Goal: Task Accomplishment & Management: Manage account settings

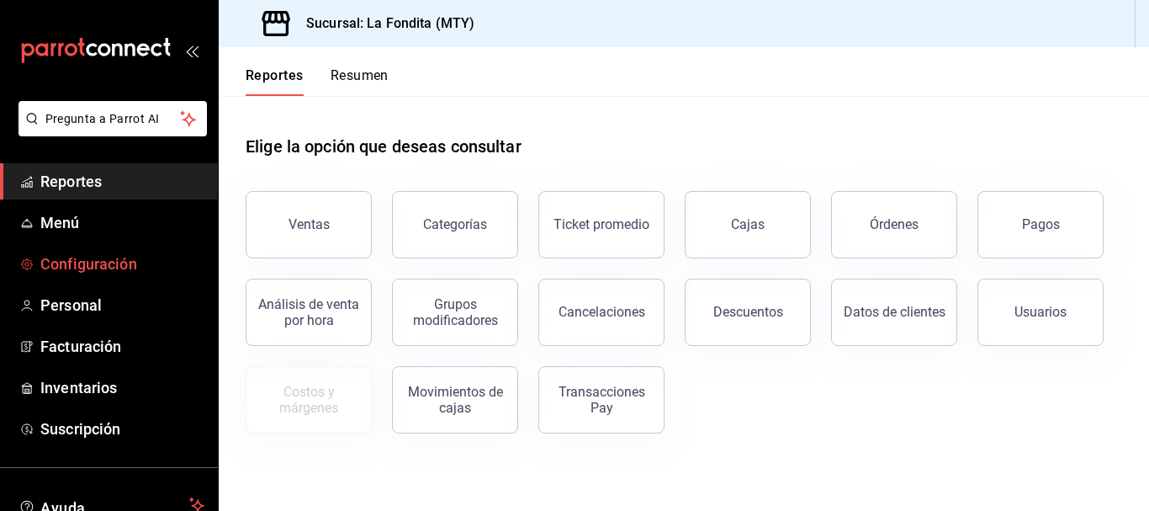
click at [117, 262] on span "Configuración" at bounding box center [122, 263] width 164 height 23
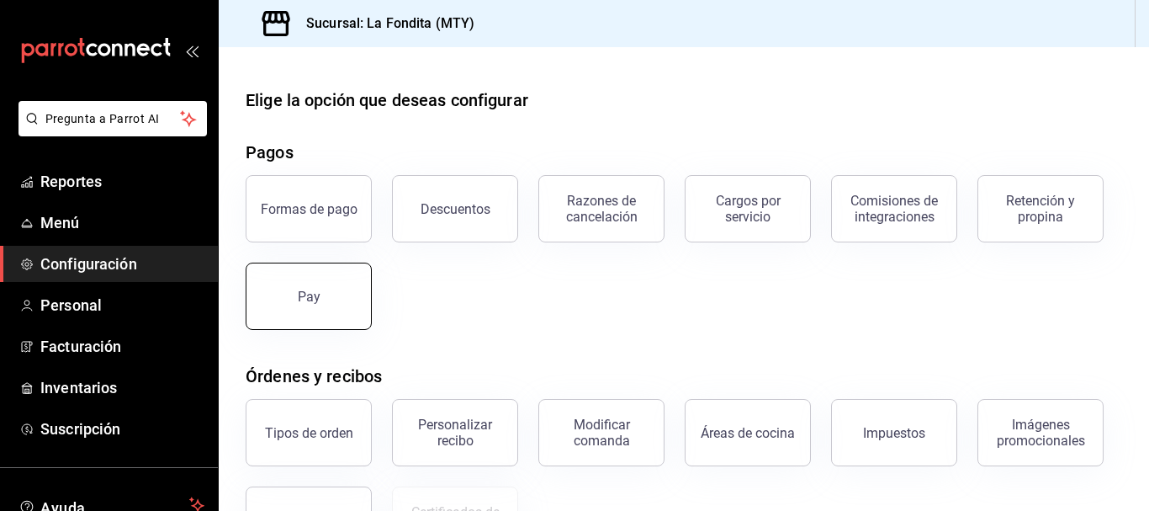
click at [347, 310] on button "Pay" at bounding box center [309, 295] width 126 height 67
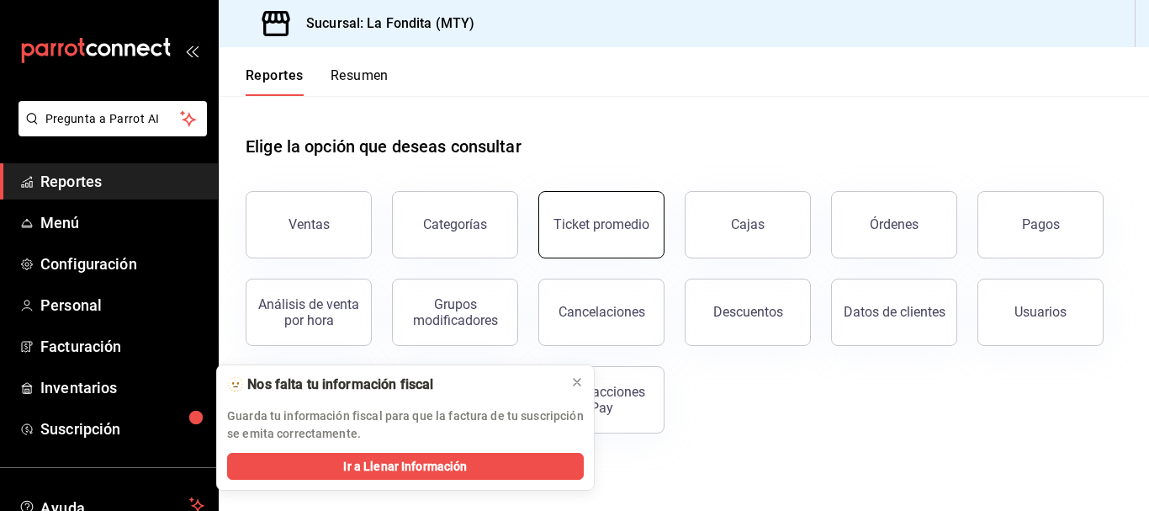
click at [635, 229] on div "Ticket promedio" at bounding box center [601, 224] width 96 height 16
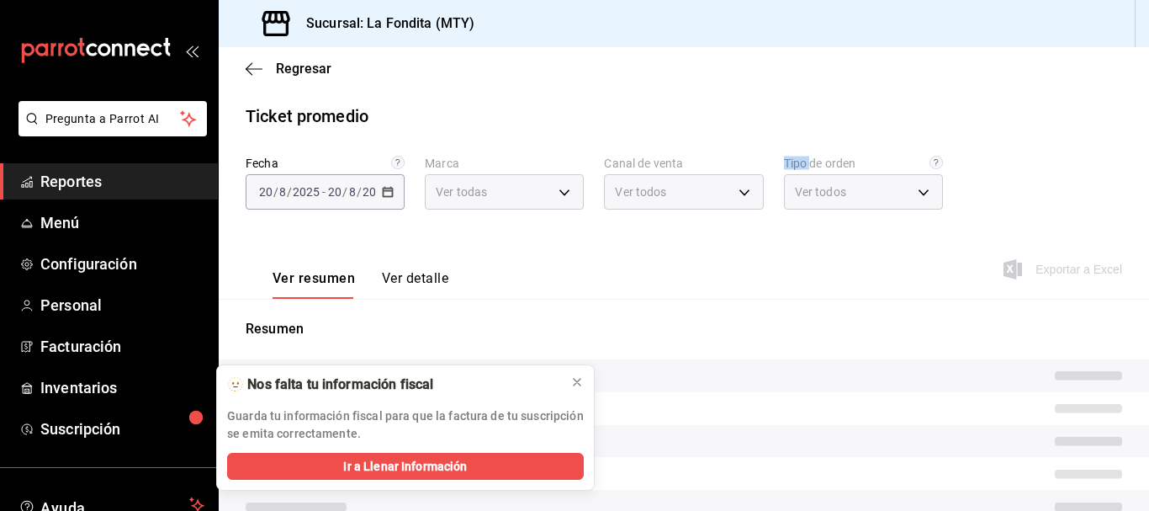
type input "b00ac0d1-88b1-4e6e-991e-543bd3e1f369"
type input "PARROT,UBER_EATS,RAPPI,DIDI_FOOD,ONLINE"
type input "89f3b9e1-b75d-48d5-9178-e8186b311f17,9c302217-f82c-4bd8-913e-4d50607f65e6,a605d…"
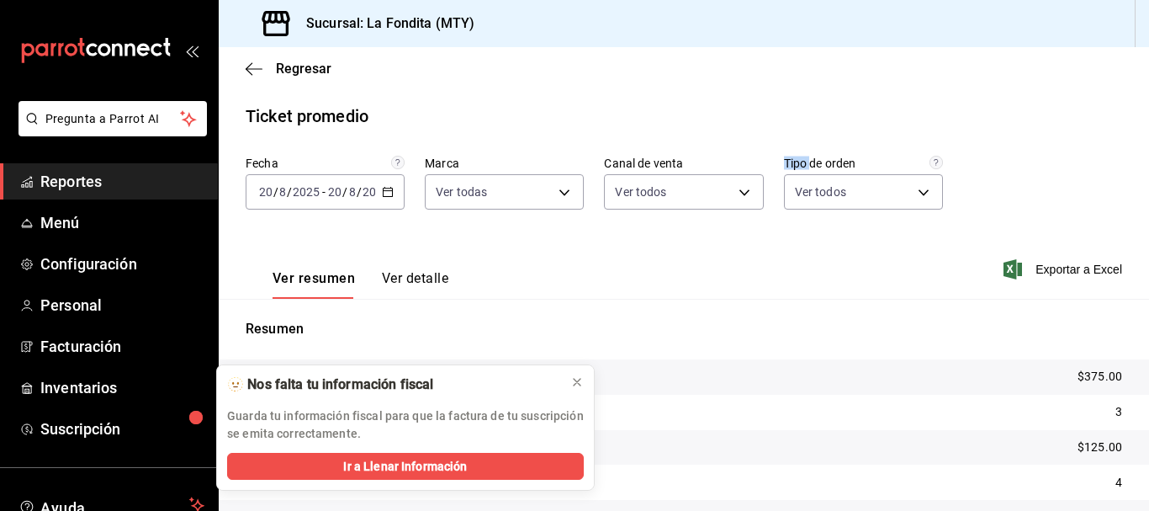
click at [384, 188] on \(Stroke\) "button" at bounding box center [388, 192] width 10 height 9
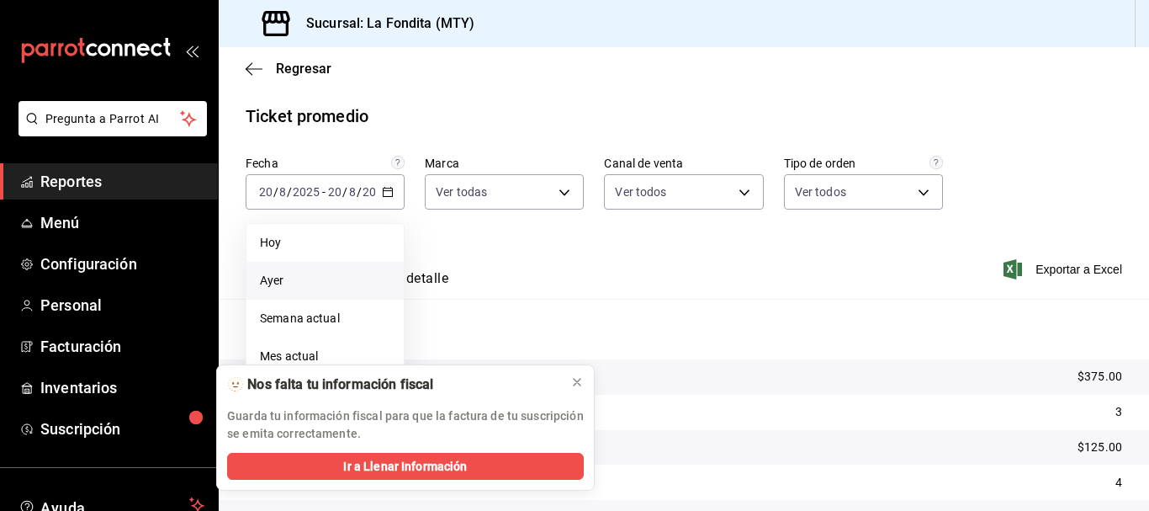
click at [292, 273] on span "Ayer" at bounding box center [325, 281] width 130 height 18
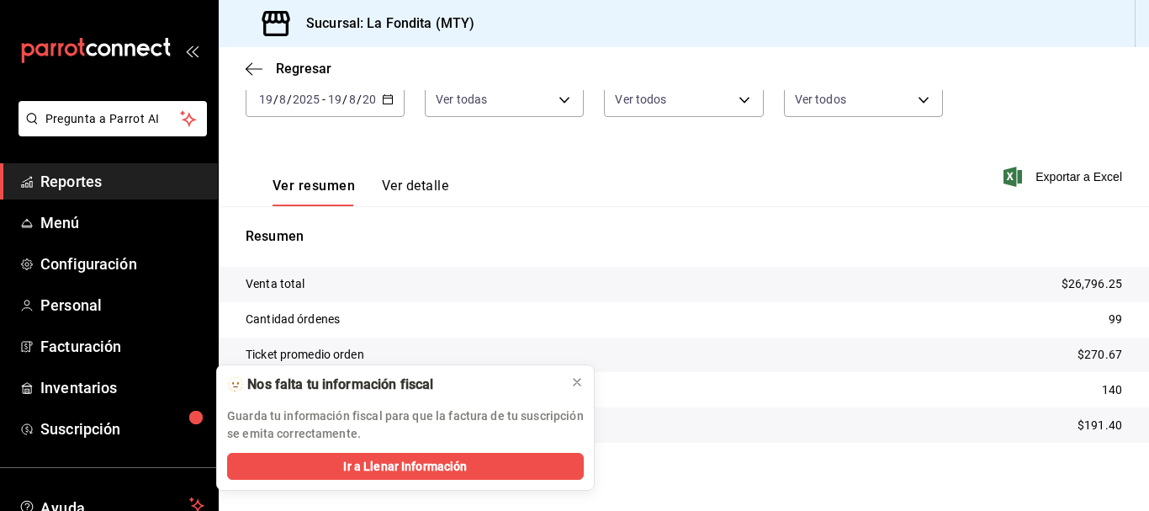
scroll to position [98, 0]
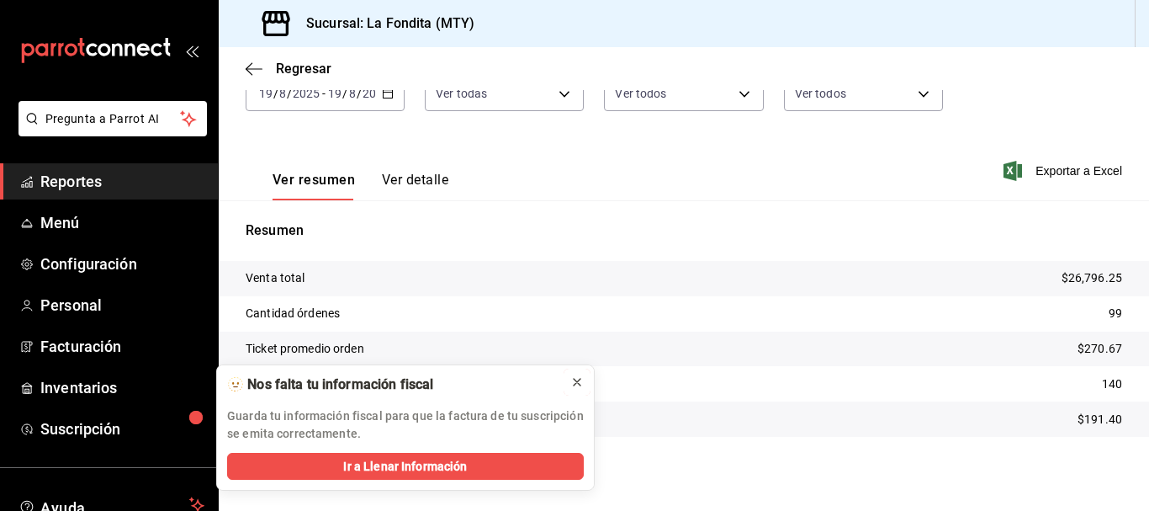
click at [576, 380] on icon at bounding box center [576, 381] width 13 height 13
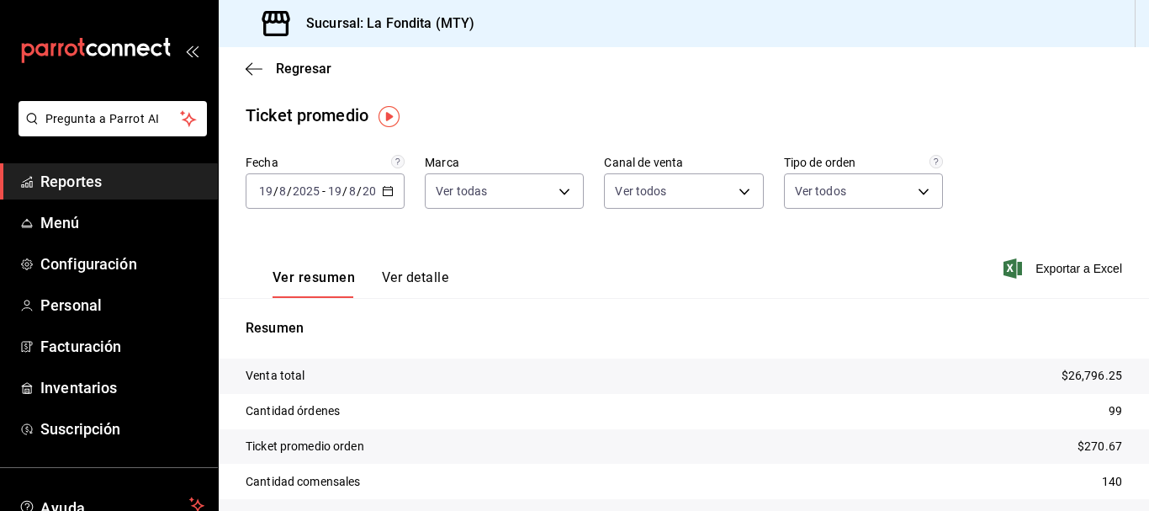
scroll to position [0, 0]
click at [283, 64] on span "Regresar" at bounding box center [304, 69] width 56 height 16
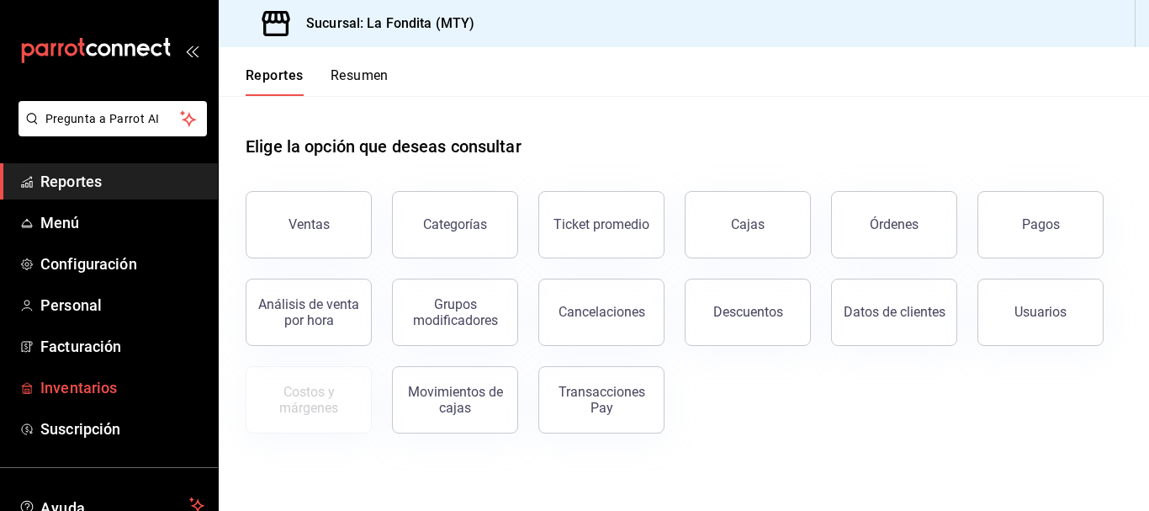
click at [107, 394] on span "Inventarios" at bounding box center [122, 387] width 164 height 23
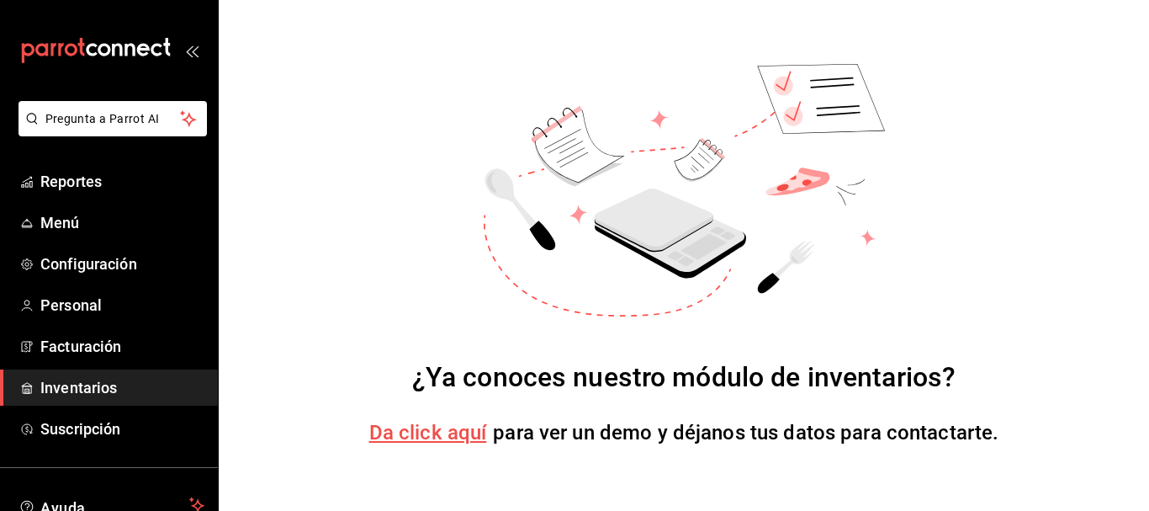
click at [415, 460] on div "¿Ya conoces nuestro módulo de inventarios? Da click aquí para ver un demo y déj…" at bounding box center [684, 255] width 930 height 511
click at [442, 424] on span "Da click aquí" at bounding box center [428, 433] width 118 height 24
click at [87, 295] on span "Personal" at bounding box center [122, 305] width 164 height 23
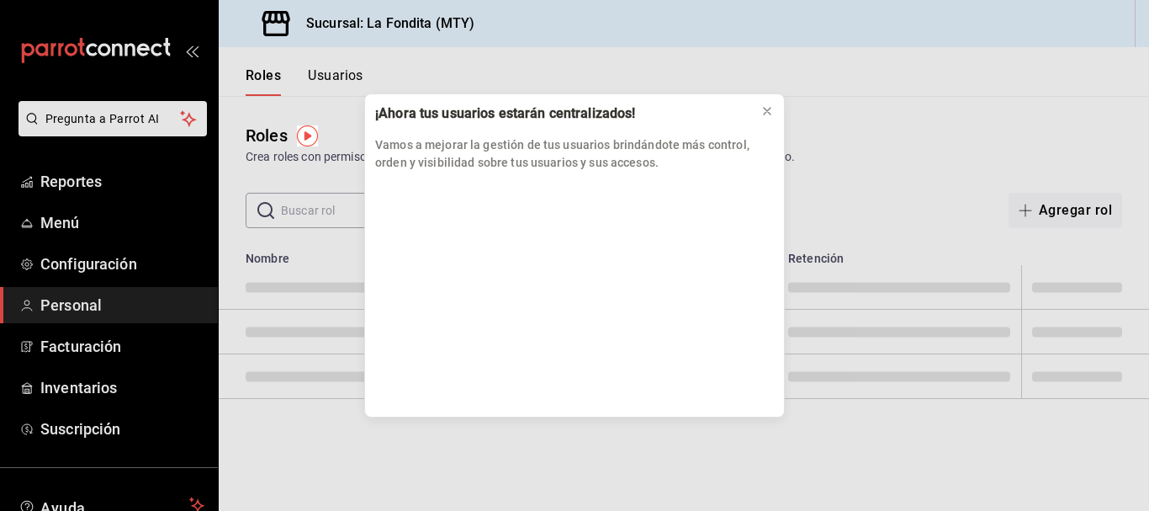
click at [84, 185] on div "¡Ahora tus usuarios estarán centralizados! Vamos a mejorar la gestión de tus us…" at bounding box center [574, 255] width 1149 height 511
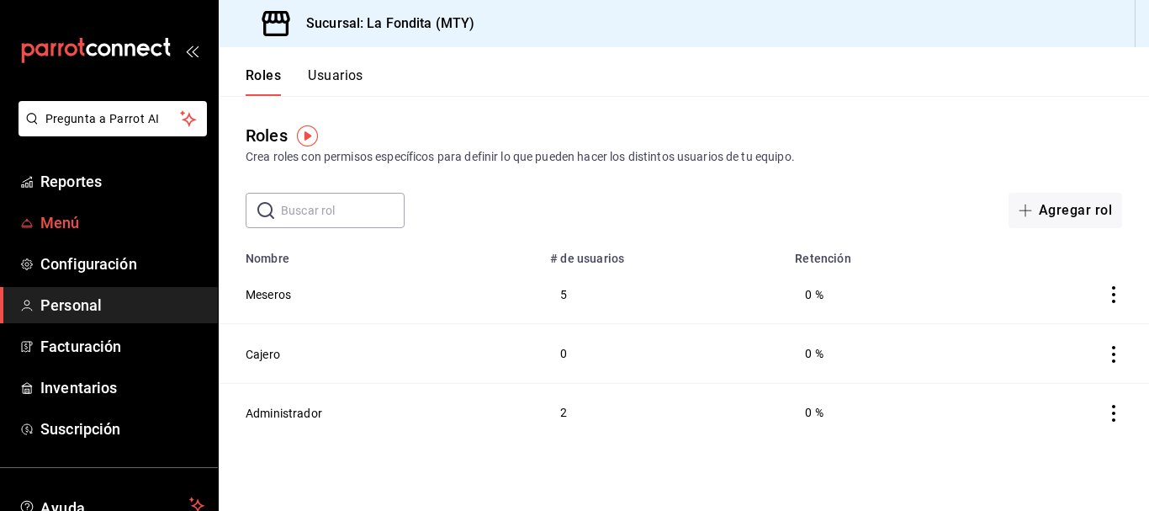
click at [49, 220] on span "Menú" at bounding box center [122, 222] width 164 height 23
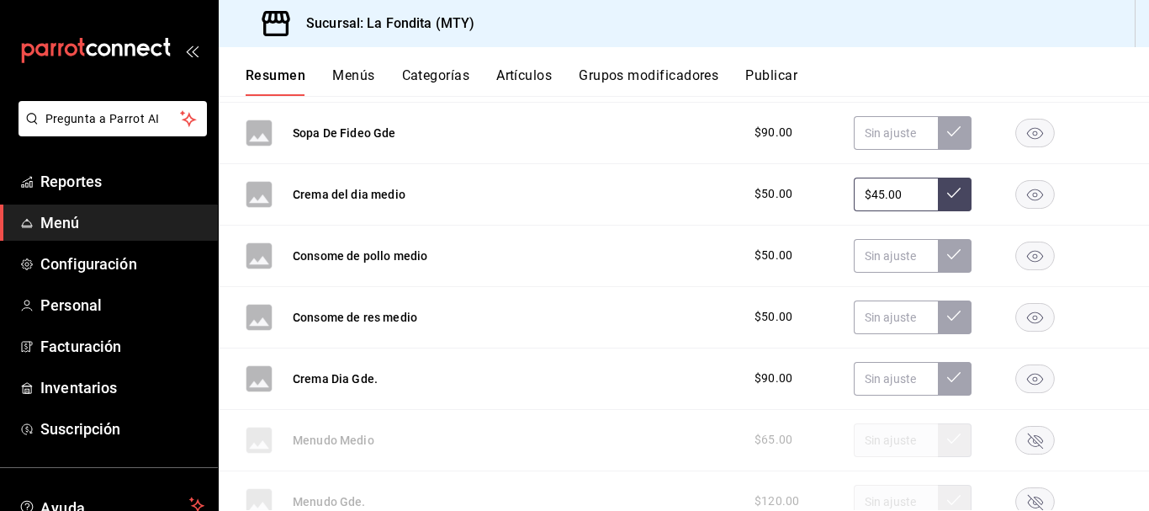
scroll to position [841, 0]
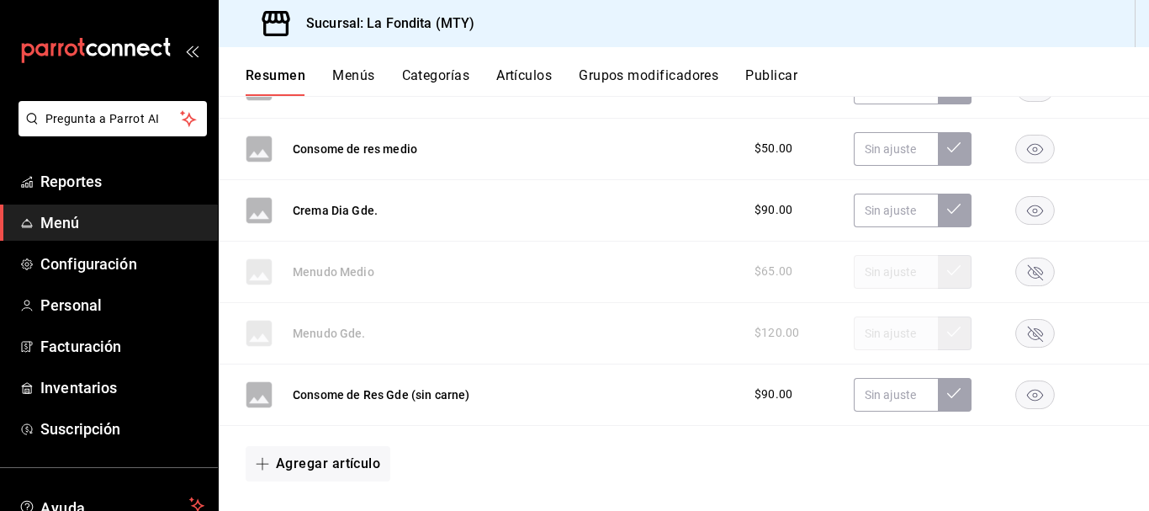
click at [950, 274] on div "$65.00" at bounding box center [930, 272] width 384 height 34
click at [944, 273] on div "$65.00" at bounding box center [930, 272] width 384 height 34
click at [1019, 275] on rect "button" at bounding box center [1035, 271] width 39 height 28
click at [1027, 270] on rect "button" at bounding box center [1035, 271] width 39 height 28
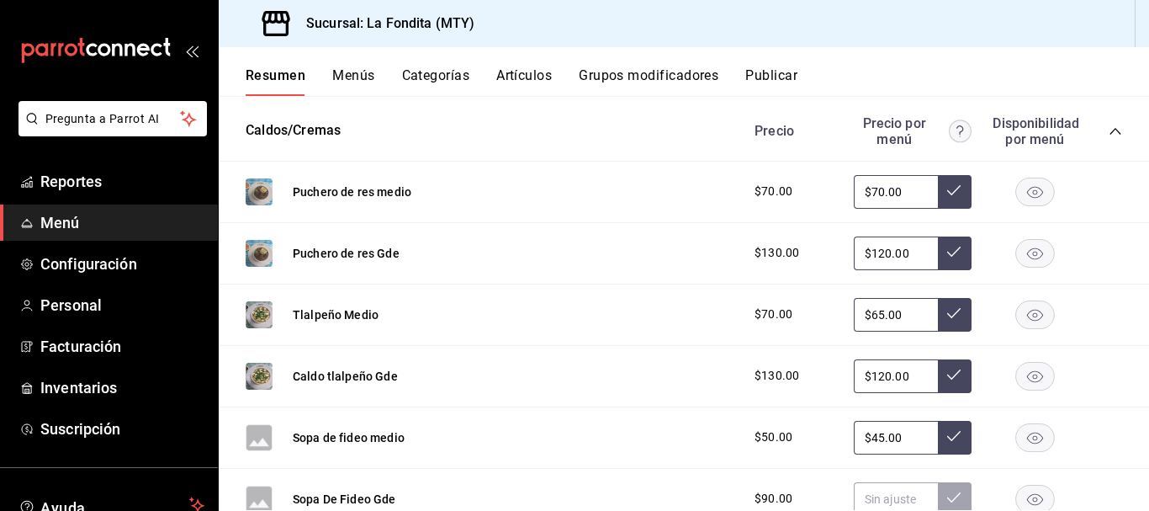
scroll to position [336, 0]
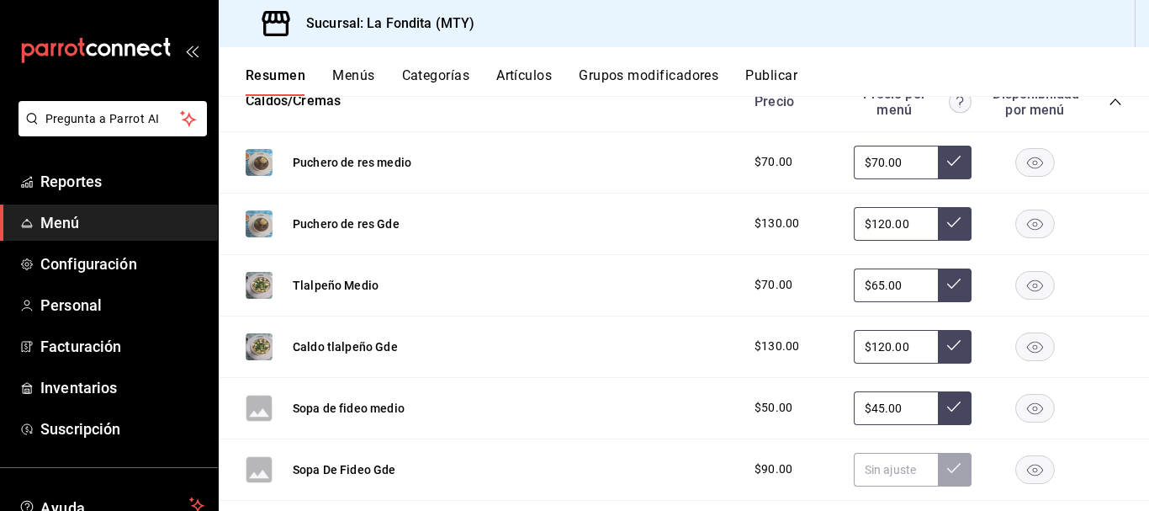
click at [359, 79] on button "Menús" at bounding box center [353, 81] width 42 height 29
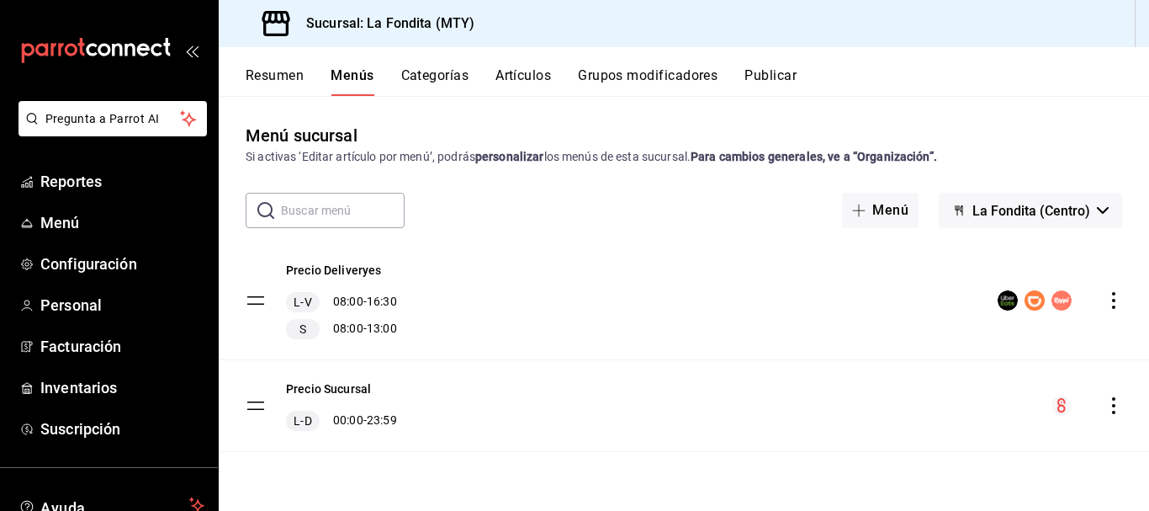
click at [445, 74] on button "Categorías" at bounding box center [435, 81] width 68 height 29
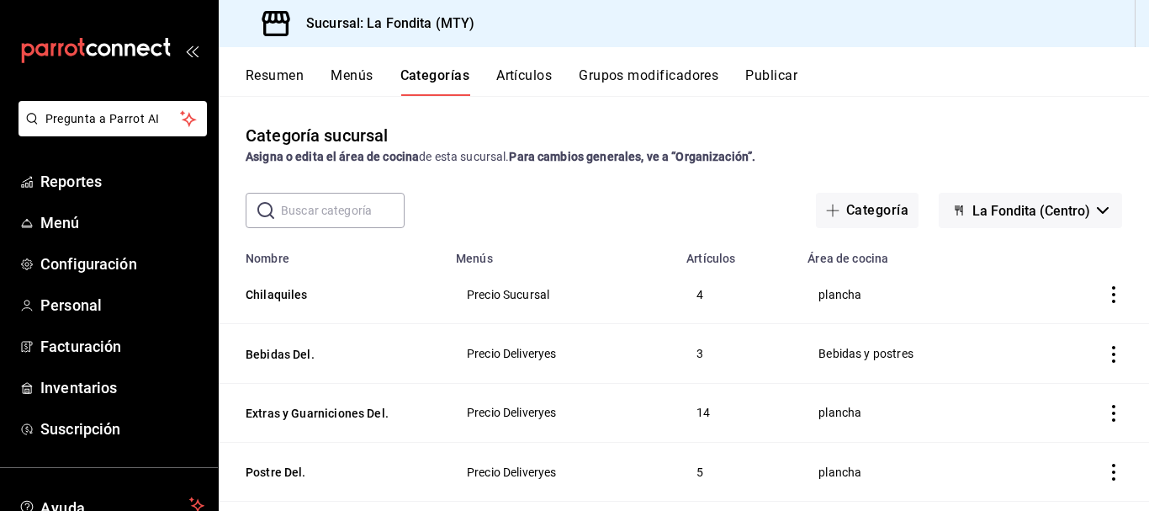
click at [541, 71] on button "Artículos" at bounding box center [524, 81] width 56 height 29
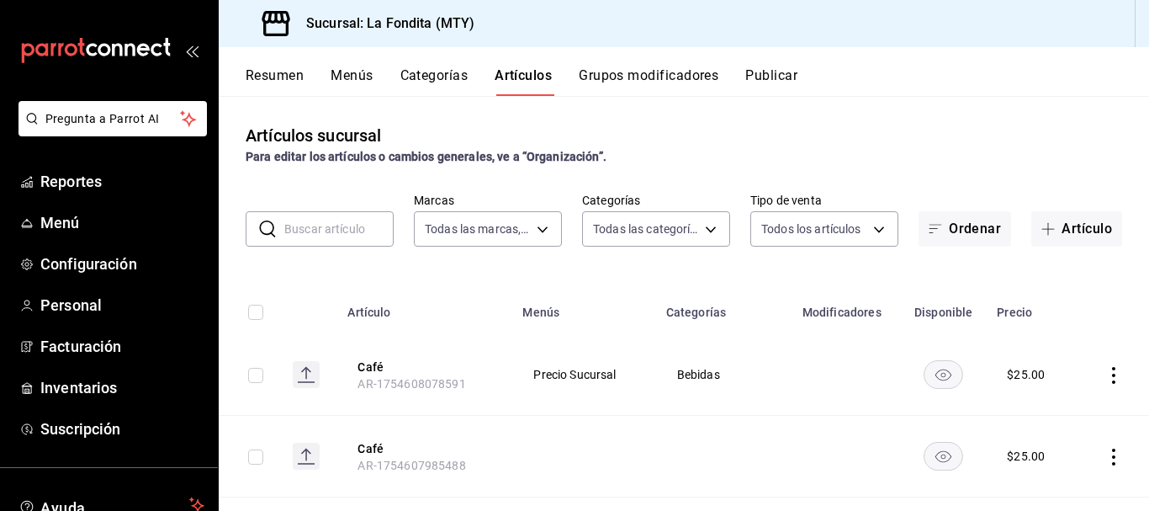
type input "b00ac0d1-88b1-4e6e-991e-543bd3e1f369"
type input "f4781fbd-f7b4-4ed2-b254-a07031ad27db,a473be67-bbaf-4336-b925-e20bd4494c07,34c68…"
click at [289, 76] on button "Resumen" at bounding box center [275, 81] width 58 height 29
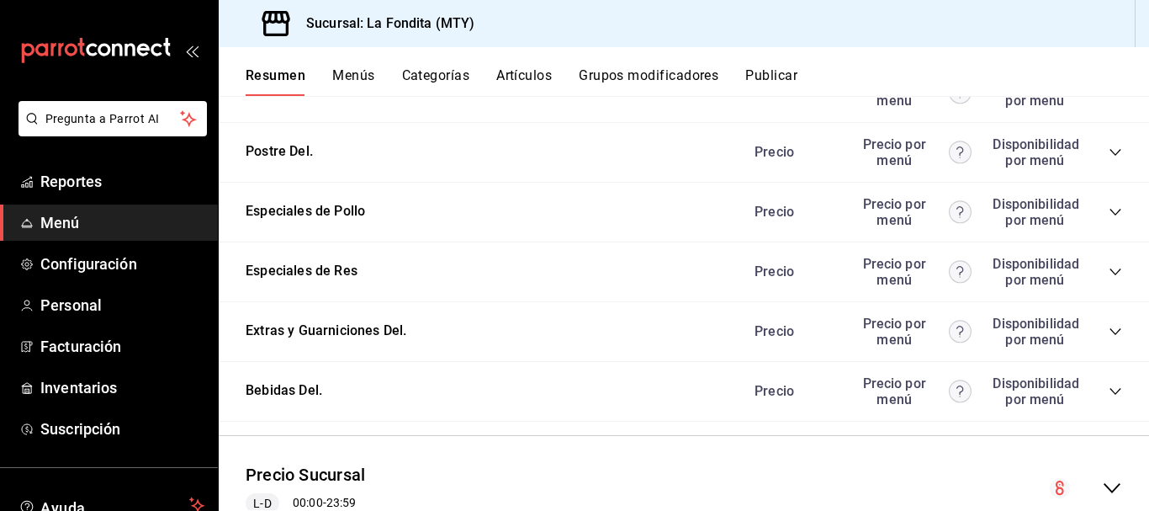
scroll to position [2336, 0]
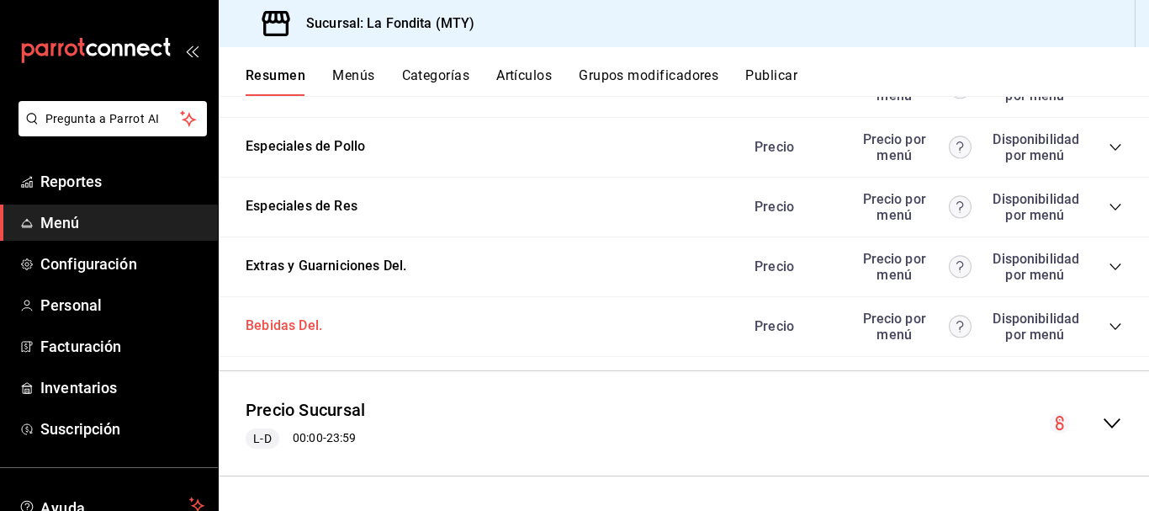
click at [284, 317] on button "Bebidas Del." at bounding box center [284, 325] width 77 height 19
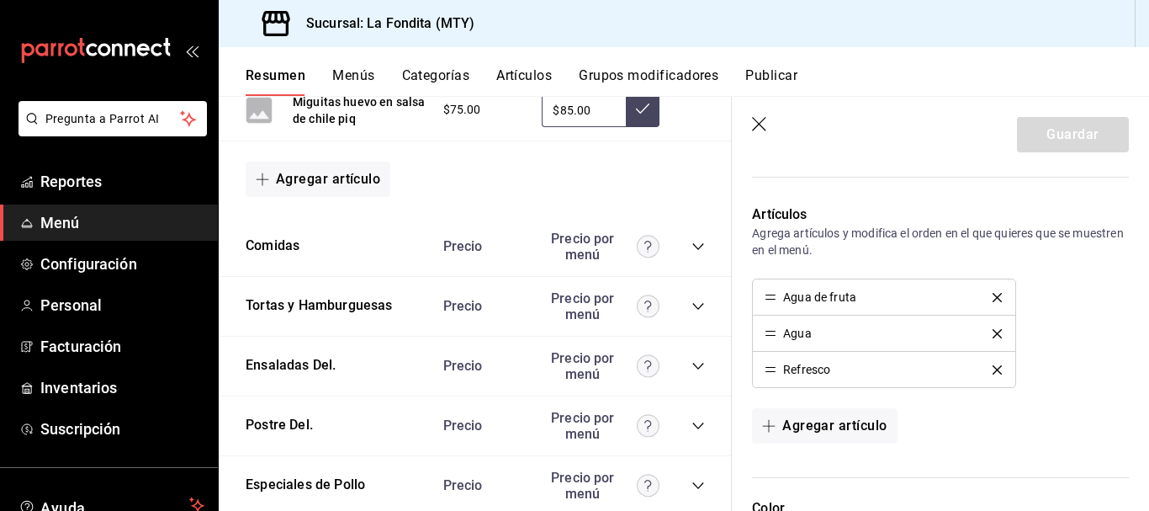
scroll to position [2017, 0]
click at [371, 172] on button "Agregar artículo" at bounding box center [318, 177] width 145 height 35
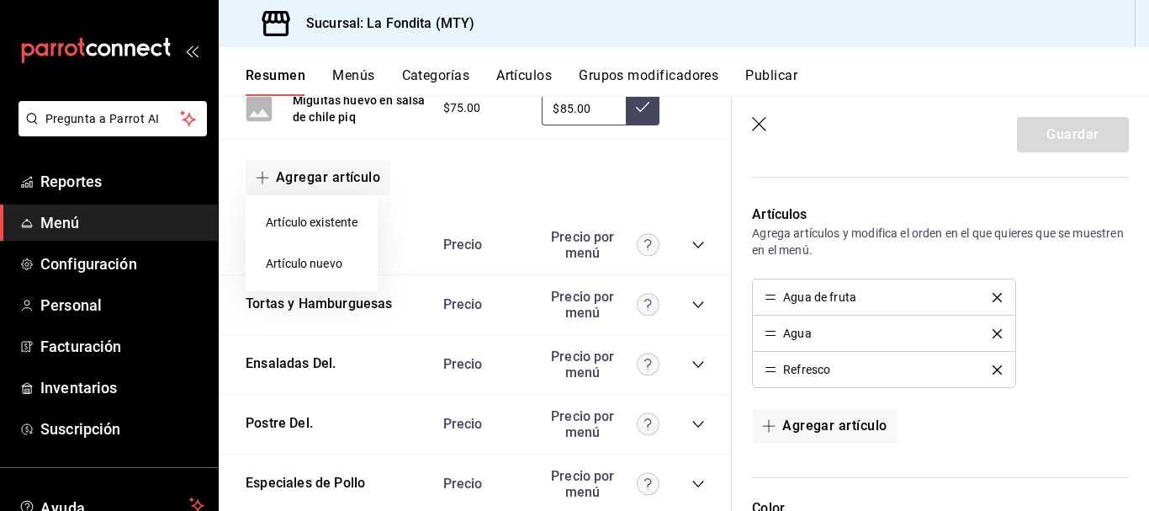
click at [413, 237] on div at bounding box center [574, 255] width 1149 height 511
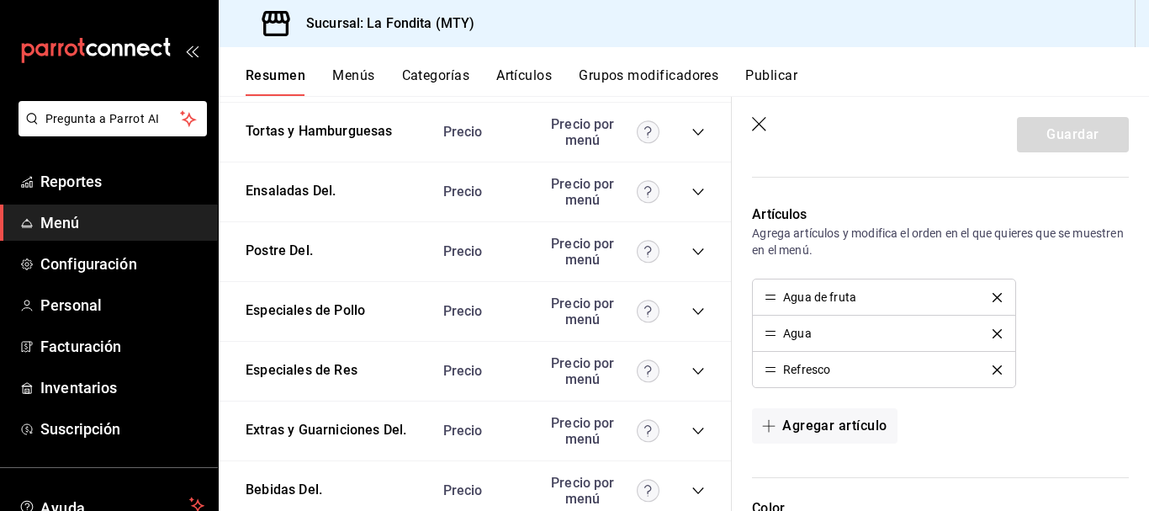
scroll to position [2269, 0]
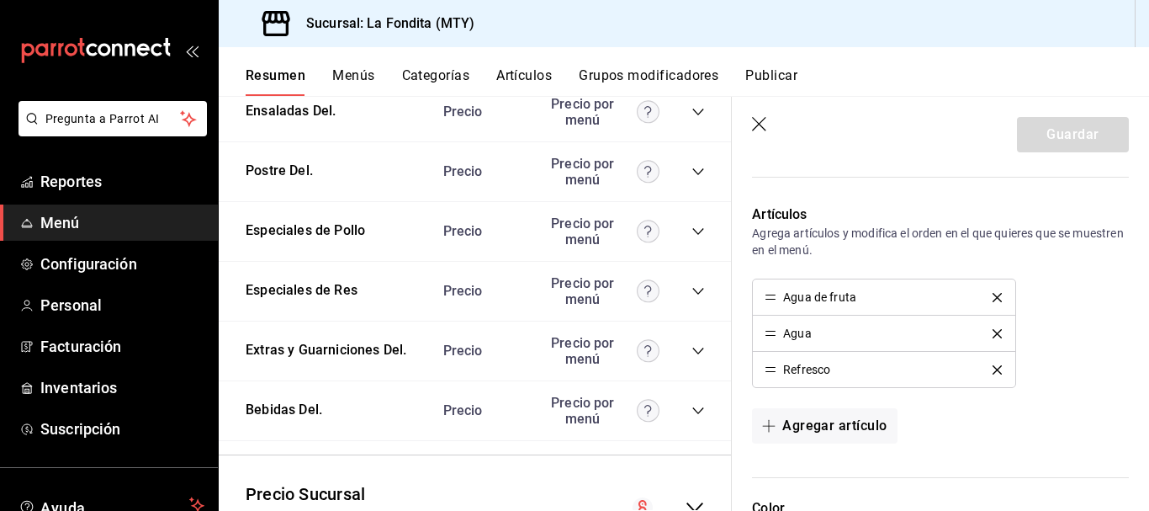
click at [517, 80] on button "Artículos" at bounding box center [524, 81] width 56 height 29
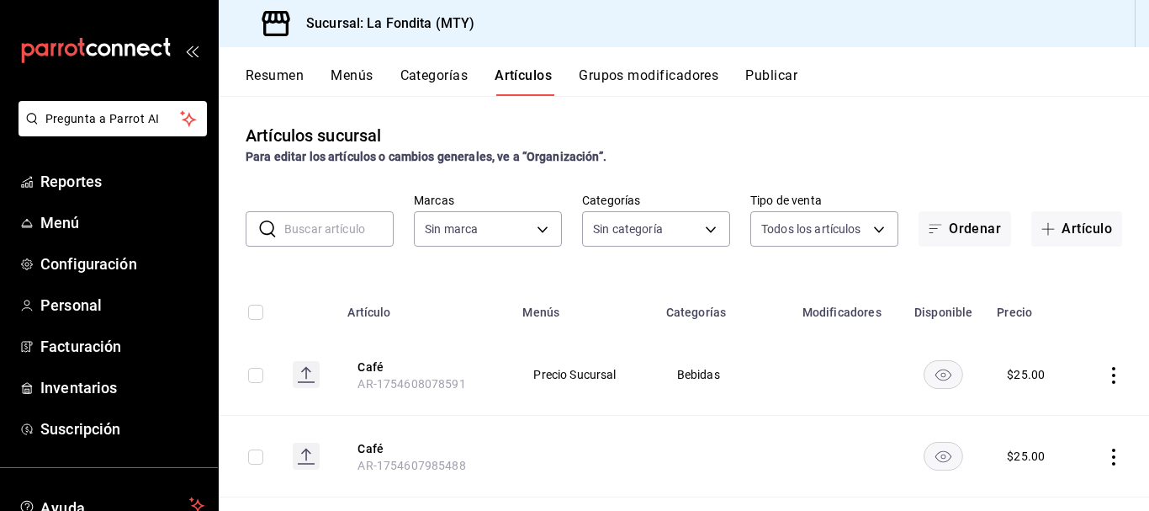
type input "b00ac0d1-88b1-4e6e-991e-543bd3e1f369"
type input "f4781fbd-f7b4-4ed2-b254-a07031ad27db,a473be67-bbaf-4336-b925-e20bd4494c07,34c68…"
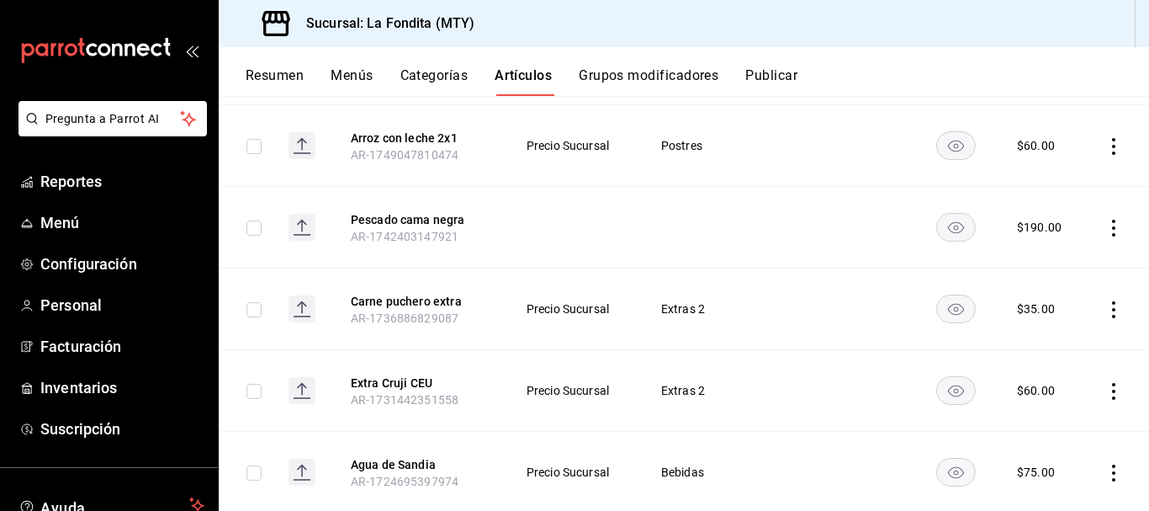
scroll to position [749, 0]
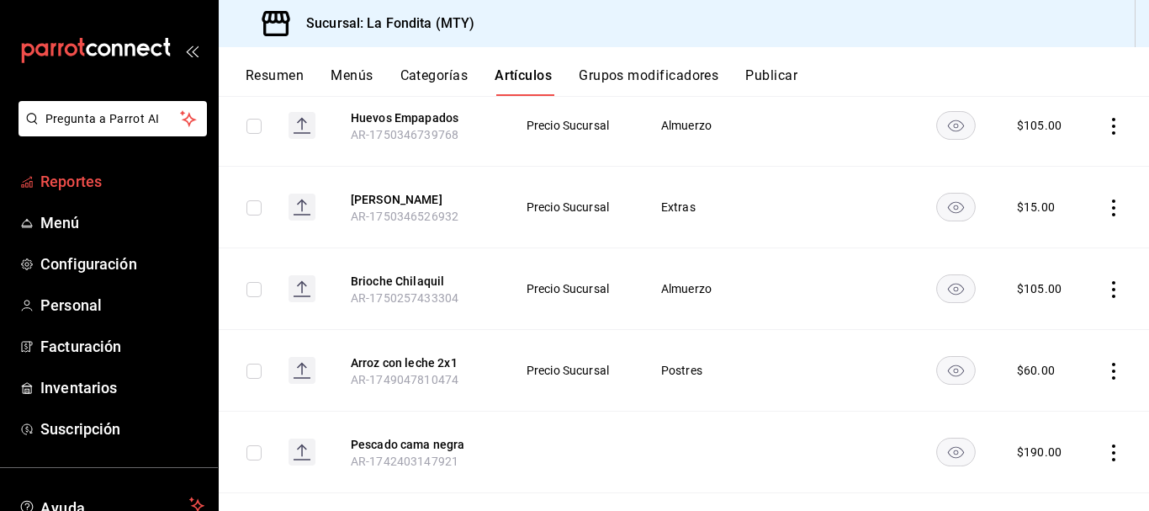
click at [60, 173] on span "Reportes" at bounding box center [122, 181] width 164 height 23
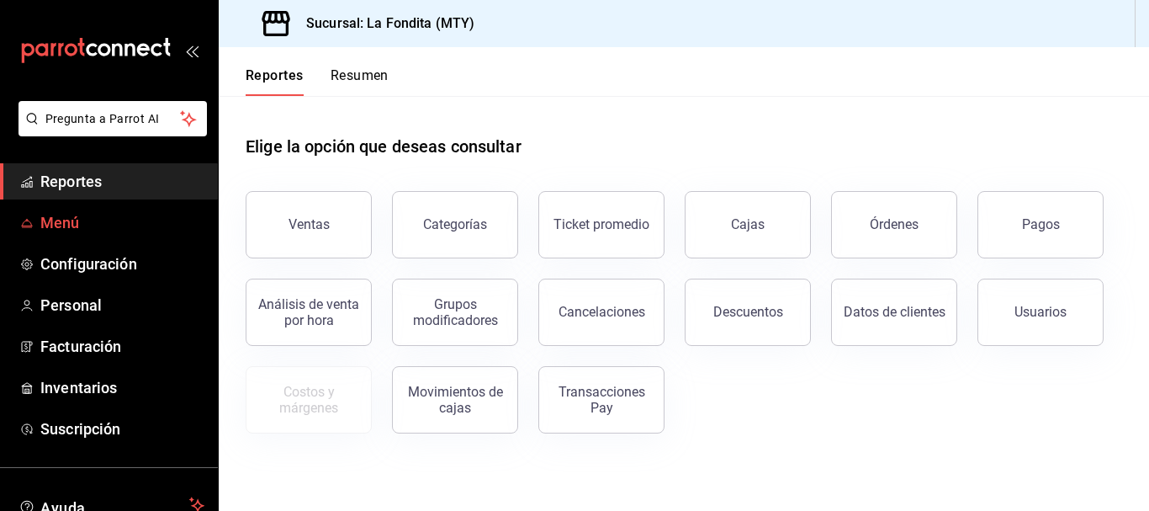
click at [98, 210] on link "Menú" at bounding box center [109, 222] width 218 height 36
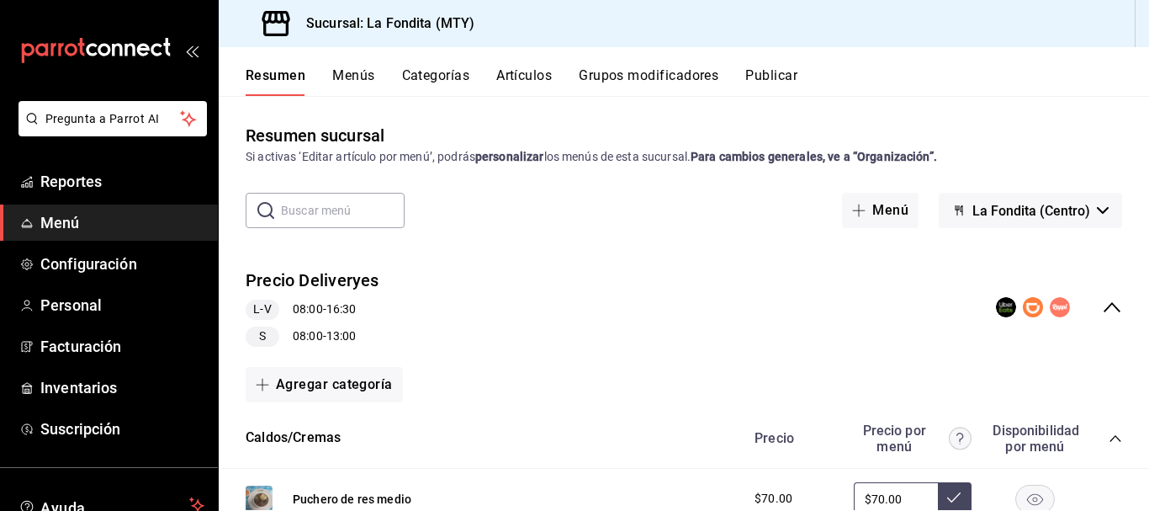
click at [1104, 304] on icon "collapse-menu-row" at bounding box center [1112, 307] width 17 height 10
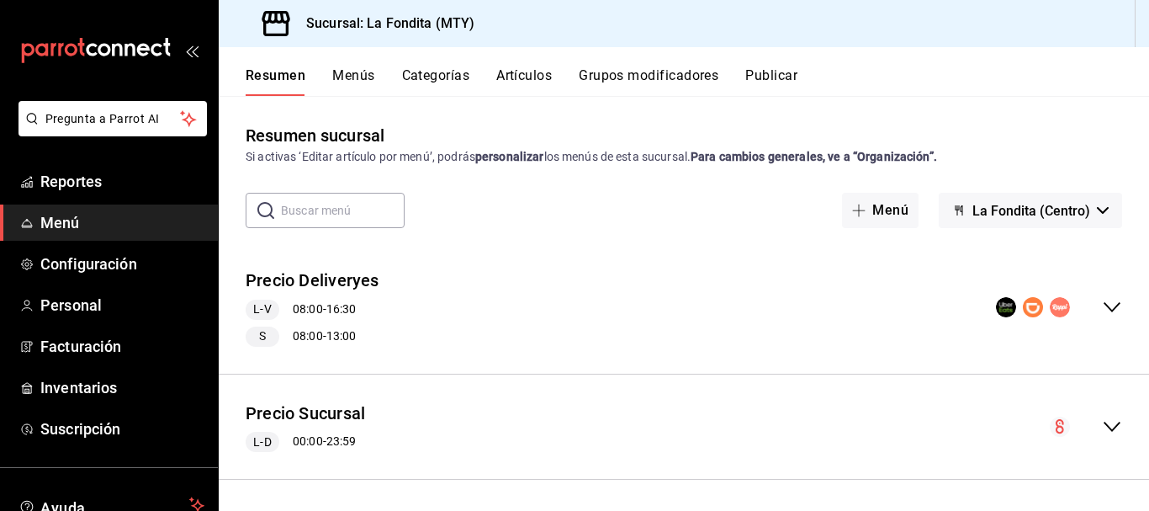
click at [1106, 421] on icon "collapse-menu-row" at bounding box center [1112, 426] width 20 height 20
click at [1102, 423] on icon "collapse-menu-row" at bounding box center [1112, 426] width 20 height 20
click at [1102, 424] on icon "collapse-menu-row" at bounding box center [1112, 426] width 20 height 20
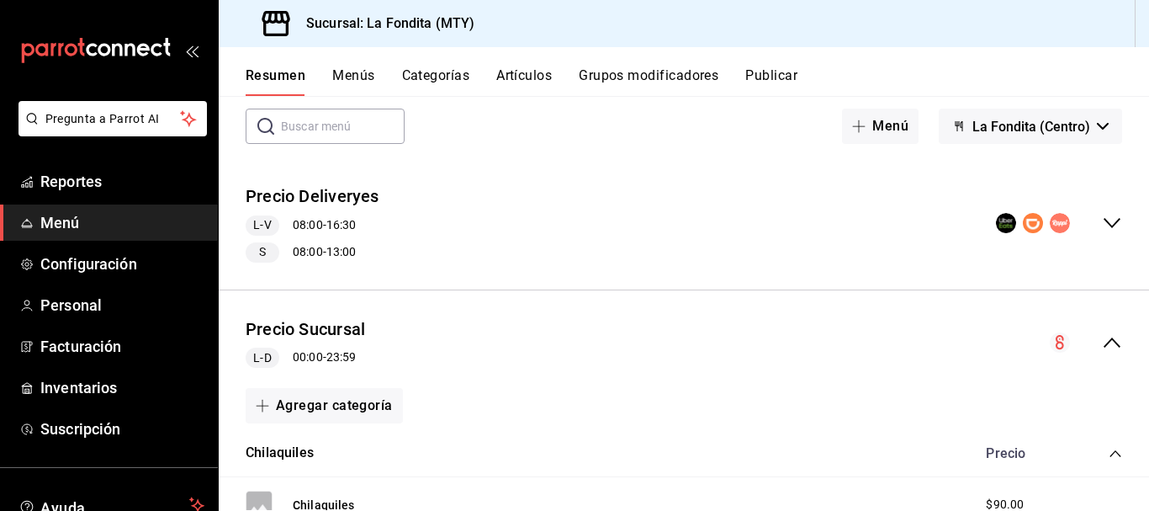
scroll to position [168, 0]
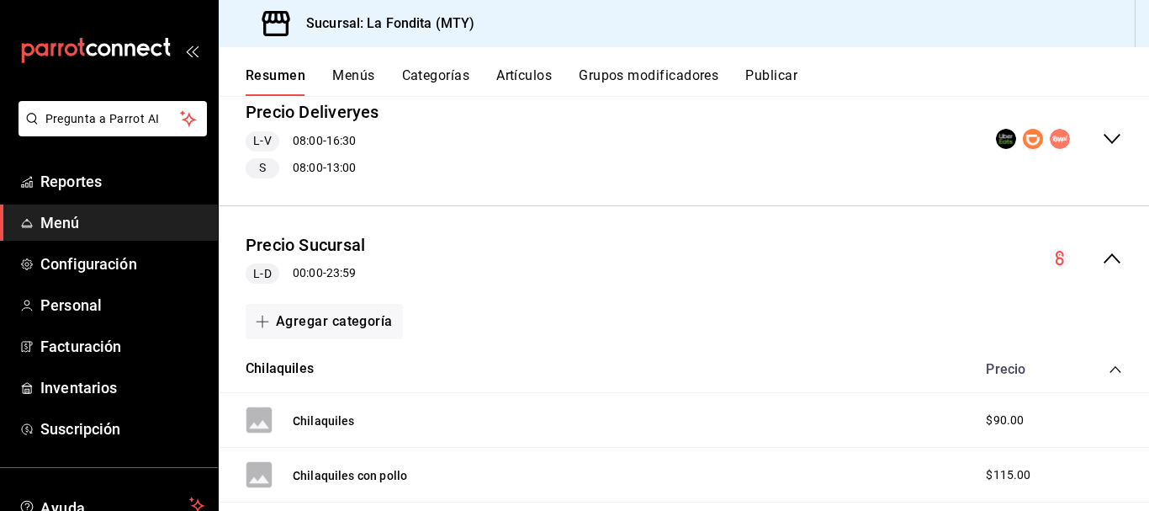
click at [1109, 372] on icon "collapse-category-row" at bounding box center [1115, 369] width 13 height 13
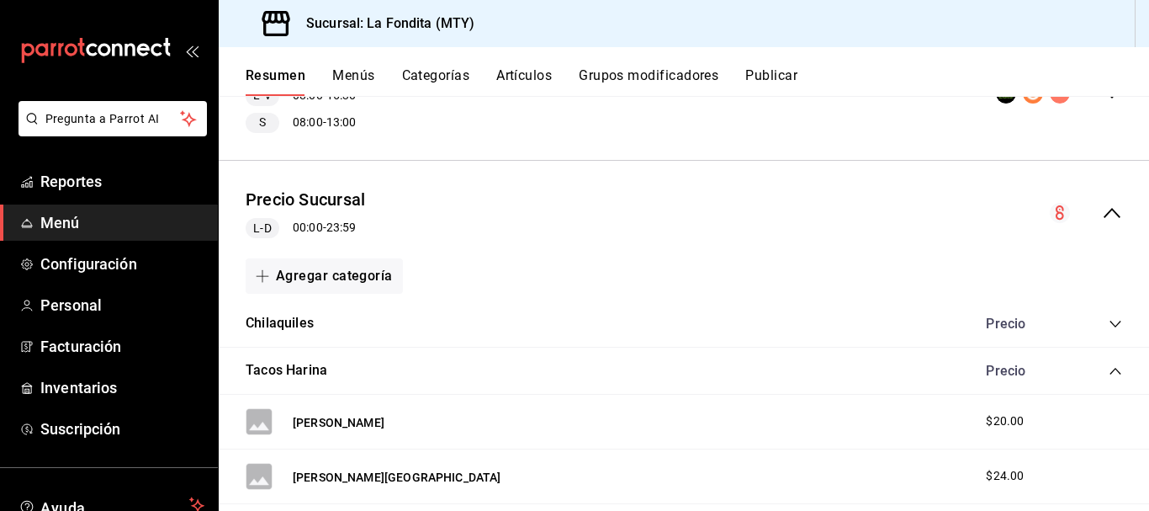
scroll to position [252, 0]
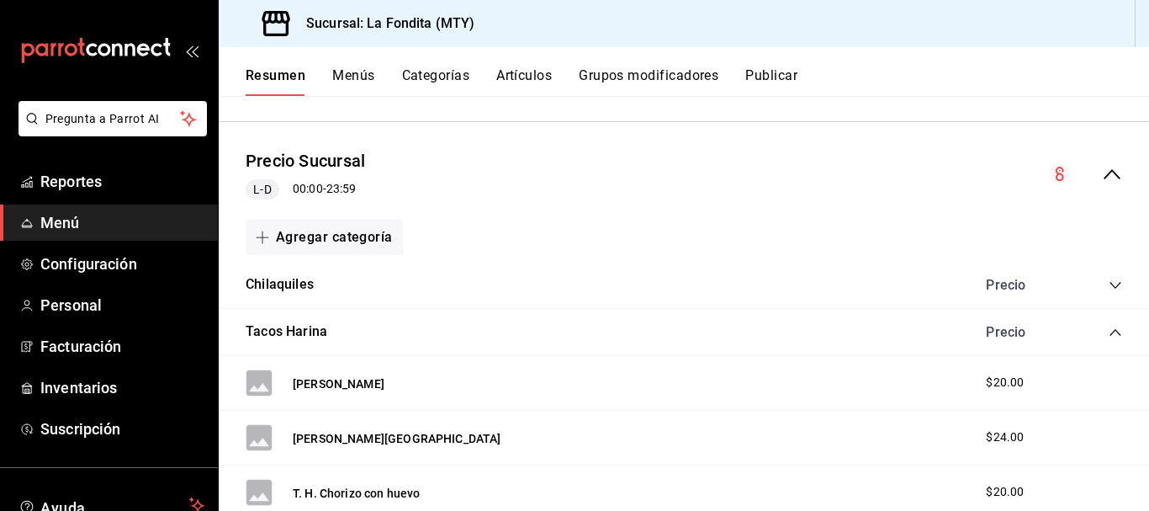
click at [1109, 336] on icon "collapse-category-row" at bounding box center [1115, 332] width 13 height 13
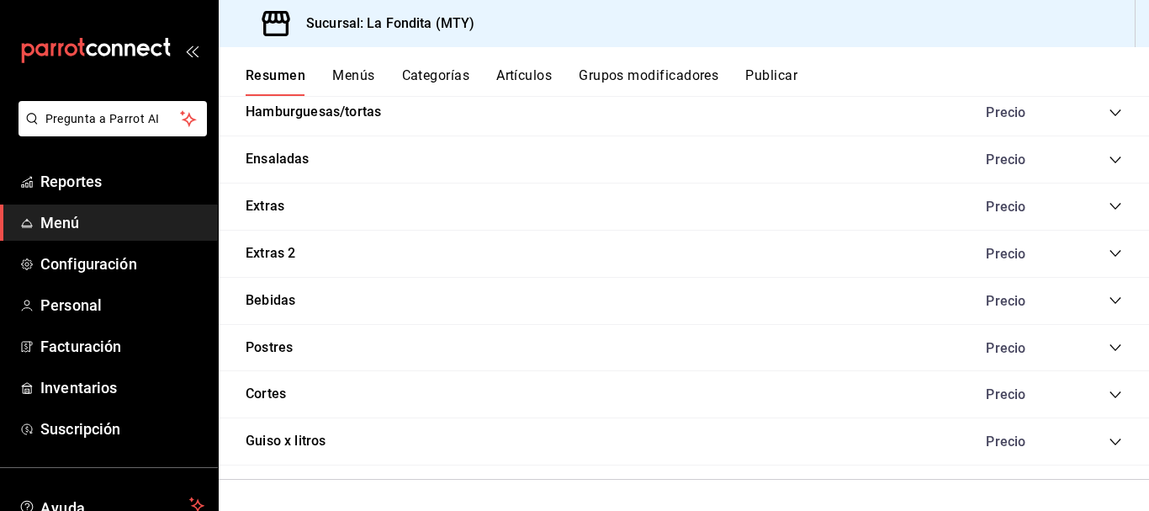
scroll to position [1180, 0]
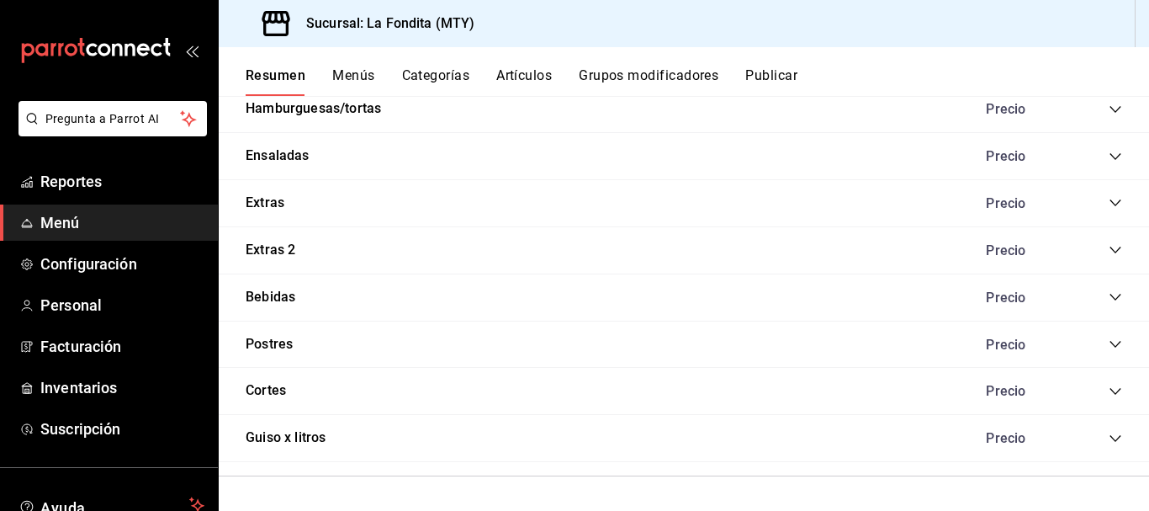
click at [1109, 295] on icon "collapse-category-row" at bounding box center [1115, 296] width 13 height 13
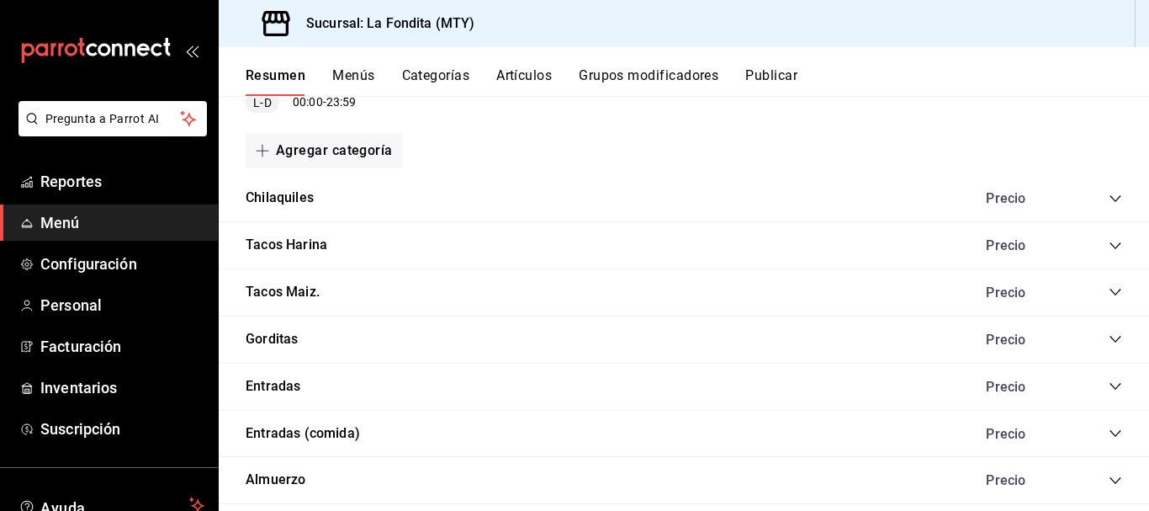
scroll to position [3, 0]
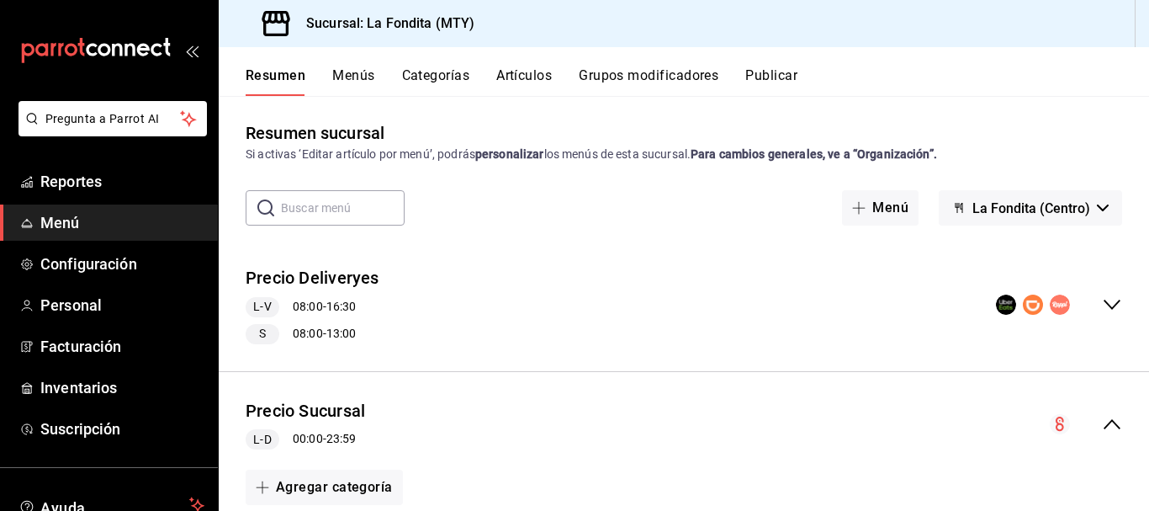
click at [1104, 420] on icon "collapse-menu-row" at bounding box center [1112, 424] width 20 height 20
click at [1106, 308] on icon "collapse-menu-row" at bounding box center [1112, 304] width 20 height 20
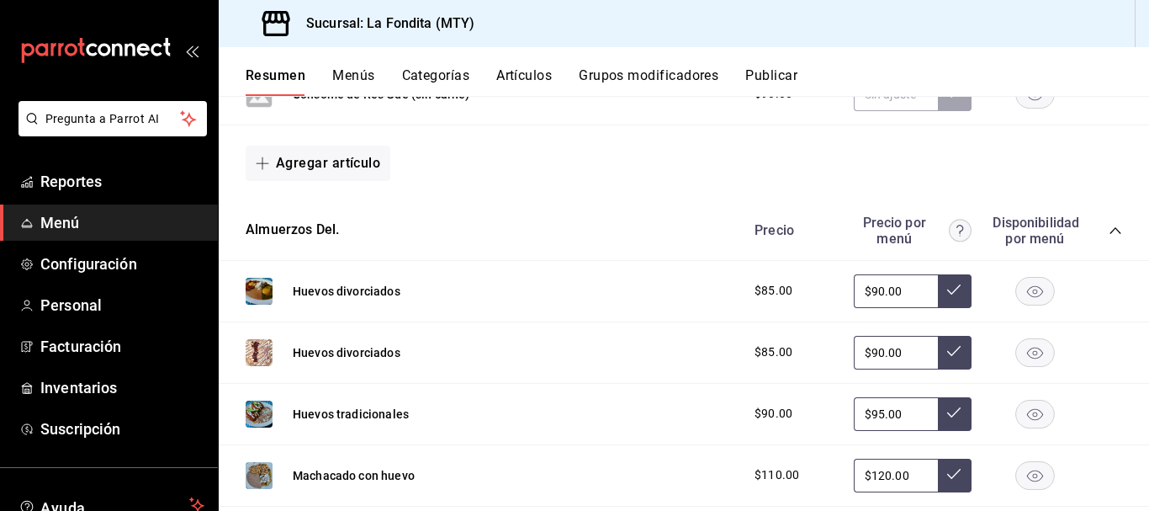
scroll to position [1180, 0]
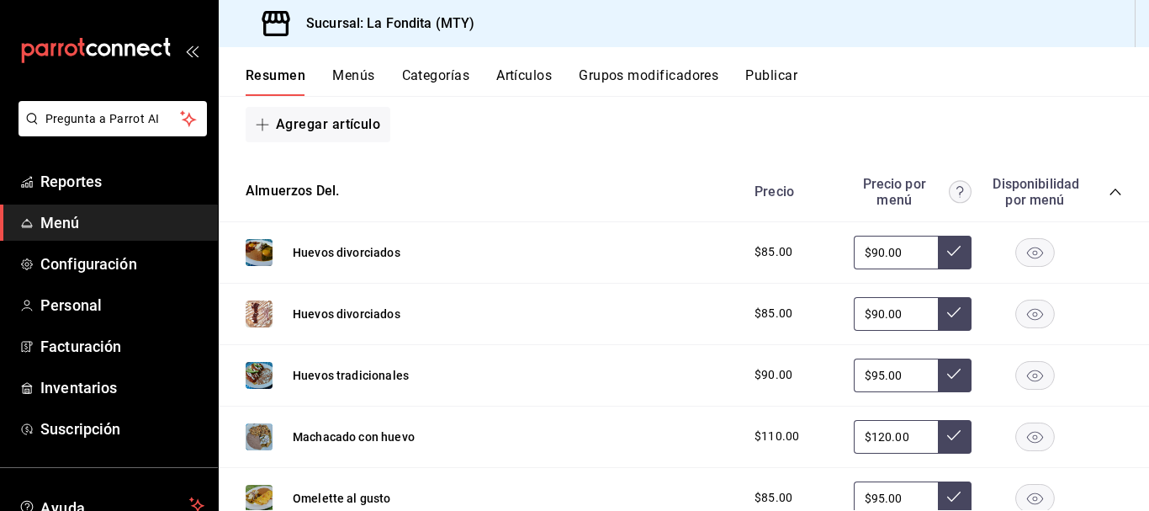
click at [1096, 184] on div "Precio Precio por menú Disponibilidad por menú" at bounding box center [930, 192] width 384 height 32
click at [1109, 189] on icon "collapse-category-row" at bounding box center [1115, 191] width 13 height 13
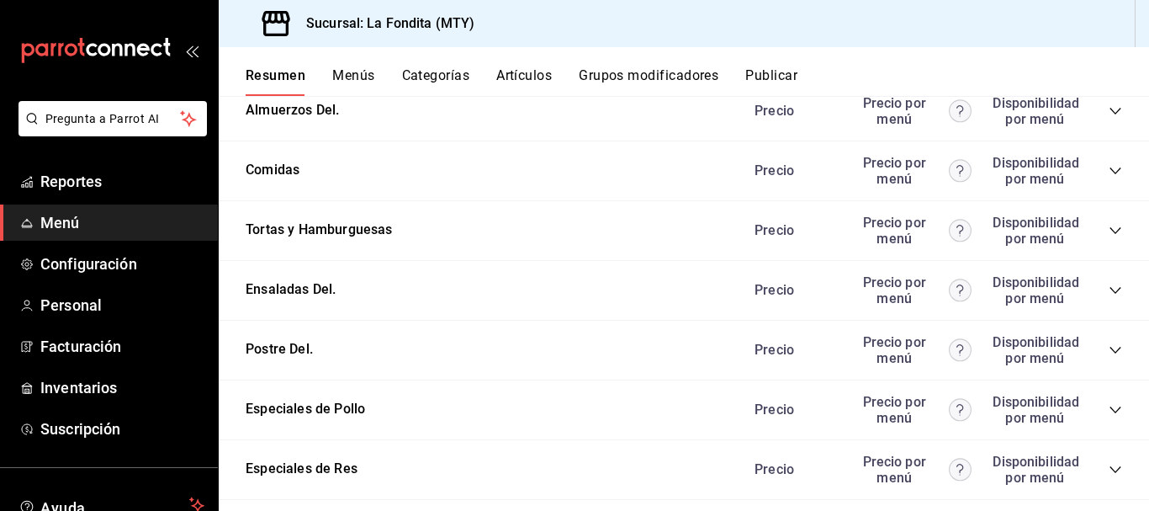
scroll to position [1432, 0]
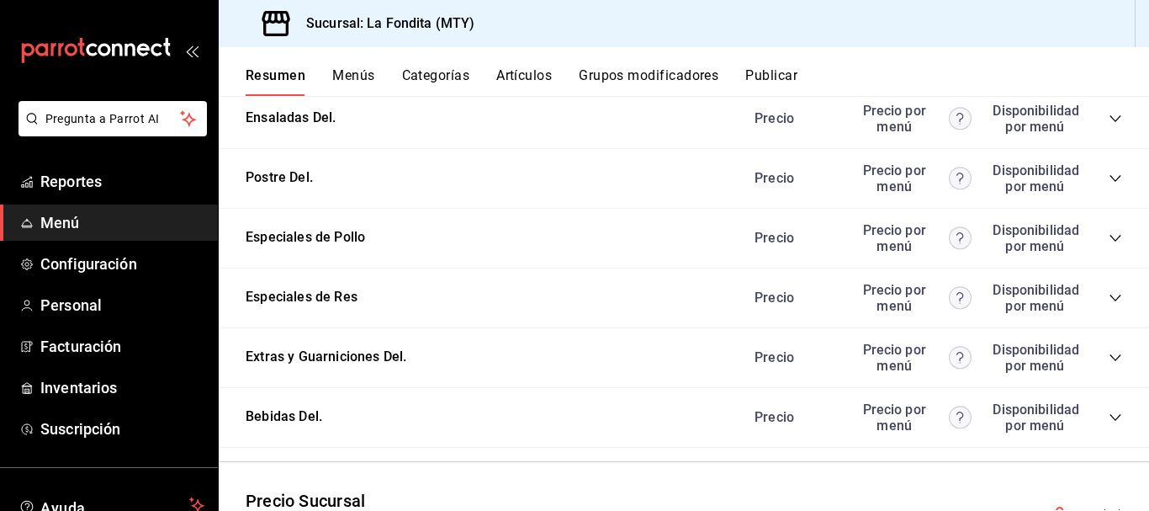
click at [1109, 414] on icon "collapse-category-row" at bounding box center [1115, 416] width 13 height 13
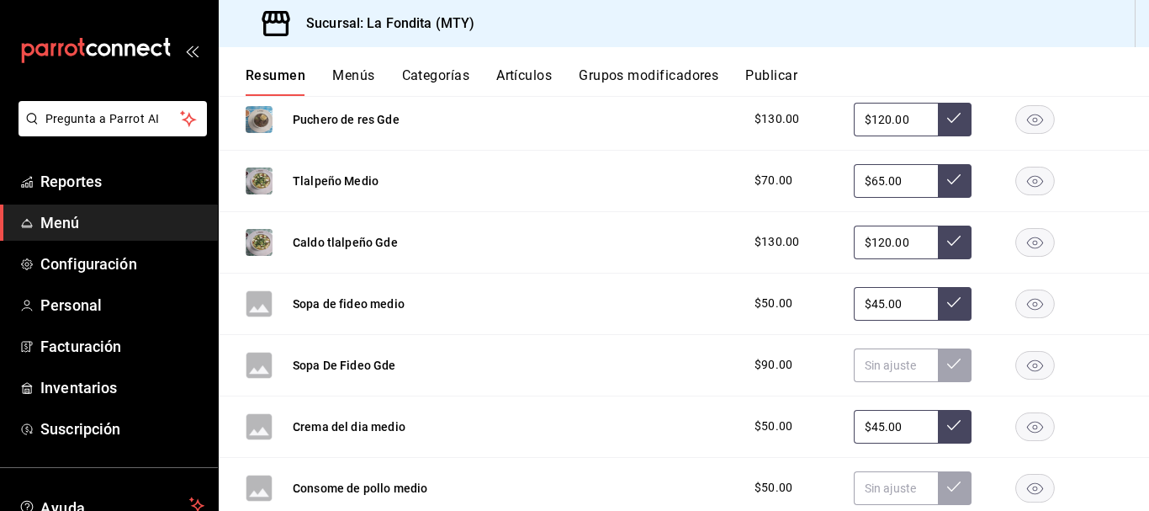
scroll to position [524, 0]
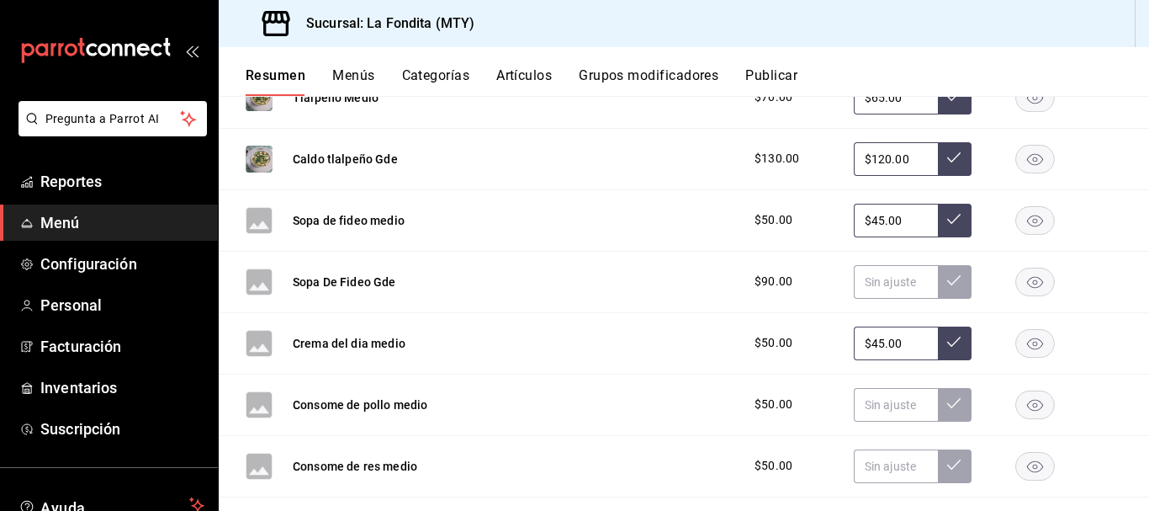
click at [1028, 227] on rect "button" at bounding box center [1035, 220] width 39 height 28
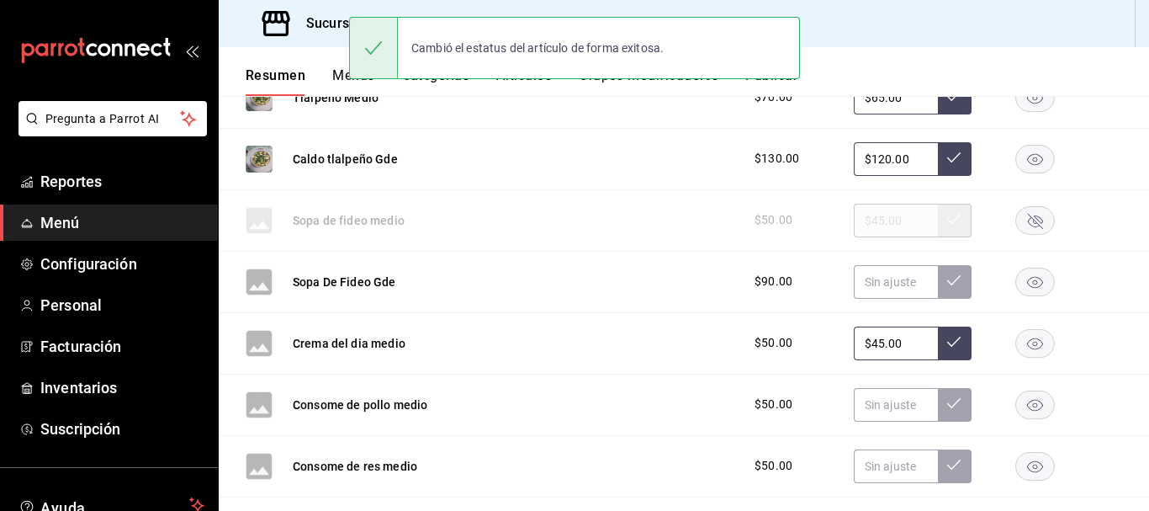
click at [1028, 227] on rect "button" at bounding box center [1035, 220] width 39 height 28
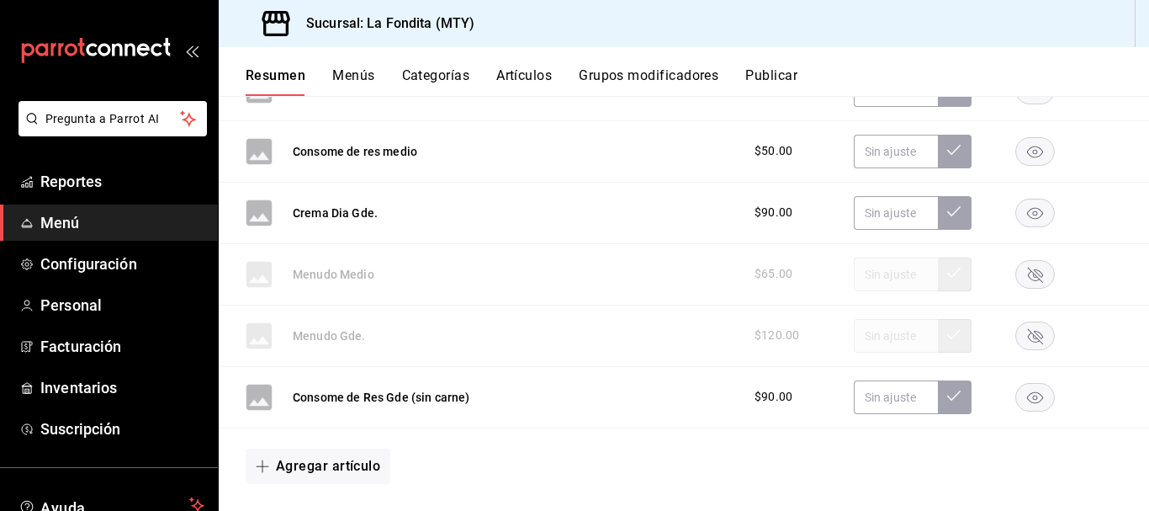
scroll to position [860, 0]
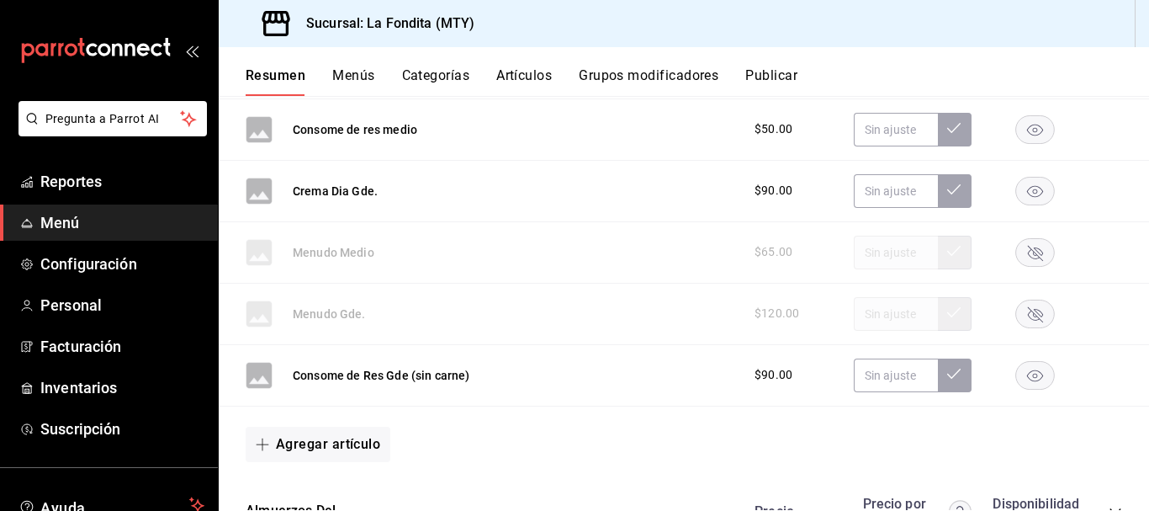
click at [1032, 256] on rect "button" at bounding box center [1035, 252] width 39 height 28
click at [950, 257] on button at bounding box center [955, 253] width 34 height 34
click at [947, 250] on icon at bounding box center [953, 250] width 13 height 13
click at [892, 241] on input "text" at bounding box center [896, 253] width 84 height 34
click at [1022, 313] on rect "button" at bounding box center [1035, 313] width 39 height 28
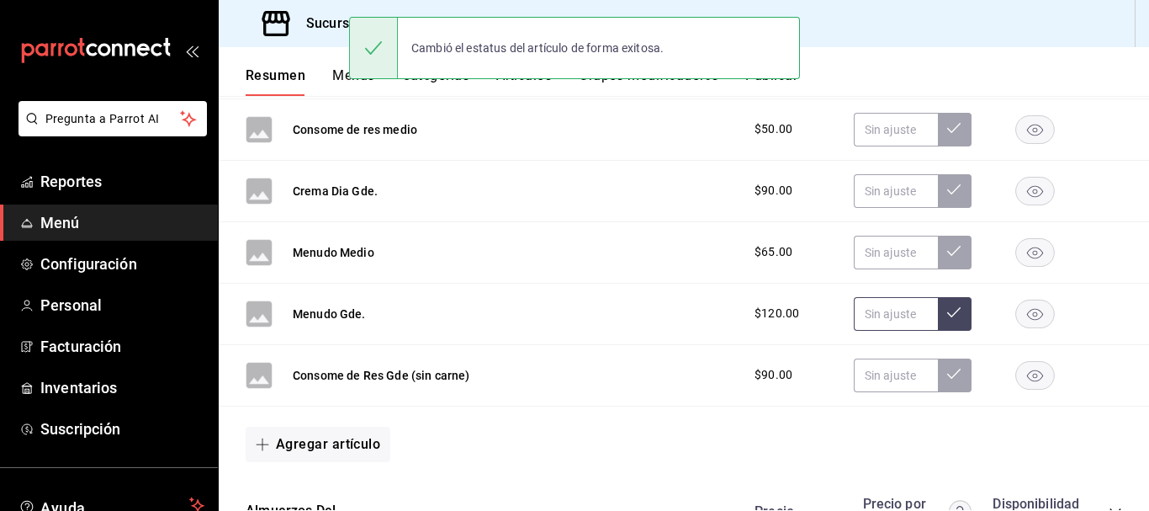
click at [877, 310] on input "text" at bounding box center [896, 314] width 84 height 34
click at [882, 243] on input "text" at bounding box center [896, 253] width 84 height 34
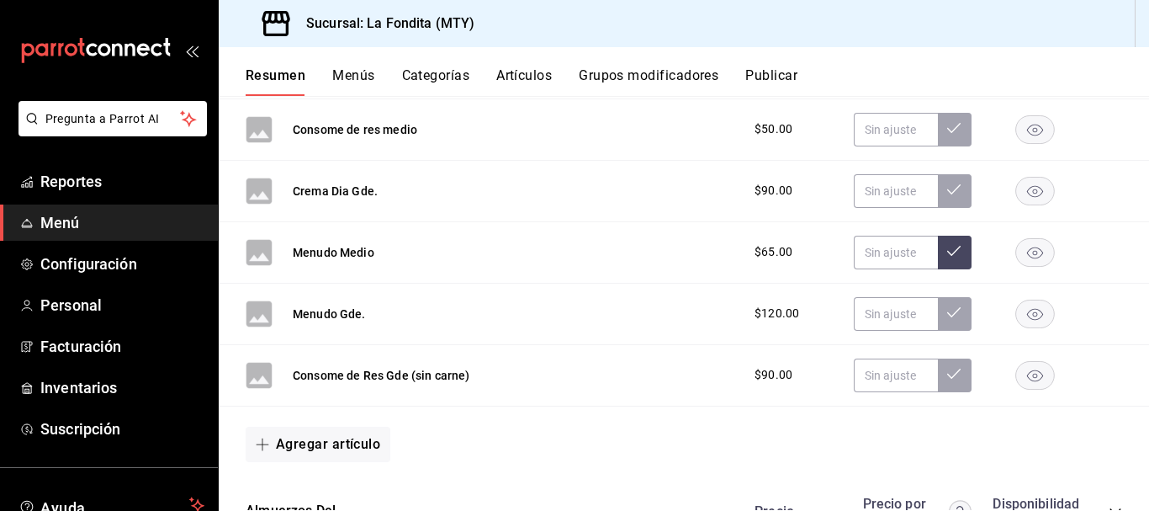
click at [756, 249] on span "$65.00" at bounding box center [774, 252] width 38 height 18
click at [872, 255] on input "text" at bounding box center [896, 253] width 84 height 34
type input "$85.00"
click at [865, 307] on input "text" at bounding box center [896, 314] width 84 height 34
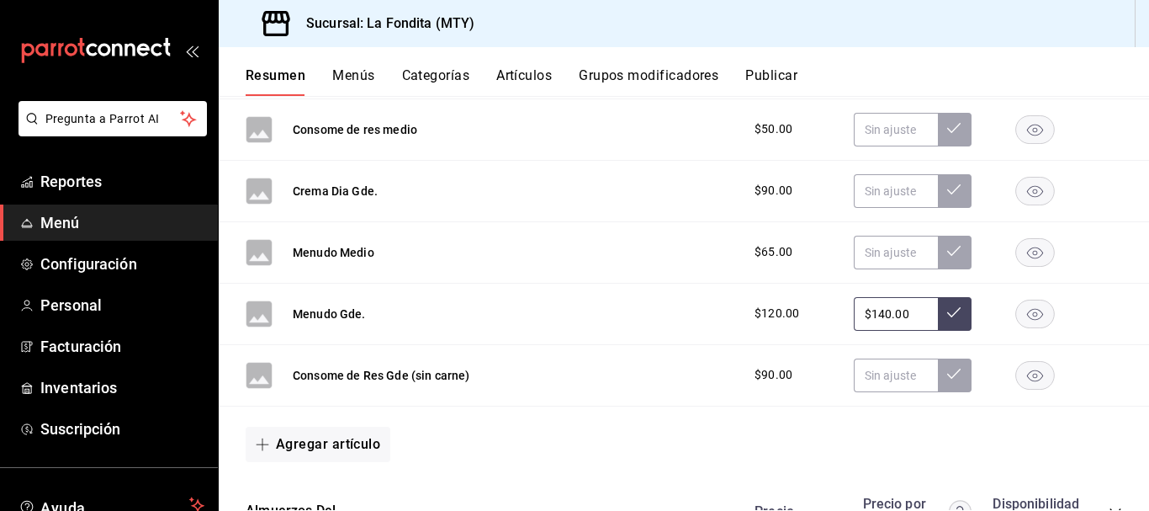
type input "$140.00"
click at [947, 307] on icon at bounding box center [953, 311] width 13 height 13
click at [885, 234] on div "Menudo Medio $65.00" at bounding box center [684, 252] width 930 height 61
click at [880, 252] on input "text" at bounding box center [896, 253] width 84 height 34
type input "$85.00"
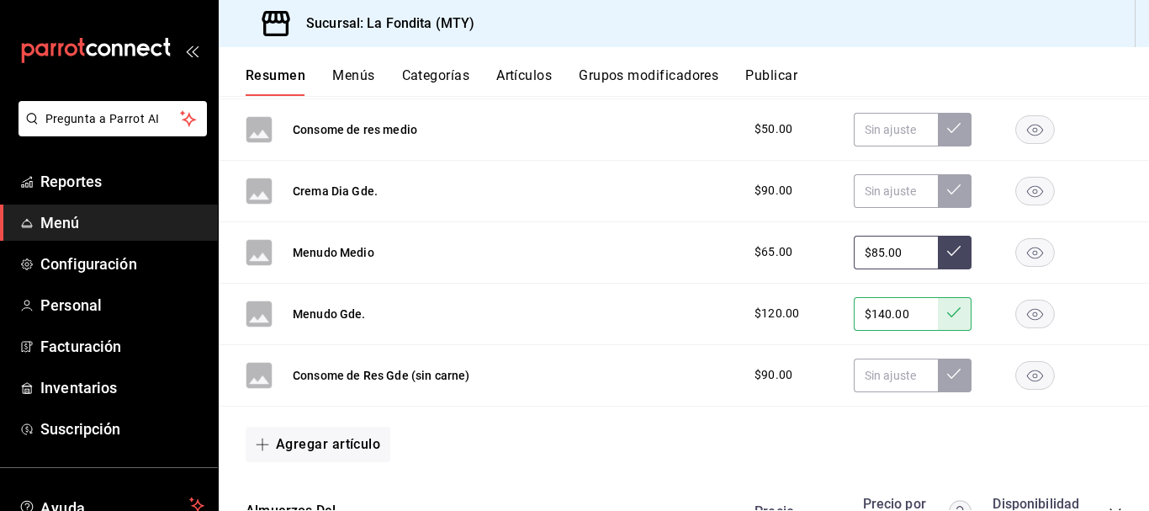
click at [947, 254] on icon at bounding box center [953, 250] width 13 height 13
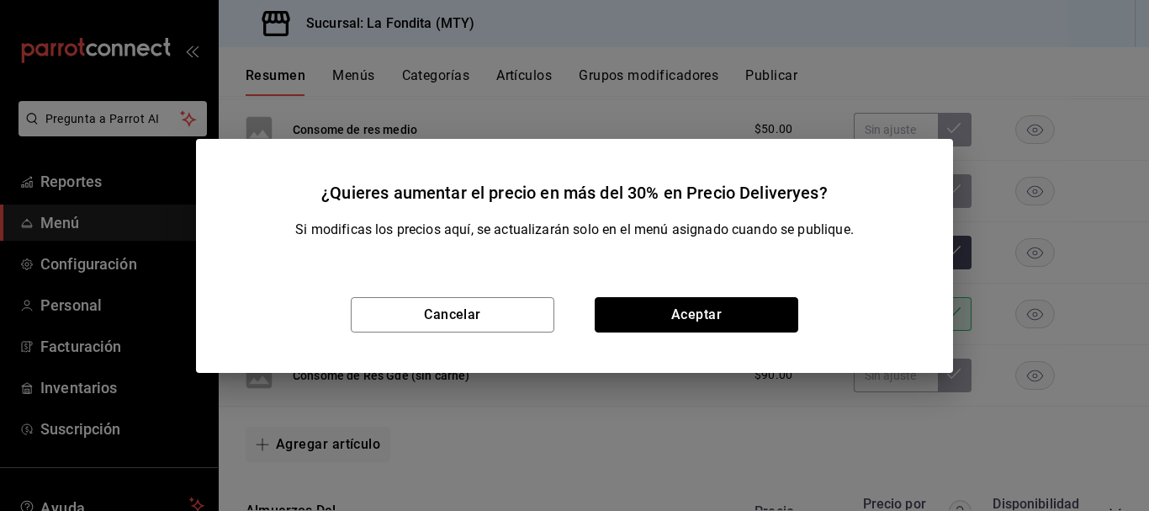
drag, startPoint x: 693, startPoint y: 316, endPoint x: 702, endPoint y: 320, distance: 9.4
click at [693, 317] on button "Aceptar" at bounding box center [697, 314] width 204 height 35
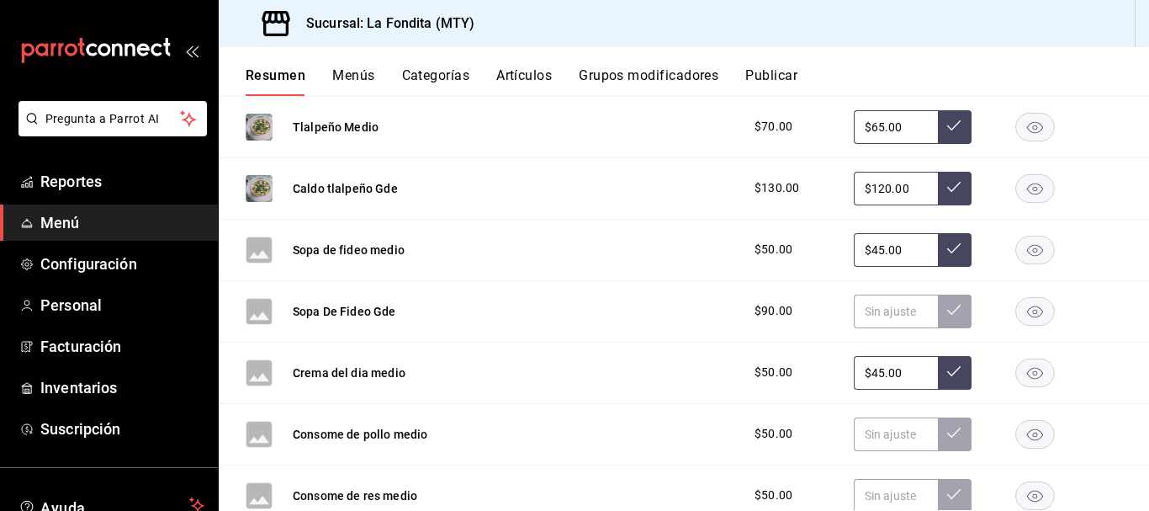
scroll to position [524, 0]
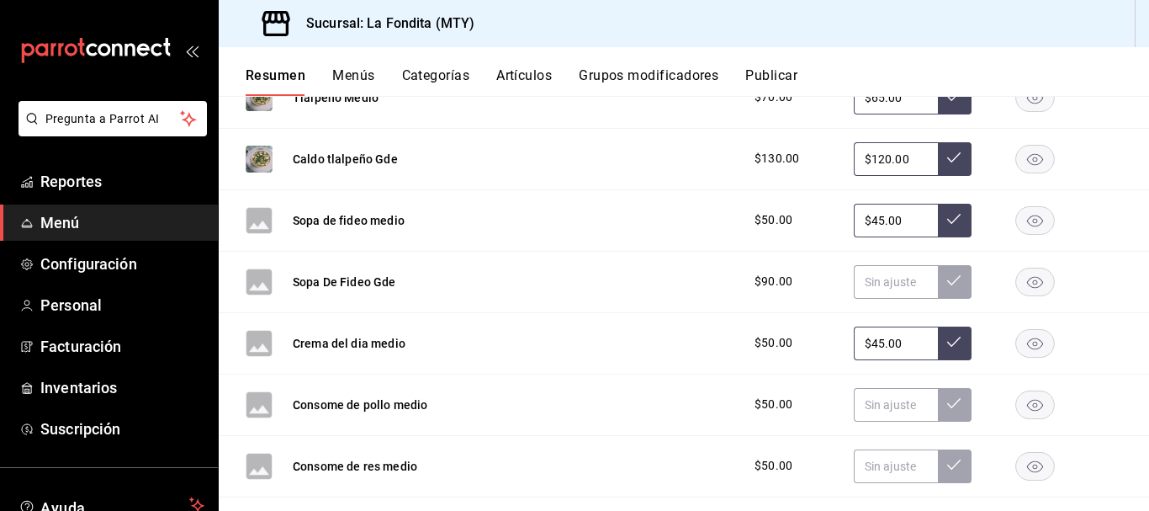
click at [878, 158] on input "$120.00" at bounding box center [896, 159] width 84 height 34
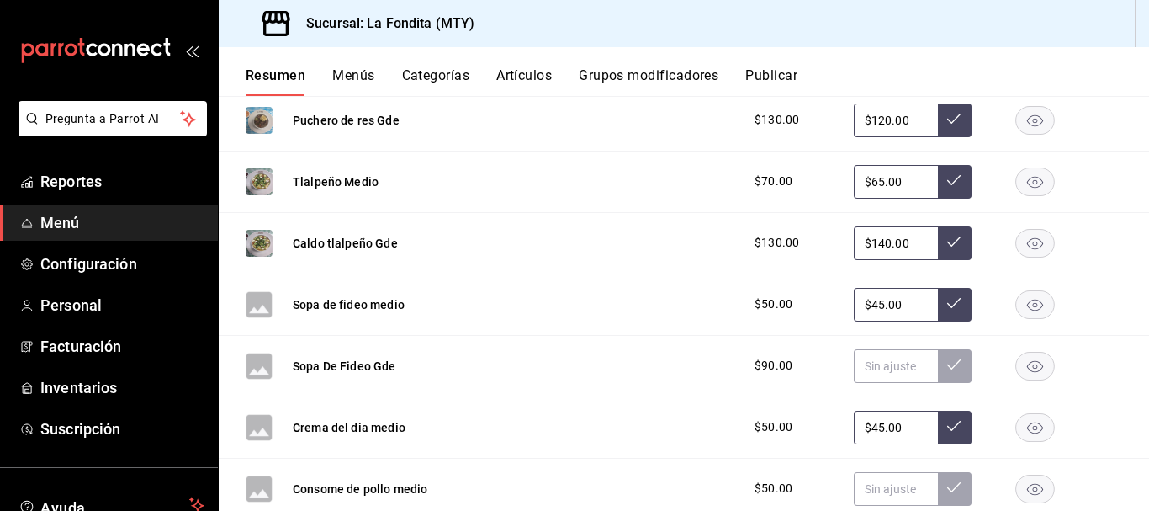
type input "$140.00"
click at [947, 246] on icon at bounding box center [953, 241] width 13 height 13
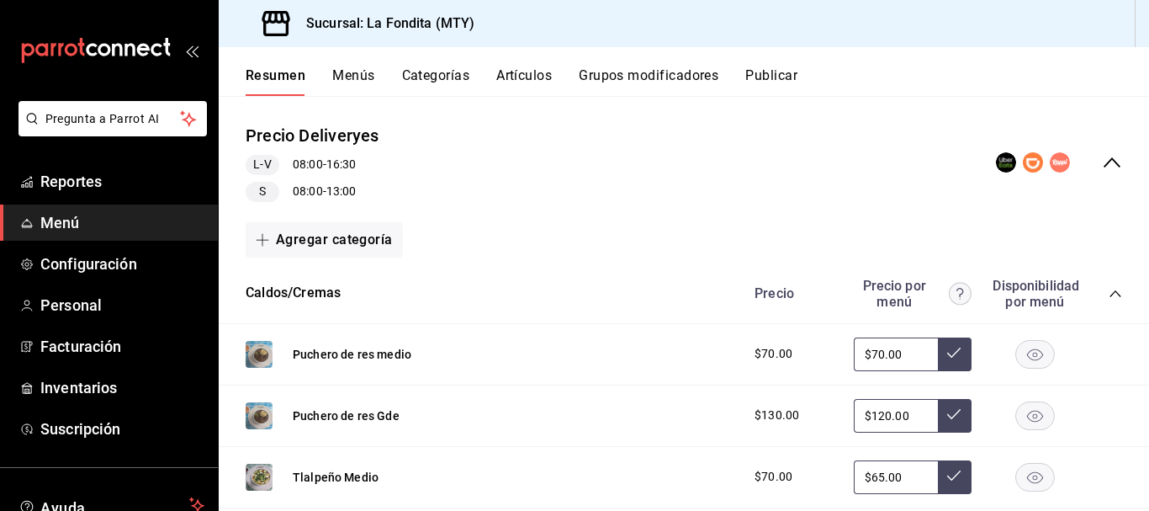
scroll to position [168, 0]
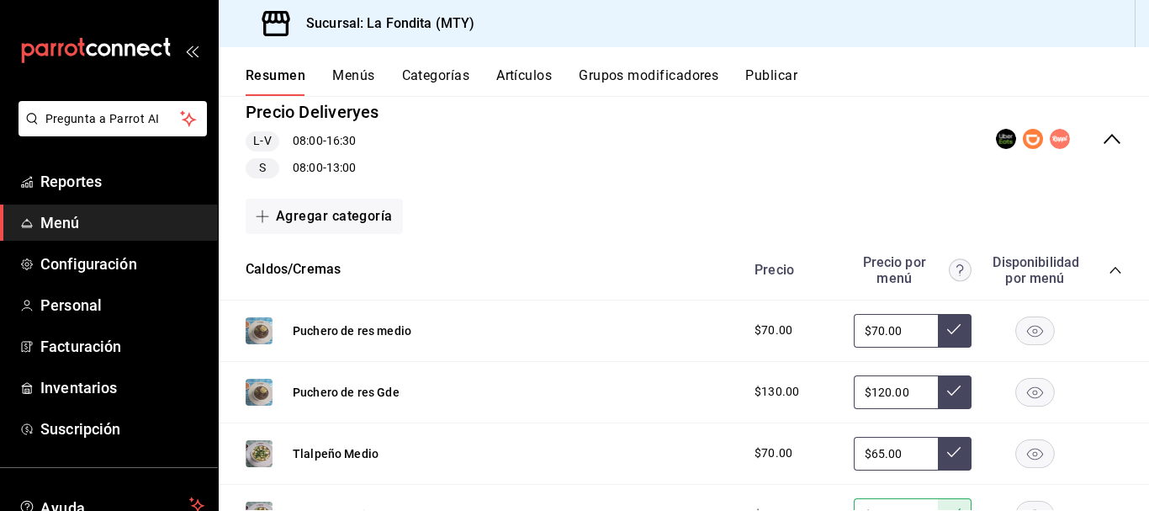
click at [873, 331] on input "$70.00" at bounding box center [896, 331] width 84 height 34
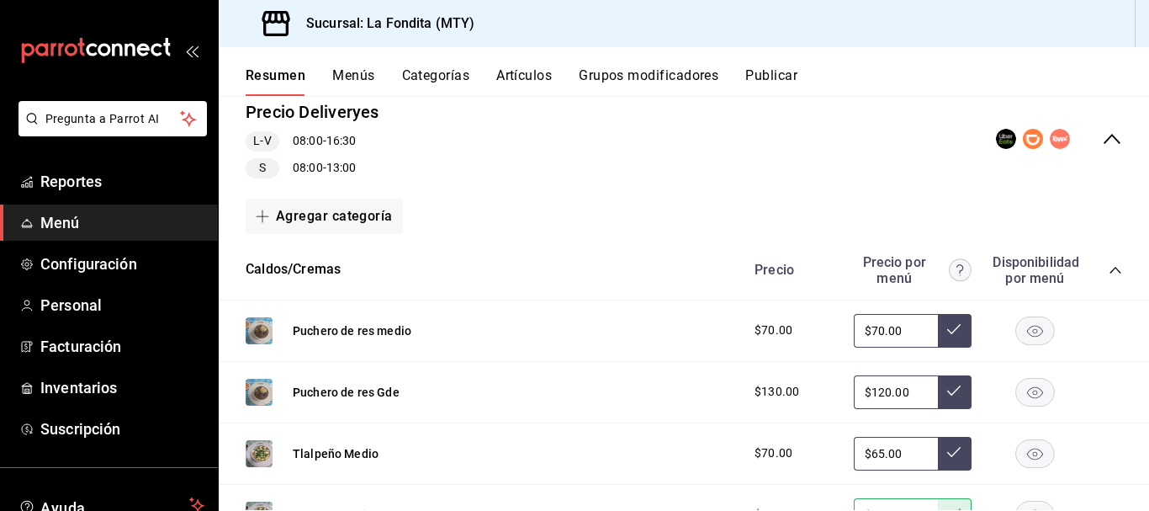
click at [873, 331] on input "$70.00" at bounding box center [896, 331] width 84 height 34
type input "$7.00"
click at [878, 389] on input "$120.00" at bounding box center [896, 392] width 84 height 34
type input "$70.00"
click at [878, 389] on input "$120.00" at bounding box center [896, 392] width 84 height 34
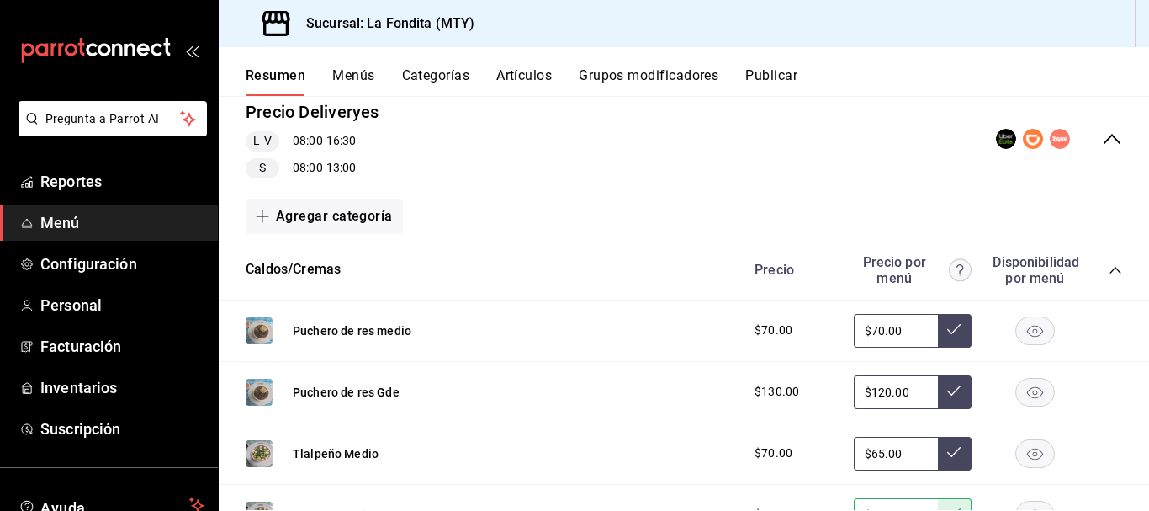
click at [878, 389] on input "$120.00" at bounding box center [896, 392] width 84 height 34
type input "$140.00"
click at [947, 389] on icon at bounding box center [953, 390] width 13 height 13
click at [873, 331] on input "$70.00" at bounding box center [896, 331] width 84 height 34
type input "$7.00"
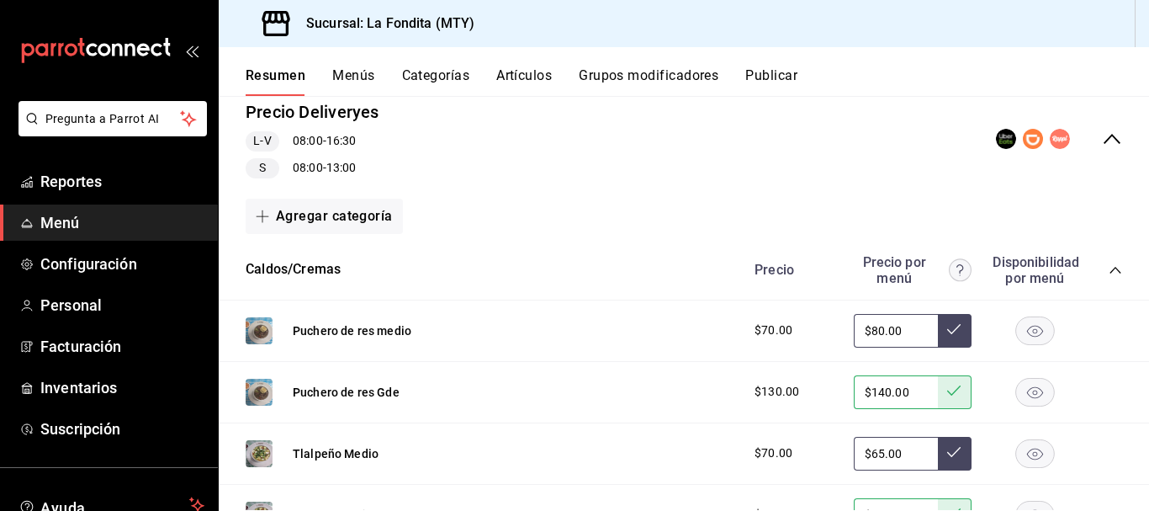
type input "$80.00"
click at [947, 325] on icon at bounding box center [953, 328] width 13 height 13
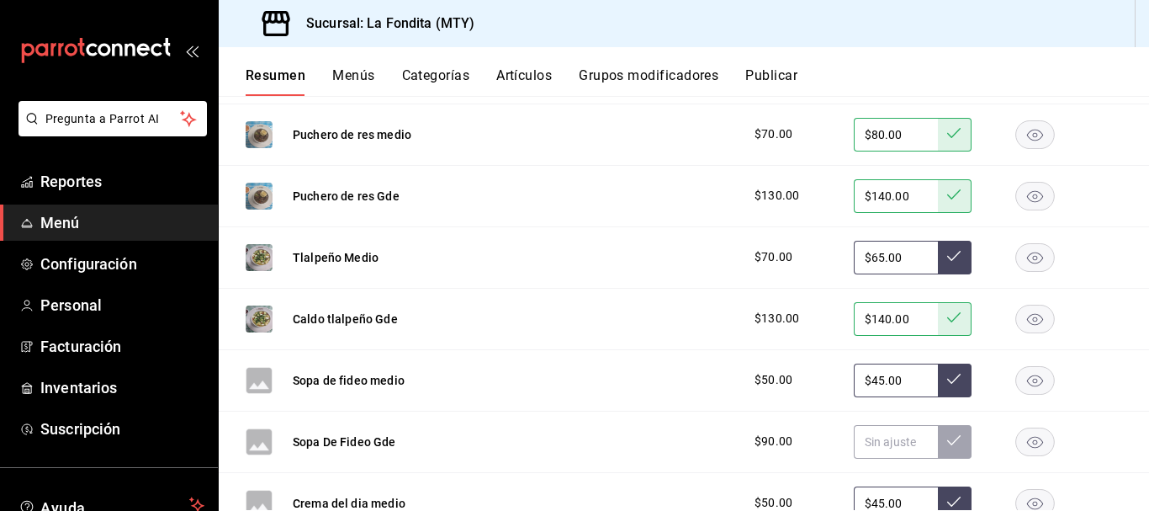
scroll to position [421, 0]
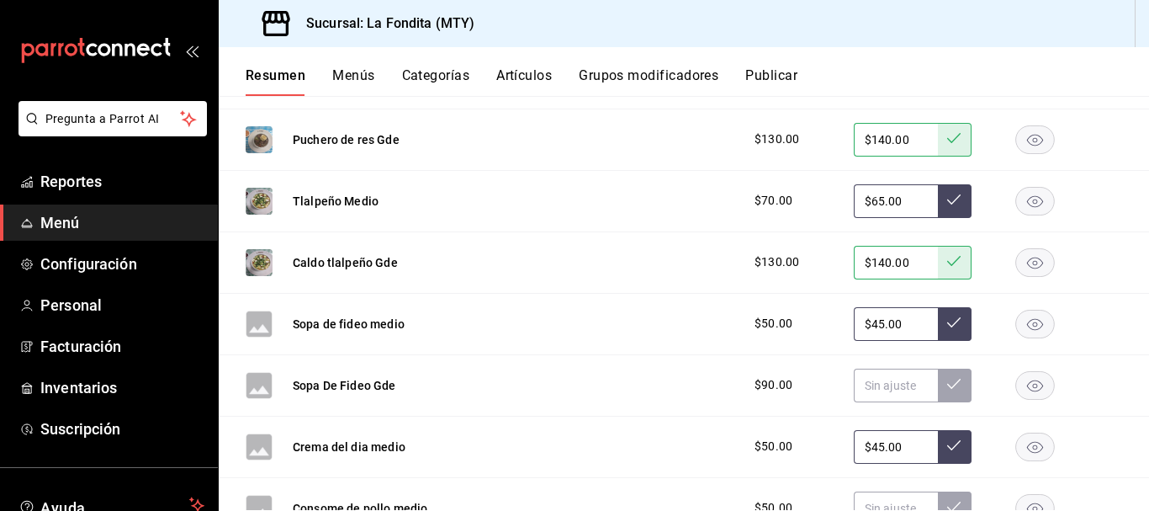
click at [866, 199] on input "$65.00" at bounding box center [896, 201] width 84 height 34
click at [871, 199] on input "$65.00" at bounding box center [896, 201] width 84 height 34
type input "$6.00"
type input "$80.00"
click at [938, 190] on button at bounding box center [955, 201] width 34 height 34
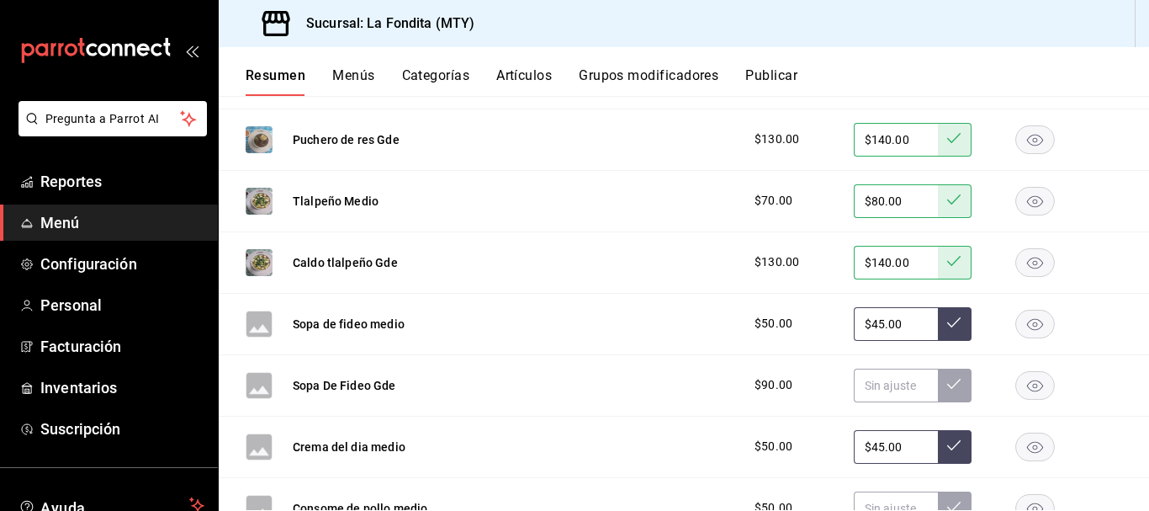
click at [870, 323] on input "$45.00" at bounding box center [896, 324] width 84 height 34
type input "$4.00"
type input "$60.00"
click at [947, 320] on icon at bounding box center [953, 321] width 13 height 13
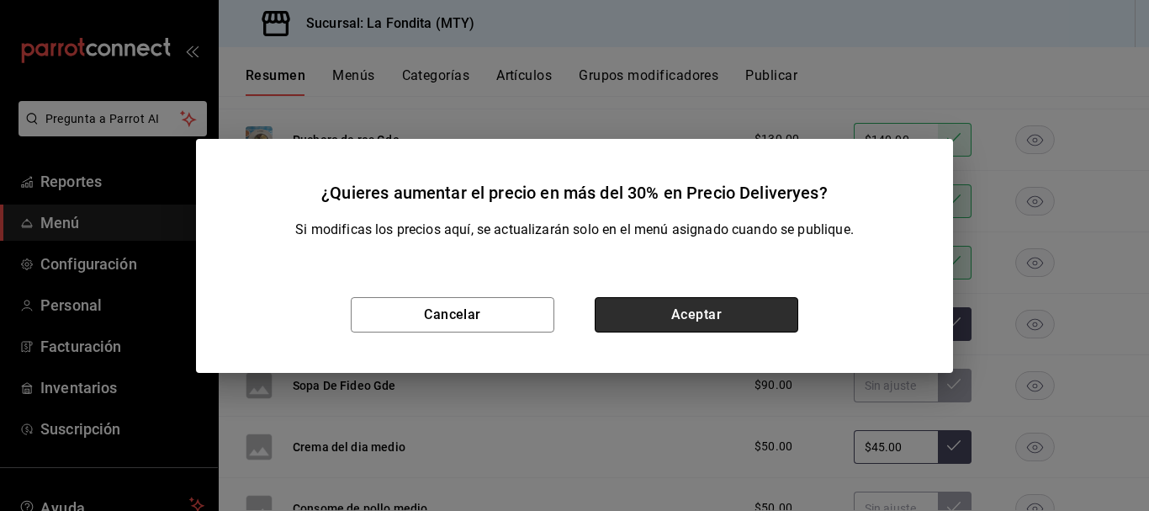
click at [706, 304] on button "Aceptar" at bounding box center [697, 314] width 204 height 35
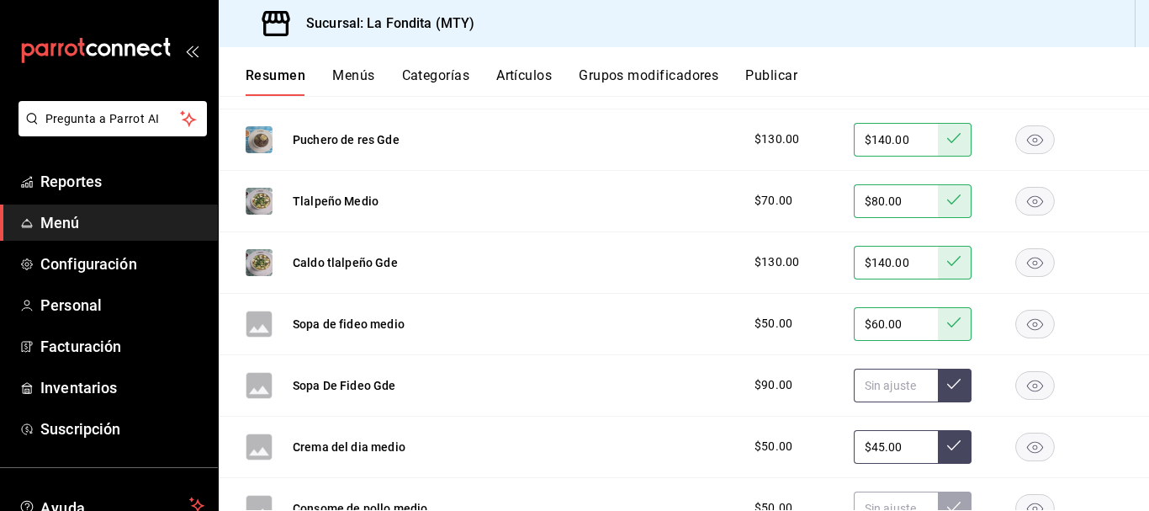
click at [873, 386] on input "text" at bounding box center [896, 385] width 84 height 34
type input "$100.00"
click at [947, 378] on icon at bounding box center [953, 383] width 13 height 13
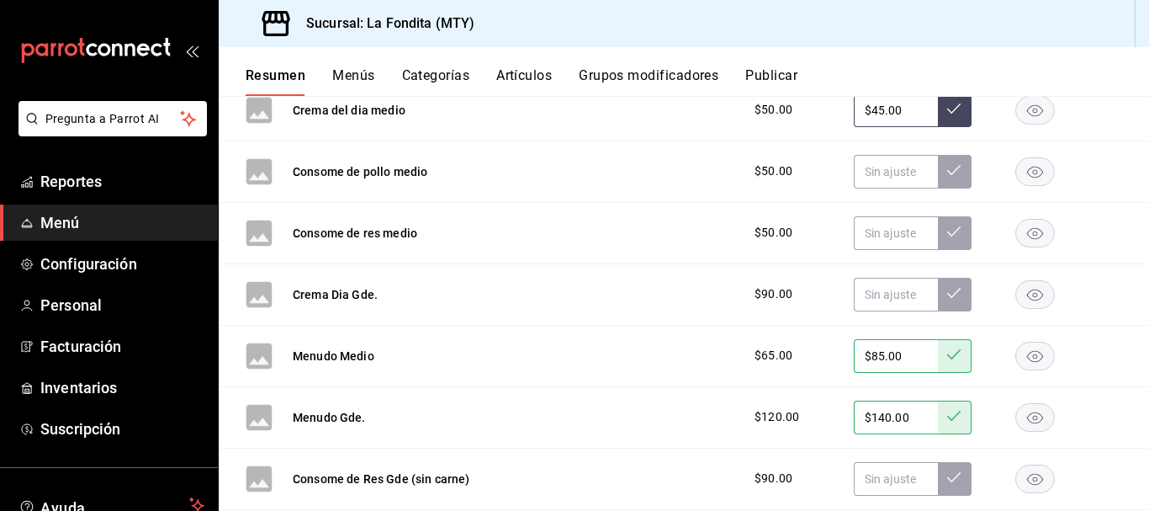
scroll to position [673, 0]
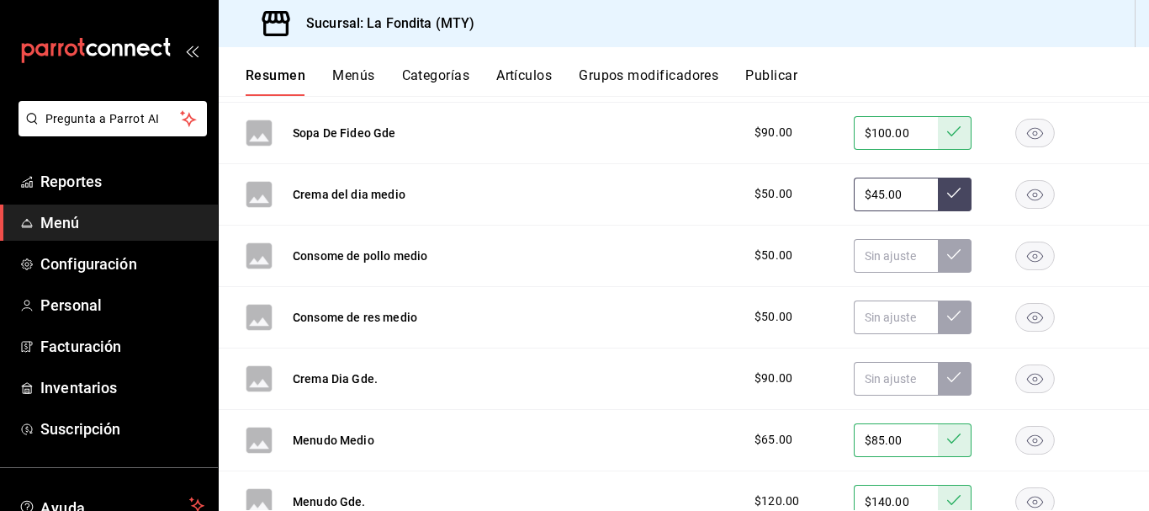
click at [873, 194] on input "$45.00" at bounding box center [896, 194] width 84 height 34
type input "$4.00"
type input "$60.00"
click at [947, 189] on icon at bounding box center [953, 192] width 13 height 13
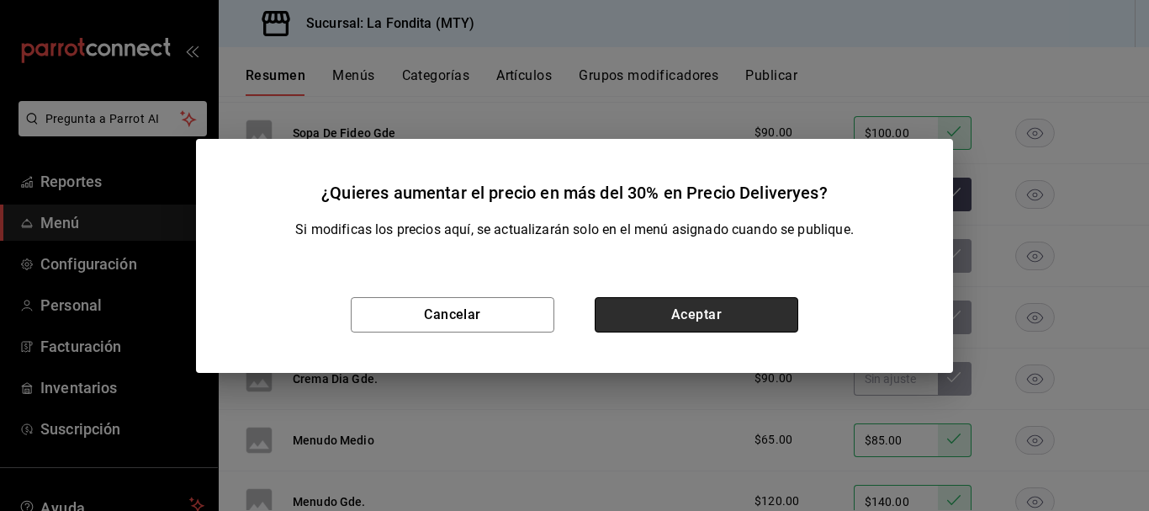
click at [728, 305] on button "Aceptar" at bounding box center [697, 314] width 204 height 35
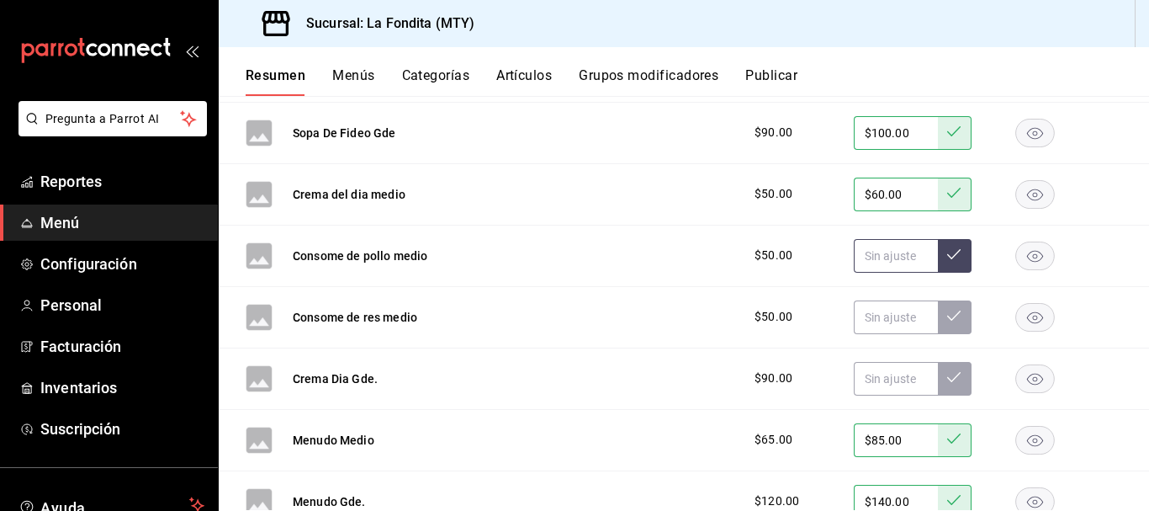
click at [878, 252] on input "text" at bounding box center [896, 256] width 84 height 34
type input "$60.00"
click at [941, 266] on button at bounding box center [955, 256] width 34 height 34
click at [864, 314] on input "text" at bounding box center [896, 317] width 84 height 34
type input "$60.00"
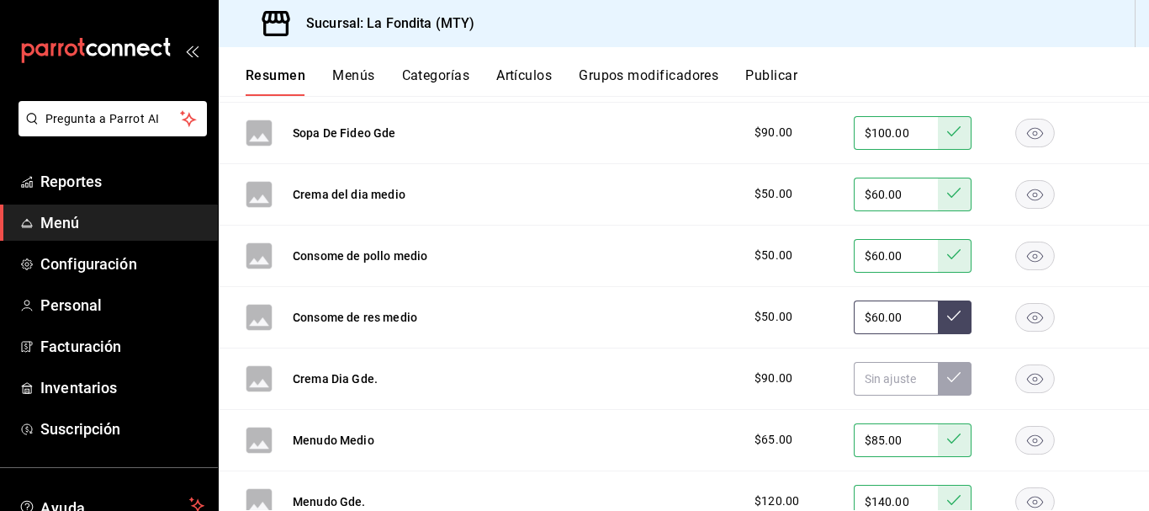
click at [947, 315] on icon at bounding box center [953, 315] width 13 height 13
click at [865, 368] on input "text" at bounding box center [896, 379] width 84 height 34
type input "$100.00"
click at [954, 376] on button at bounding box center [955, 379] width 34 height 34
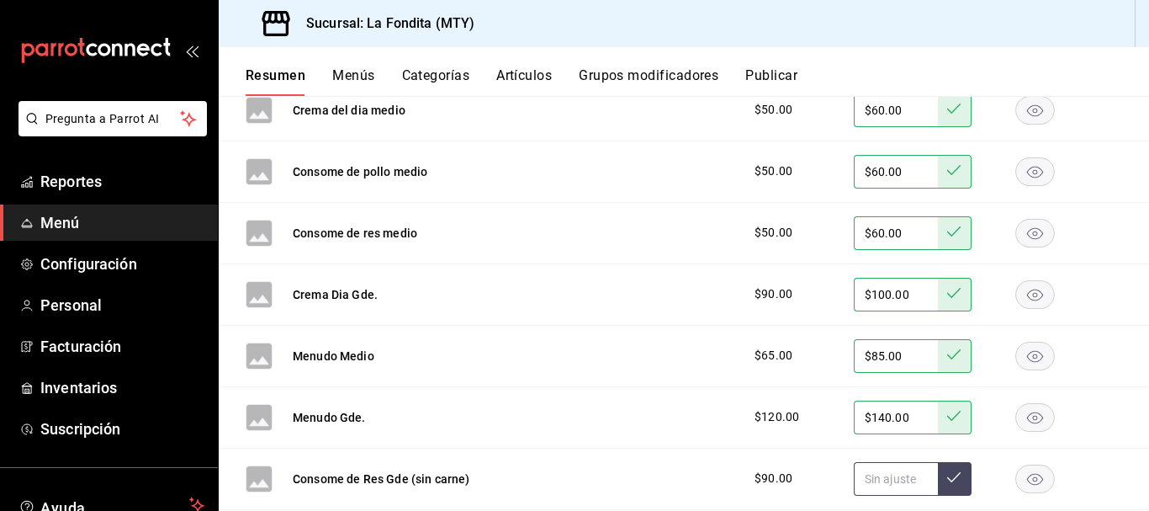
scroll to position [841, 0]
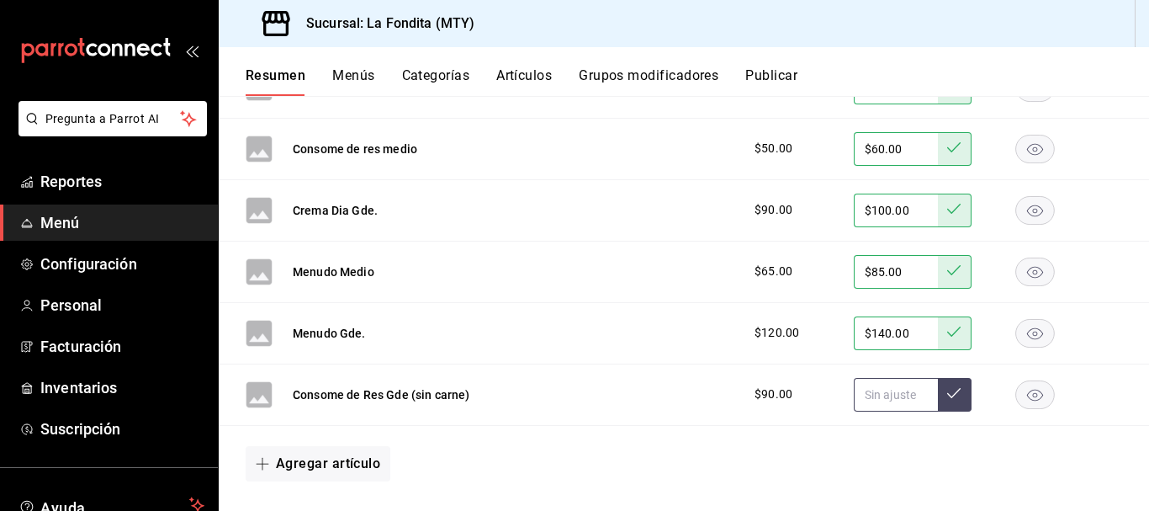
click at [873, 392] on input "text" at bounding box center [896, 395] width 84 height 34
type input "$100.00"
click at [951, 379] on button at bounding box center [955, 395] width 34 height 34
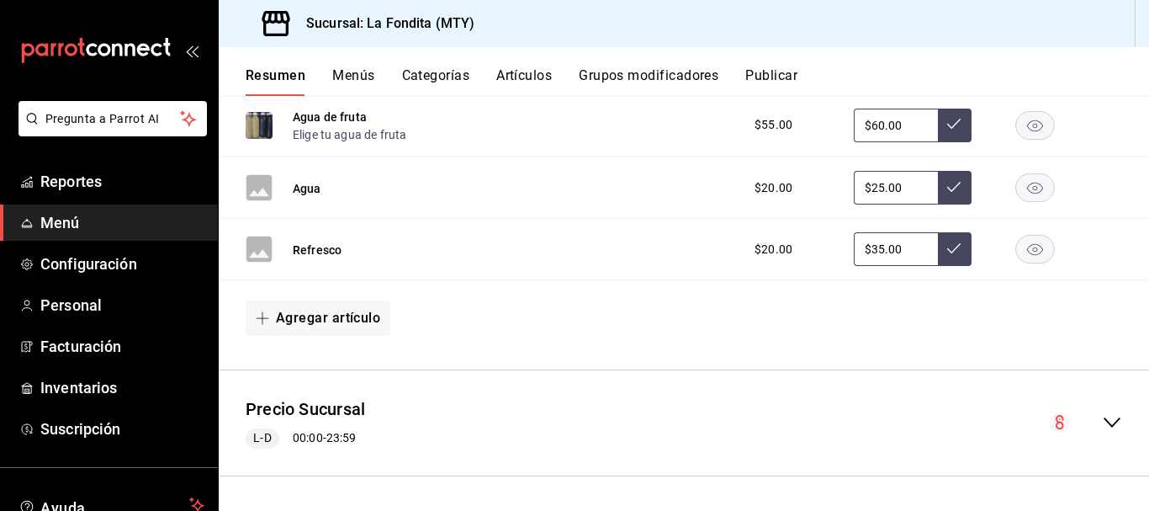
scroll to position [1702, 0]
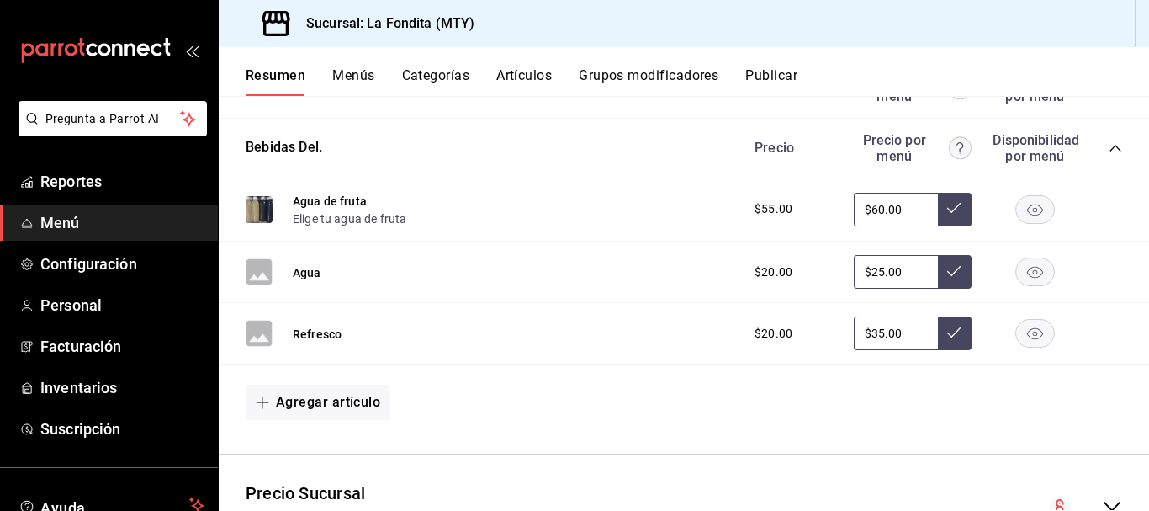
click at [871, 209] on input "$60.00" at bounding box center [896, 210] width 84 height 34
click at [871, 269] on input "$25.00" at bounding box center [896, 272] width 84 height 34
click at [869, 206] on input "$60.00" at bounding box center [896, 210] width 84 height 34
type input "$65.00"
click at [947, 210] on icon at bounding box center [953, 207] width 13 height 13
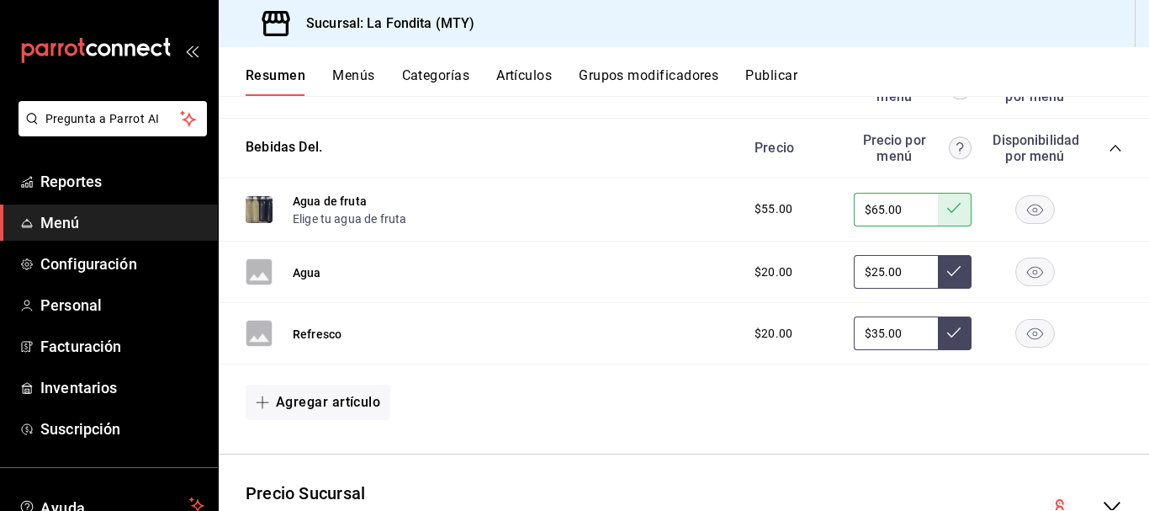
click at [873, 269] on input "$25.00" at bounding box center [896, 272] width 84 height 34
type input "$2.00"
type input "$30.00"
click at [947, 273] on icon at bounding box center [953, 271] width 13 height 10
click at [871, 333] on input "$35.00" at bounding box center [896, 333] width 84 height 34
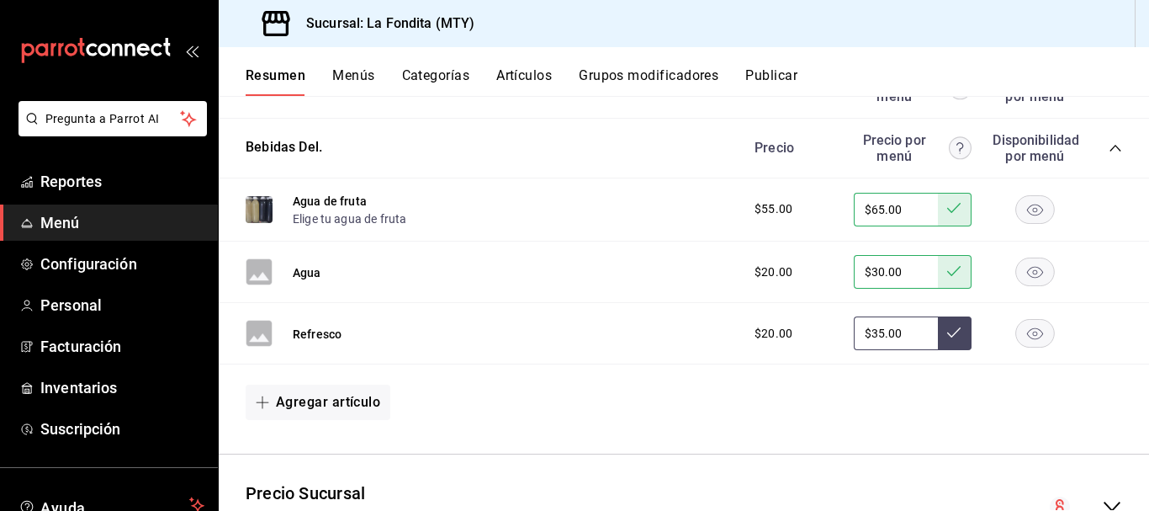
click at [933, 401] on div "Agregar artículo" at bounding box center [684, 401] width 876 height 35
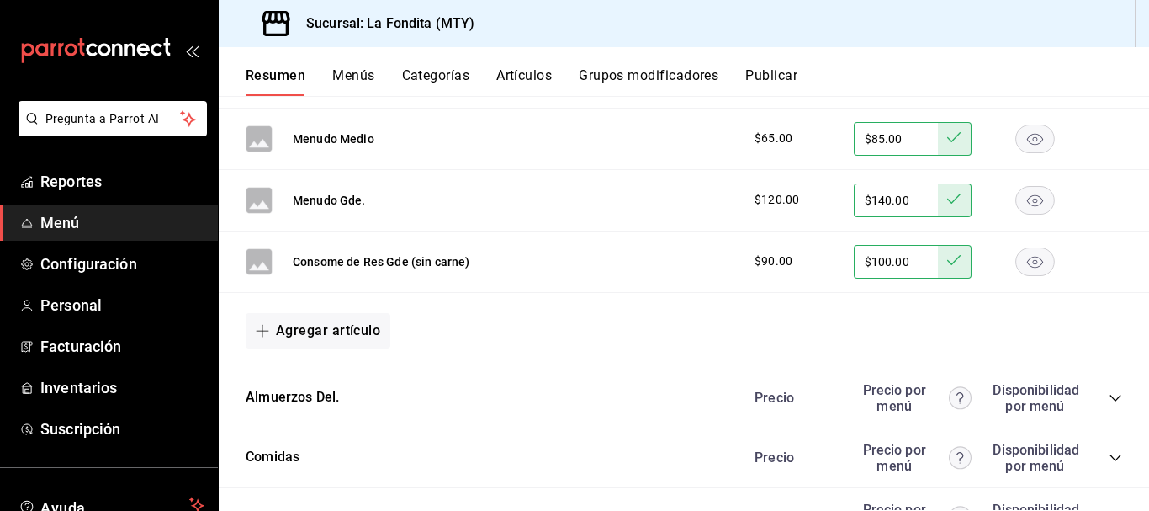
scroll to position [945, 0]
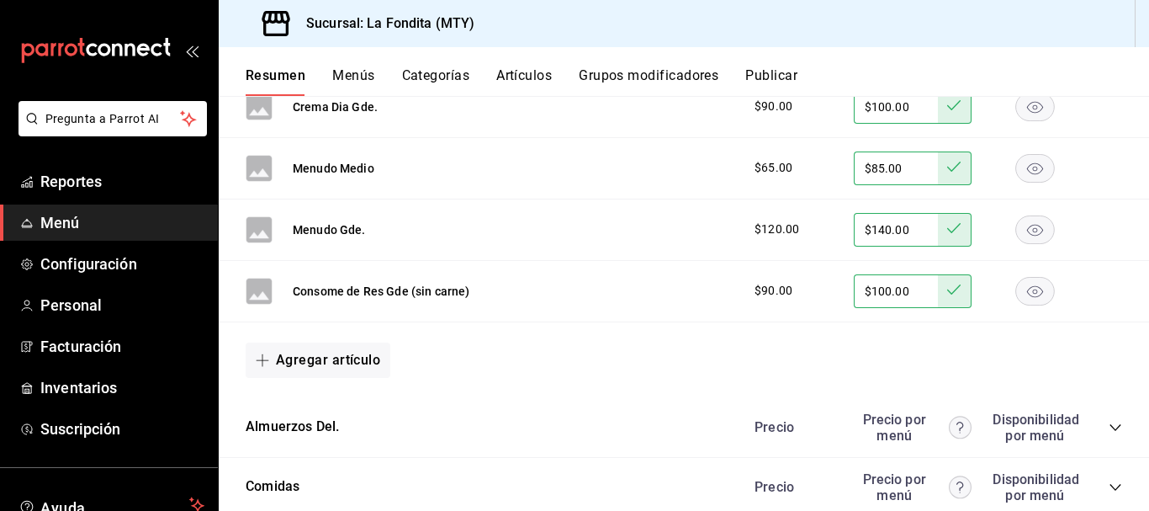
click at [1109, 430] on icon "collapse-category-row" at bounding box center [1115, 427] width 13 height 13
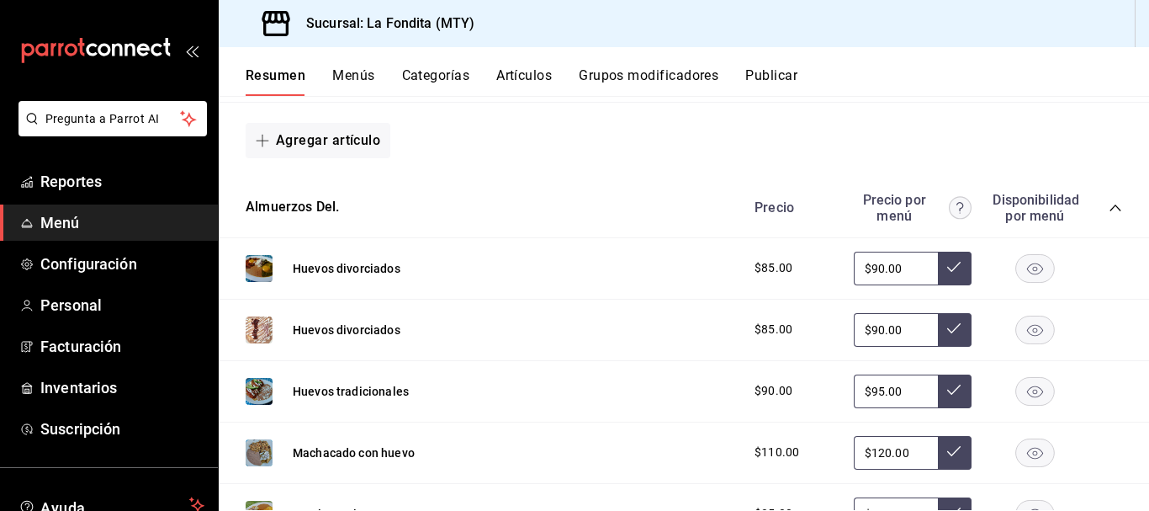
scroll to position [1197, 0]
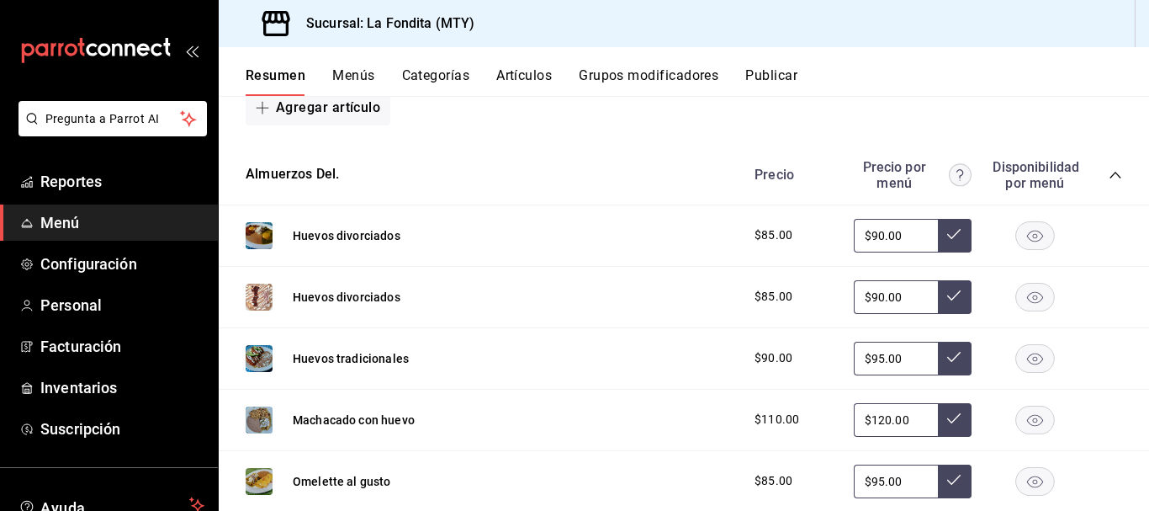
click at [871, 230] on input "$90.00" at bounding box center [896, 236] width 84 height 34
type input "$95.00"
click at [952, 228] on button at bounding box center [955, 236] width 34 height 34
click at [871, 297] on input "$90.00" at bounding box center [896, 297] width 84 height 34
type input "$95.00"
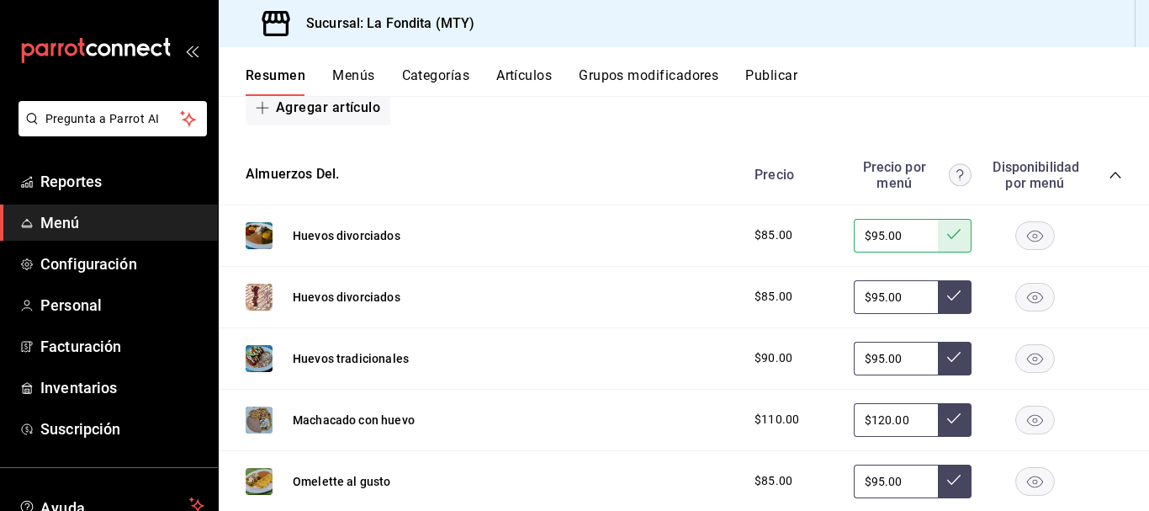
click at [947, 293] on icon at bounding box center [953, 295] width 13 height 10
click at [873, 357] on input "$95.00" at bounding box center [896, 359] width 84 height 34
type input "$99.00"
click at [949, 350] on button at bounding box center [955, 359] width 34 height 34
click at [876, 418] on input "$120.00" at bounding box center [896, 420] width 84 height 34
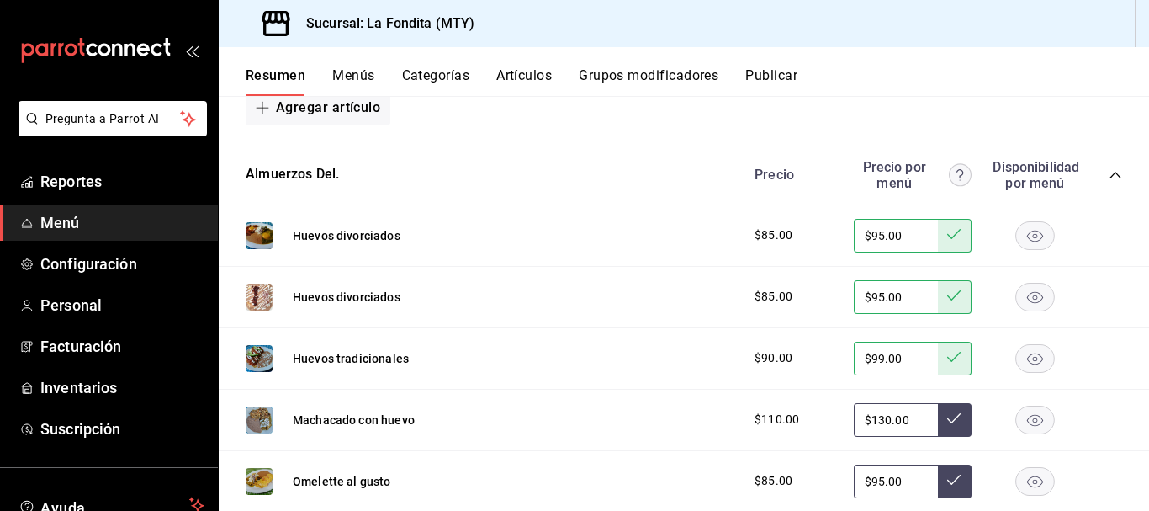
type input "$130.00"
click at [947, 419] on icon at bounding box center [953, 417] width 13 height 13
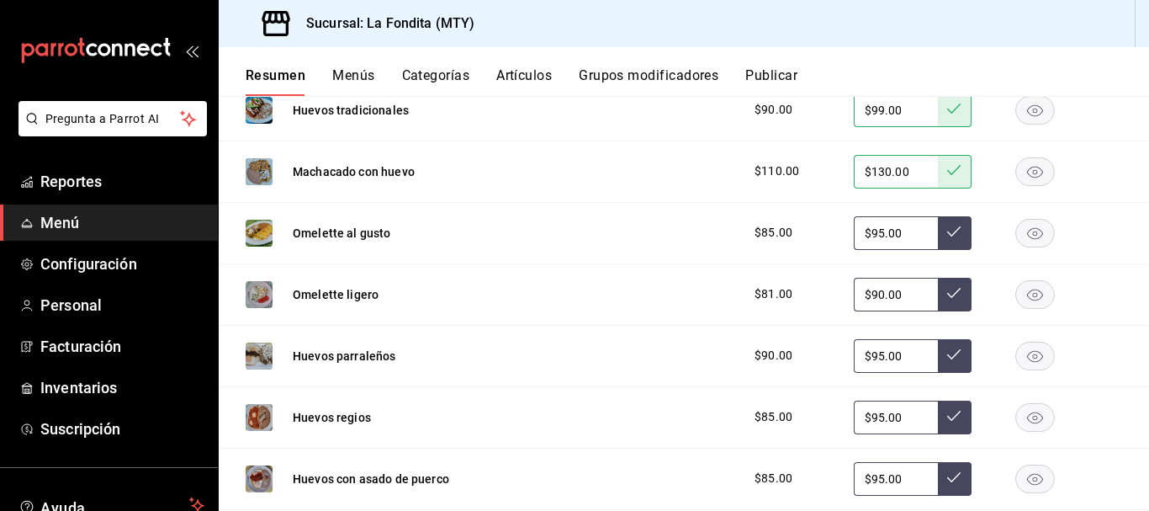
scroll to position [1449, 0]
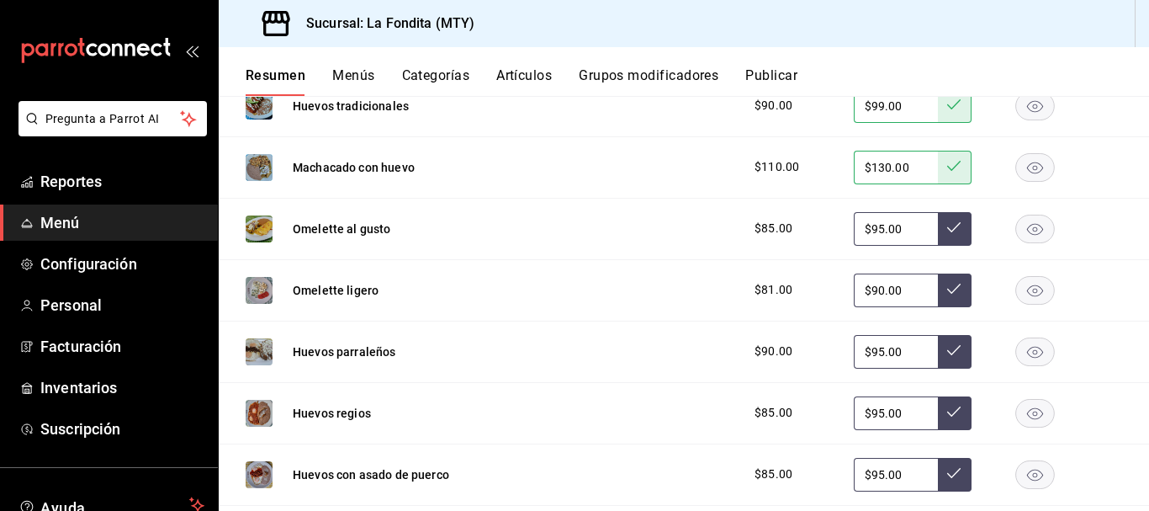
click at [871, 226] on input "$95.00" at bounding box center [896, 229] width 84 height 34
type input "$99.00"
click at [940, 236] on button at bounding box center [955, 229] width 34 height 34
click at [869, 287] on input "$90.00" at bounding box center [896, 290] width 84 height 34
type input "$99.00"
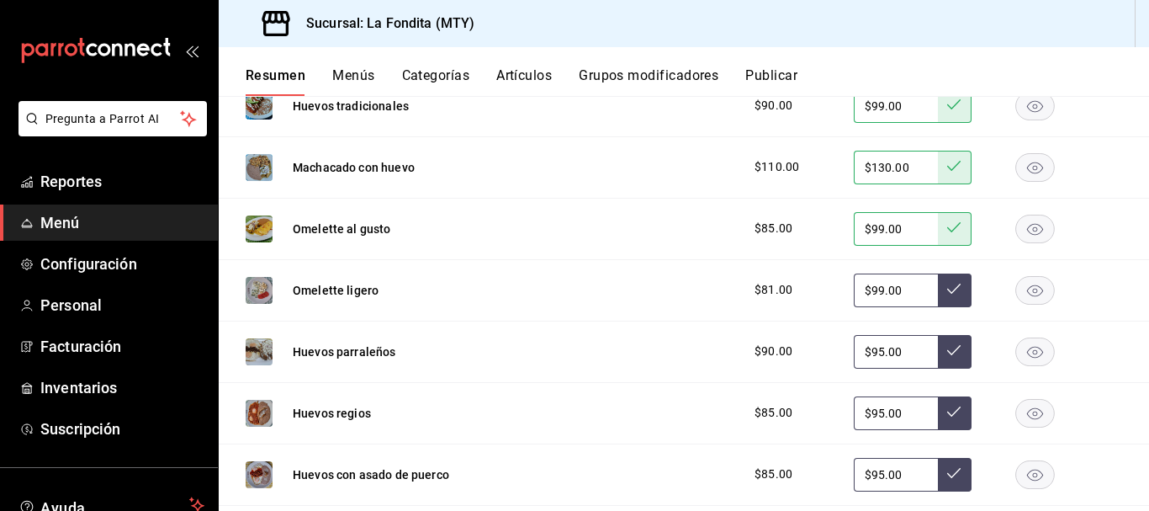
click at [947, 287] on icon at bounding box center [953, 288] width 13 height 13
click at [869, 352] on input "$95.00" at bounding box center [896, 352] width 84 height 34
type input "$99.00"
click at [947, 352] on icon at bounding box center [953, 349] width 13 height 13
click at [869, 412] on input "$95.00" at bounding box center [896, 413] width 84 height 34
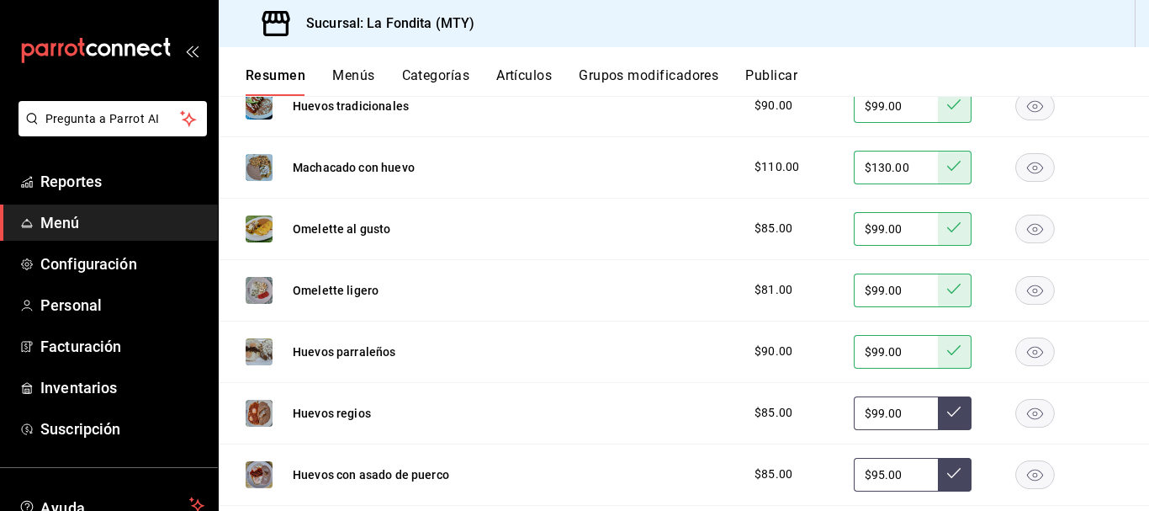
type input "$99.00"
click at [947, 416] on icon at bounding box center [953, 411] width 13 height 13
click at [871, 472] on input "$95.00" at bounding box center [896, 475] width 84 height 34
type input "$99.00"
click at [947, 474] on icon at bounding box center [953, 473] width 13 height 10
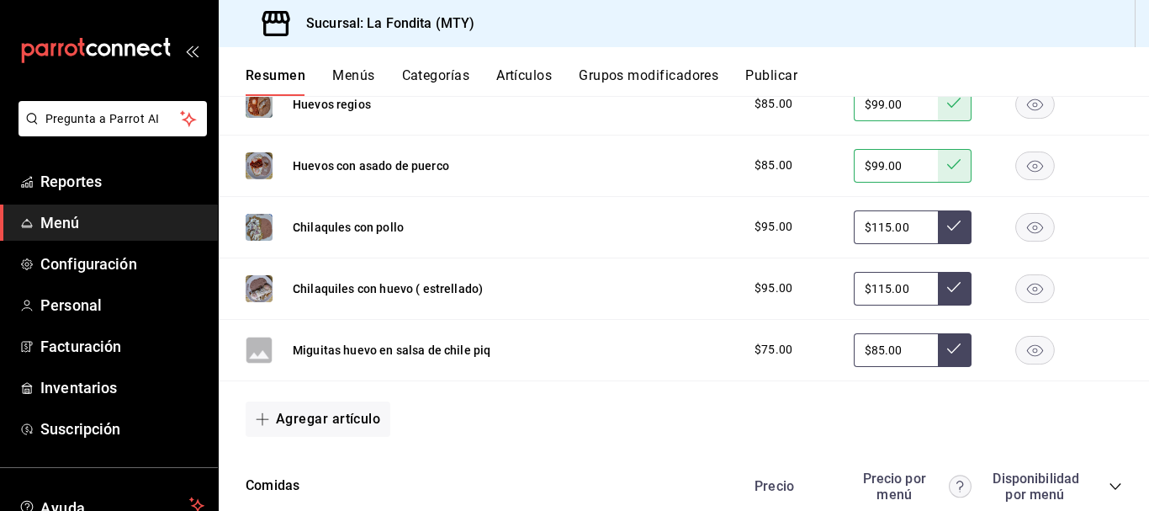
scroll to position [1786, 0]
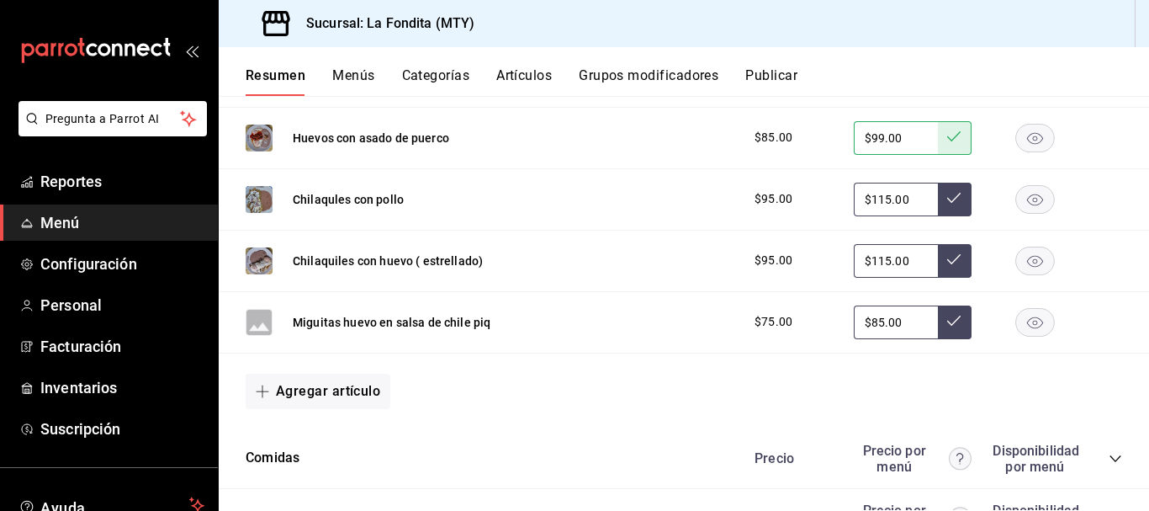
click at [876, 199] on input "$115.00" at bounding box center [896, 200] width 84 height 34
click at [878, 257] on input "$115.00" at bounding box center [896, 261] width 84 height 34
click at [871, 195] on input "$115.00" at bounding box center [896, 200] width 84 height 34
type input "$125.00"
click at [947, 199] on icon at bounding box center [953, 197] width 13 height 13
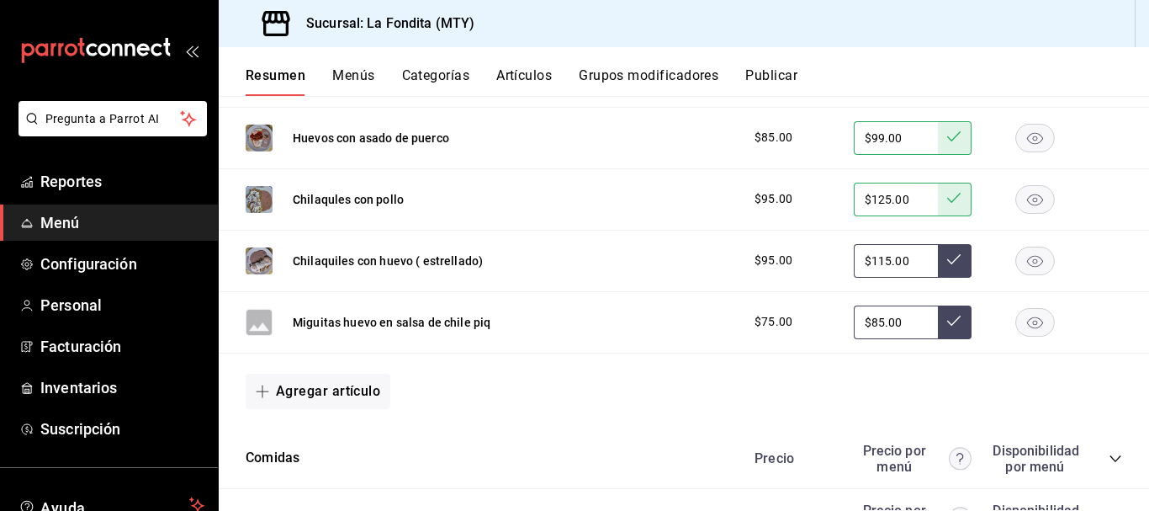
click at [871, 259] on input "$115.00" at bounding box center [896, 261] width 84 height 34
type input "$125.00"
click at [947, 257] on icon at bounding box center [953, 258] width 13 height 13
click at [869, 322] on input "$85.00" at bounding box center [896, 322] width 84 height 34
type input "$8.00"
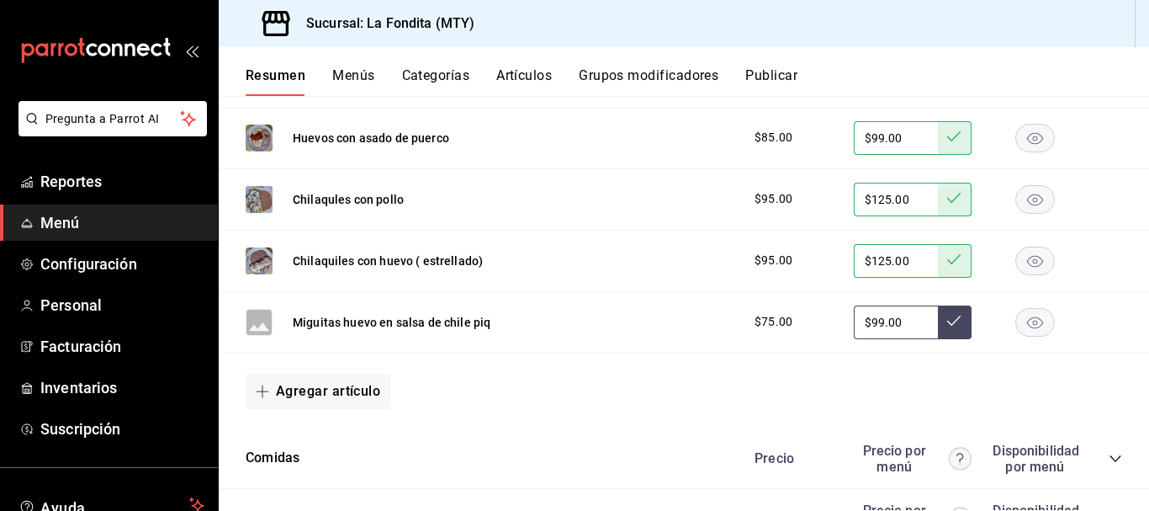
type input "$99.00"
click at [949, 319] on button at bounding box center [955, 322] width 34 height 34
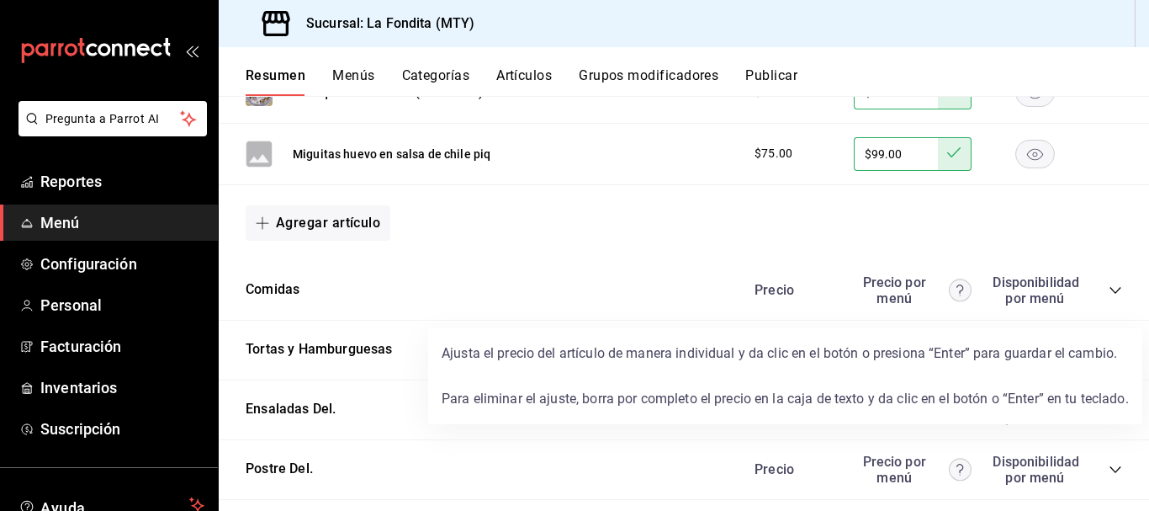
scroll to position [2038, 0]
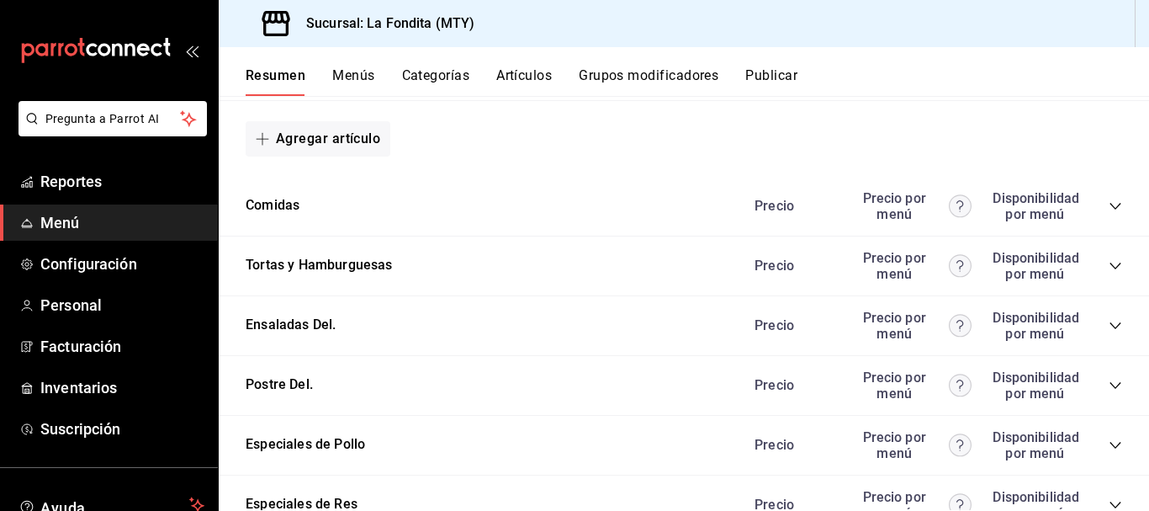
click at [1109, 202] on icon "collapse-category-row" at bounding box center [1115, 205] width 13 height 13
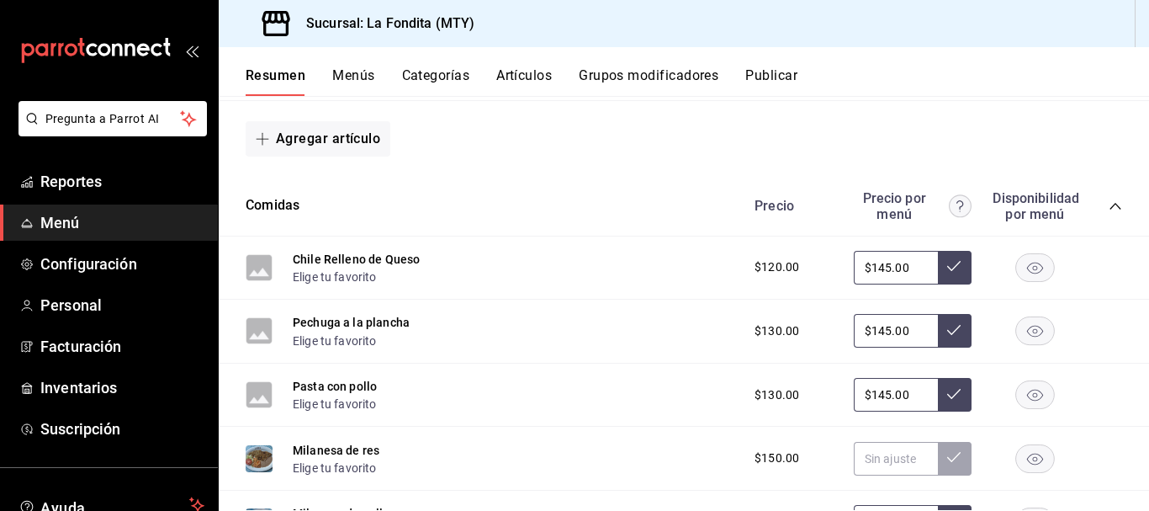
scroll to position [2122, 0]
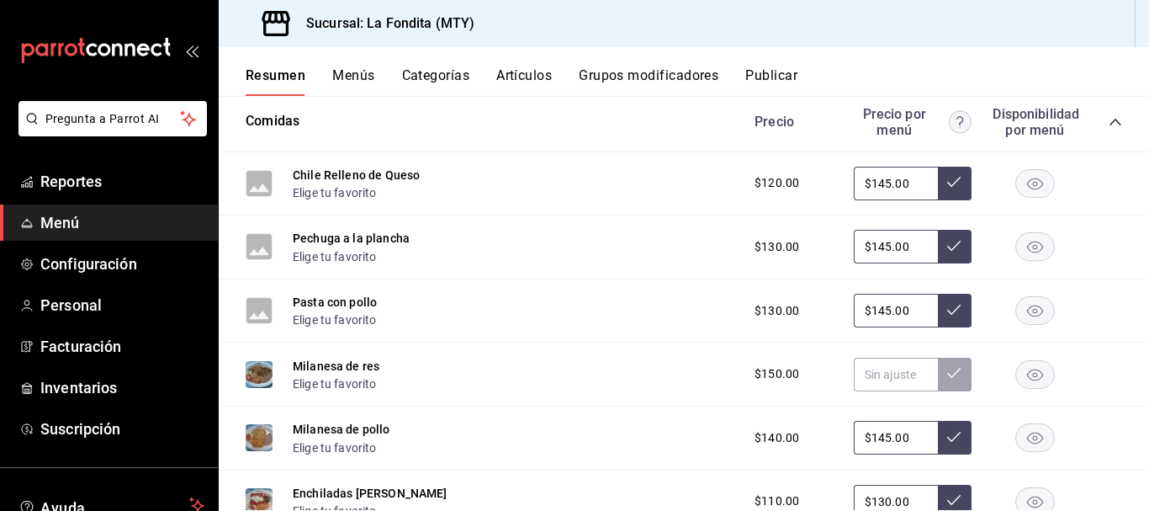
click at [878, 183] on input "$145.00" at bounding box center [896, 184] width 84 height 34
type input "$150.00"
click at [947, 175] on icon at bounding box center [953, 181] width 13 height 13
click at [877, 246] on input "$145.00" at bounding box center [896, 247] width 84 height 34
type input "$150.00"
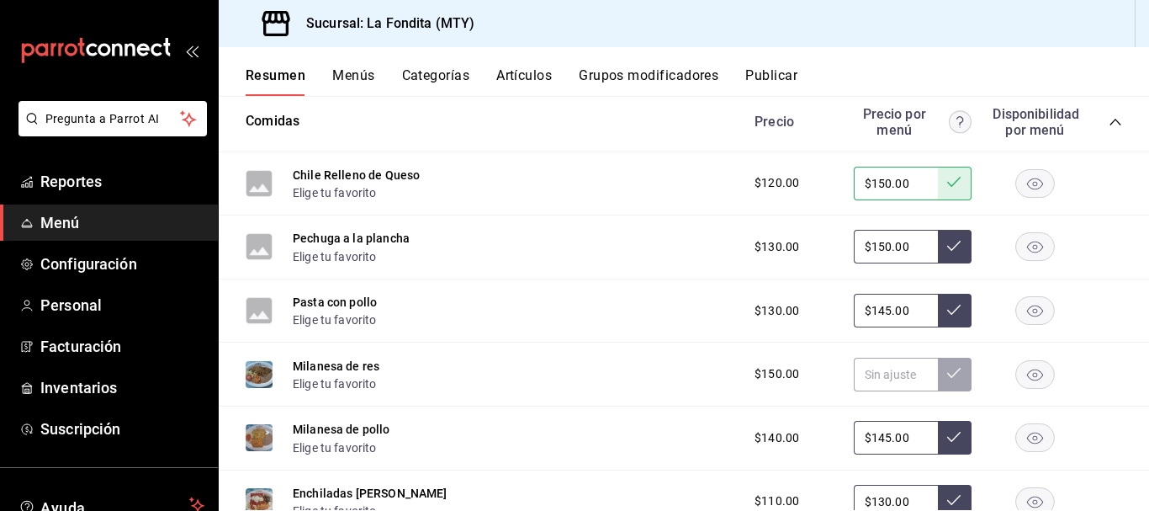
click at [949, 242] on button at bounding box center [955, 247] width 34 height 34
click at [876, 311] on input "$145.00" at bounding box center [896, 311] width 84 height 34
type input "$150.00"
click at [948, 310] on icon at bounding box center [953, 309] width 13 height 13
click at [873, 373] on input "text" at bounding box center [896, 374] width 84 height 34
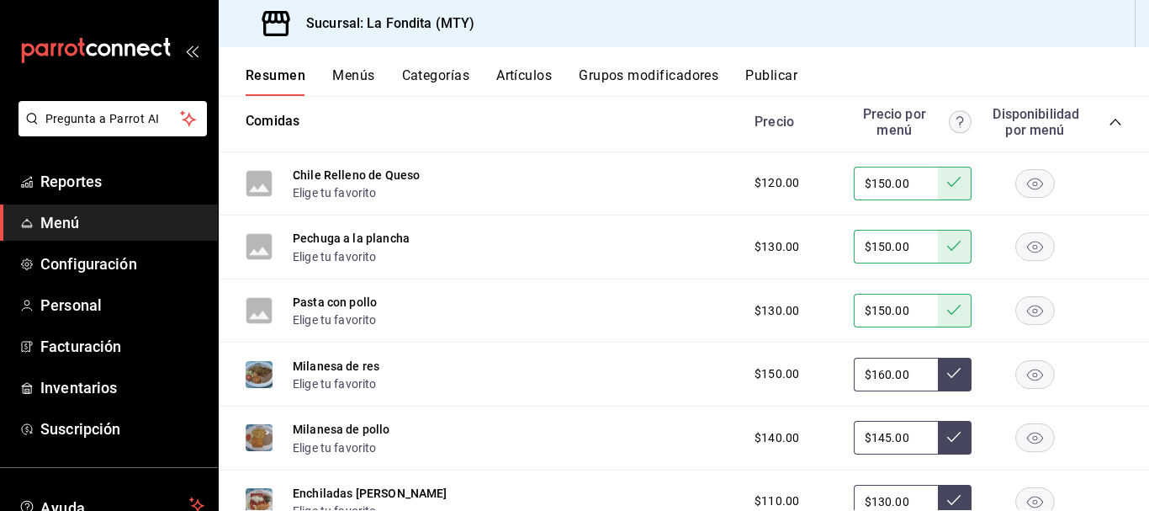
type input "$160.00"
click at [950, 373] on button at bounding box center [955, 374] width 34 height 34
click at [878, 437] on input "$145.00" at bounding box center [896, 438] width 84 height 34
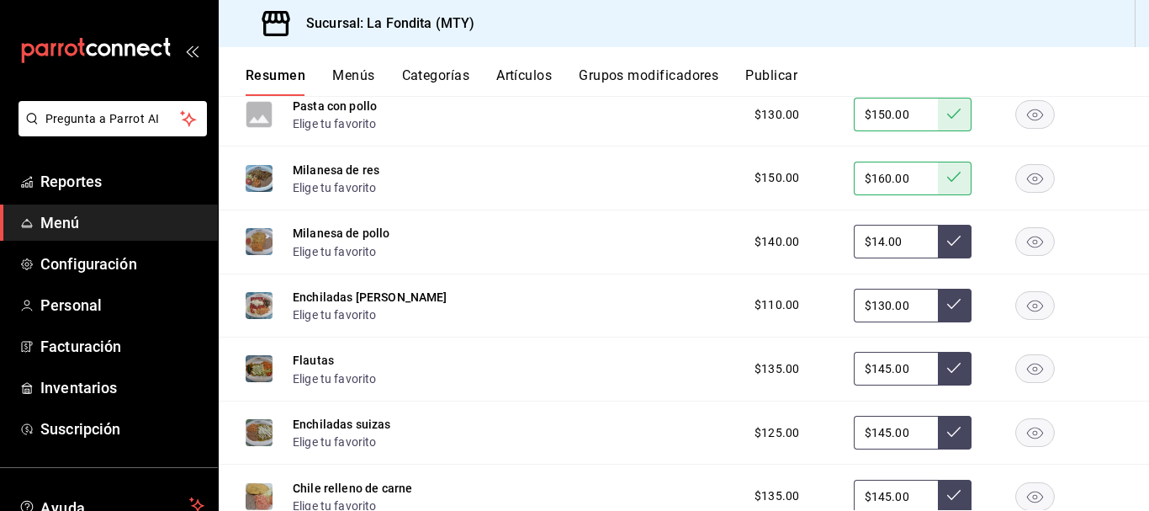
scroll to position [2290, 0]
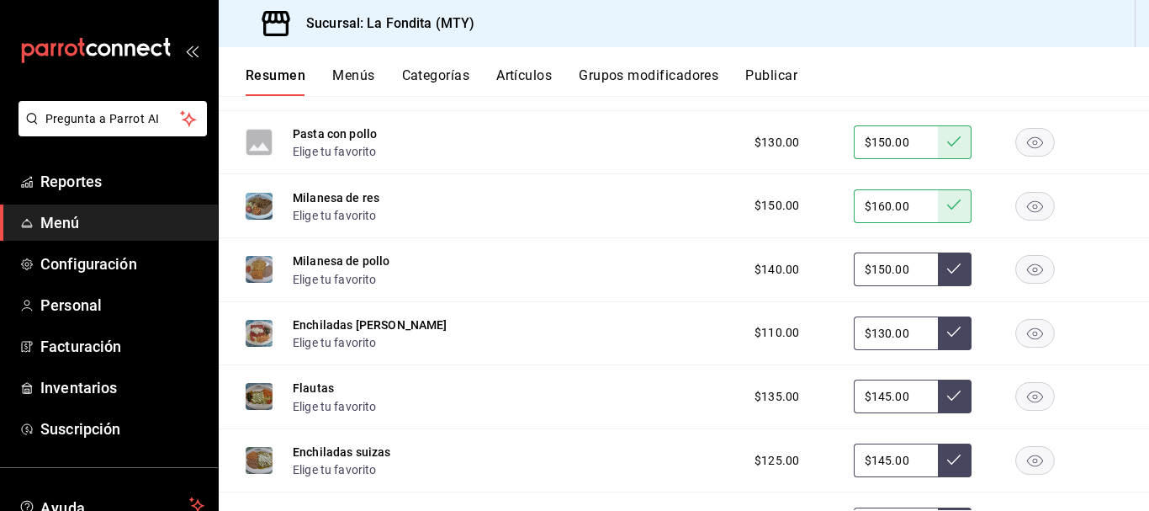
type input "$150.00"
click at [947, 267] on icon at bounding box center [953, 268] width 13 height 13
click at [876, 331] on input "$130.00" at bounding box center [896, 333] width 84 height 34
click at [876, 394] on input "$145.00" at bounding box center [896, 396] width 84 height 34
type input "$130.00"
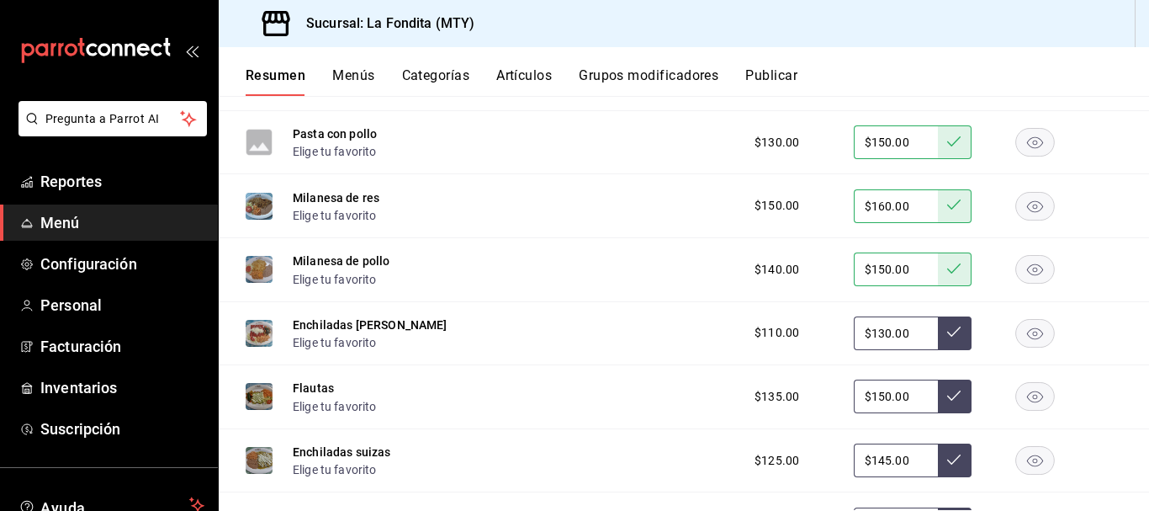
click at [877, 332] on input "$130.00" at bounding box center [896, 333] width 84 height 34
type input "$145.00"
type input "$130.00"
click at [878, 401] on input "$145.00" at bounding box center [896, 396] width 84 height 34
type input "$150.00"
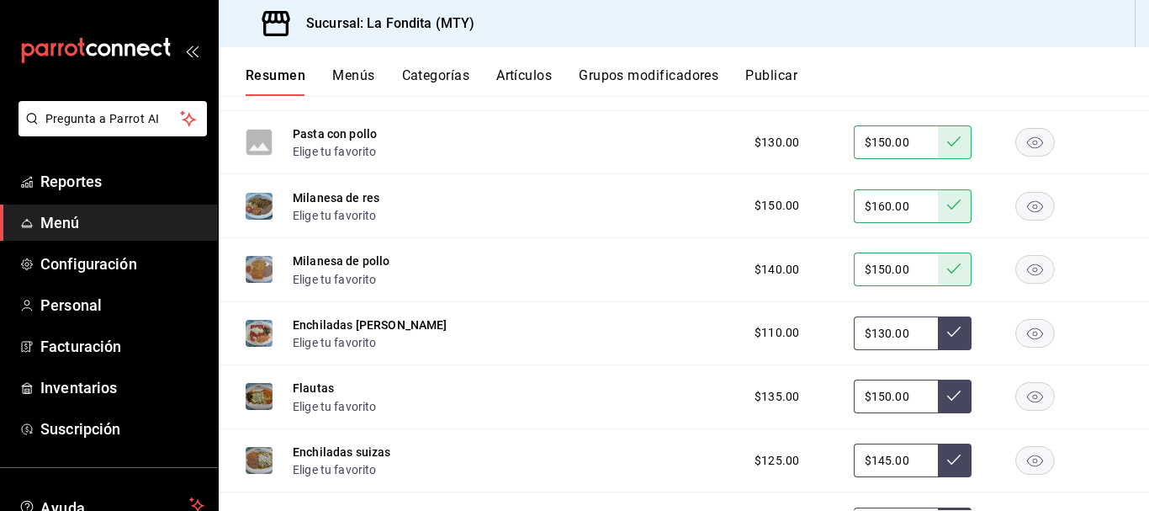
click at [947, 394] on icon at bounding box center [953, 395] width 13 height 13
click at [947, 334] on icon at bounding box center [953, 331] width 13 height 13
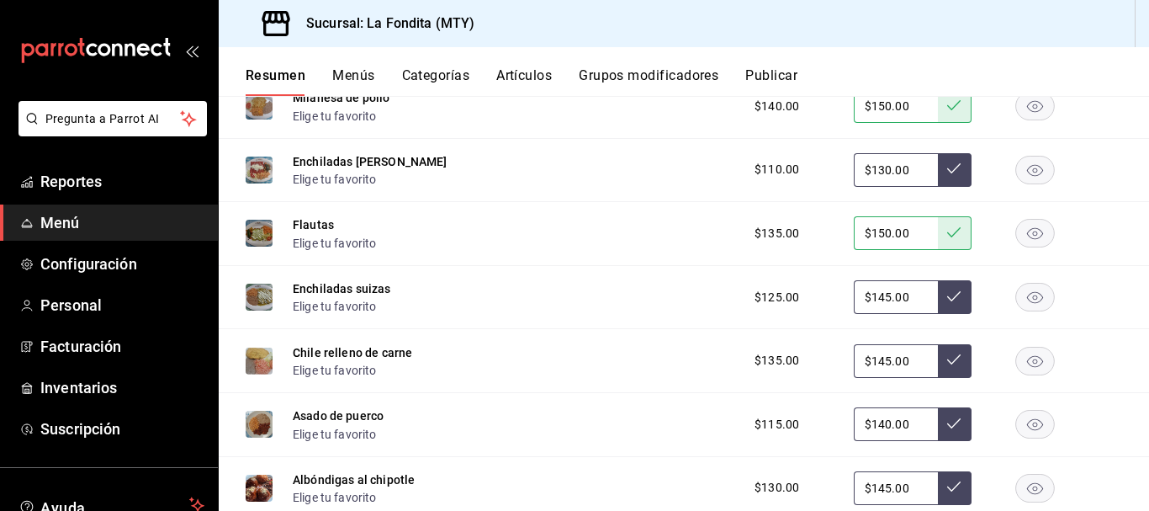
scroll to position [2459, 0]
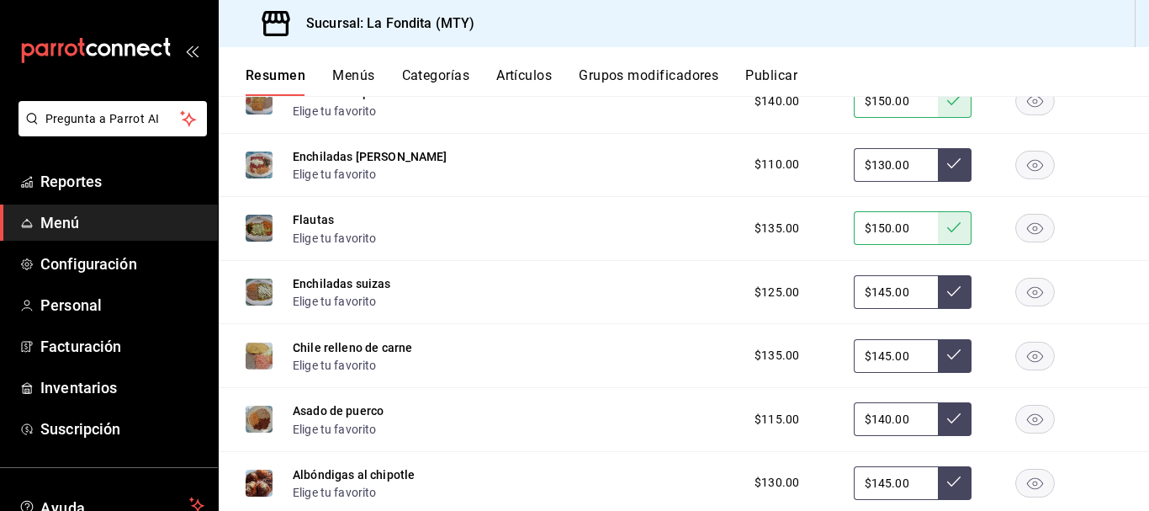
click at [875, 292] on input "$145.00" at bounding box center [896, 292] width 84 height 34
click at [876, 287] on input "$145.00" at bounding box center [896, 292] width 84 height 34
type input "$150.00"
click at [947, 286] on icon at bounding box center [953, 290] width 13 height 13
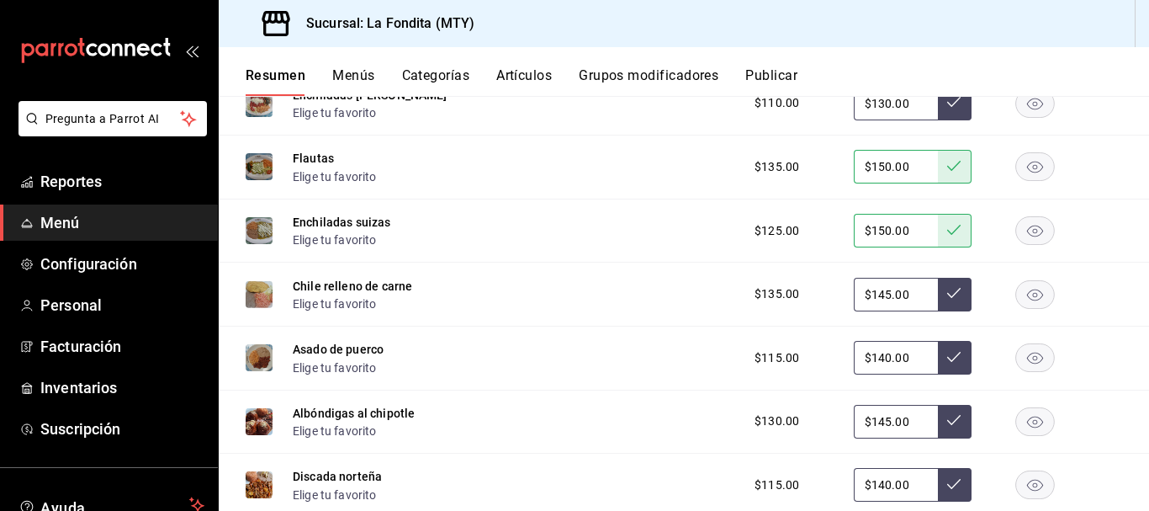
scroll to position [2543, 0]
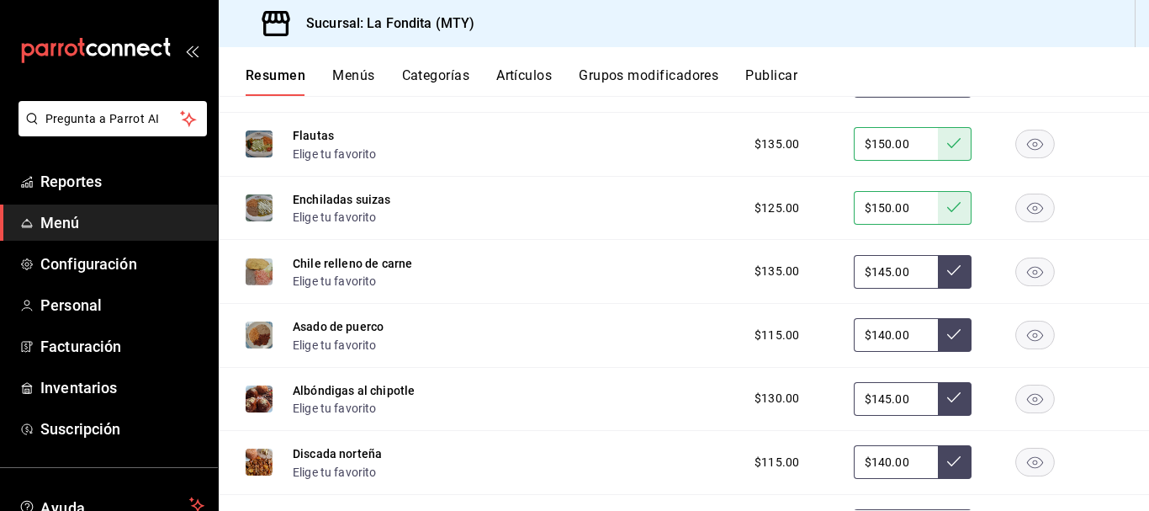
click at [875, 268] on input "$145.00" at bounding box center [896, 272] width 84 height 34
click at [876, 271] on input "$145.00" at bounding box center [896, 272] width 84 height 34
type input "$150.00"
click at [947, 275] on icon at bounding box center [953, 269] width 13 height 13
click at [878, 333] on input "$140.00" at bounding box center [896, 335] width 84 height 34
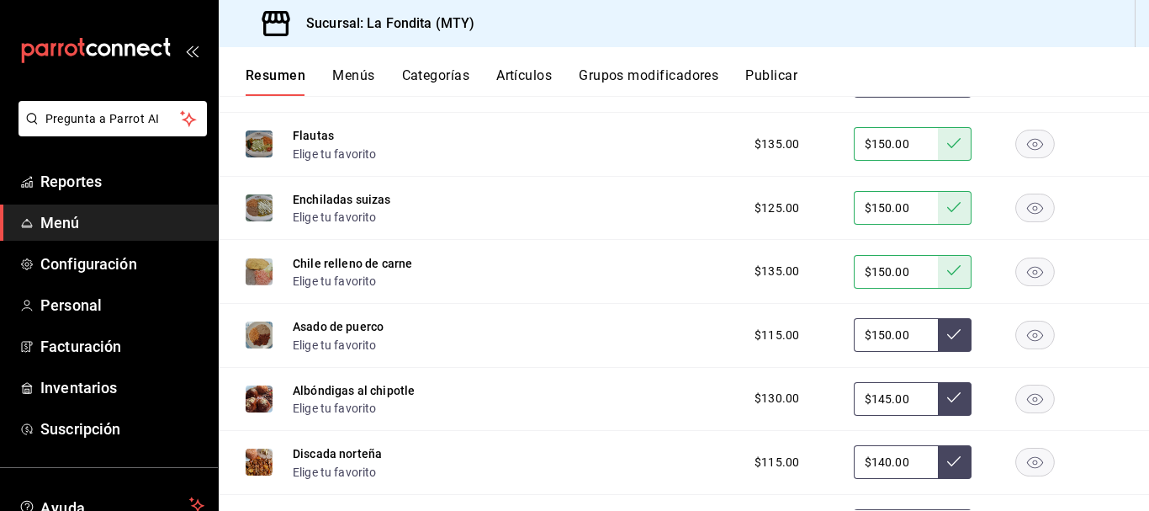
type input "$150.00"
click at [947, 337] on icon at bounding box center [953, 333] width 13 height 13
click at [877, 398] on input "$145.00" at bounding box center [896, 399] width 84 height 34
type input "$150.00"
click at [947, 394] on icon at bounding box center [953, 396] width 13 height 13
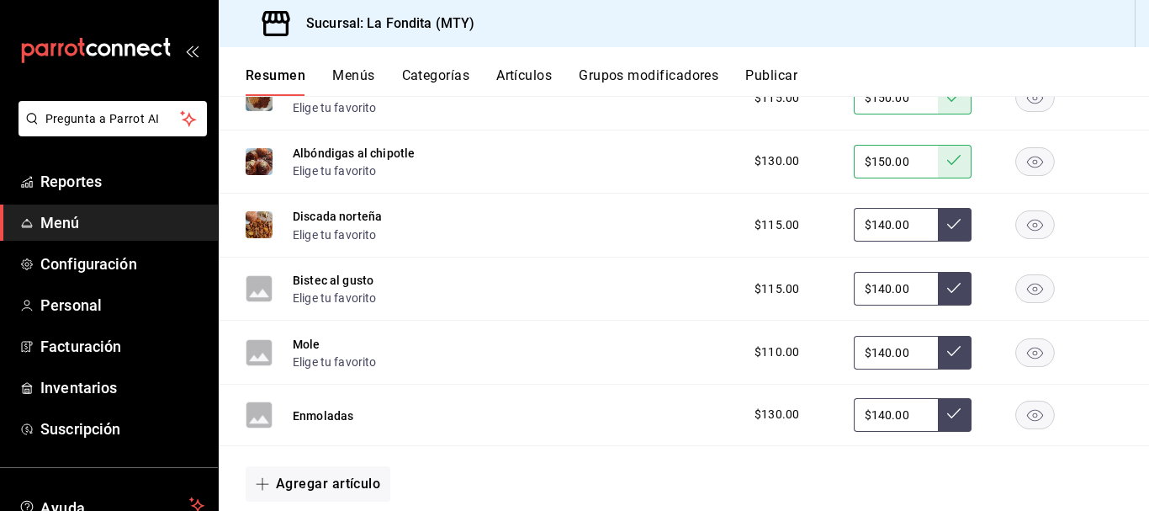
scroll to position [2795, 0]
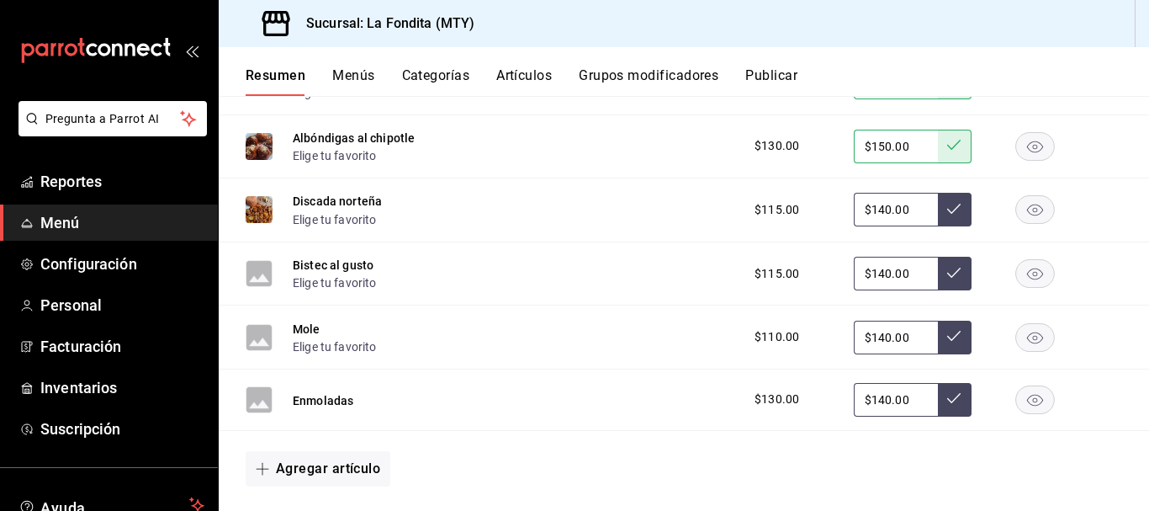
click at [876, 209] on input "$140.00" at bounding box center [896, 210] width 84 height 34
type input "$150.00"
click at [947, 214] on icon at bounding box center [953, 208] width 13 height 13
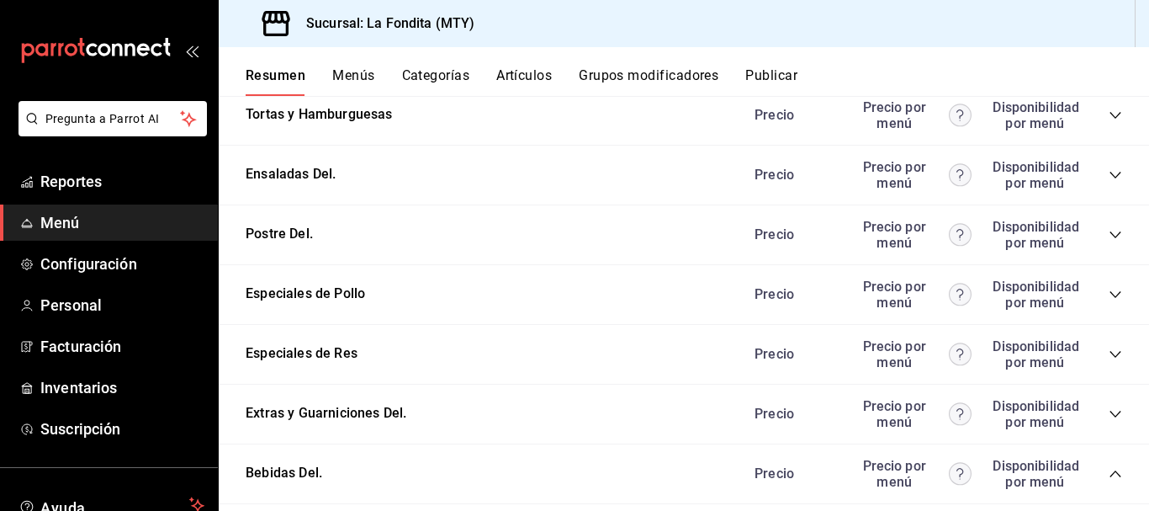
scroll to position [3132, 0]
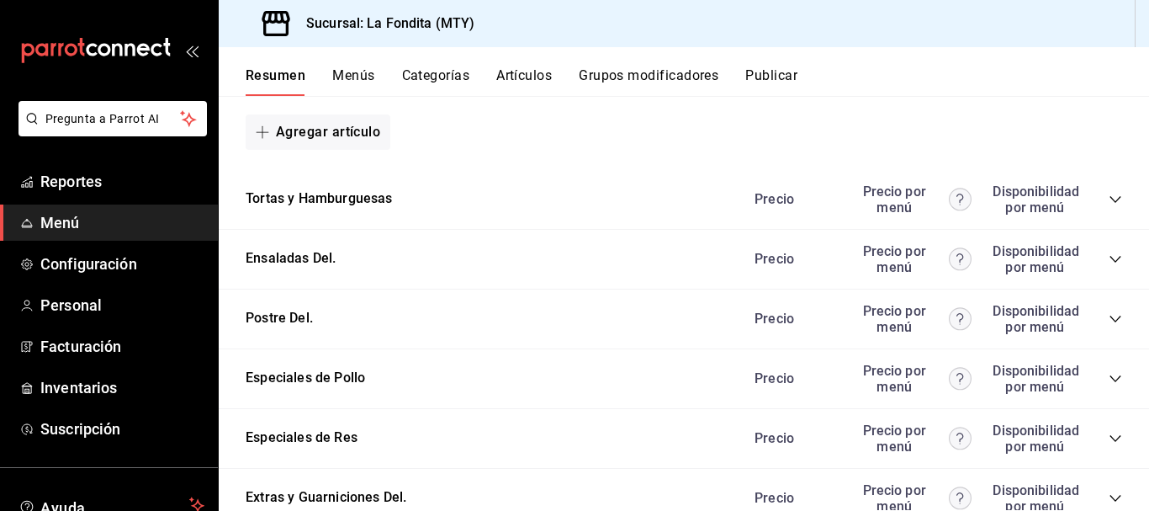
click at [1109, 201] on icon "collapse-category-row" at bounding box center [1115, 199] width 13 height 13
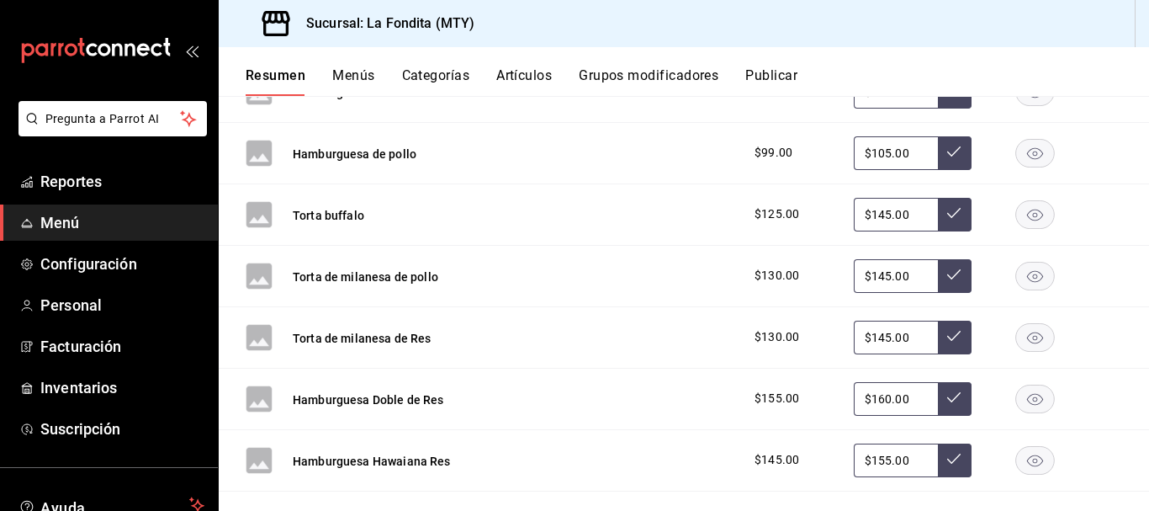
scroll to position [3216, 0]
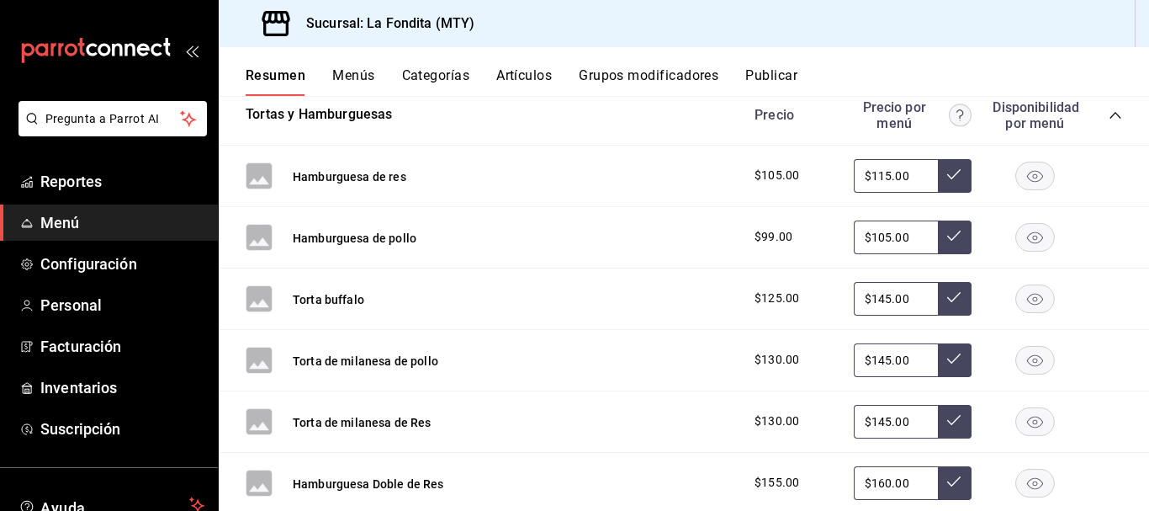
click at [872, 237] on input "$105.00" at bounding box center [896, 237] width 84 height 34
type input "$115.00"
click at [947, 239] on icon at bounding box center [953, 235] width 13 height 13
click at [870, 174] on input "$115.00" at bounding box center [896, 176] width 84 height 34
type input "$125.00"
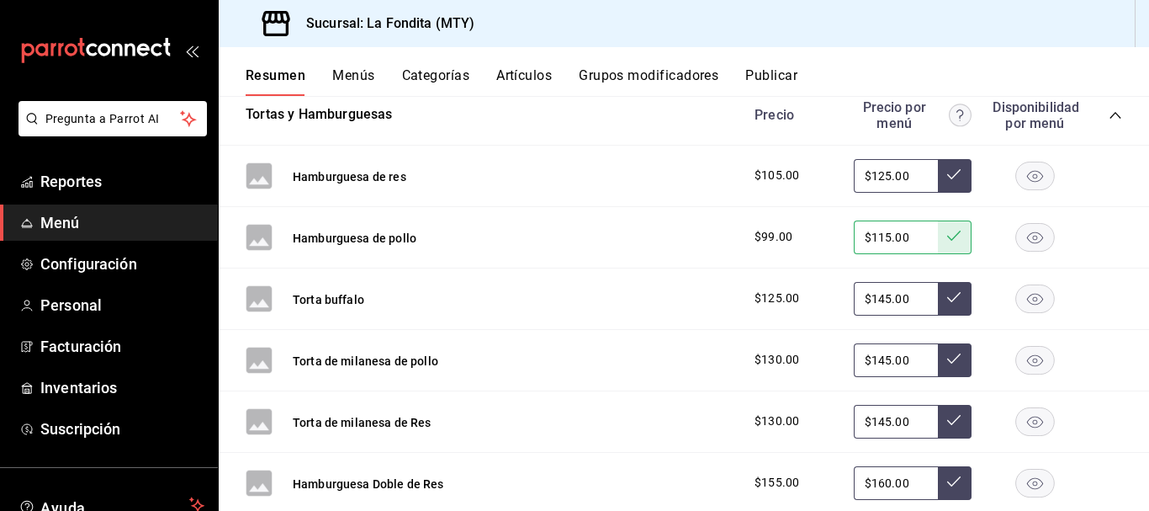
click at [947, 176] on icon at bounding box center [953, 174] width 13 height 10
click at [879, 296] on input "$145.00" at bounding box center [896, 299] width 84 height 34
click at [875, 359] on input "$145.00" at bounding box center [896, 360] width 84 height 34
type input "$145.00"
click at [876, 354] on input "$145.00" at bounding box center [896, 360] width 84 height 34
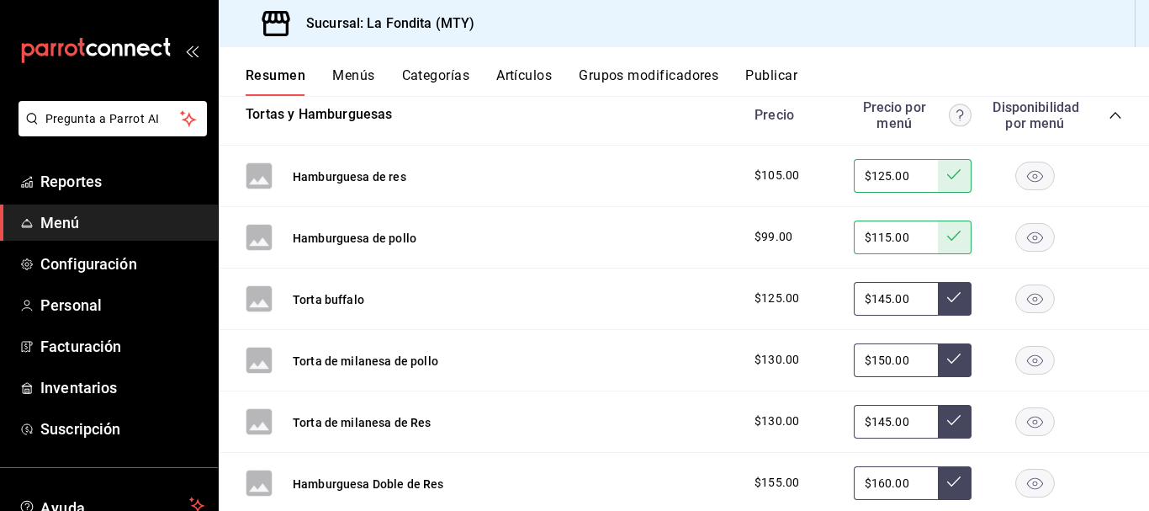
click at [876, 421] on input "$145.00" at bounding box center [896, 422] width 84 height 34
type input "$145.00"
type input "$150.00"
click at [950, 418] on button at bounding box center [955, 422] width 34 height 34
click at [877, 358] on input "$145.00" at bounding box center [896, 360] width 84 height 34
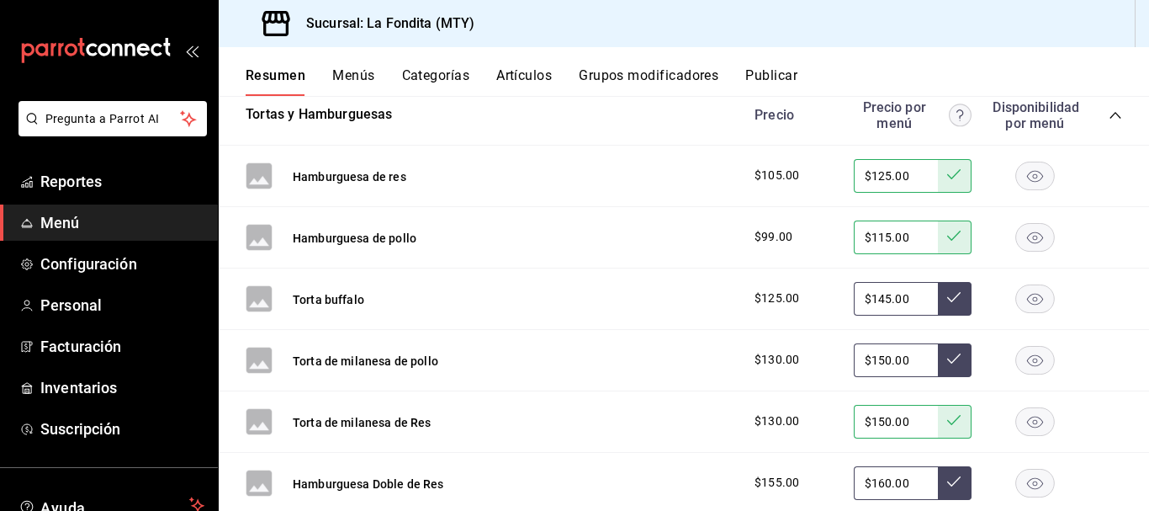
type input "$150.00"
click at [947, 363] on icon at bounding box center [953, 358] width 13 height 10
click at [876, 299] on input "$145.00" at bounding box center [896, 299] width 84 height 34
type input "$150.00"
click at [947, 295] on icon at bounding box center [953, 296] width 13 height 13
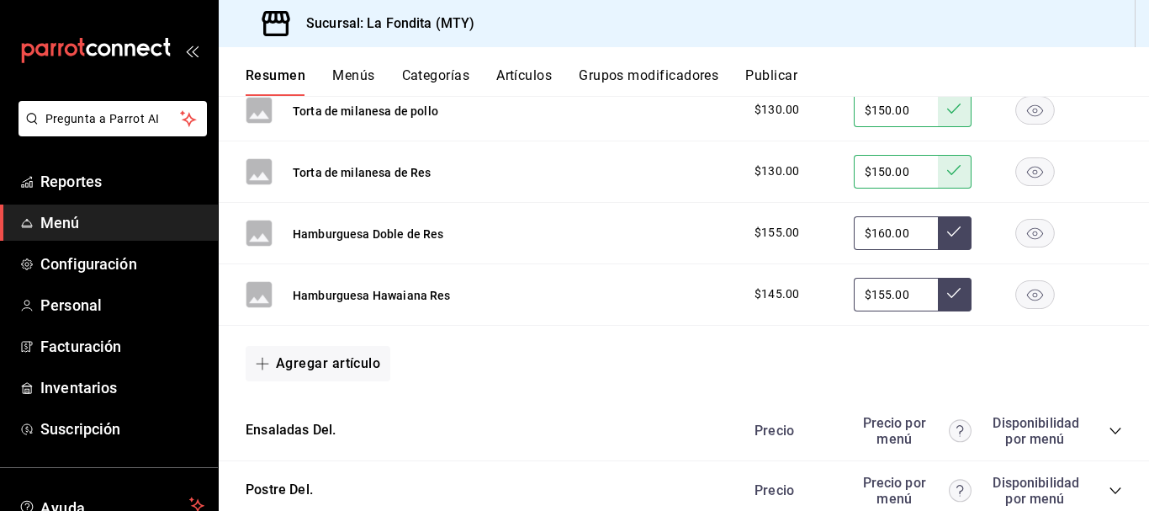
scroll to position [3468, 0]
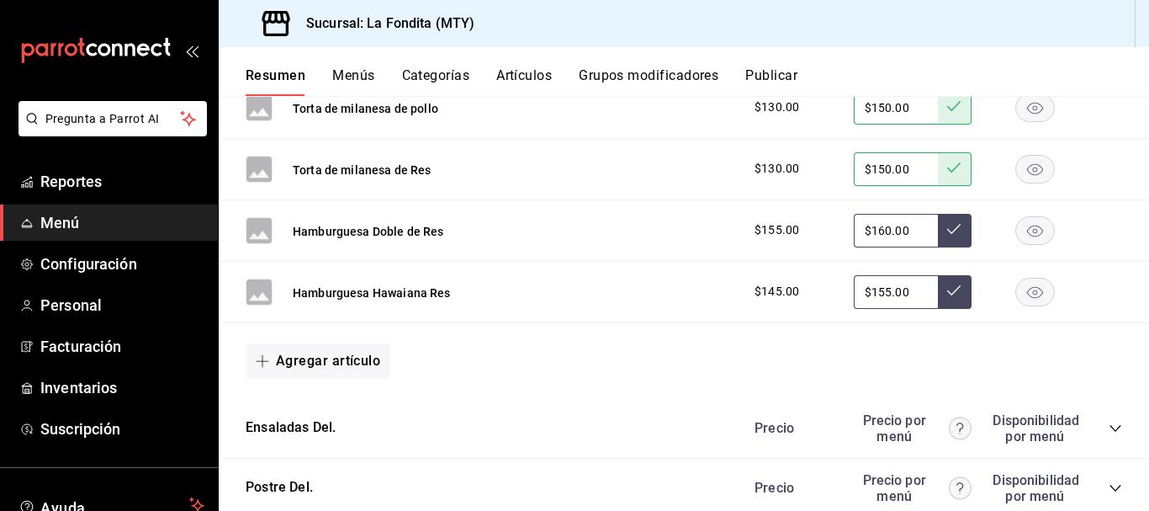
click at [876, 230] on input "$160.00" at bounding box center [896, 231] width 84 height 34
click at [879, 294] on input "$155.00" at bounding box center [896, 292] width 84 height 34
type input "$160.00"
type input "$165.00"
click at [950, 290] on button at bounding box center [955, 292] width 34 height 34
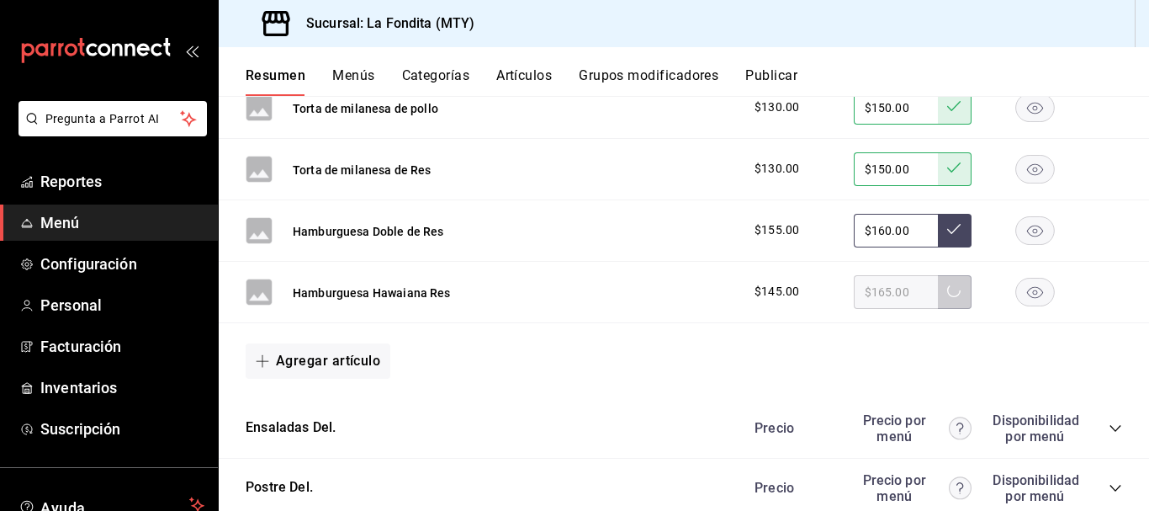
click at [876, 228] on input "$160.00" at bounding box center [896, 231] width 84 height 34
type input "$170.00"
click at [938, 238] on button at bounding box center [955, 231] width 34 height 34
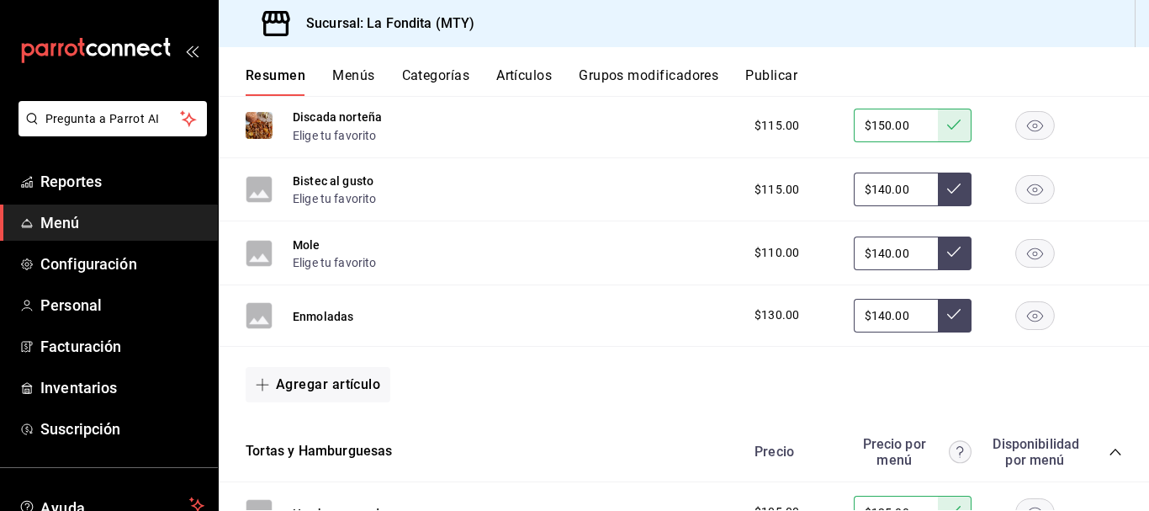
scroll to position [2795, 0]
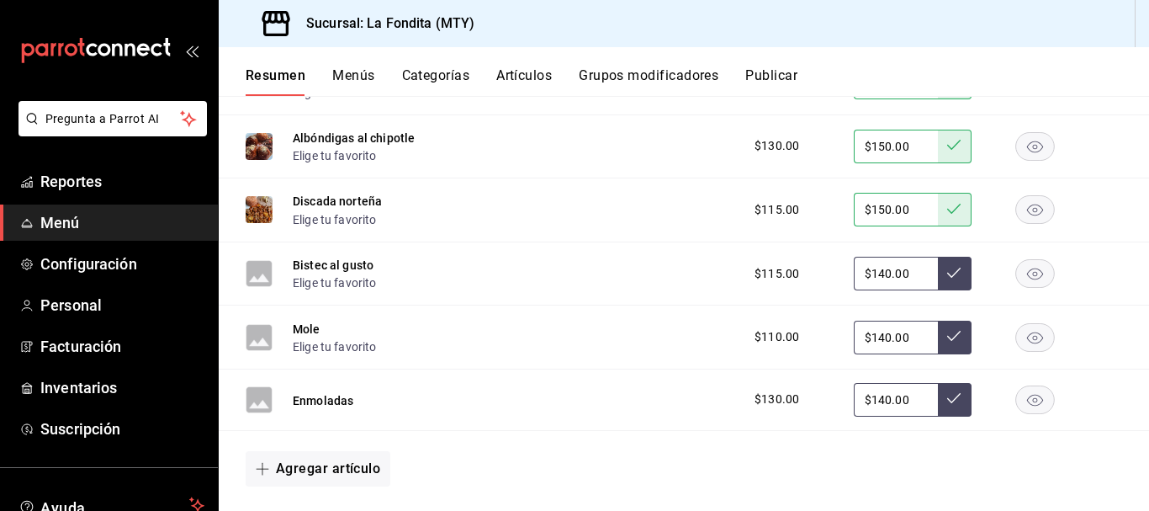
click at [876, 270] on input "$140.00" at bounding box center [896, 274] width 84 height 34
type input "$150.00"
click at [947, 267] on icon at bounding box center [953, 272] width 13 height 13
click at [880, 337] on input "$140.00" at bounding box center [896, 337] width 84 height 34
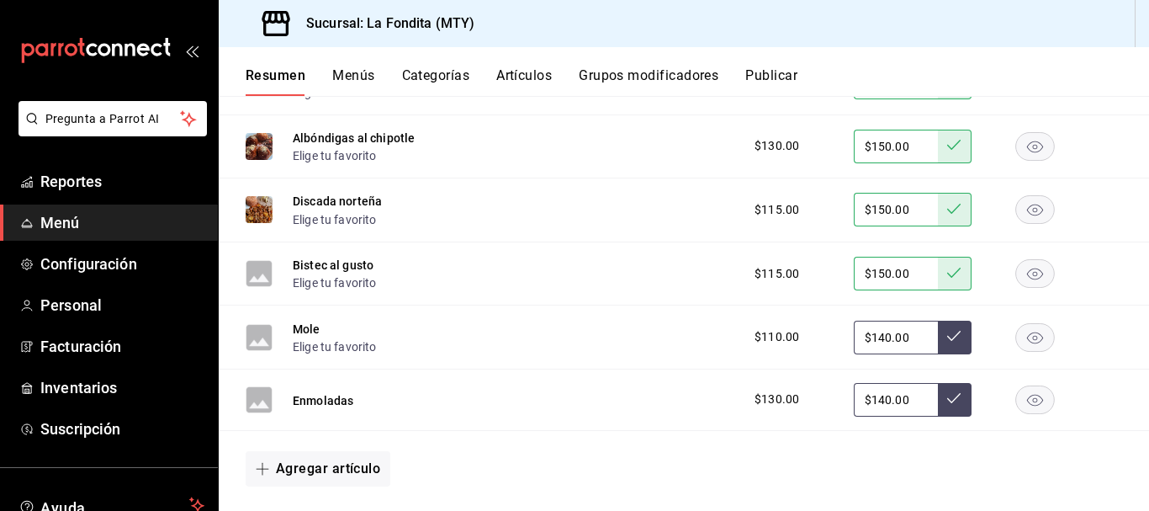
click at [878, 333] on input "$140.00" at bounding box center [896, 337] width 84 height 34
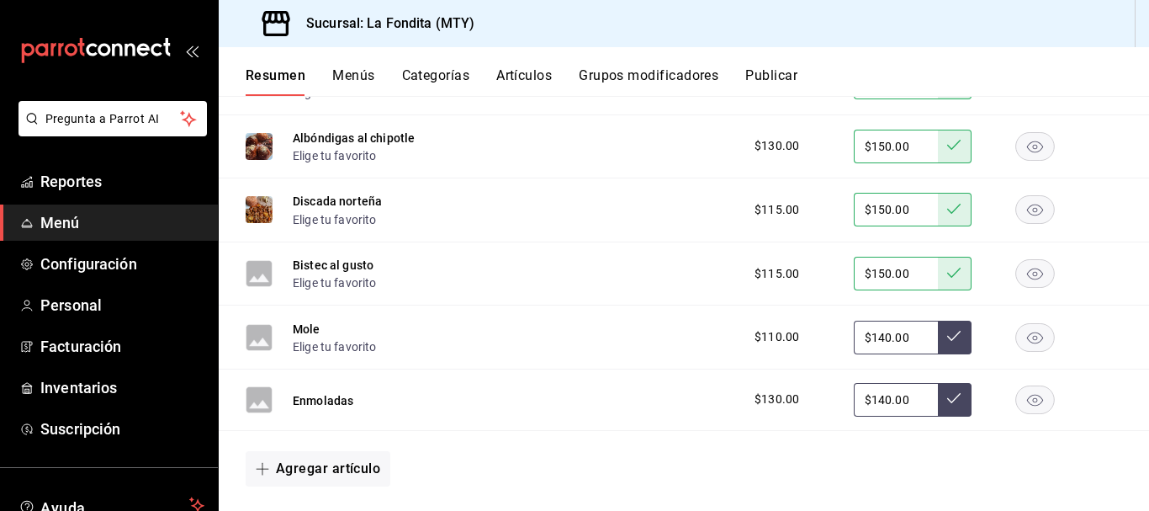
click at [878, 333] on input "$140.00" at bounding box center [896, 337] width 84 height 34
click at [877, 395] on input "$140.00" at bounding box center [896, 400] width 84 height 34
type input "$150.00"
click at [941, 390] on button at bounding box center [955, 400] width 34 height 34
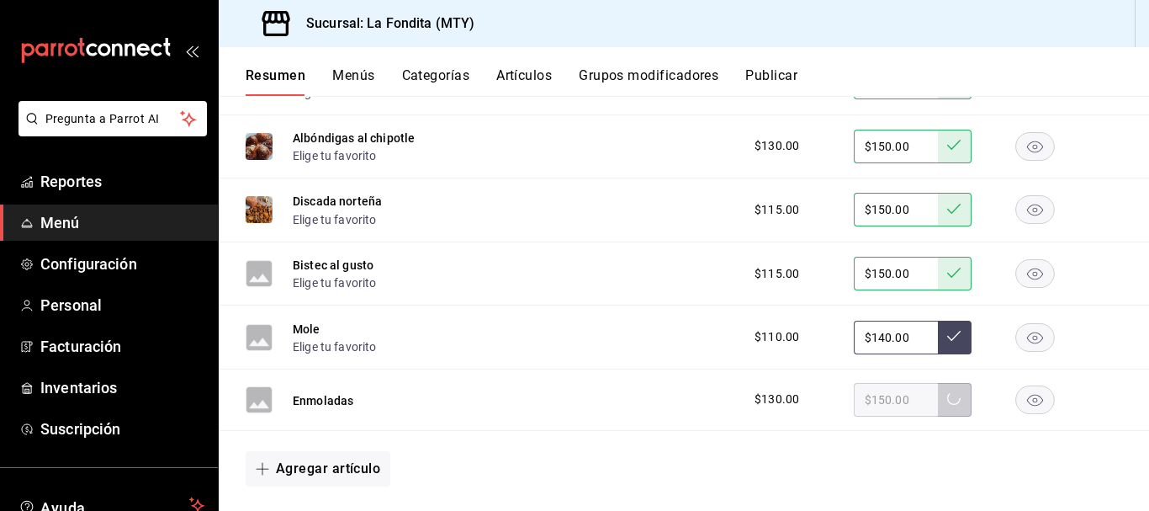
click at [878, 337] on input "$140.00" at bounding box center [896, 337] width 84 height 34
type input "$150.00"
click at [947, 338] on icon at bounding box center [953, 335] width 13 height 13
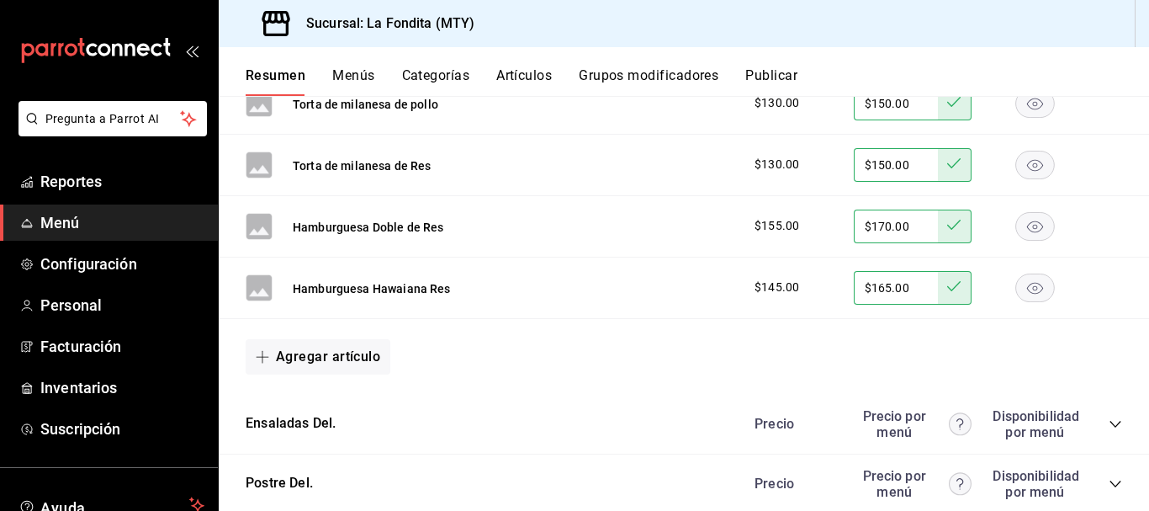
scroll to position [3552, 0]
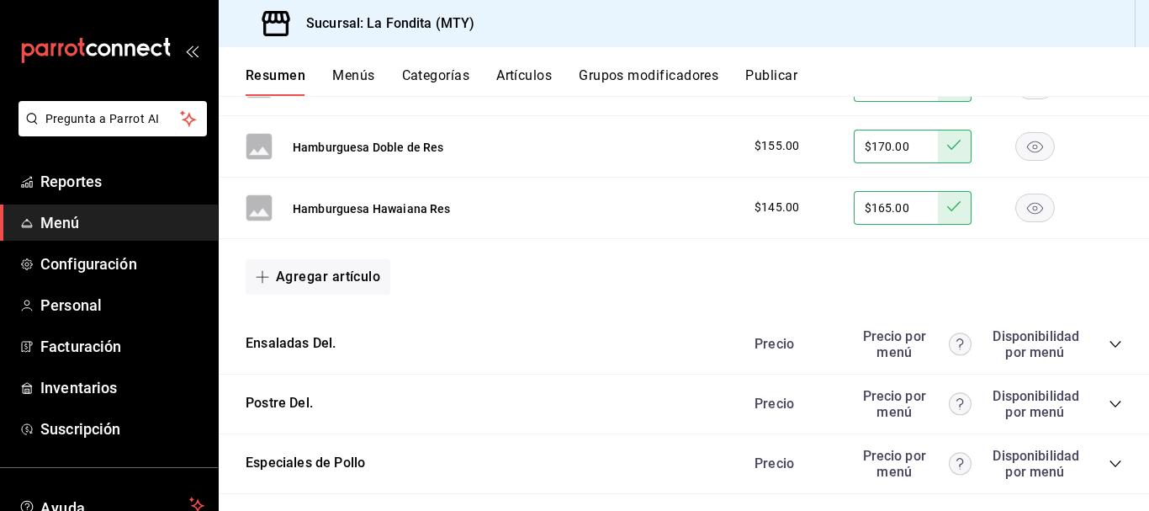
click at [1109, 345] on icon "collapse-category-row" at bounding box center [1115, 343] width 13 height 13
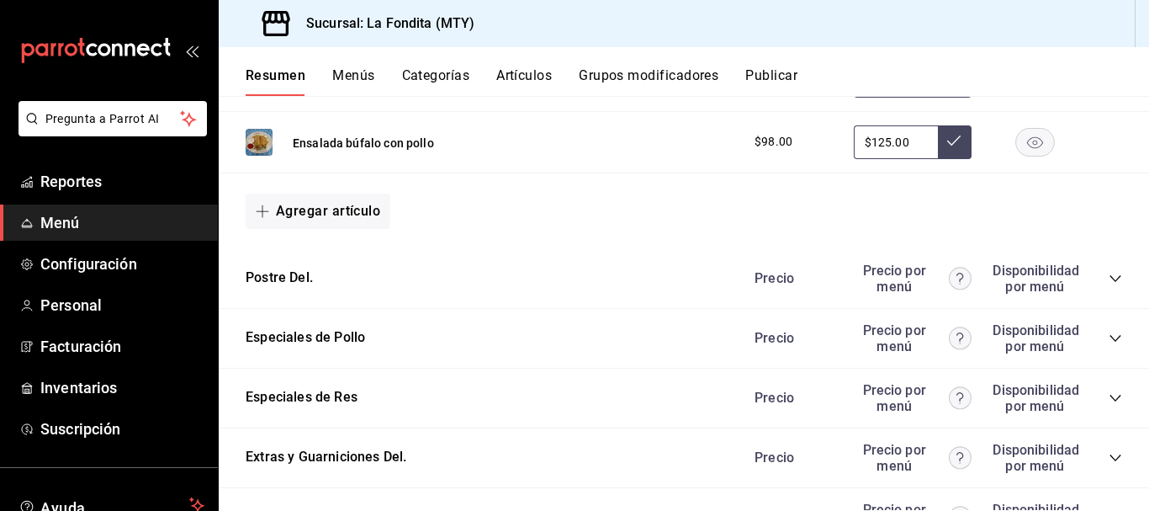
scroll to position [3889, 0]
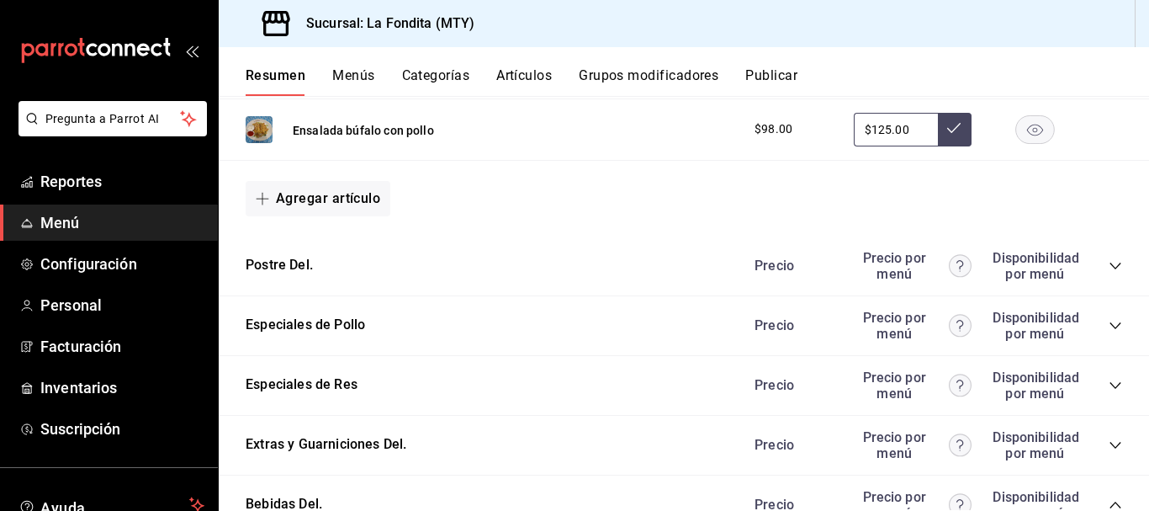
click at [1109, 267] on icon "collapse-category-row" at bounding box center [1115, 265] width 13 height 13
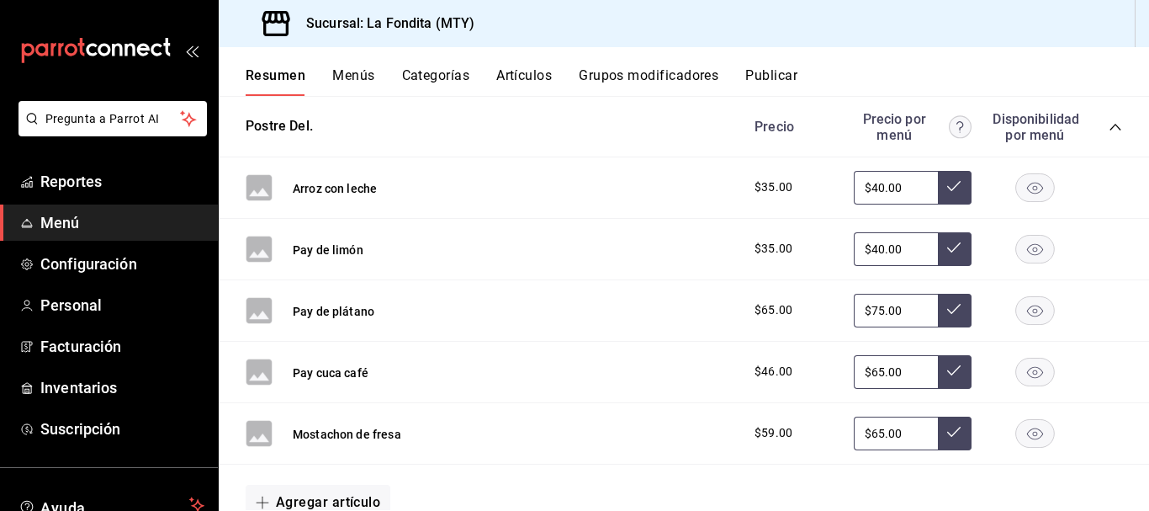
scroll to position [4057, 0]
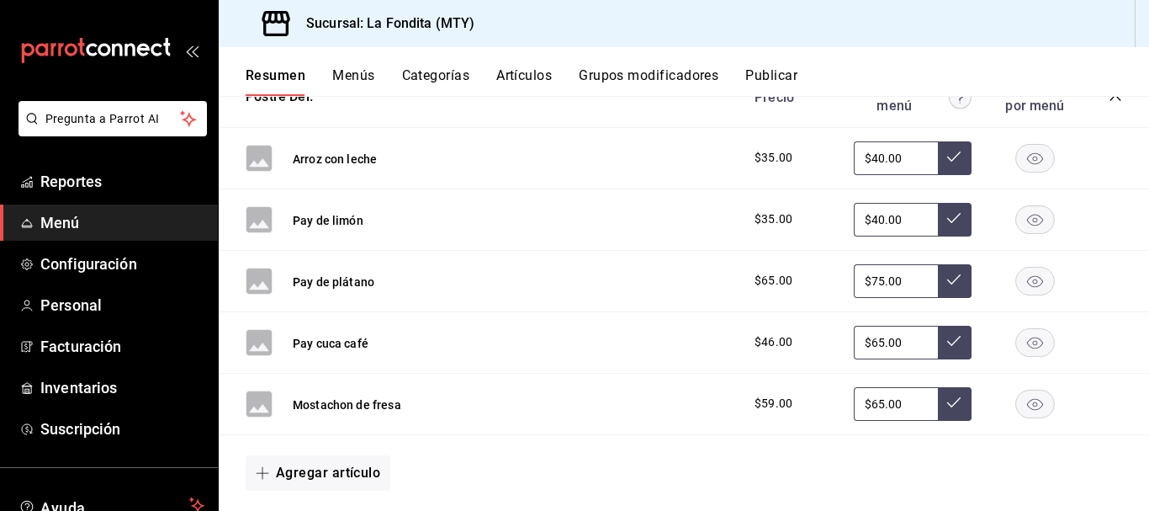
click at [871, 156] on input "$40.00" at bounding box center [896, 158] width 84 height 34
type input "$4.00"
type input "$50.00"
click at [938, 156] on button at bounding box center [955, 158] width 34 height 34
click at [871, 219] on input "$40.00" at bounding box center [896, 220] width 84 height 34
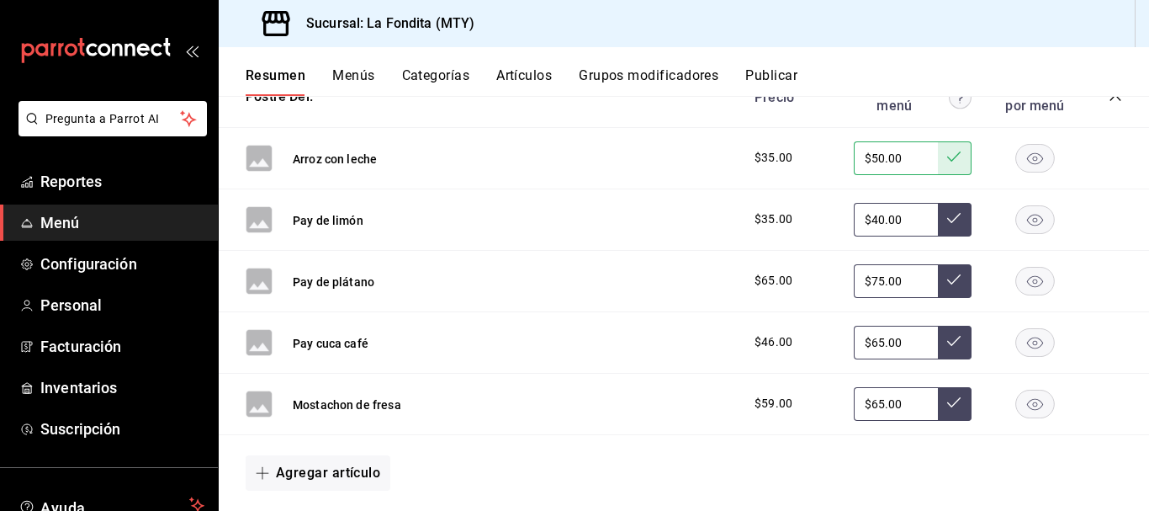
click at [1026, 401] on rect "button" at bounding box center [1035, 403] width 39 height 28
click at [871, 216] on input "$40.00" at bounding box center [896, 220] width 84 height 34
type input "$4.00"
type input "$60.00"
click at [938, 217] on button at bounding box center [955, 220] width 34 height 34
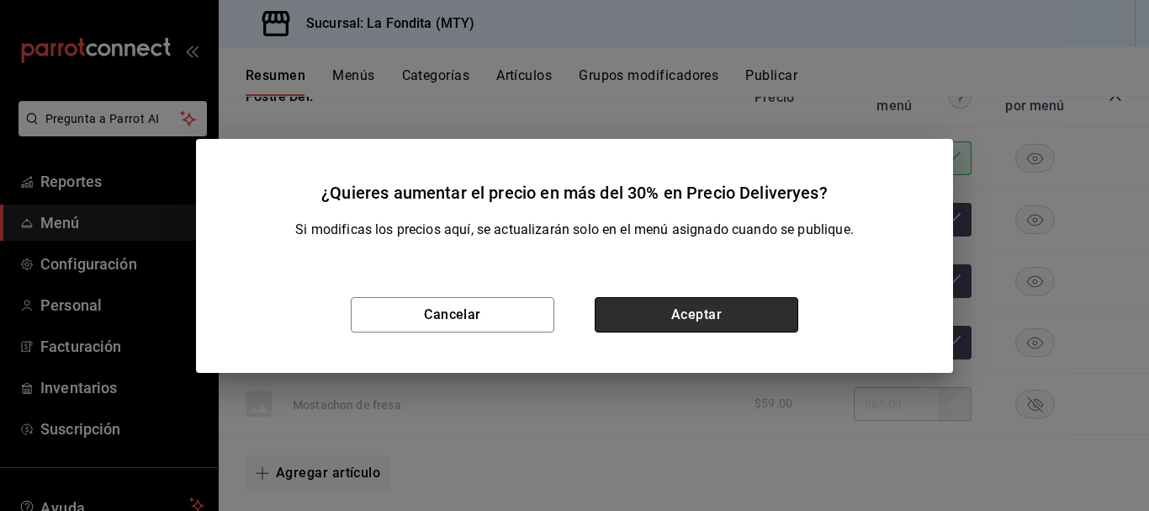
click at [737, 315] on button "Aceptar" at bounding box center [697, 314] width 204 height 35
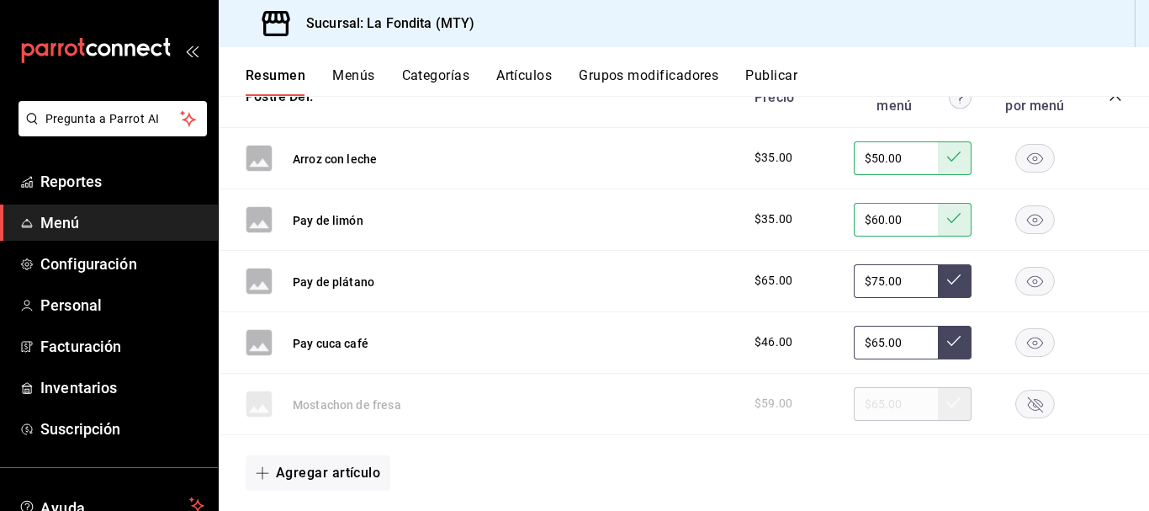
click at [871, 280] on input "$75.00" at bounding box center [896, 281] width 84 height 34
type input "$7.00"
type input "$89.00"
click at [947, 278] on icon at bounding box center [953, 279] width 13 height 13
click at [871, 342] on input "$65.00" at bounding box center [896, 343] width 84 height 34
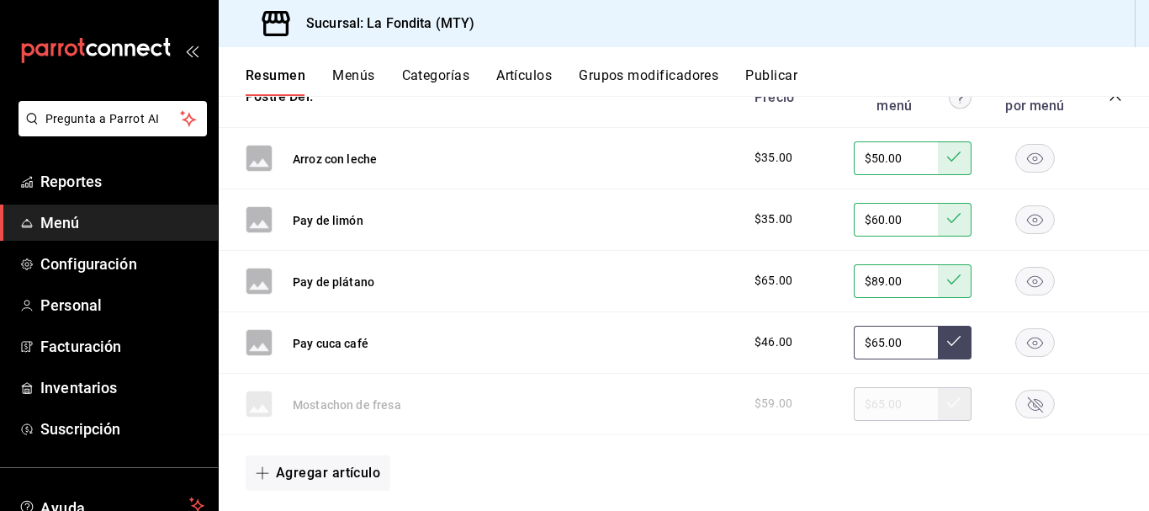
type input "$6.00"
type input "$75.00"
click at [947, 342] on icon at bounding box center [953, 340] width 13 height 13
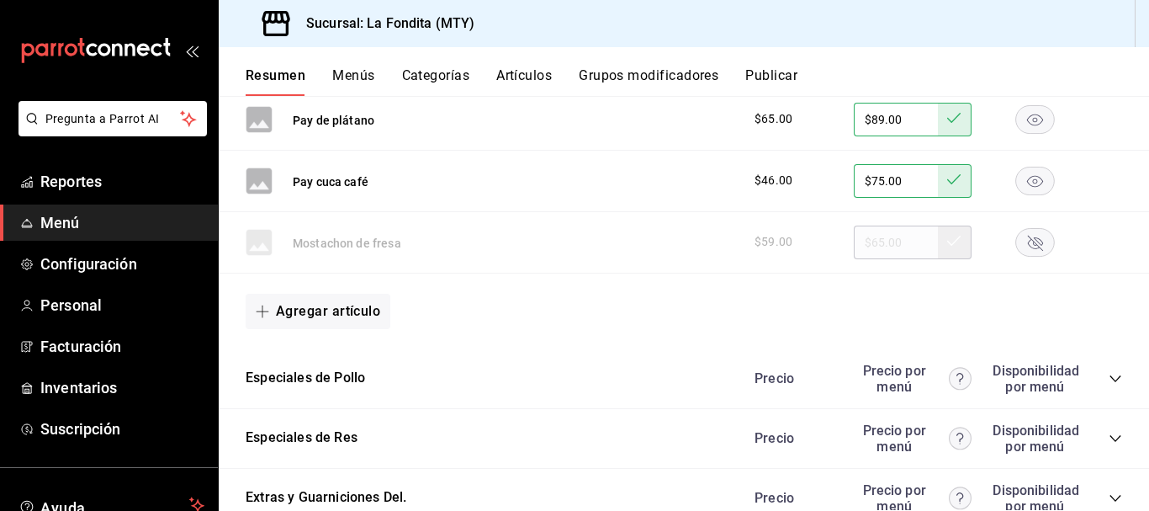
scroll to position [4309, 0]
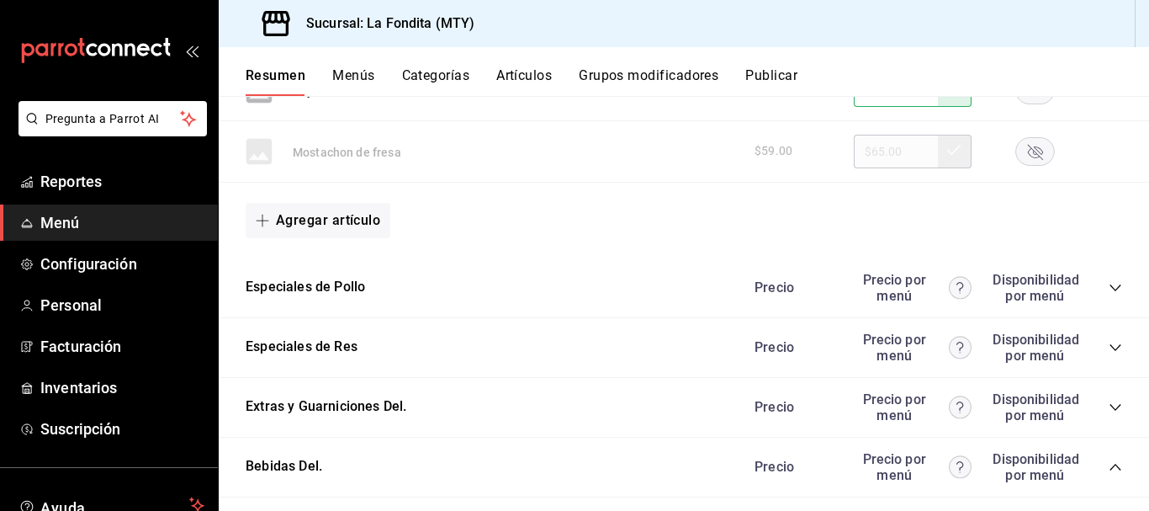
click at [1109, 285] on icon "collapse-category-row" at bounding box center [1114, 287] width 11 height 7
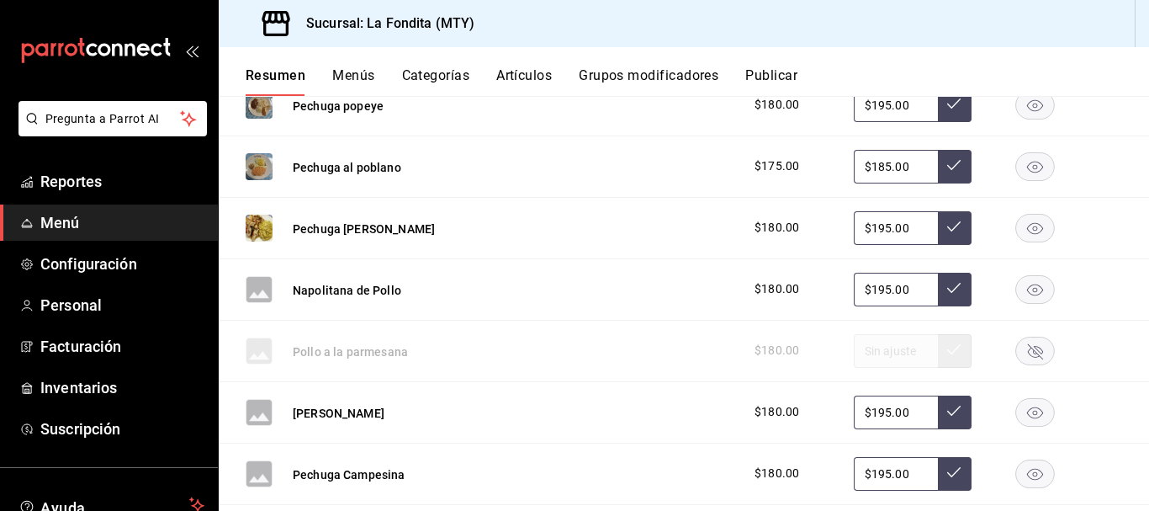
scroll to position [4646, 0]
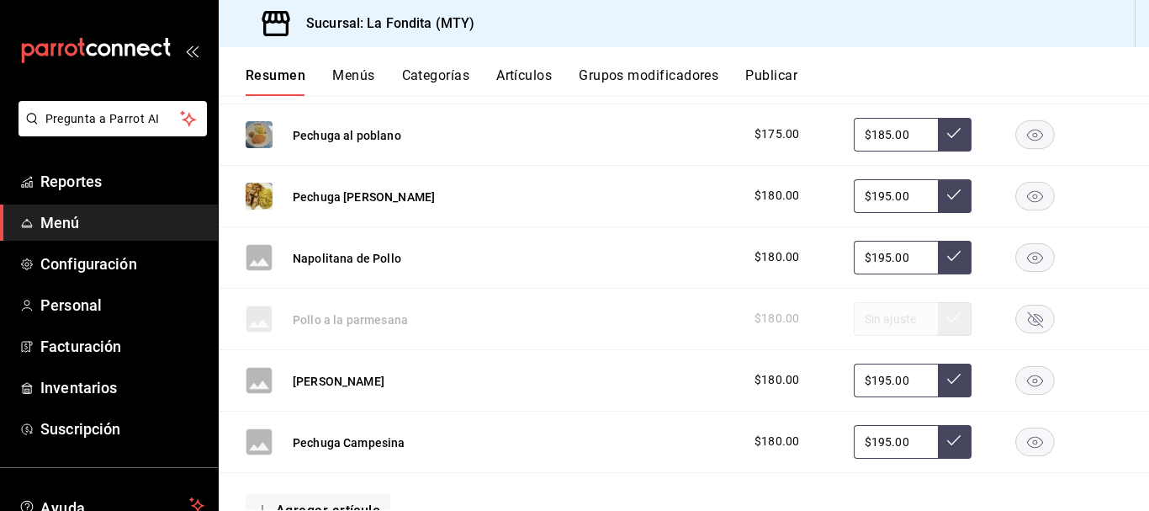
click at [871, 133] on input "$185.00" at bounding box center [896, 135] width 84 height 34
type input "$195.00"
click at [938, 138] on button at bounding box center [955, 135] width 34 height 34
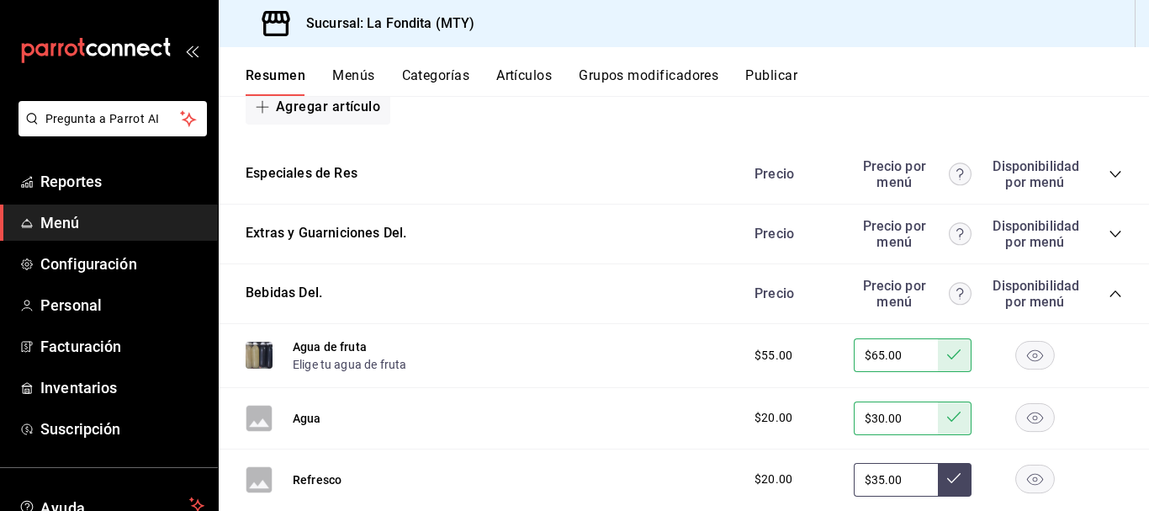
scroll to position [5066, 0]
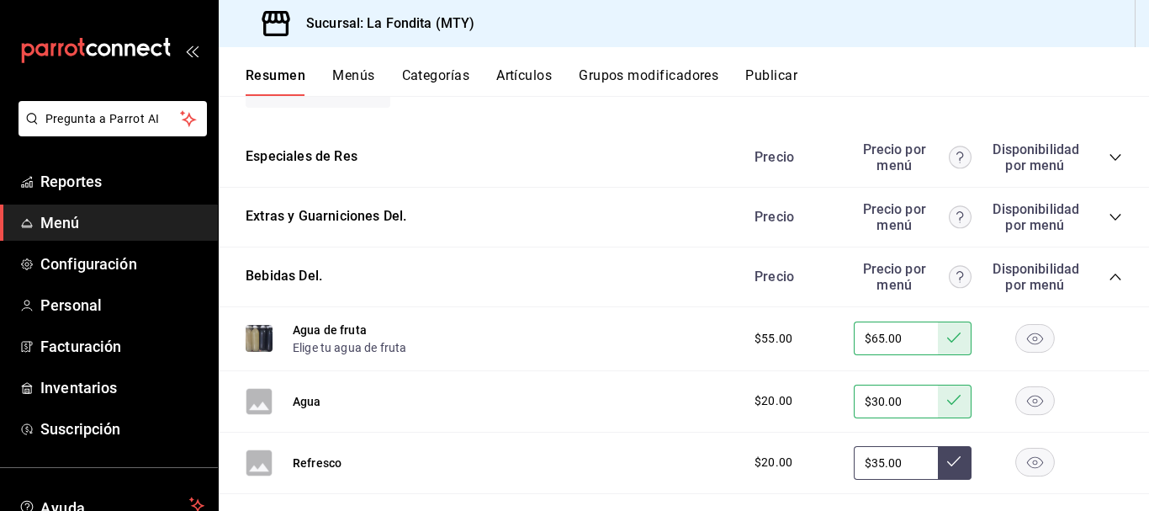
click at [1109, 158] on icon "collapse-category-row" at bounding box center [1115, 157] width 13 height 13
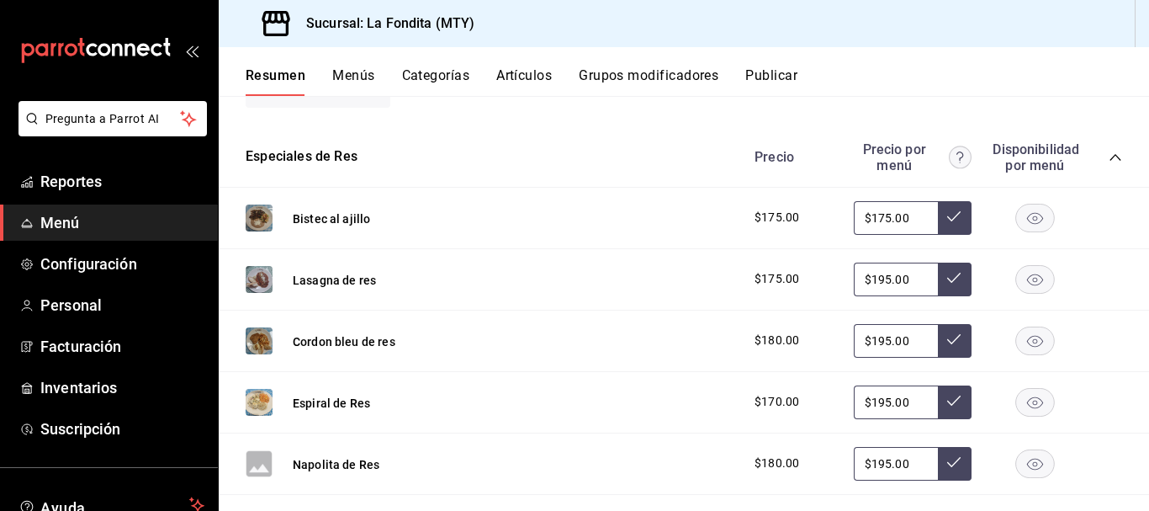
scroll to position [5150, 0]
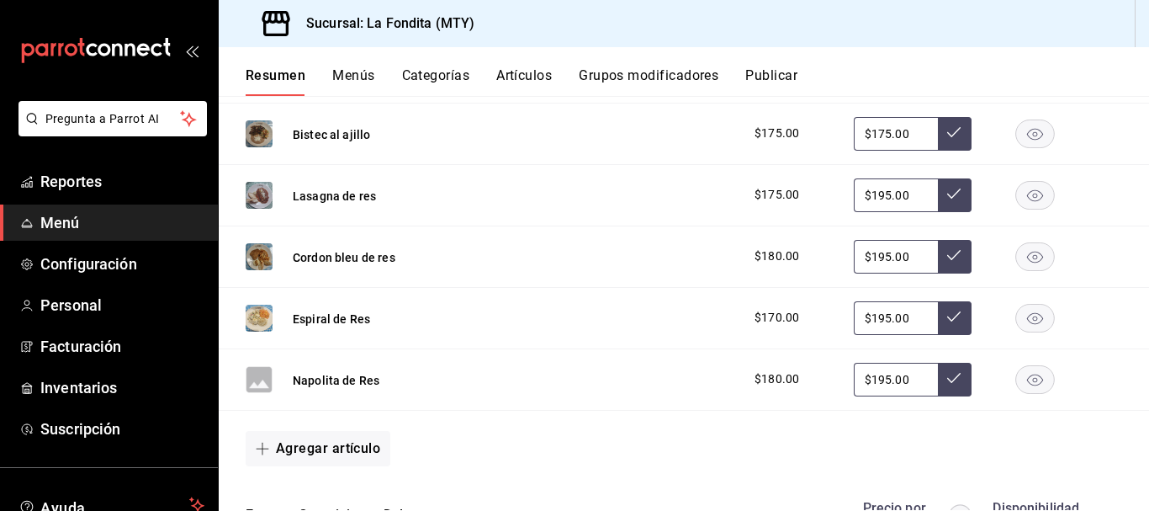
click at [872, 131] on input "$175.00" at bounding box center [896, 134] width 84 height 34
type input "$195.00"
click at [947, 130] on icon at bounding box center [953, 132] width 13 height 10
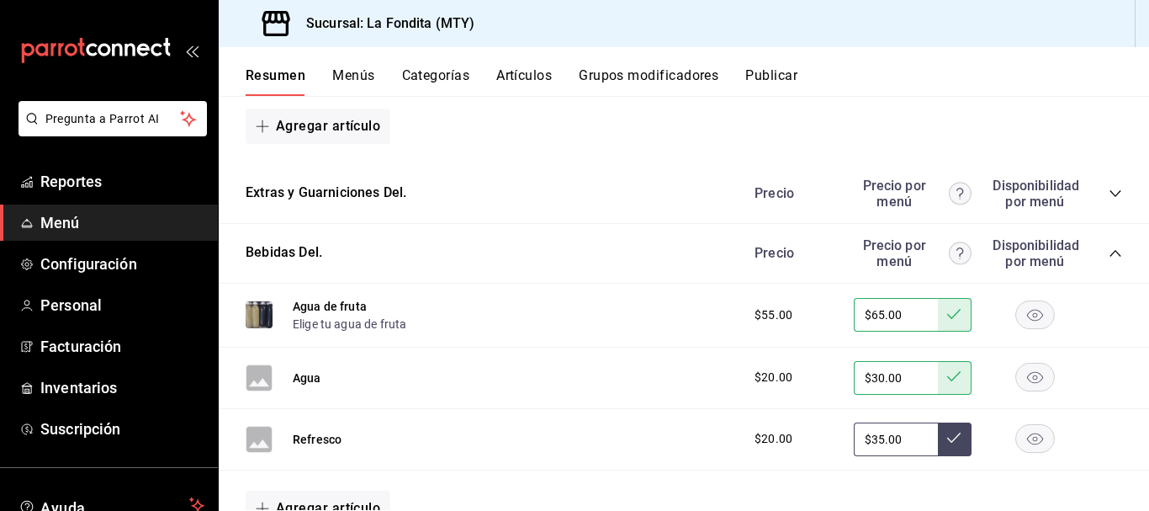
scroll to position [5487, 0]
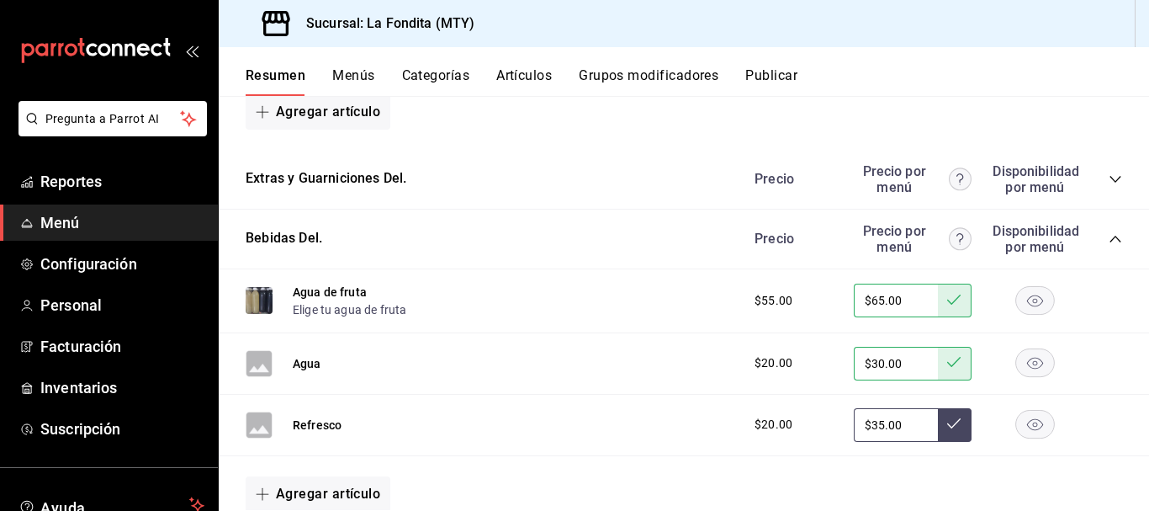
click at [1109, 181] on icon "collapse-category-row" at bounding box center [1115, 178] width 13 height 13
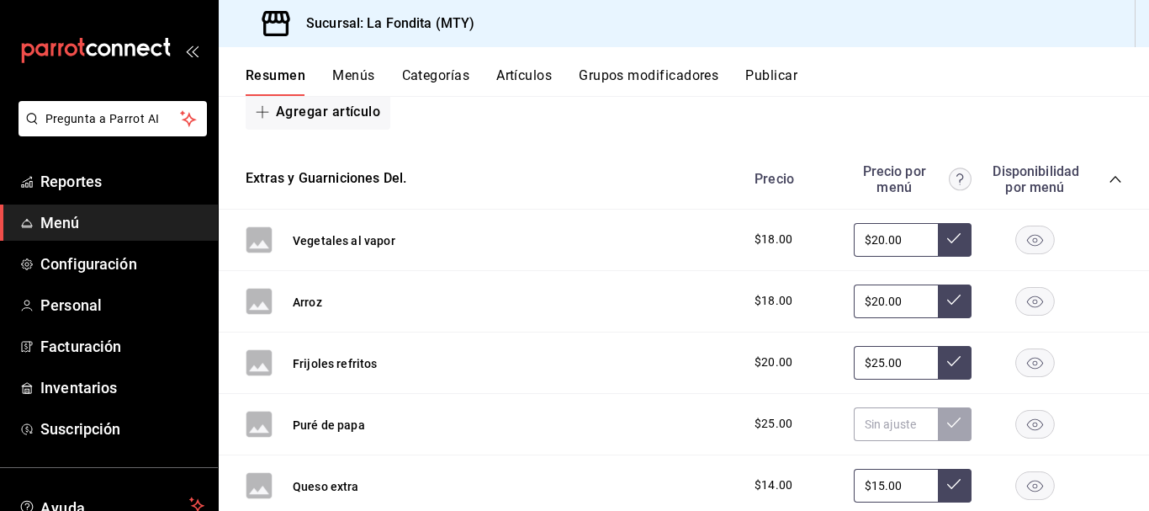
click at [872, 238] on input "$20.00" at bounding box center [896, 240] width 84 height 34
type input "$25.00"
click at [947, 243] on icon at bounding box center [953, 237] width 13 height 13
click at [871, 299] on input "$20.00" at bounding box center [896, 301] width 84 height 34
type input "$25.00"
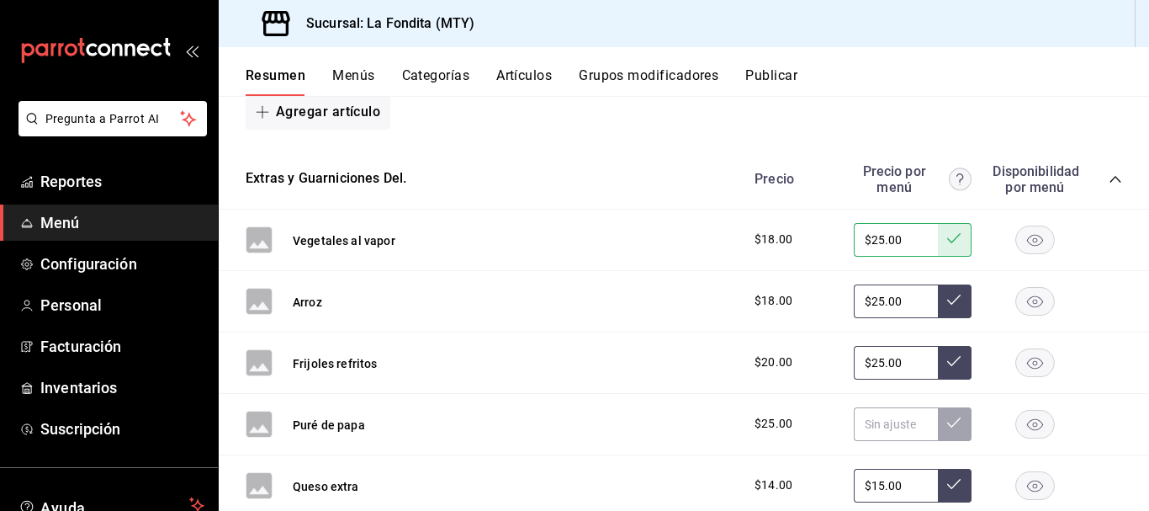
click at [947, 301] on icon at bounding box center [953, 299] width 13 height 13
click at [870, 361] on input "$25.00" at bounding box center [896, 363] width 84 height 34
type input "$2.00"
type input "$30.00"
click at [947, 357] on icon at bounding box center [953, 360] width 13 height 13
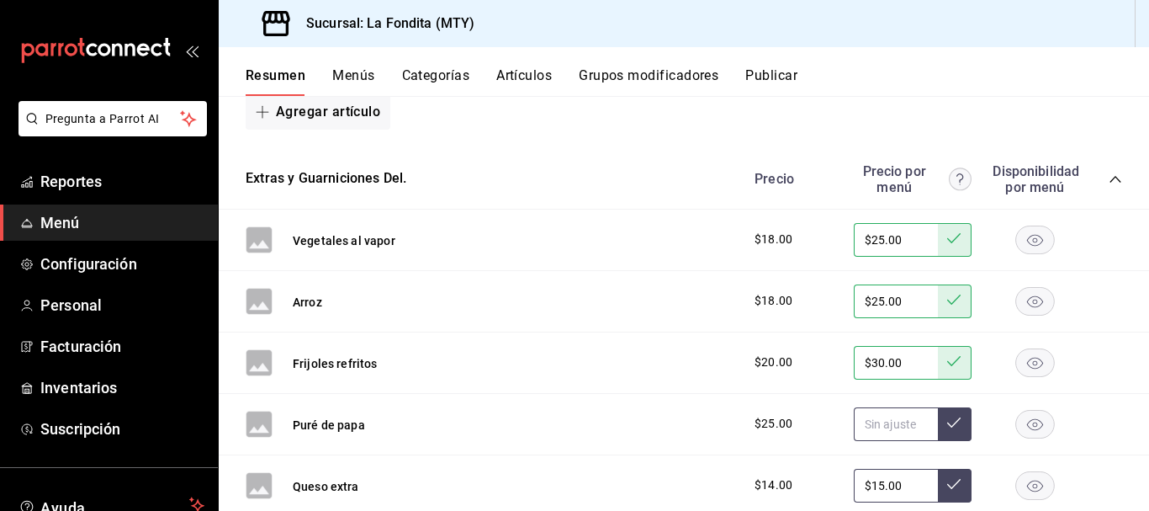
click at [878, 420] on input "text" at bounding box center [896, 424] width 84 height 34
type input "$30.00"
click at [947, 426] on icon at bounding box center [953, 422] width 13 height 13
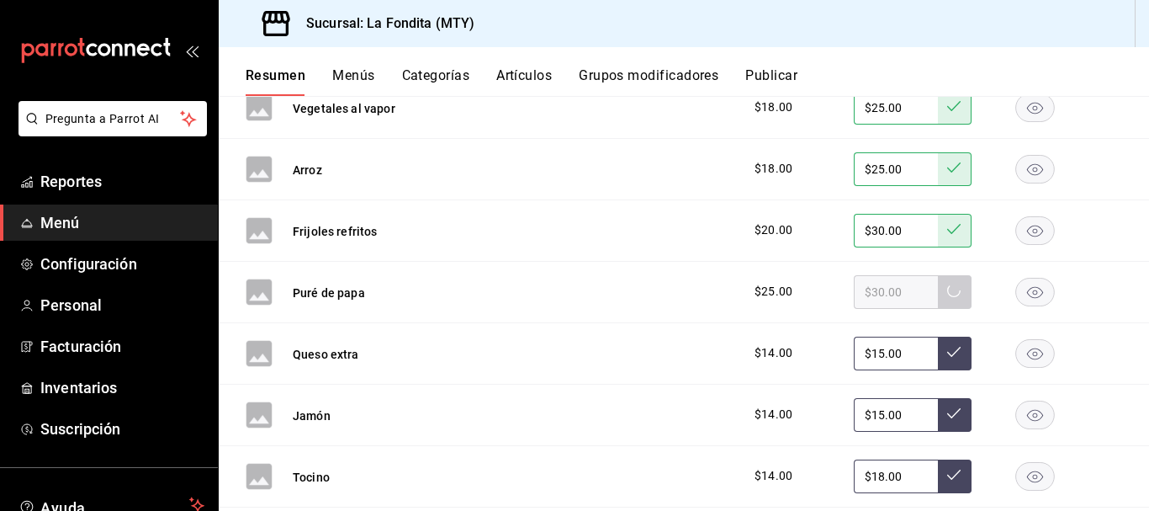
scroll to position [5655, 0]
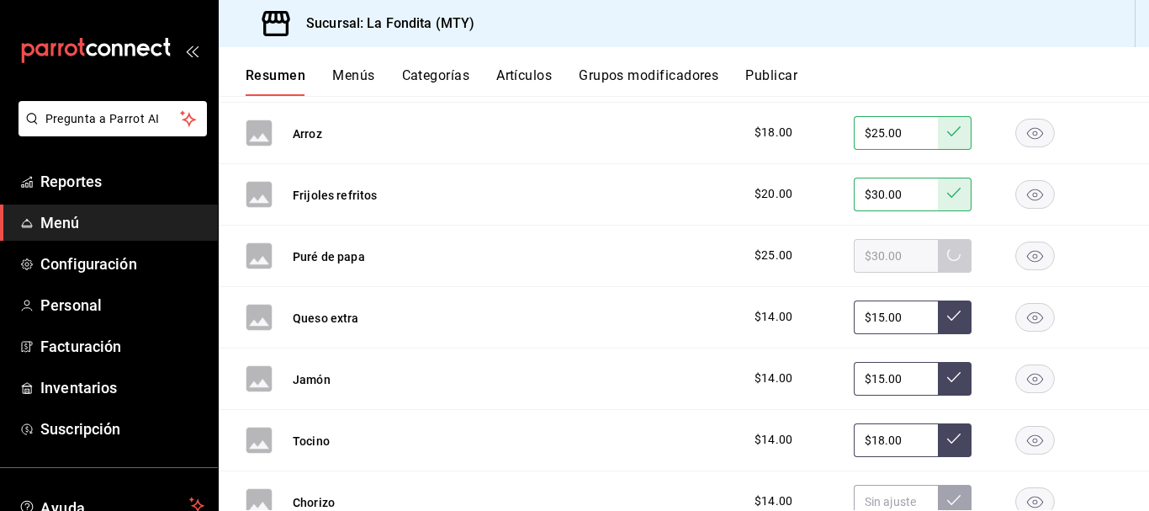
click at [871, 316] on input "$15.00" at bounding box center [896, 317] width 84 height 34
type input "$18.00"
click at [947, 316] on icon at bounding box center [953, 315] width 13 height 13
click at [870, 379] on input "$15.00" at bounding box center [896, 379] width 84 height 34
type input "$1.00"
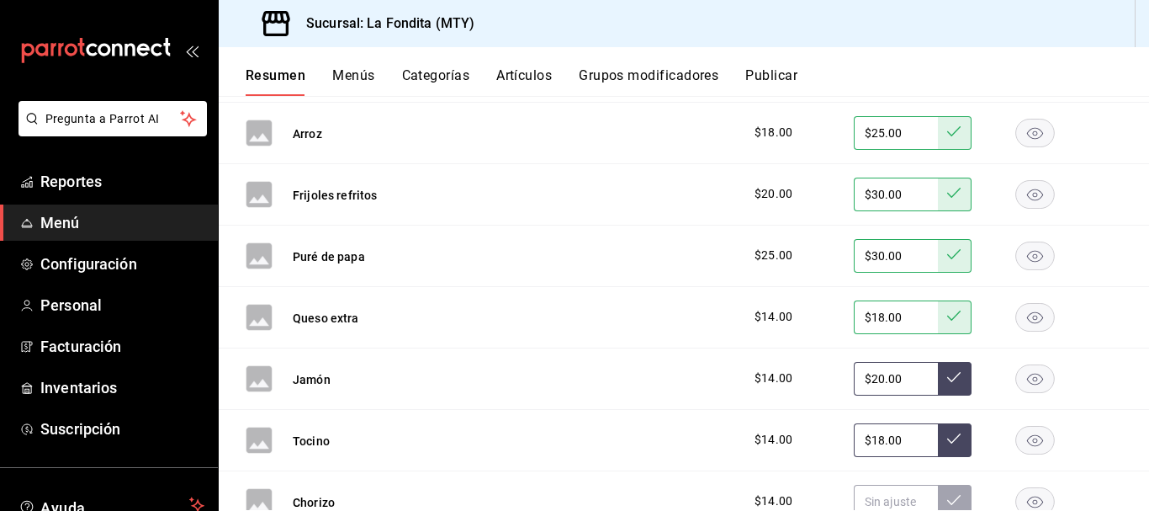
type input "$20.00"
click at [950, 370] on button at bounding box center [955, 379] width 34 height 34
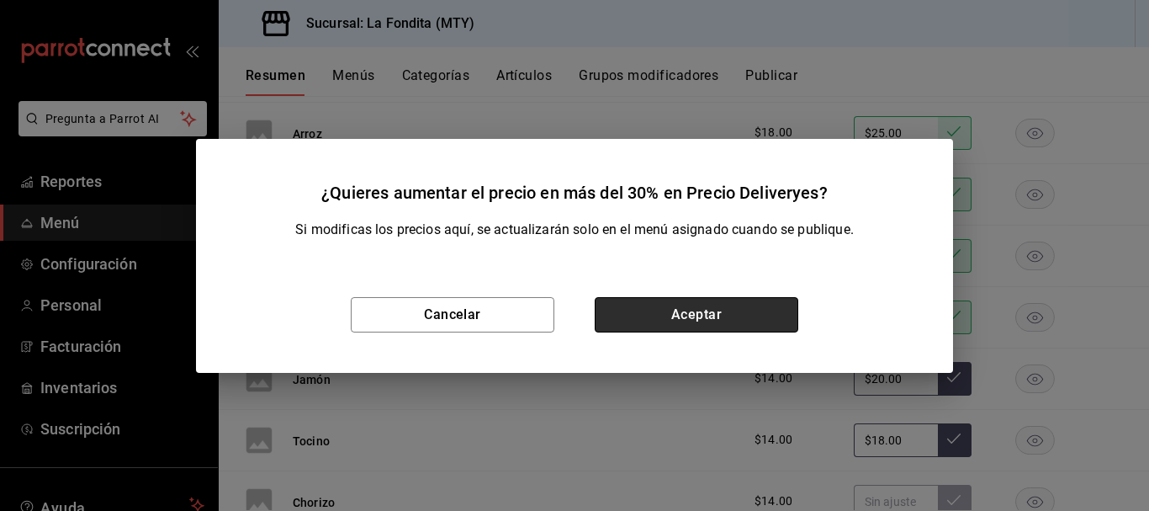
click at [720, 315] on button "Aceptar" at bounding box center [697, 314] width 204 height 35
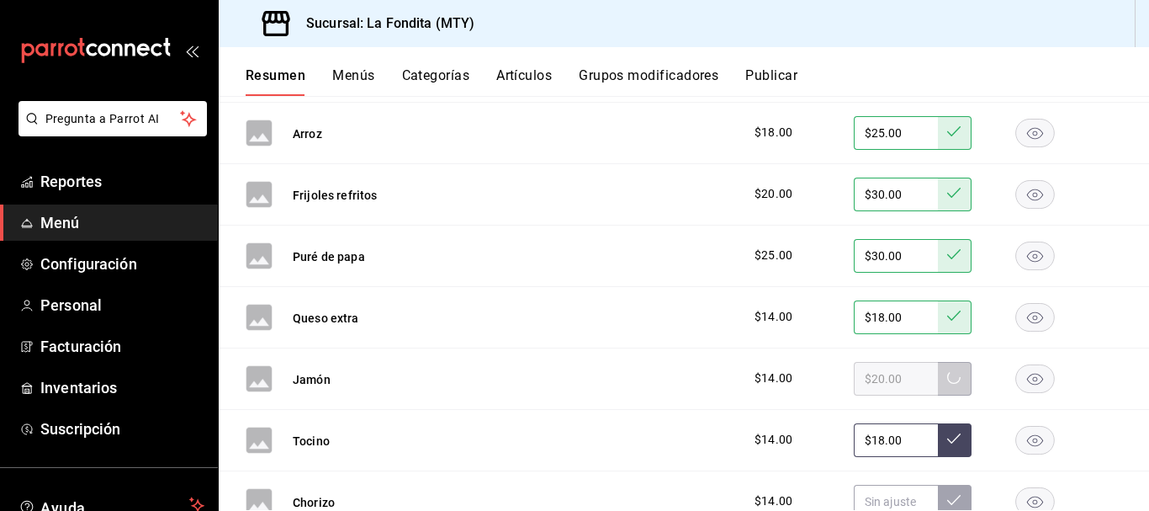
click at [873, 439] on input "$18.00" at bounding box center [896, 440] width 84 height 34
type input "$1.00"
type input "$20.00"
click at [947, 437] on icon at bounding box center [953, 438] width 13 height 13
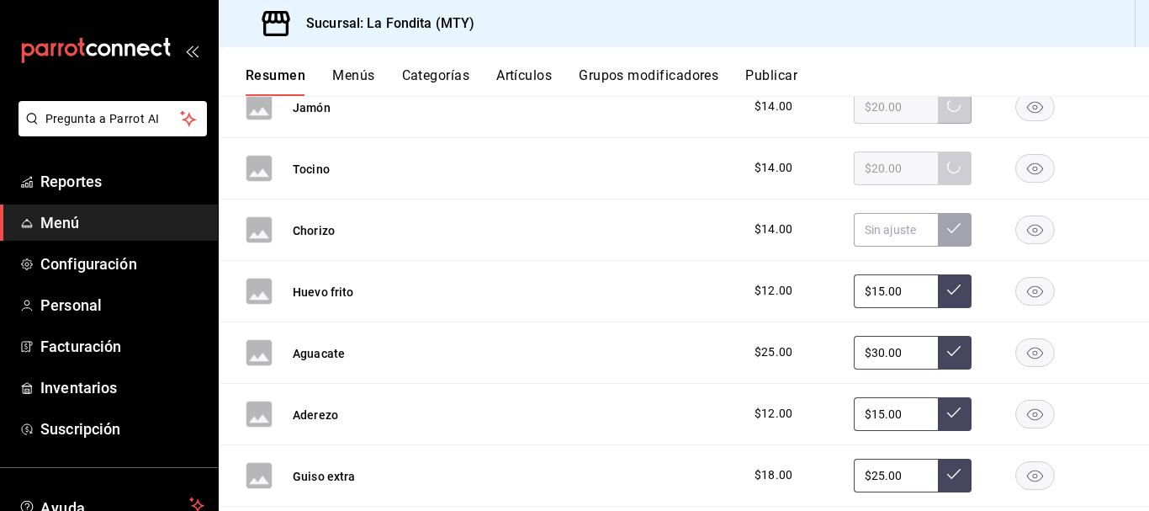
scroll to position [5907, 0]
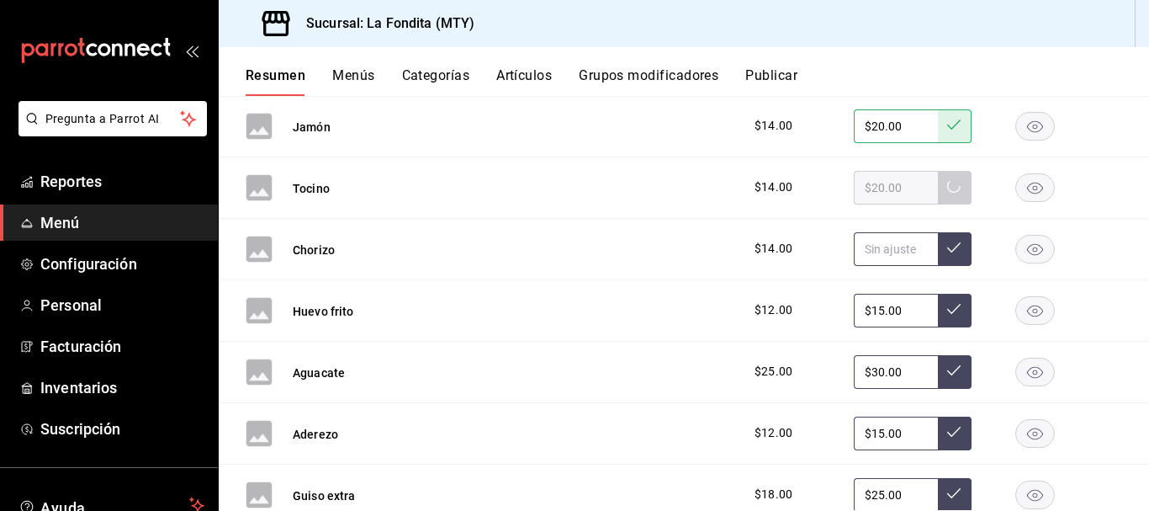
click at [868, 246] on input "text" at bounding box center [896, 249] width 84 height 34
type input "$20.00"
click at [938, 241] on button at bounding box center [955, 249] width 34 height 34
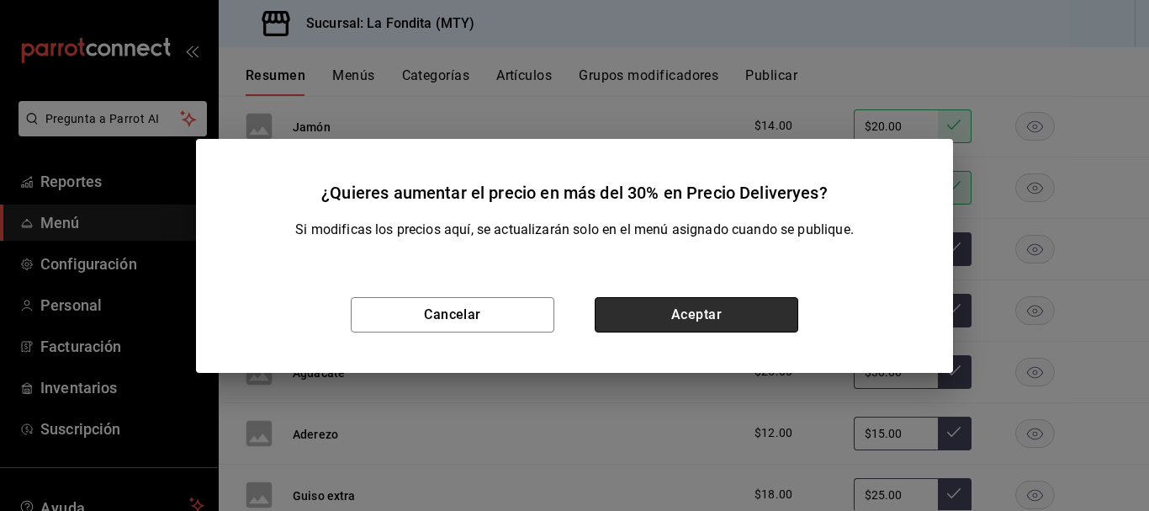
click at [749, 318] on button "Aceptar" at bounding box center [697, 314] width 204 height 35
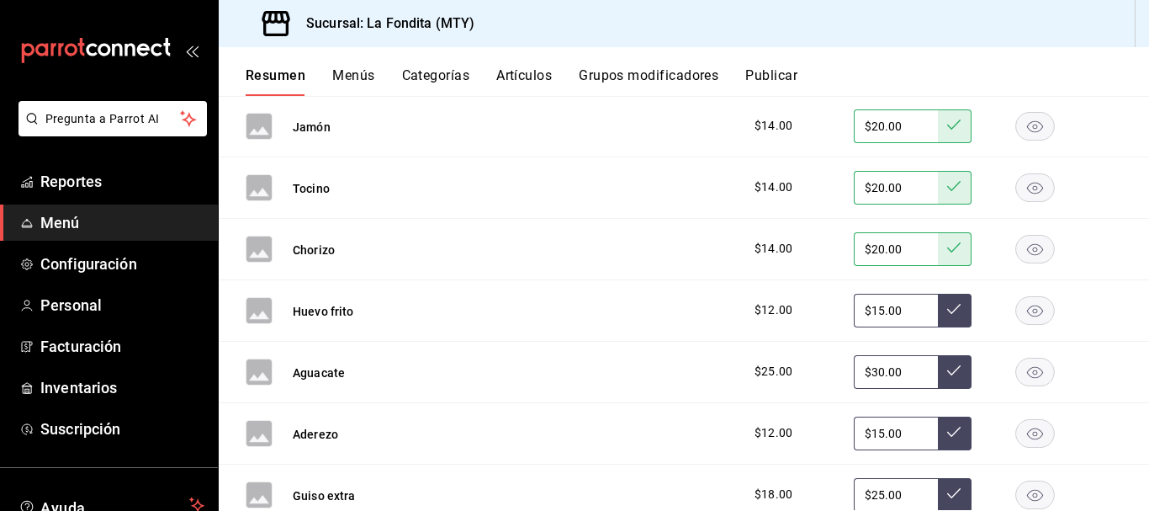
click at [872, 309] on input "$15.00" at bounding box center [896, 311] width 84 height 34
type input "$1.00"
type input "$20.00"
click at [938, 308] on button at bounding box center [955, 311] width 34 height 34
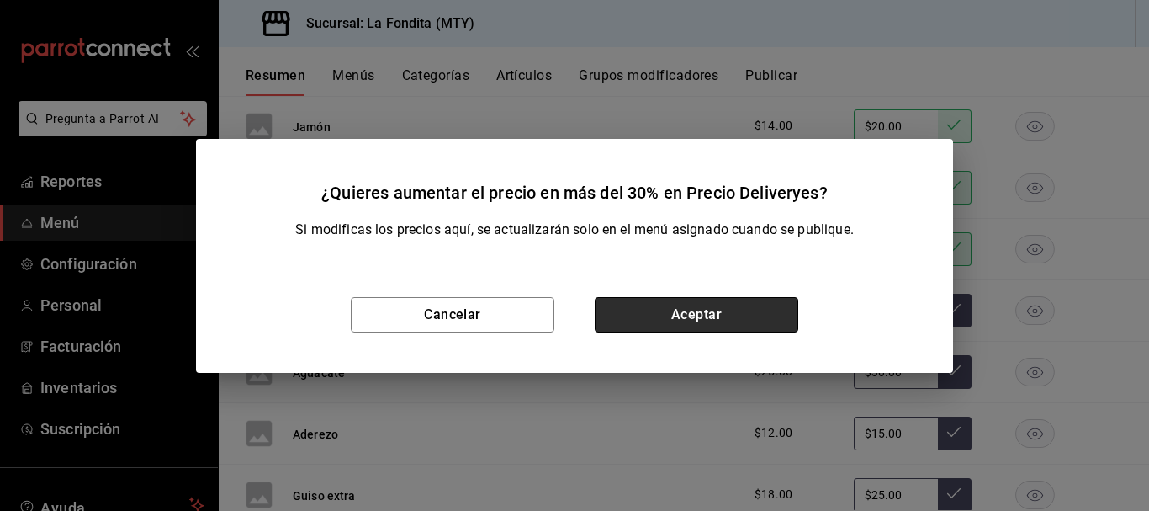
click at [724, 312] on button "Aceptar" at bounding box center [697, 314] width 204 height 35
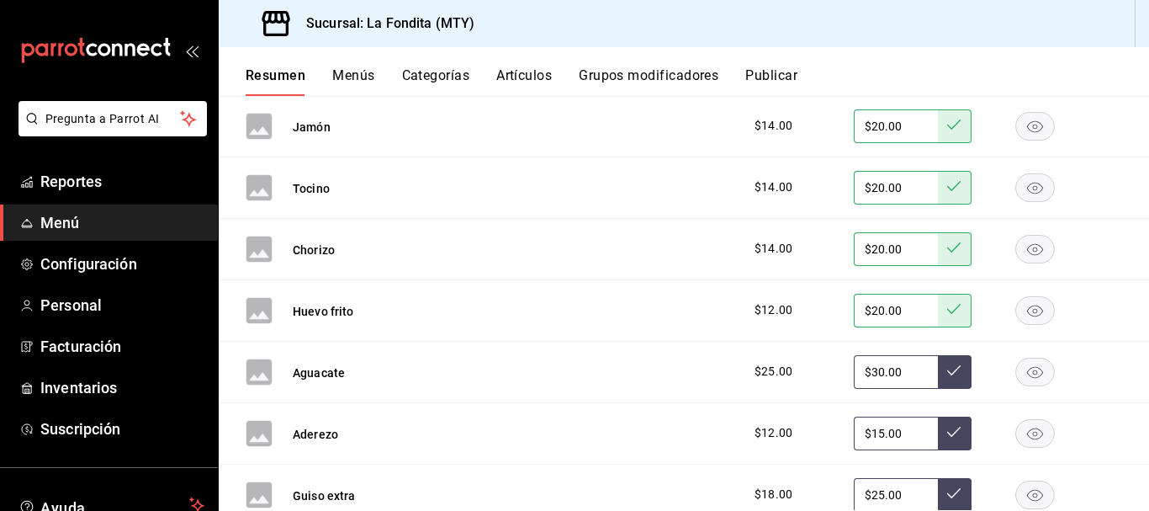
click at [873, 371] on input "$30.00" at bounding box center [896, 372] width 84 height 34
type input "$35.00"
click at [947, 368] on icon at bounding box center [953, 369] width 13 height 13
click at [871, 435] on input "$15.00" at bounding box center [896, 433] width 84 height 34
type input "$18.00"
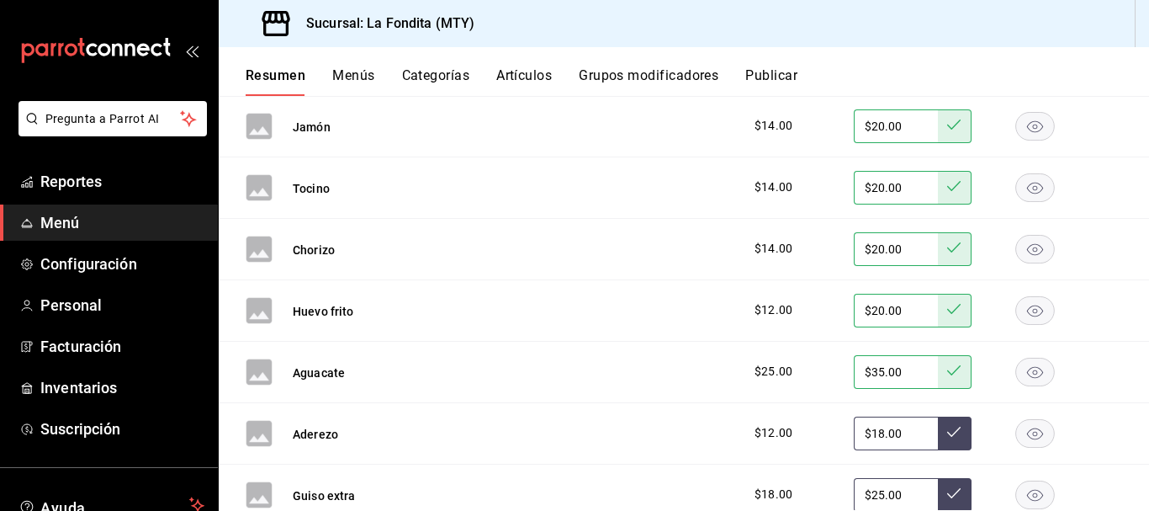
click at [947, 436] on icon at bounding box center [953, 431] width 13 height 13
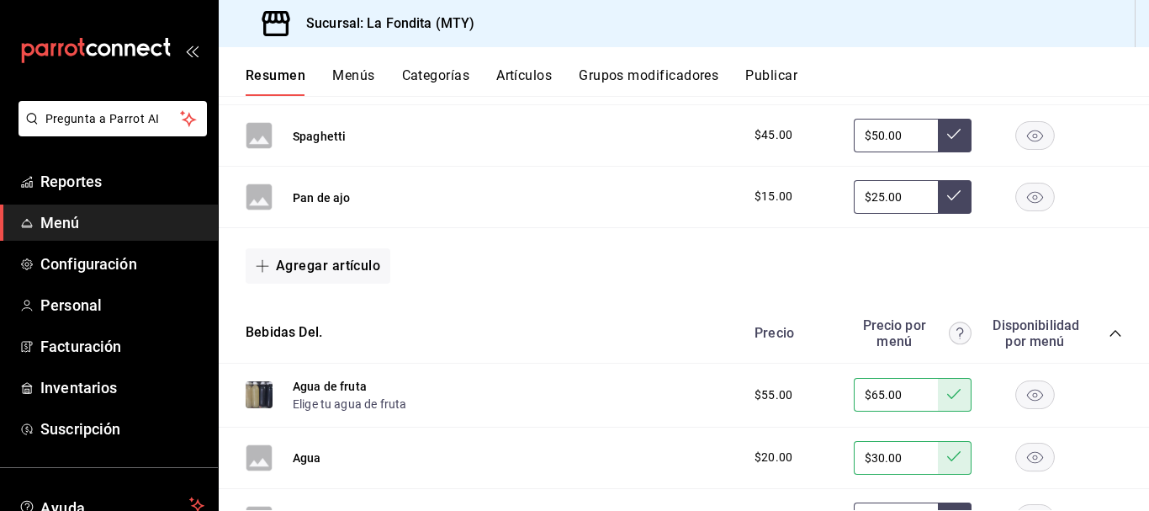
scroll to position [6244, 0]
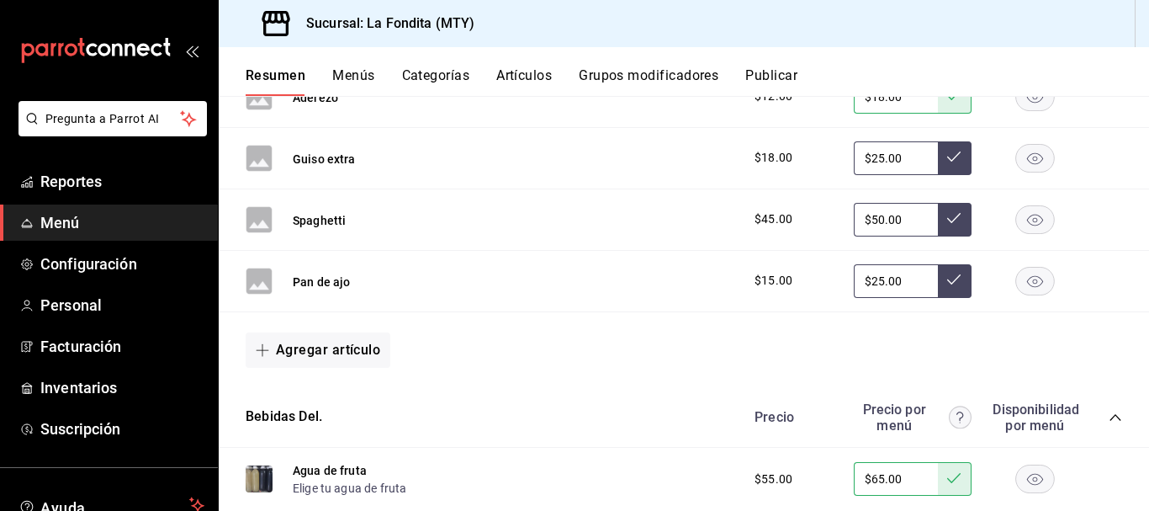
click at [871, 155] on input "$25.00" at bounding box center [896, 158] width 84 height 34
type input "$2.00"
click at [872, 220] on input "$50.00" at bounding box center [896, 220] width 84 height 34
type input "$25.00"
type input "$55.00"
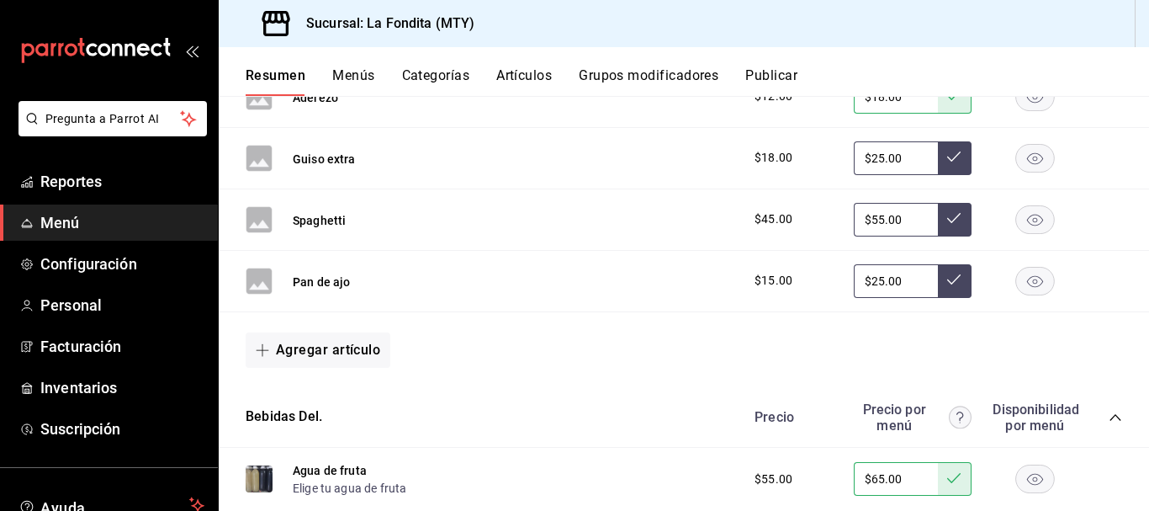
click at [947, 218] on icon at bounding box center [953, 217] width 13 height 13
click at [863, 158] on input "$25.00" at bounding box center [896, 158] width 84 height 34
type input "$35.00"
click at [947, 157] on icon at bounding box center [953, 156] width 13 height 13
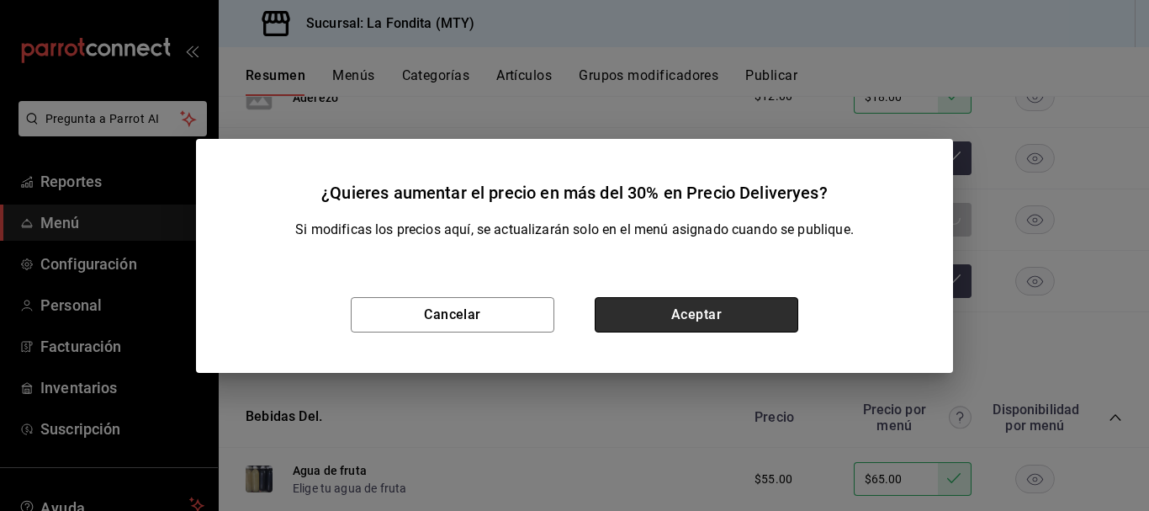
click at [692, 321] on button "Aceptar" at bounding box center [697, 314] width 204 height 35
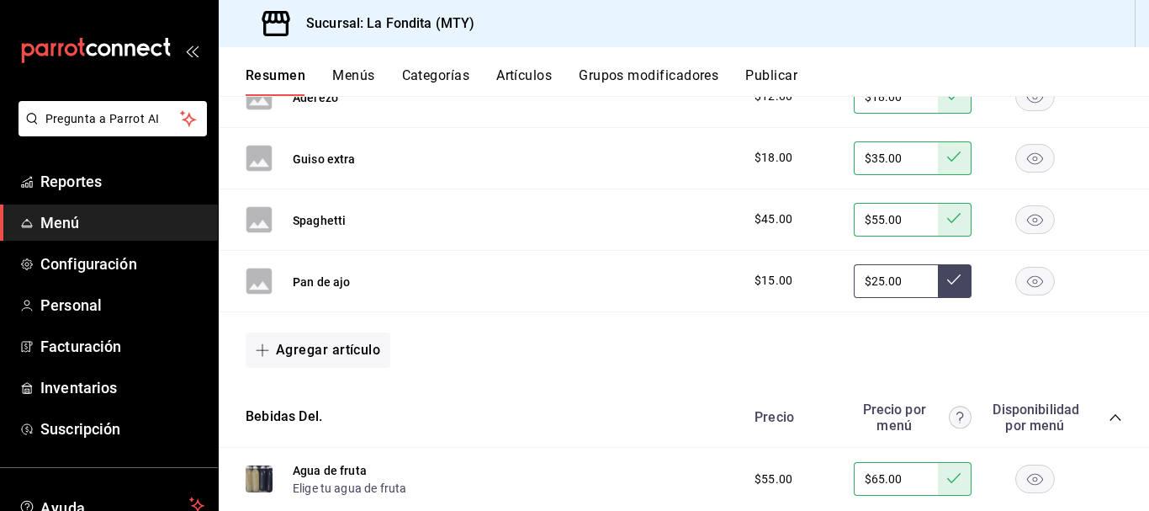
click at [869, 277] on input "$25.00" at bounding box center [896, 281] width 84 height 34
type input "$2.00"
type input "$35.00"
click at [947, 291] on button at bounding box center [955, 281] width 34 height 34
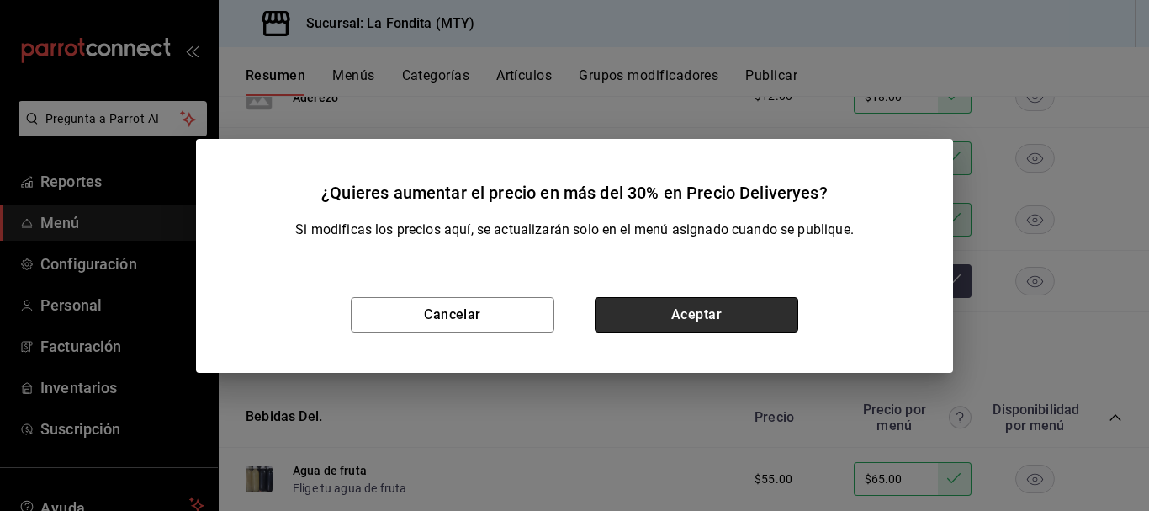
click at [706, 311] on button "Aceptar" at bounding box center [697, 314] width 204 height 35
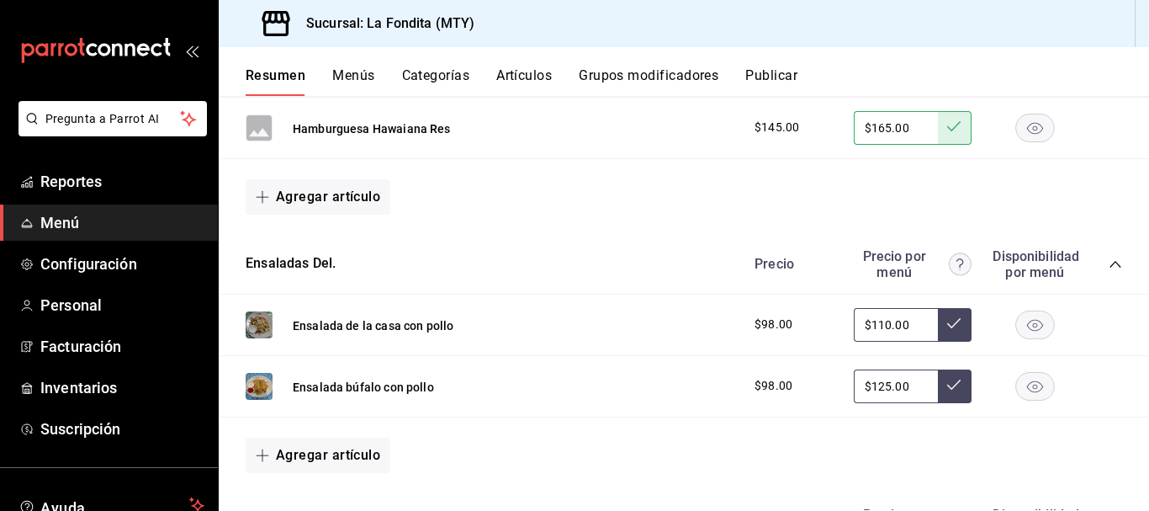
scroll to position [3653, 0]
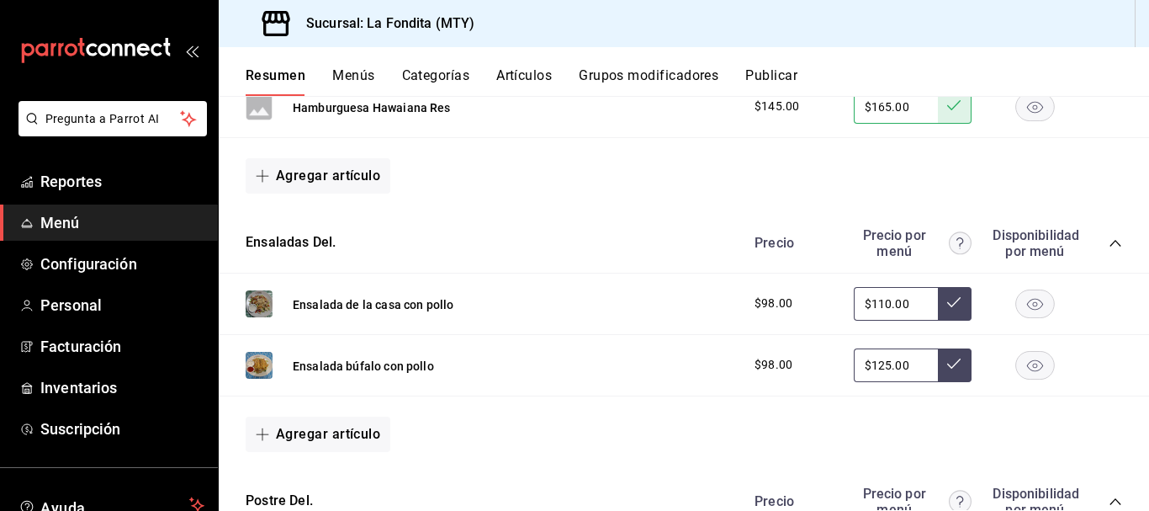
click at [879, 299] on input "$110.00" at bounding box center [896, 304] width 84 height 34
click at [882, 373] on input "$125.00" at bounding box center [896, 365] width 84 height 34
click at [878, 302] on input "$110.00" at bounding box center [896, 304] width 84 height 34
type input "$120.00"
click at [947, 305] on icon at bounding box center [953, 301] width 13 height 13
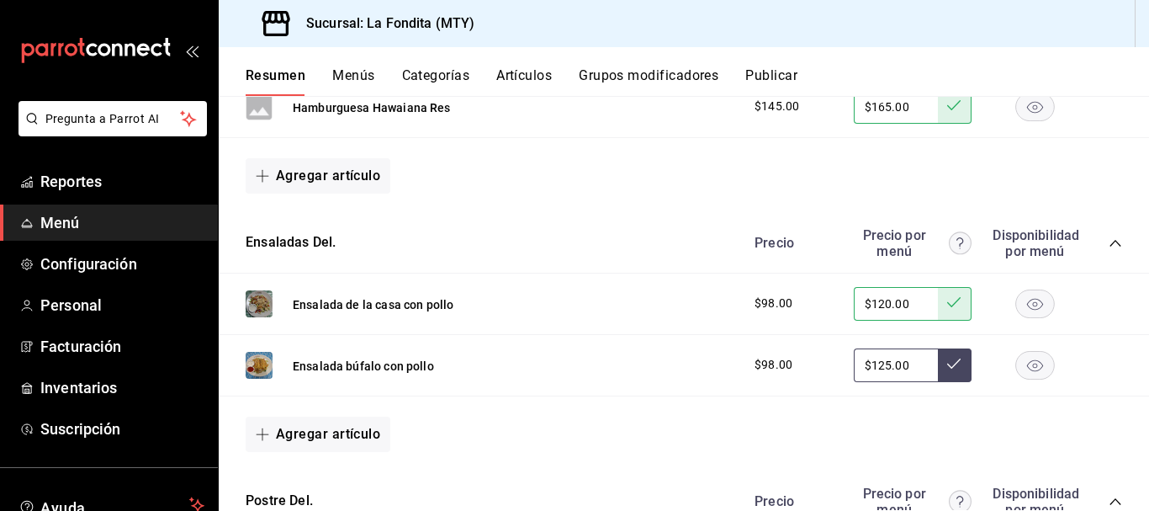
click at [876, 366] on input "$125.00" at bounding box center [896, 365] width 84 height 34
click at [898, 371] on input "$125.00" at bounding box center [896, 365] width 84 height 34
click at [880, 363] on input "$125.00" at bounding box center [896, 365] width 84 height 34
type input "$130.00"
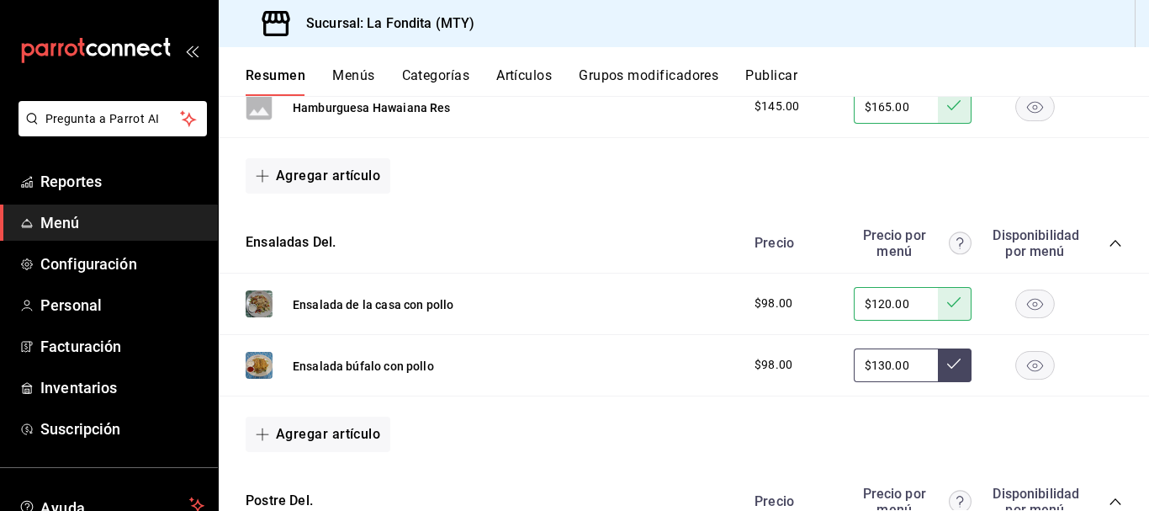
click at [947, 367] on icon at bounding box center [953, 363] width 13 height 13
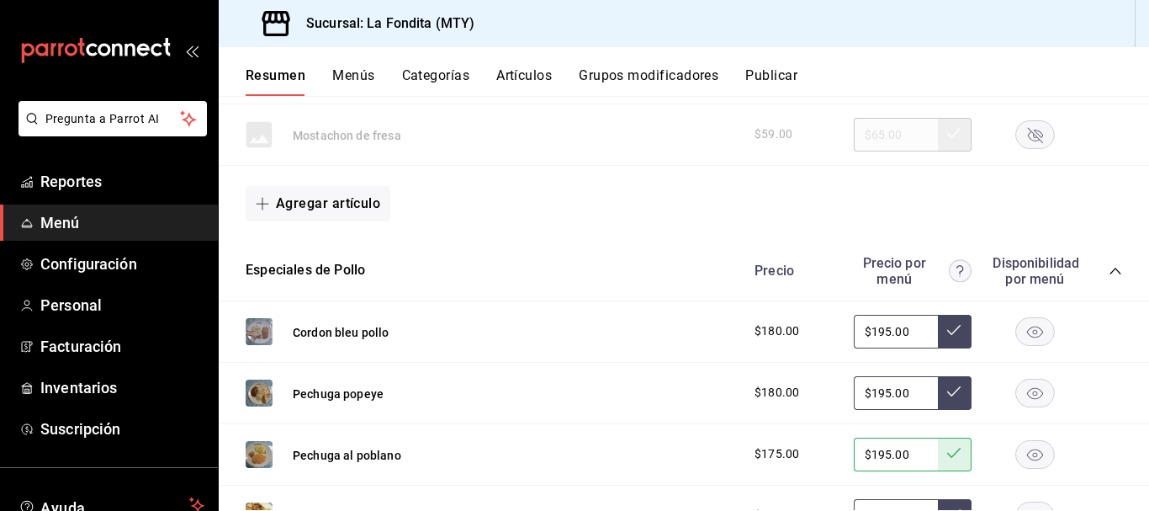
scroll to position [3990, 0]
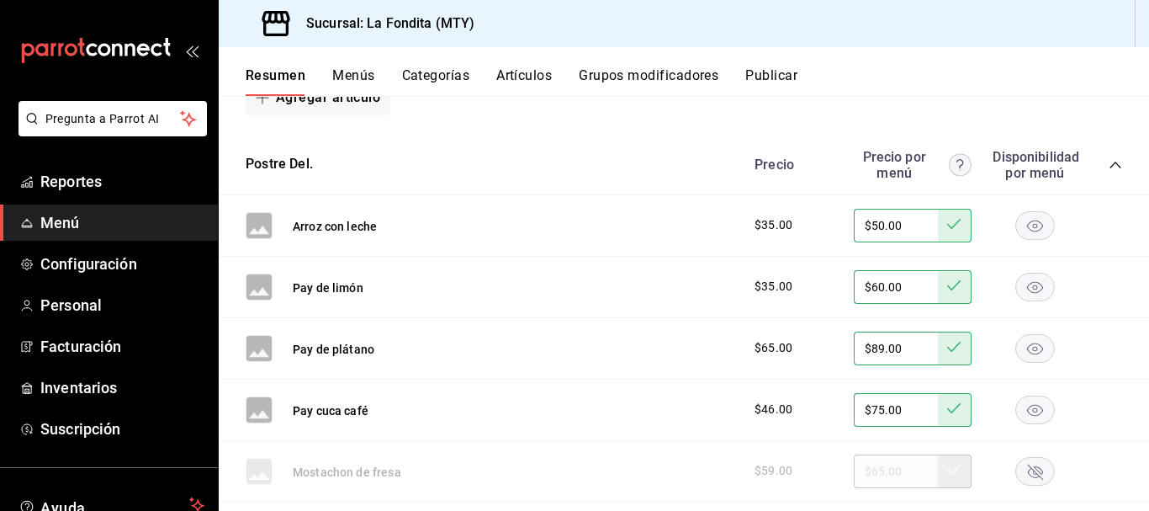
click at [770, 78] on button "Publicar" at bounding box center [771, 81] width 52 height 29
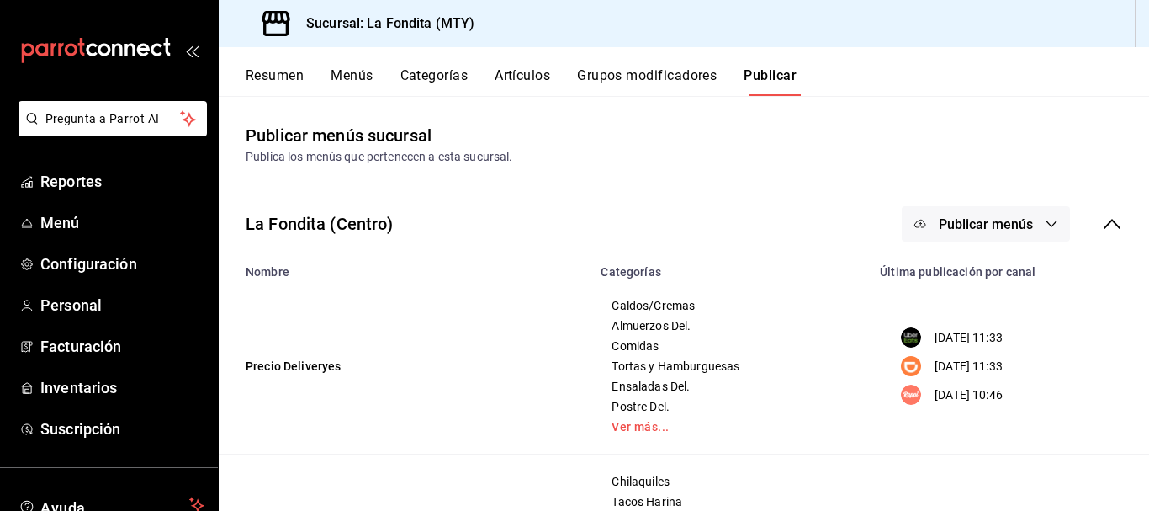
click at [1045, 225] on icon "button" at bounding box center [1051, 223] width 13 height 13
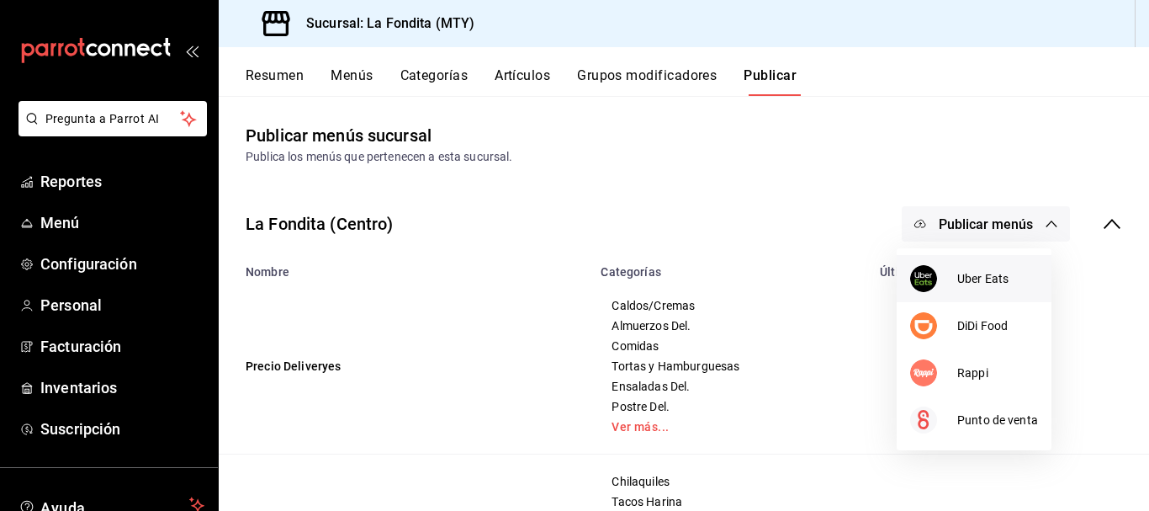
click at [937, 282] on div at bounding box center [933, 278] width 47 height 27
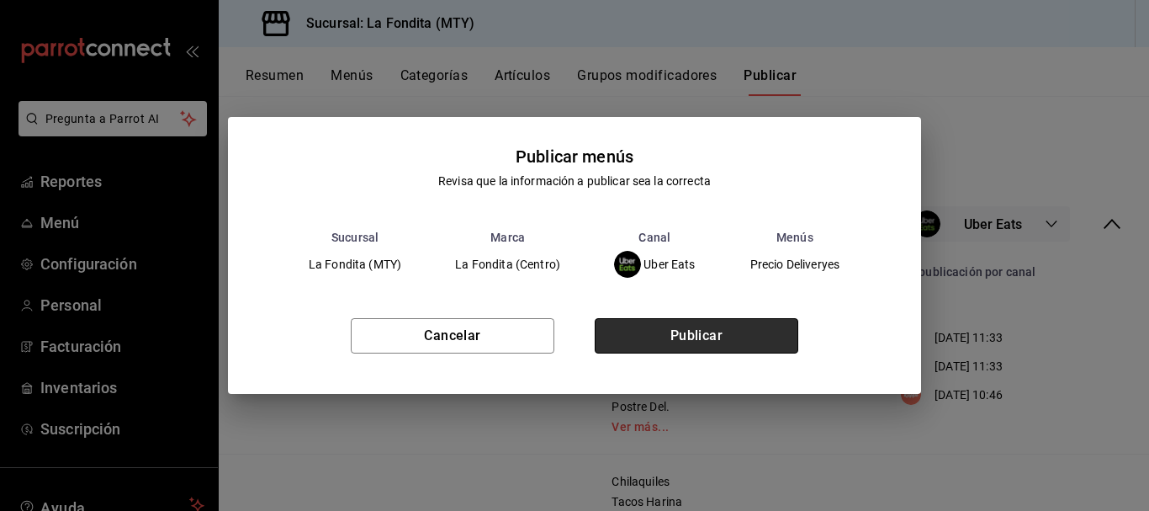
click at [684, 335] on button "Publicar" at bounding box center [697, 335] width 204 height 35
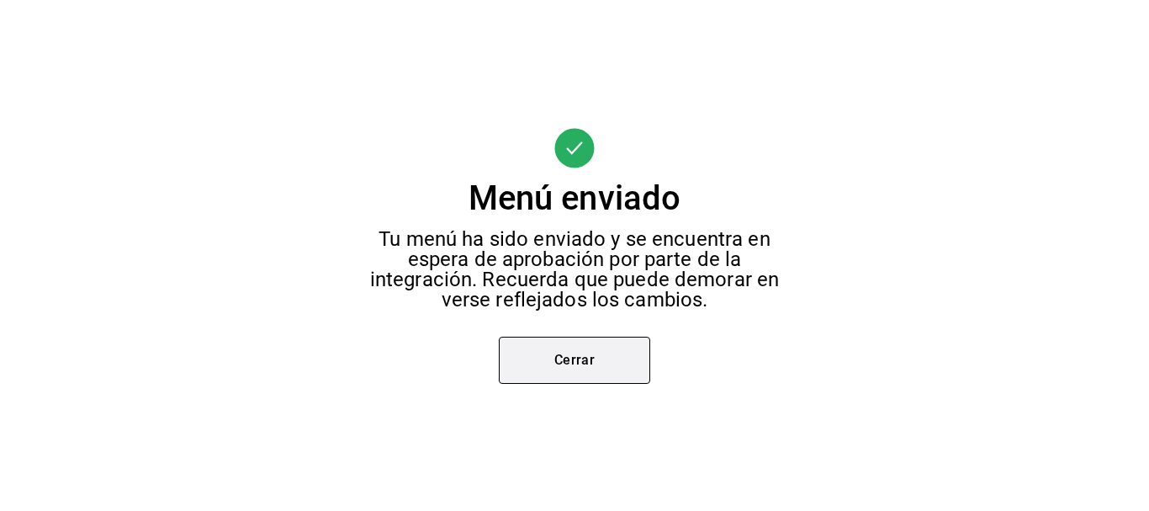
click at [593, 364] on button "Cerrar" at bounding box center [574, 359] width 151 height 47
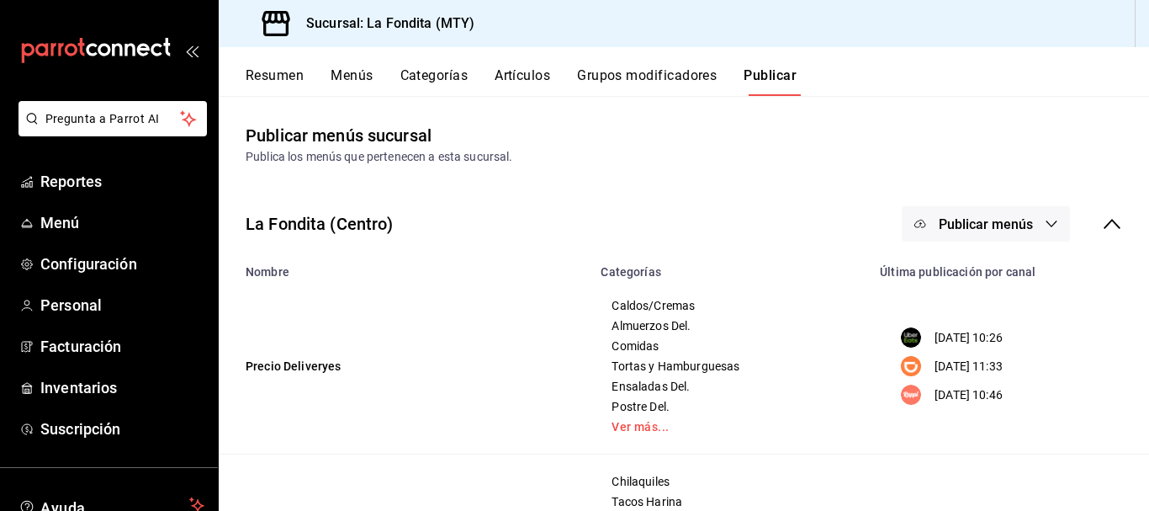
click at [1045, 224] on icon "button" at bounding box center [1051, 223] width 13 height 13
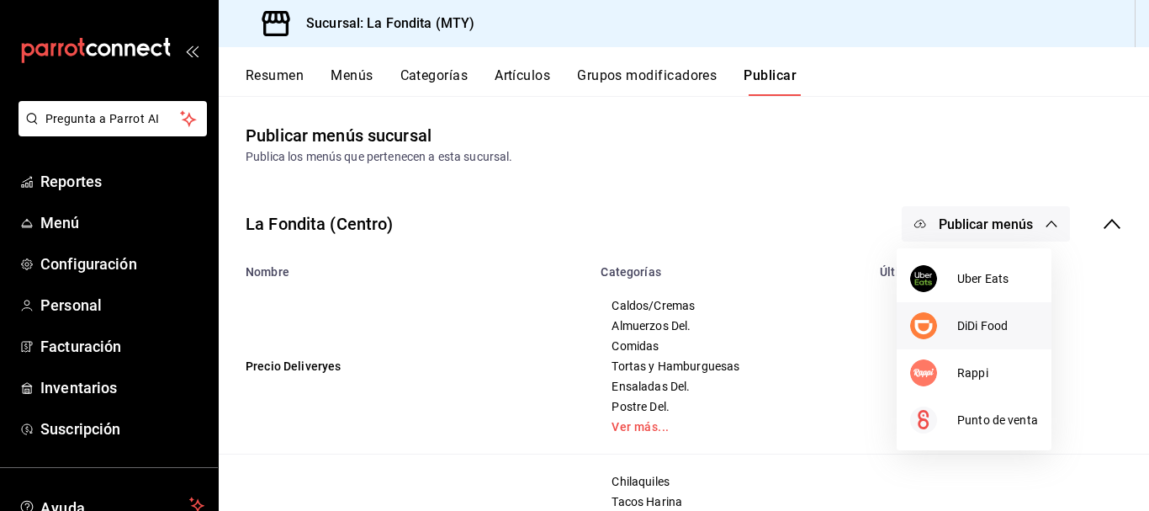
click at [973, 322] on span "DiDi Food" at bounding box center [997, 326] width 81 height 18
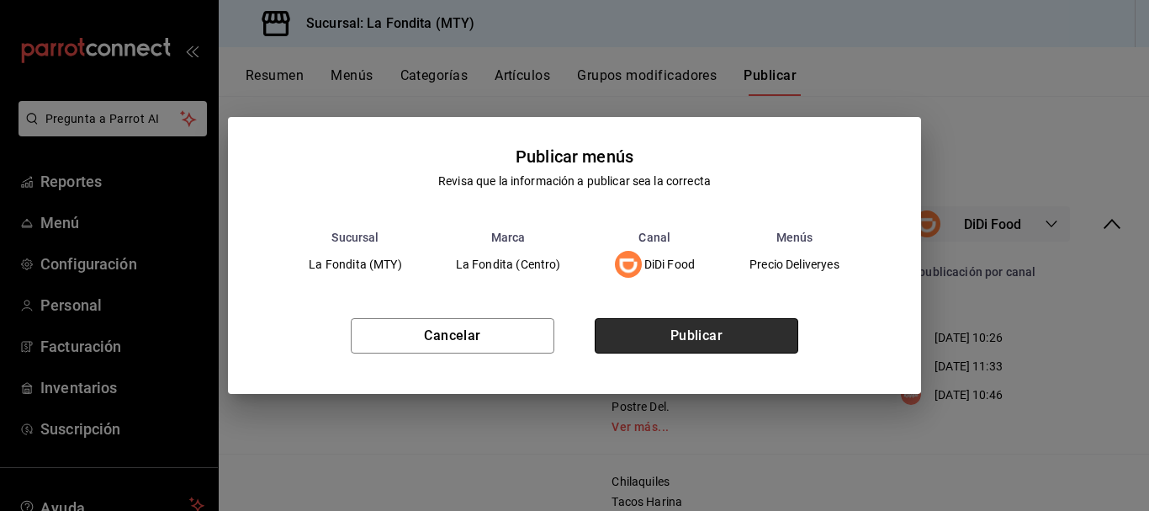
click at [695, 344] on button "Publicar" at bounding box center [697, 335] width 204 height 35
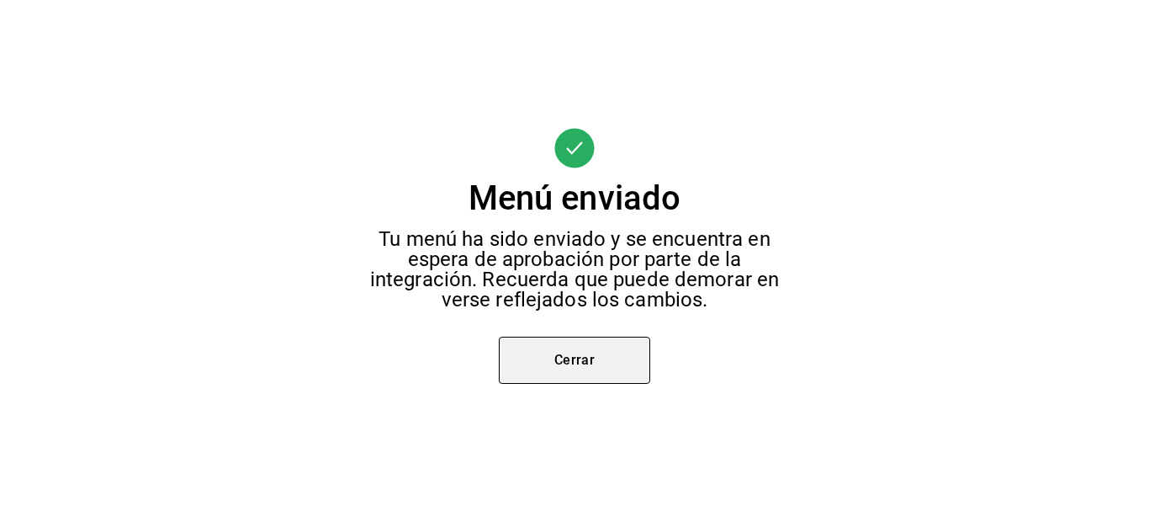
click at [577, 371] on button "Cerrar" at bounding box center [574, 359] width 151 height 47
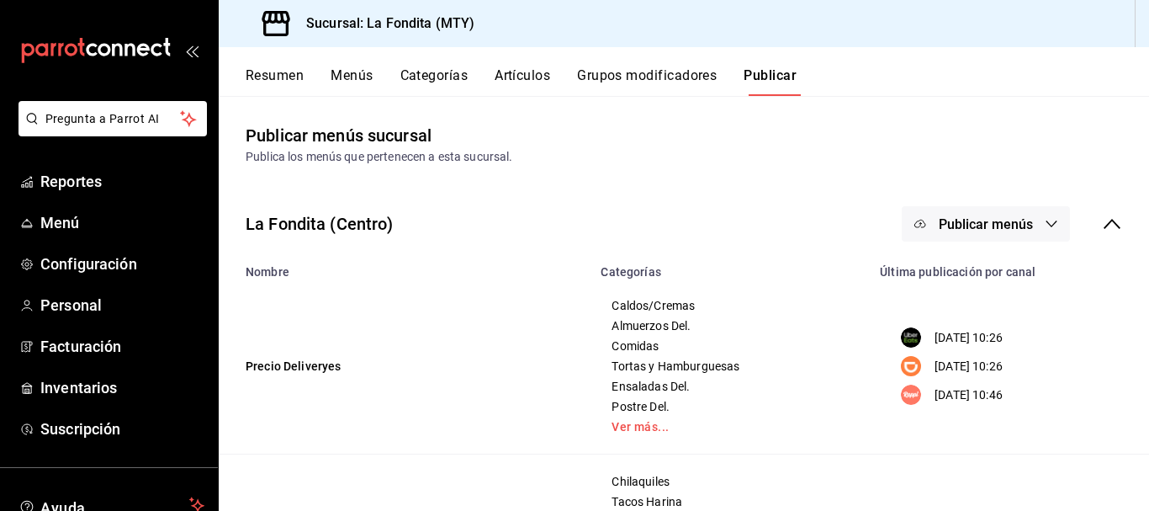
click at [1045, 228] on icon "button" at bounding box center [1051, 223] width 13 height 13
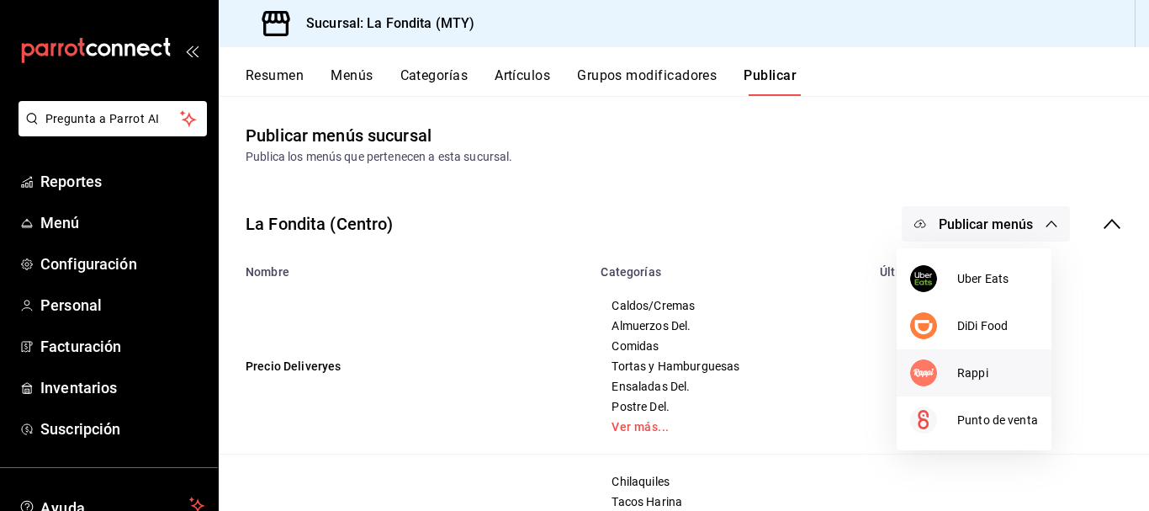
click at [954, 385] on div at bounding box center [933, 372] width 47 height 27
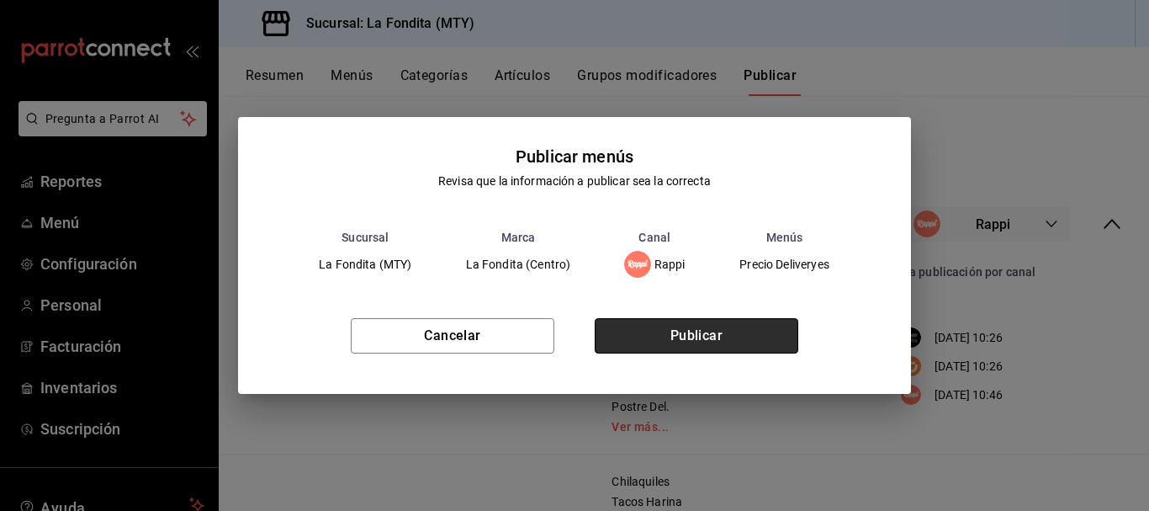
click at [679, 334] on button "Publicar" at bounding box center [697, 335] width 204 height 35
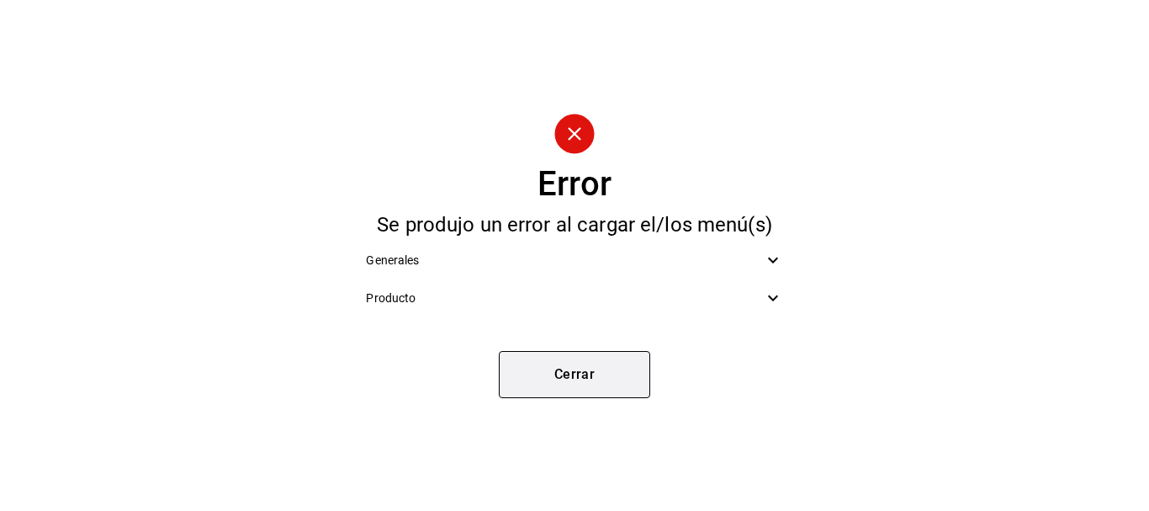
click at [579, 368] on button "Cerrar" at bounding box center [574, 374] width 151 height 47
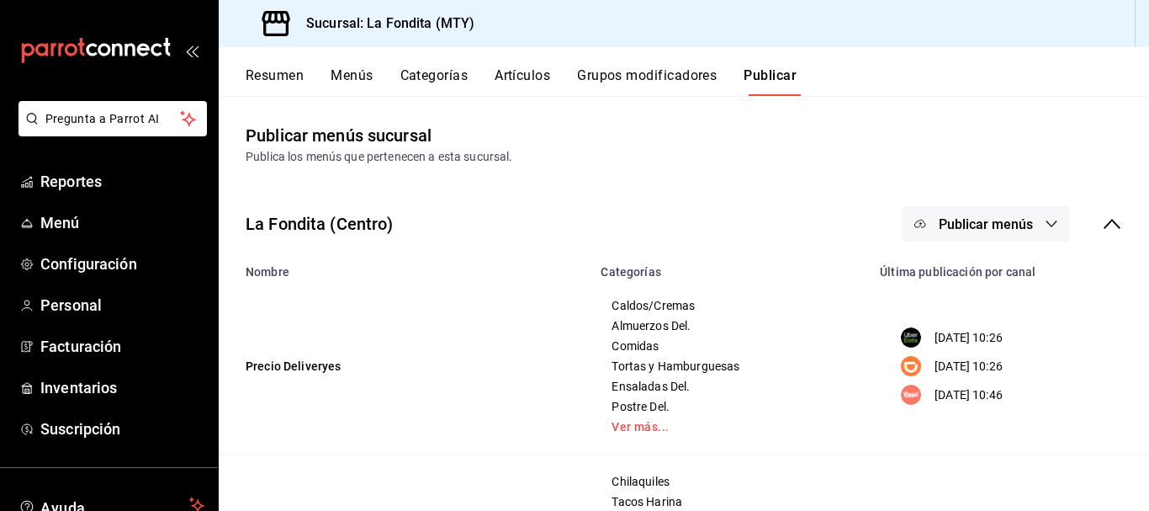
click at [988, 394] on p "10/04/2023 10:46" at bounding box center [969, 395] width 68 height 18
click at [269, 71] on button "Resumen" at bounding box center [275, 81] width 58 height 29
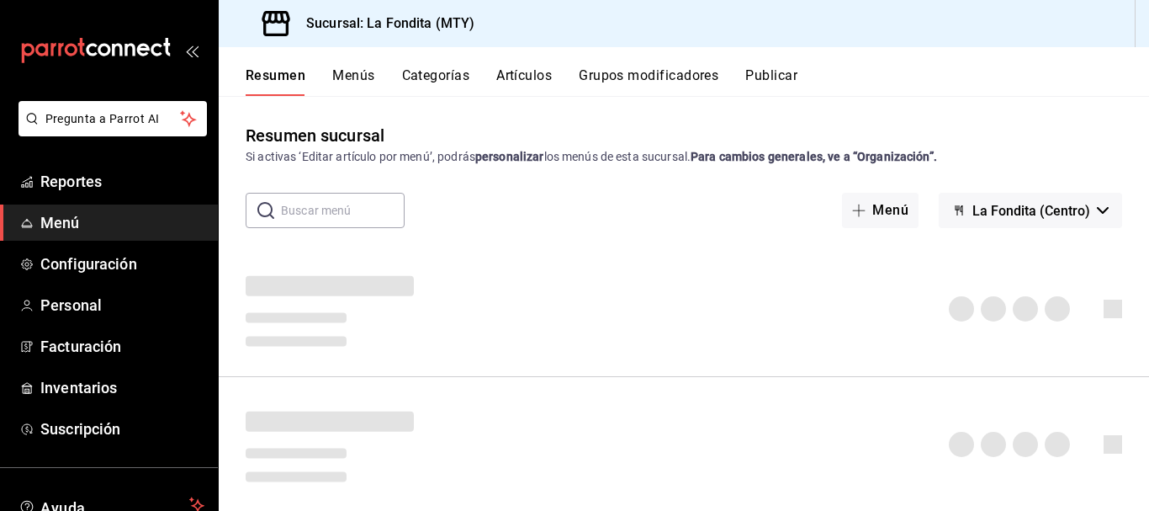
click at [342, 82] on button "Menús" at bounding box center [353, 81] width 42 height 29
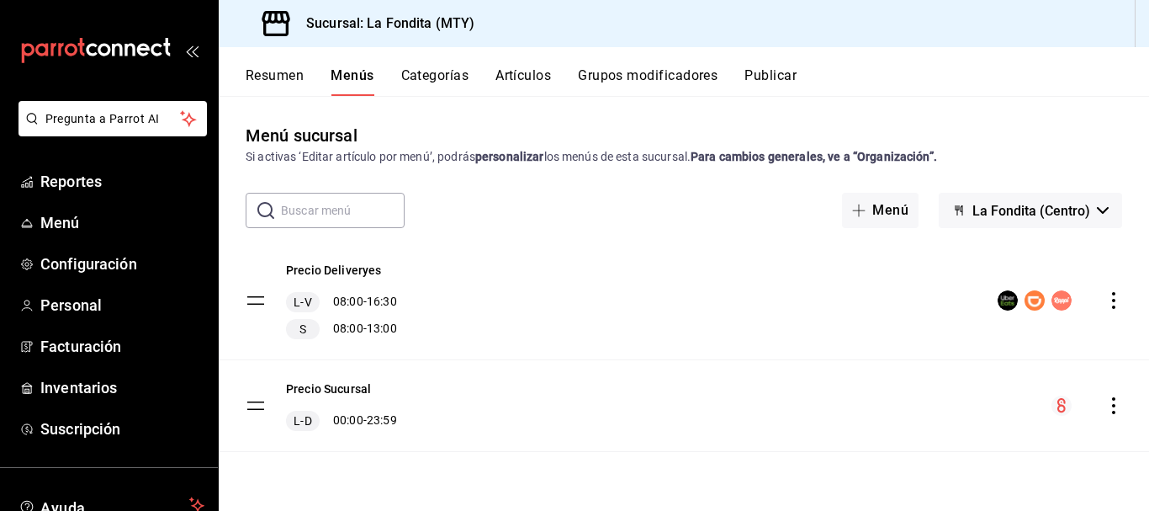
click at [426, 79] on button "Categorías" at bounding box center [435, 81] width 68 height 29
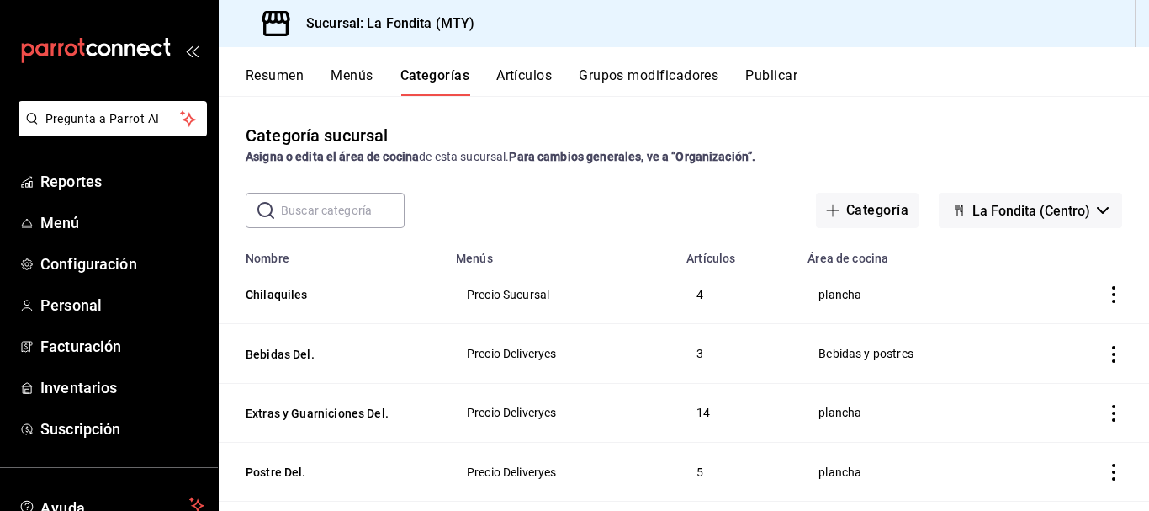
click at [275, 91] on button "Resumen" at bounding box center [275, 81] width 58 height 29
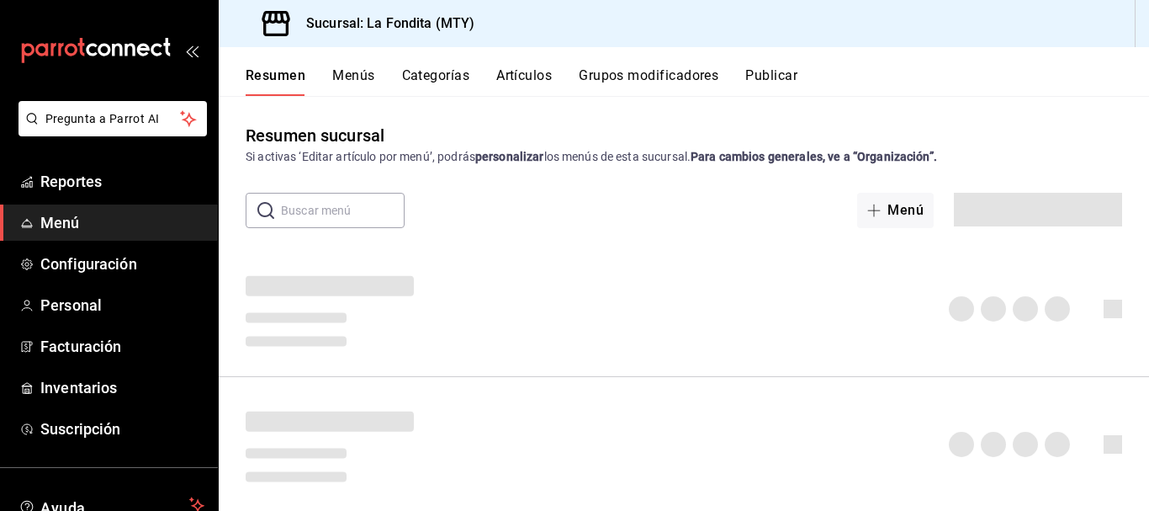
click at [288, 77] on button "Resumen" at bounding box center [276, 81] width 60 height 29
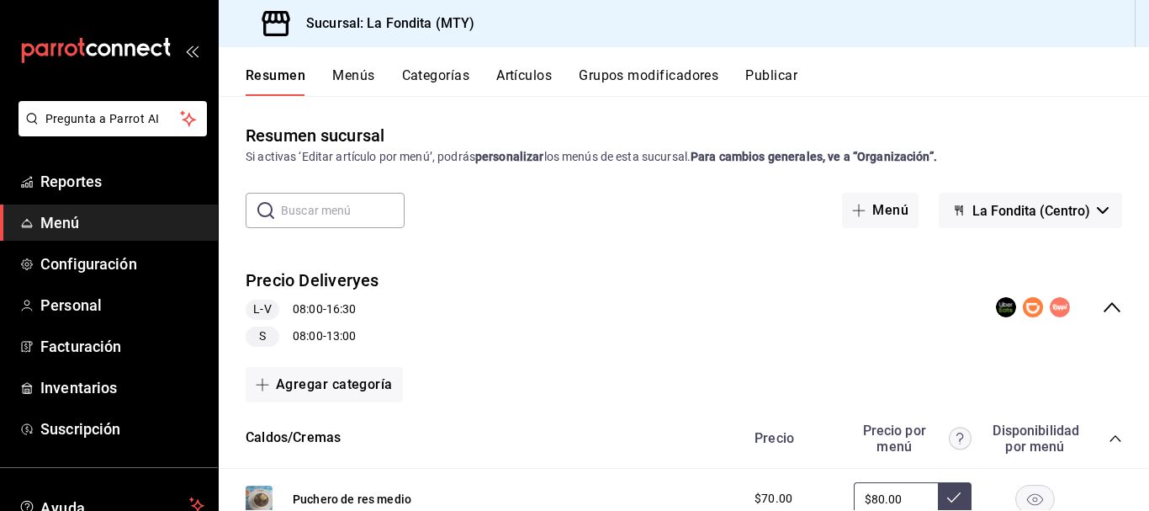
click at [80, 227] on span "Menú" at bounding box center [122, 222] width 164 height 23
click at [81, 392] on span "Inventarios" at bounding box center [122, 387] width 164 height 23
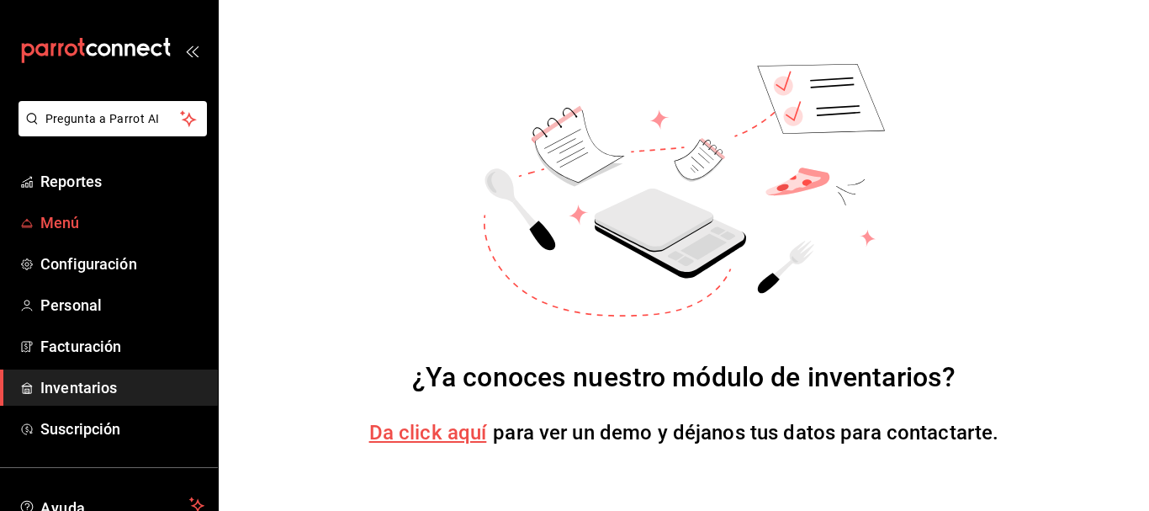
click at [73, 219] on span "Menú" at bounding box center [122, 222] width 164 height 23
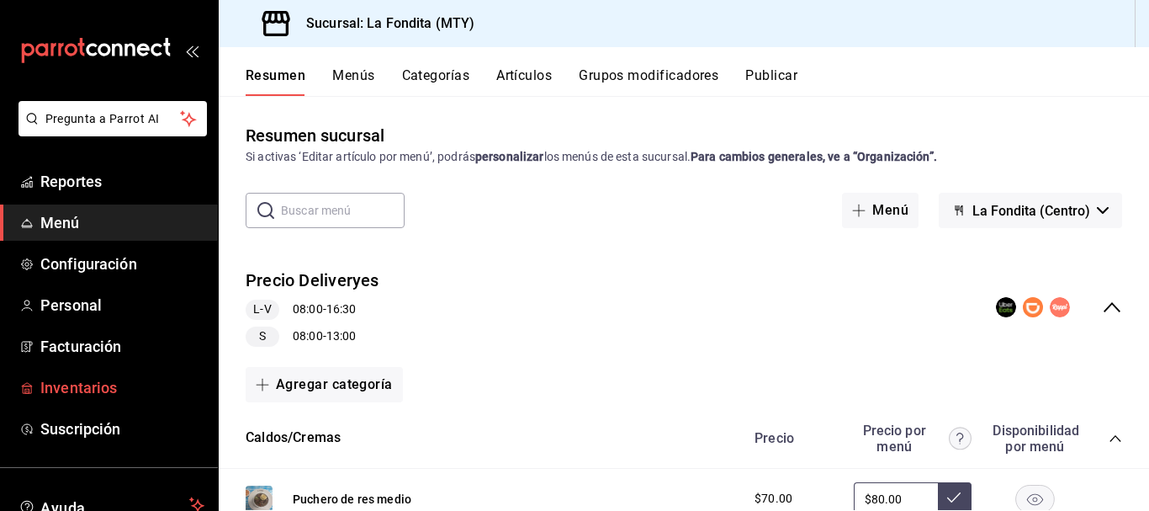
click at [91, 389] on span "Inventarios" at bounding box center [122, 387] width 164 height 23
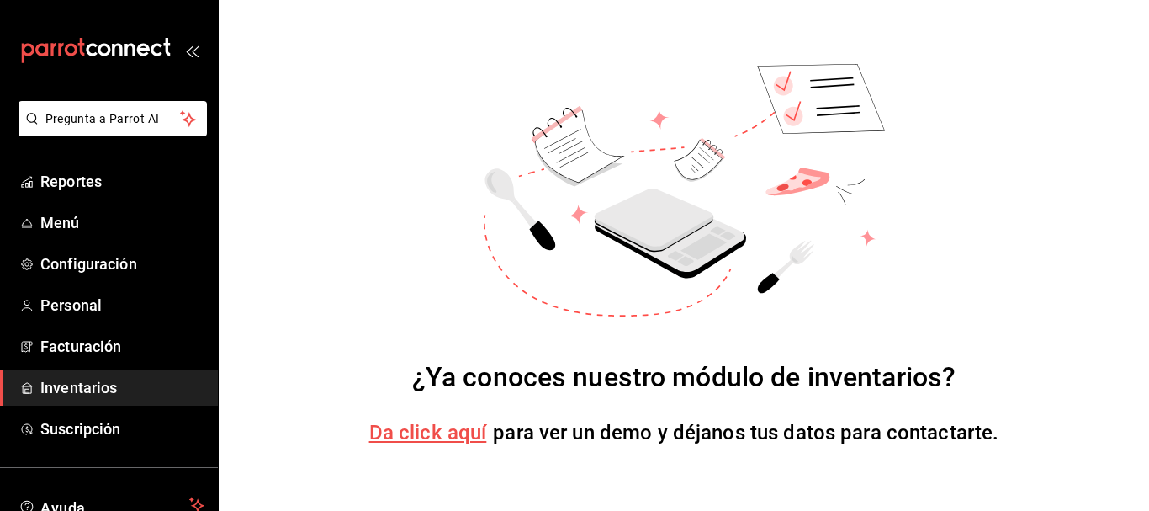
click at [410, 437] on span "Da click aquí" at bounding box center [428, 433] width 118 height 24
drag, startPoint x: 1023, startPoint y: 0, endPoint x: 347, endPoint y: 204, distance: 705.7
click at [347, 204] on div "¿Ya conoces nuestro módulo de inventarios? Da click aquí para ver un demo y déj…" at bounding box center [684, 255] width 930 height 511
click at [120, 384] on span "Inventarios" at bounding box center [122, 387] width 164 height 23
click at [471, 427] on span "Da click aquí" at bounding box center [428, 433] width 118 height 24
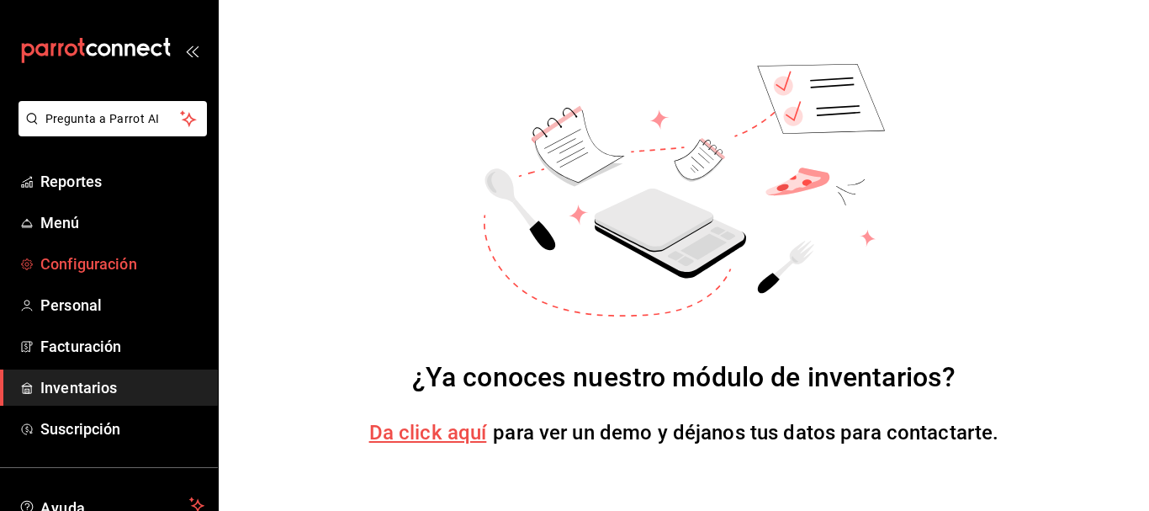
click at [106, 264] on span "Configuración" at bounding box center [122, 263] width 164 height 23
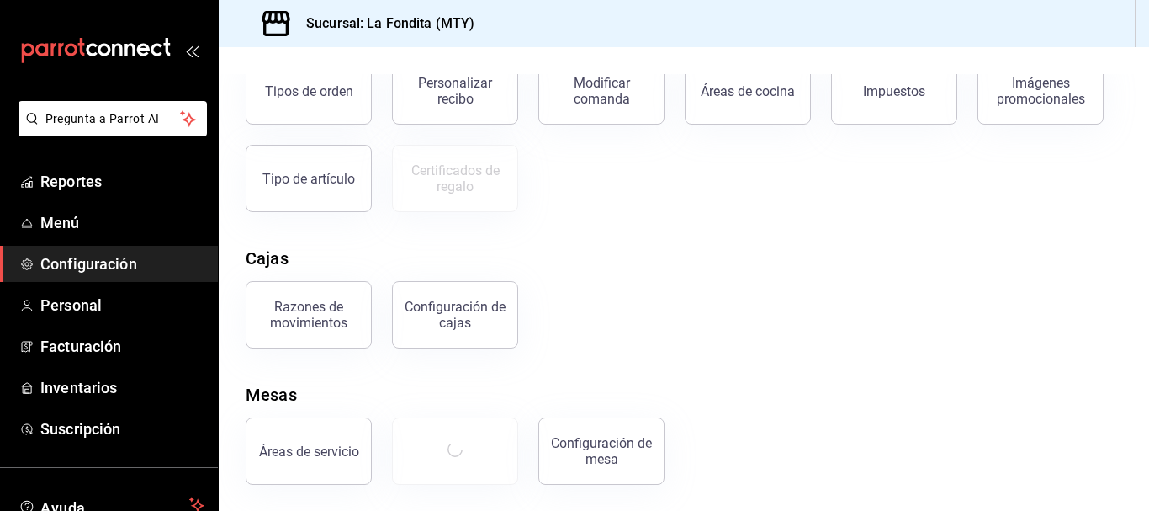
scroll to position [342, 0]
click at [76, 384] on span "Inventarios" at bounding box center [122, 387] width 164 height 23
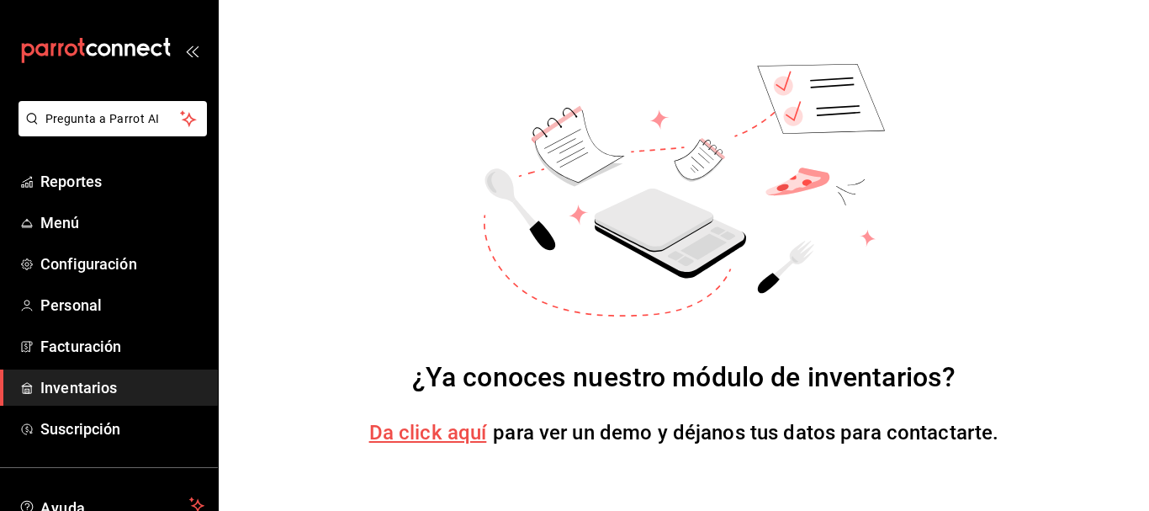
click at [989, 259] on div "¿Ya conoces nuestro módulo de inventarios? Da click aquí para ver un demo y déj…" at bounding box center [684, 255] width 930 height 511
click at [1056, 231] on div "¿Ya conoces nuestro módulo de inventarios? Da click aquí para ver un demo y déj…" at bounding box center [684, 255] width 930 height 511
click at [598, 389] on div "¿Ya conoces nuestro módulo de inventarios?" at bounding box center [684, 377] width 544 height 40
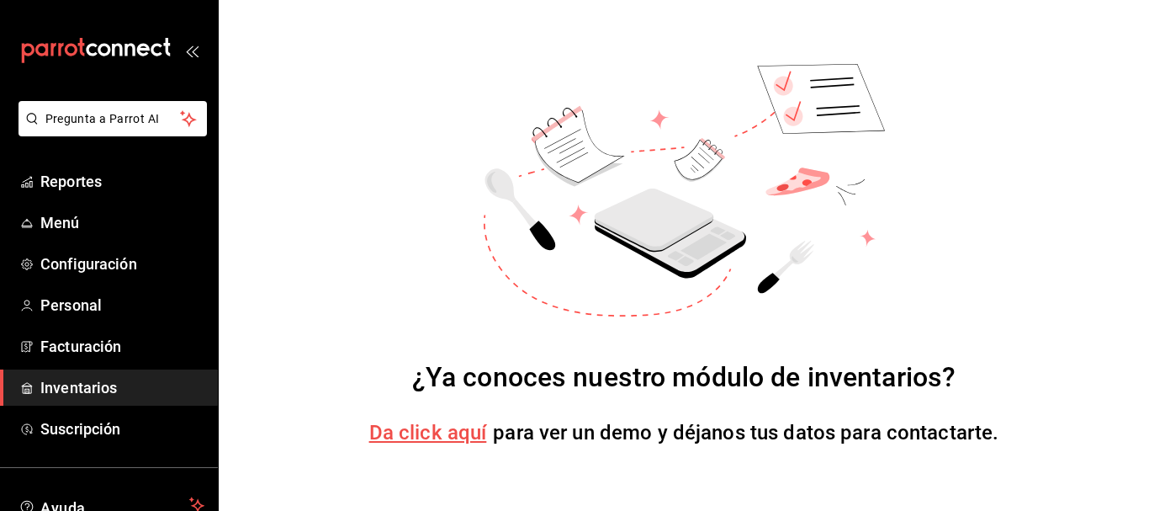
click at [1088, 111] on div "¿Ya conoces nuestro módulo de inventarios? Da click aquí para ver un demo y déj…" at bounding box center [684, 255] width 930 height 511
click at [121, 384] on span "Inventarios" at bounding box center [122, 387] width 164 height 23
click at [936, 153] on div "¿Ya conoces nuestro módulo de inventarios? Da click aquí para ver un demo y déj…" at bounding box center [684, 255] width 930 height 511
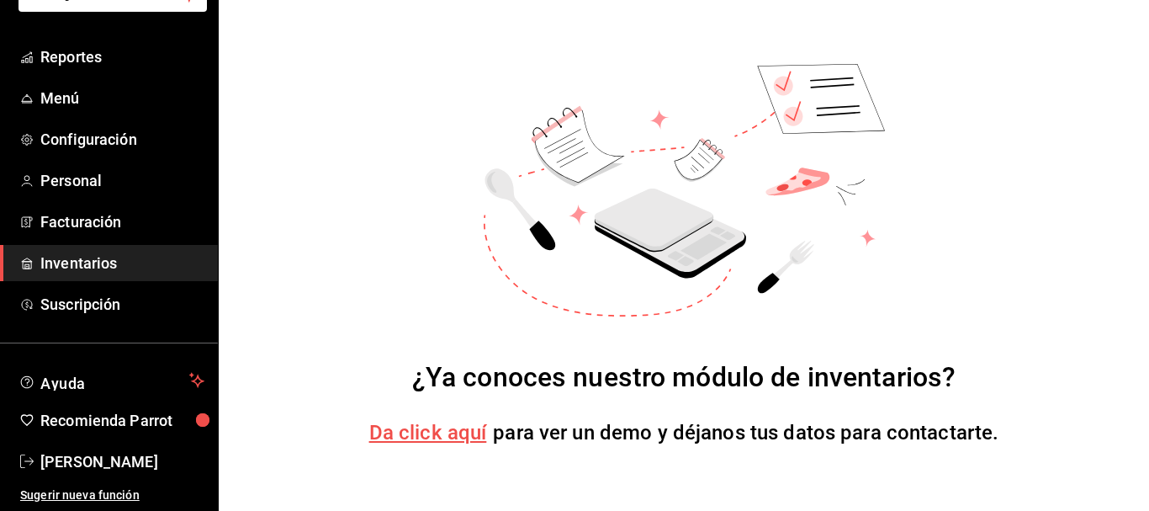
click at [948, 98] on div "¿Ya conoces nuestro módulo de inventarios? Da click aquí para ver un demo y déj…" at bounding box center [684, 255] width 930 height 511
click at [113, 262] on span "Inventarios" at bounding box center [122, 263] width 164 height 23
click at [462, 432] on span "Da click aquí" at bounding box center [428, 433] width 118 height 24
click at [109, 102] on span "Menú" at bounding box center [122, 98] width 164 height 23
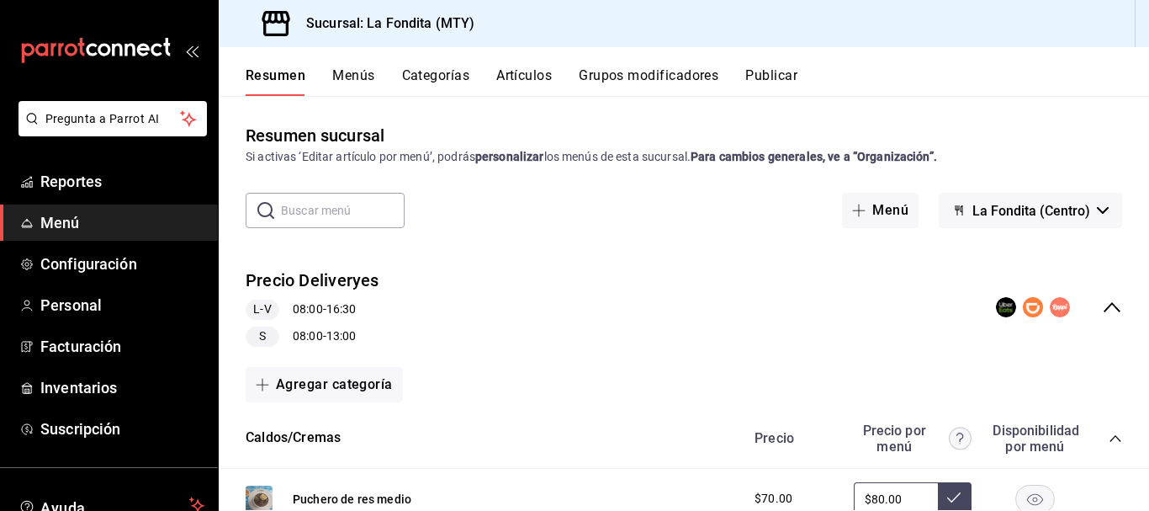
click at [335, 72] on button "Menús" at bounding box center [353, 81] width 42 height 29
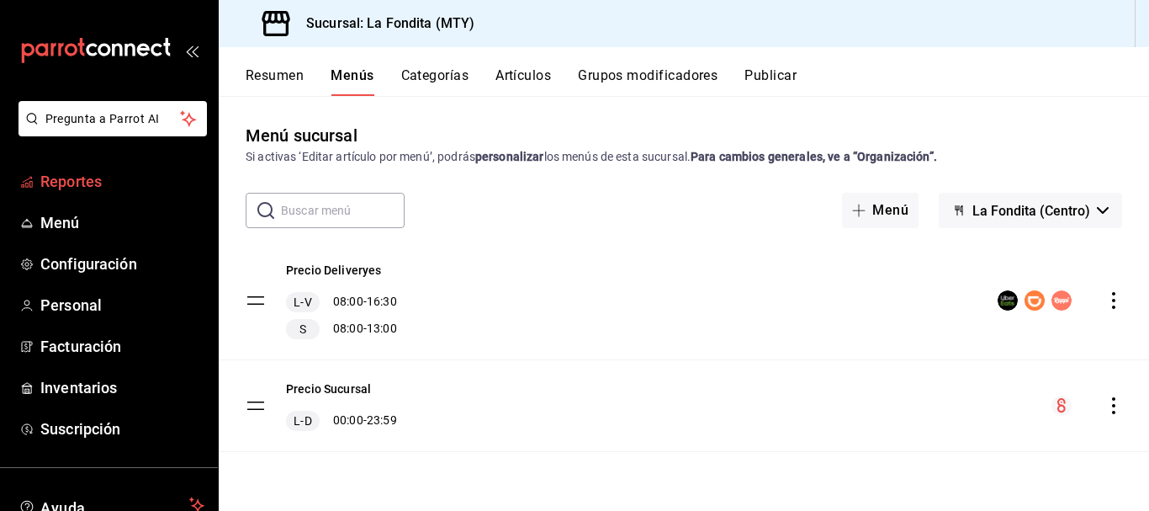
click at [50, 186] on span "Reportes" at bounding box center [122, 181] width 164 height 23
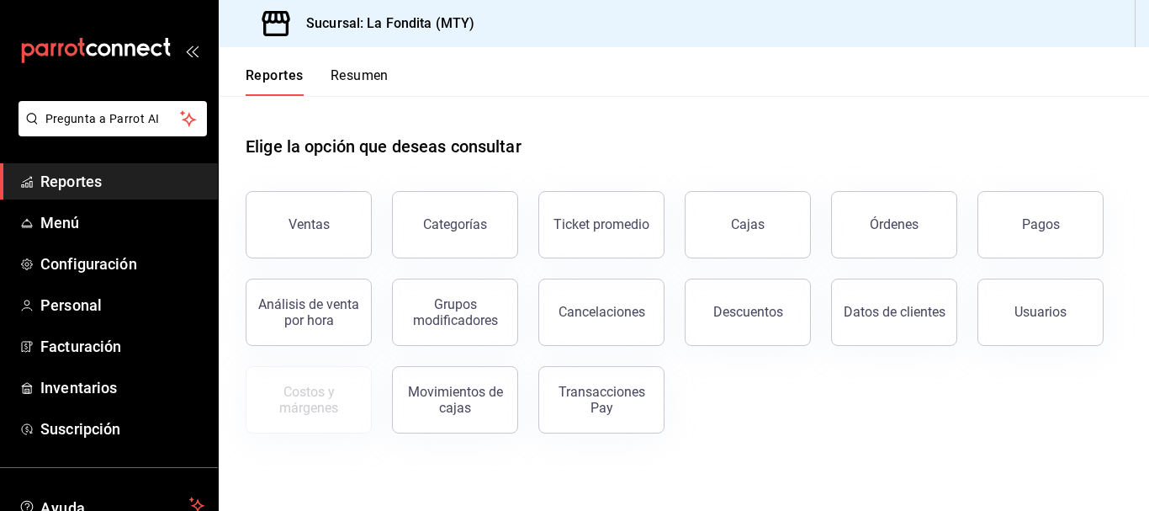
click at [362, 75] on button "Resumen" at bounding box center [360, 81] width 58 height 29
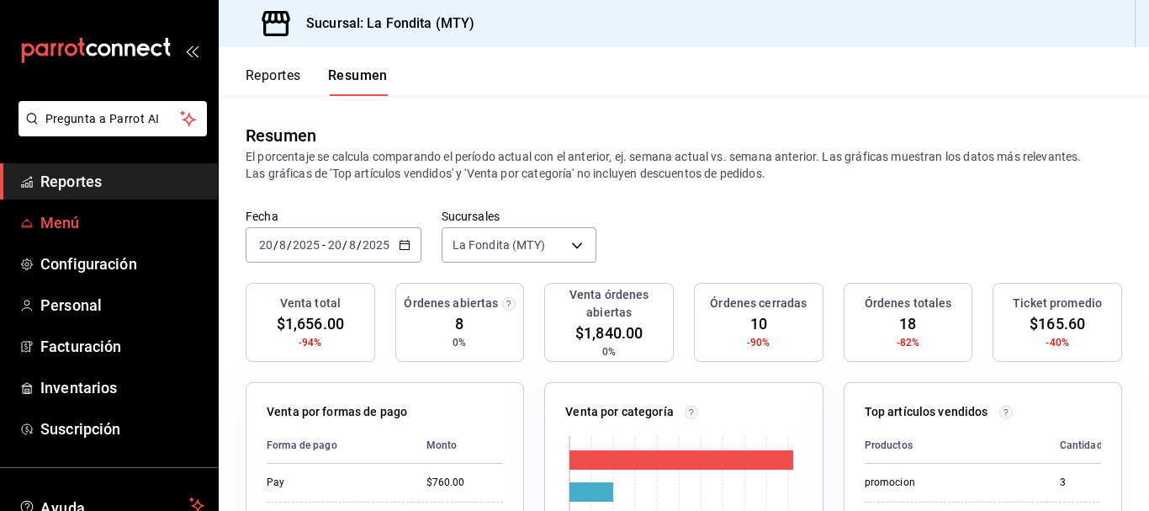
click at [98, 217] on span "Menú" at bounding box center [122, 222] width 164 height 23
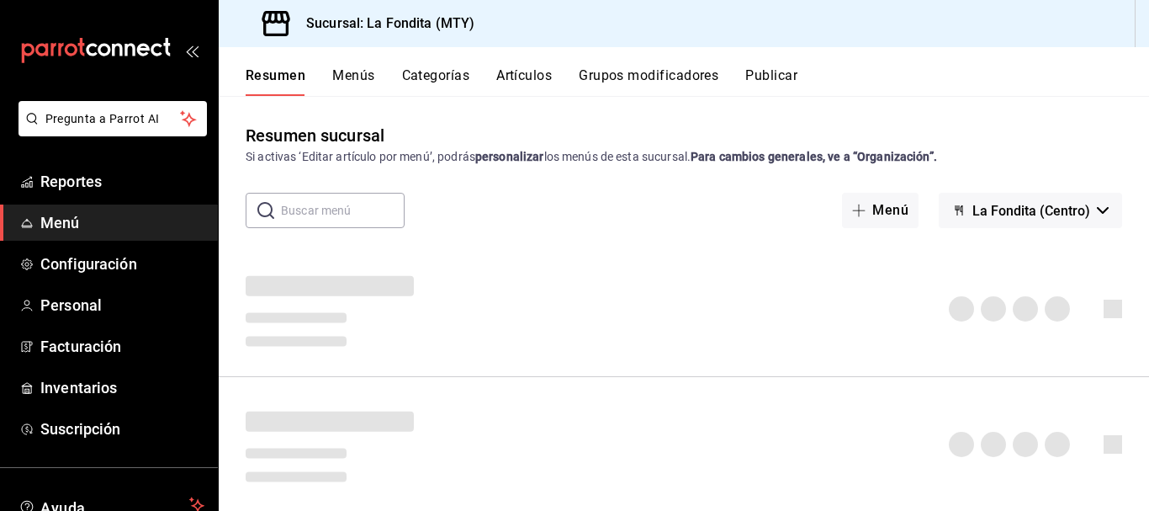
click at [998, 214] on span "La Fondita (Centro)" at bounding box center [1031, 211] width 118 height 16
click at [875, 209] on div at bounding box center [574, 255] width 1149 height 511
click at [852, 206] on icon "button" at bounding box center [858, 210] width 13 height 13
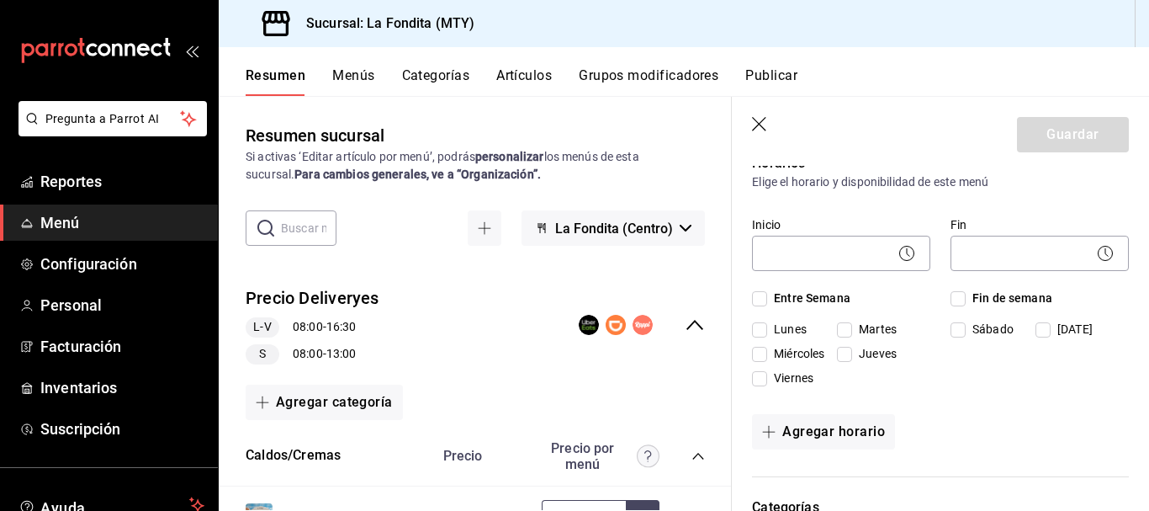
scroll to position [168, 0]
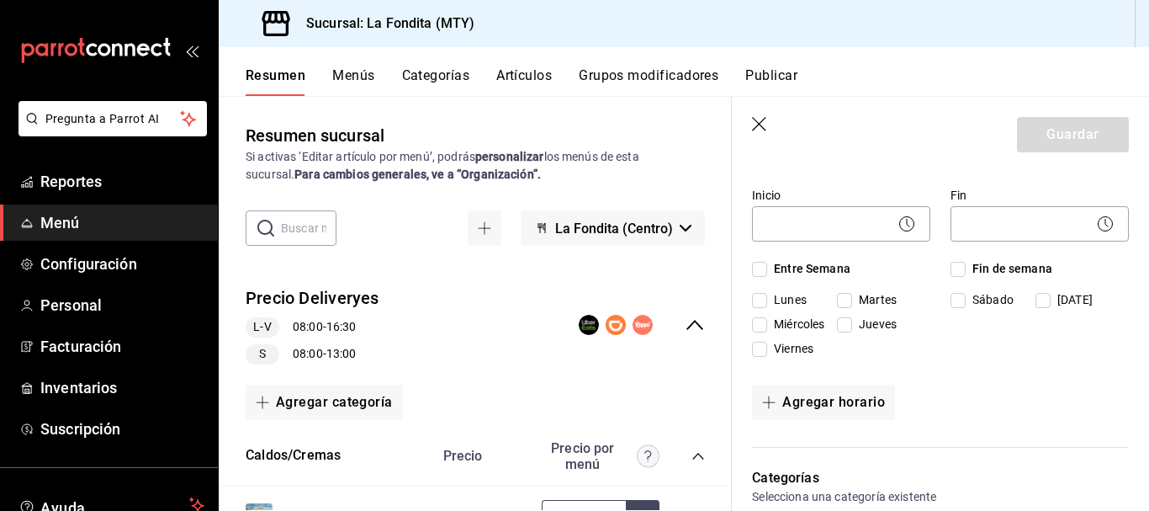
click at [760, 267] on input "Entre Semana" at bounding box center [759, 269] width 15 height 15
checkbox input "true"
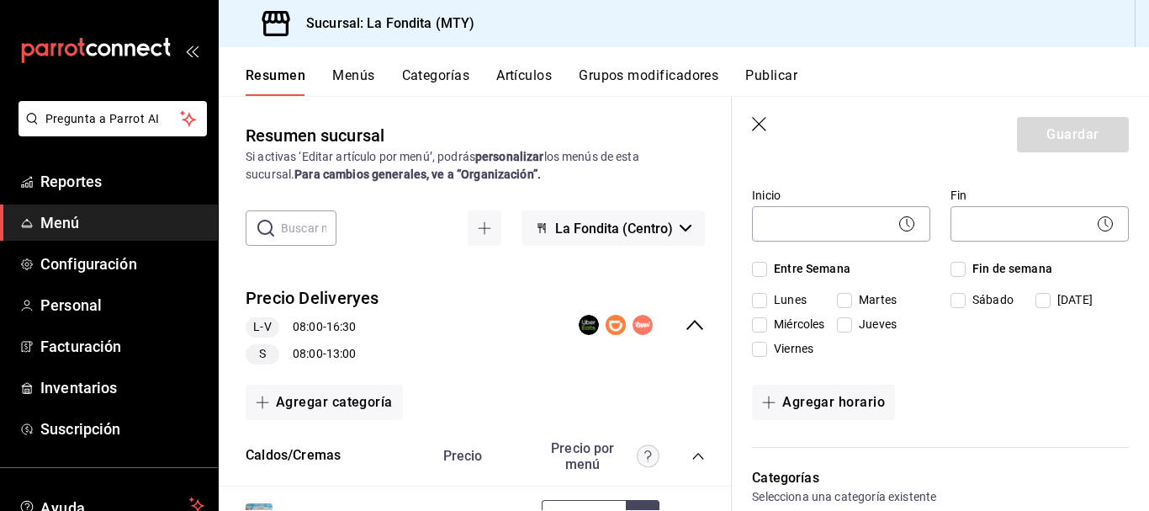
checkbox input "true"
click at [953, 299] on input "Sábado" at bounding box center [957, 300] width 15 height 15
checkbox input "true"
click at [782, 219] on body "Pregunta a Parrot AI Reportes Menú Configuración Personal Facturación Inventari…" at bounding box center [574, 255] width 1149 height 511
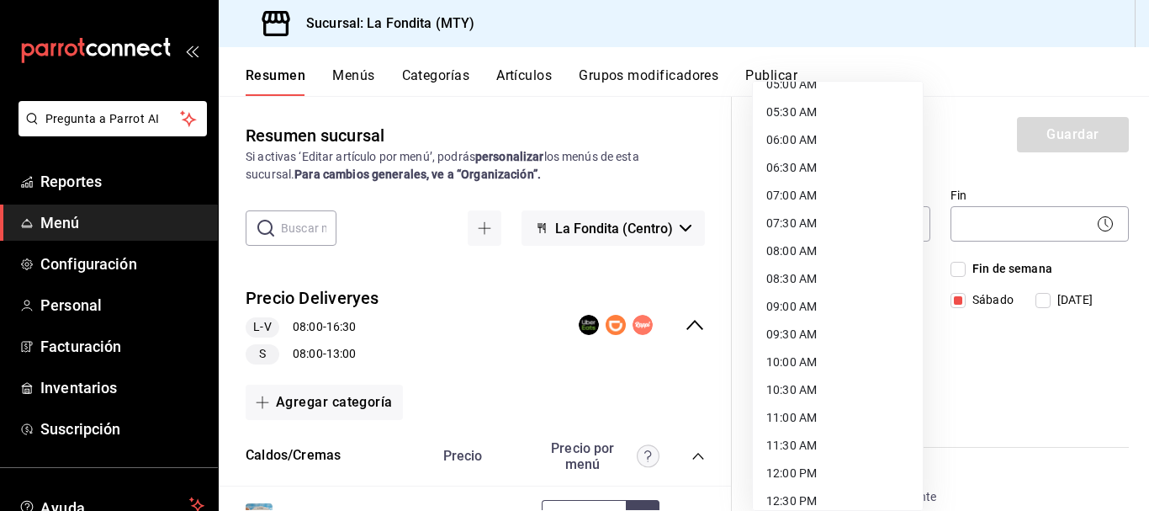
scroll to position [336, 0]
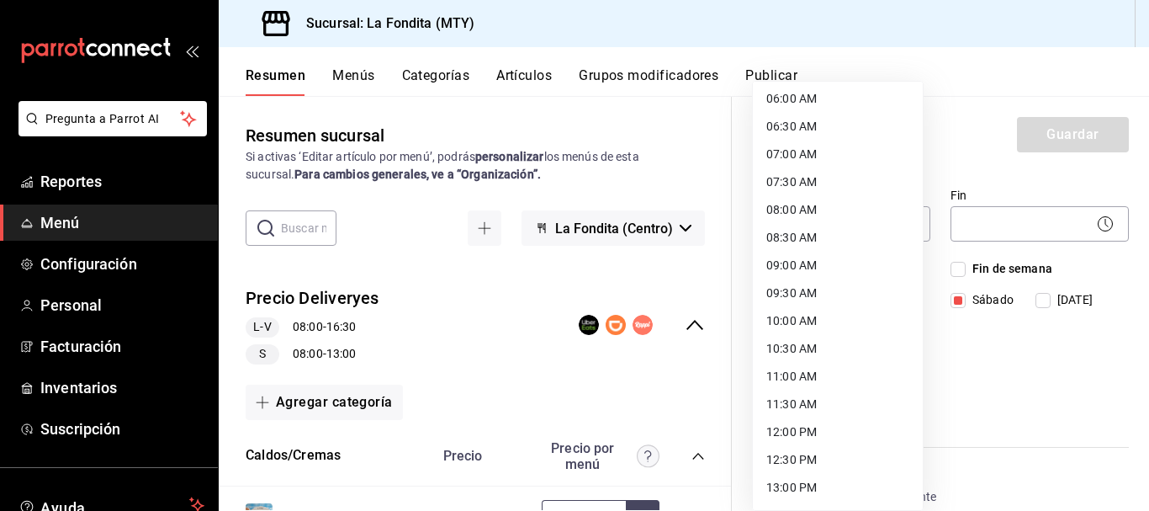
click at [789, 232] on li "08:30 AM" at bounding box center [838, 238] width 170 height 28
type input "08:30"
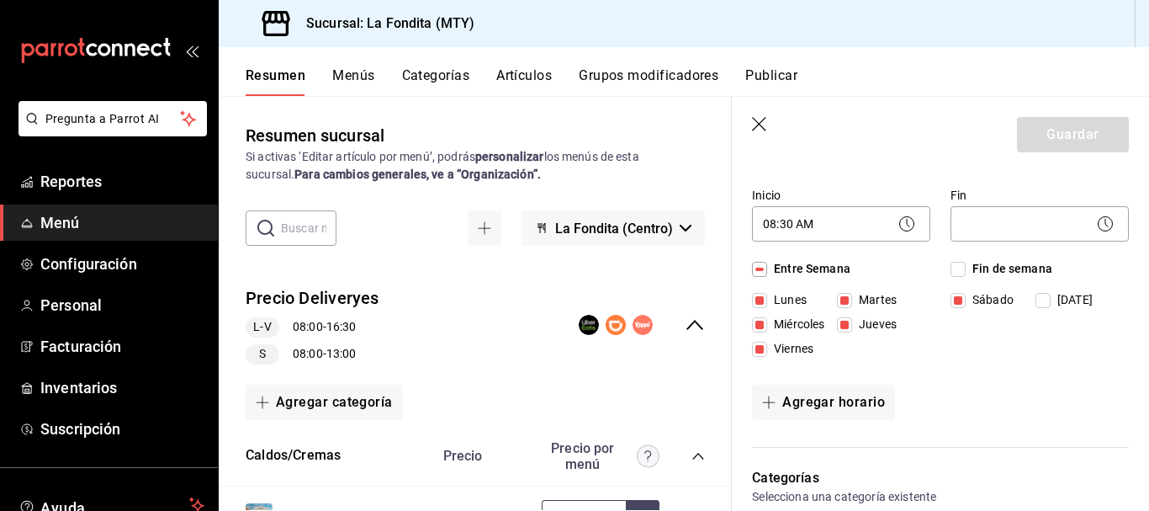
click at [1096, 225] on icon at bounding box center [1105, 224] width 20 height 20
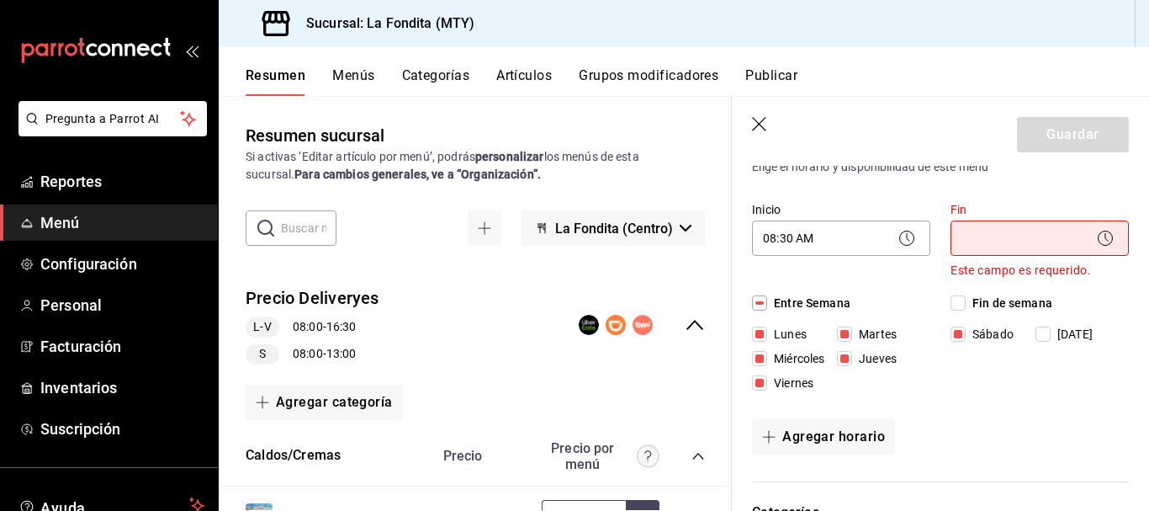
click at [1095, 232] on icon at bounding box center [1105, 238] width 20 height 20
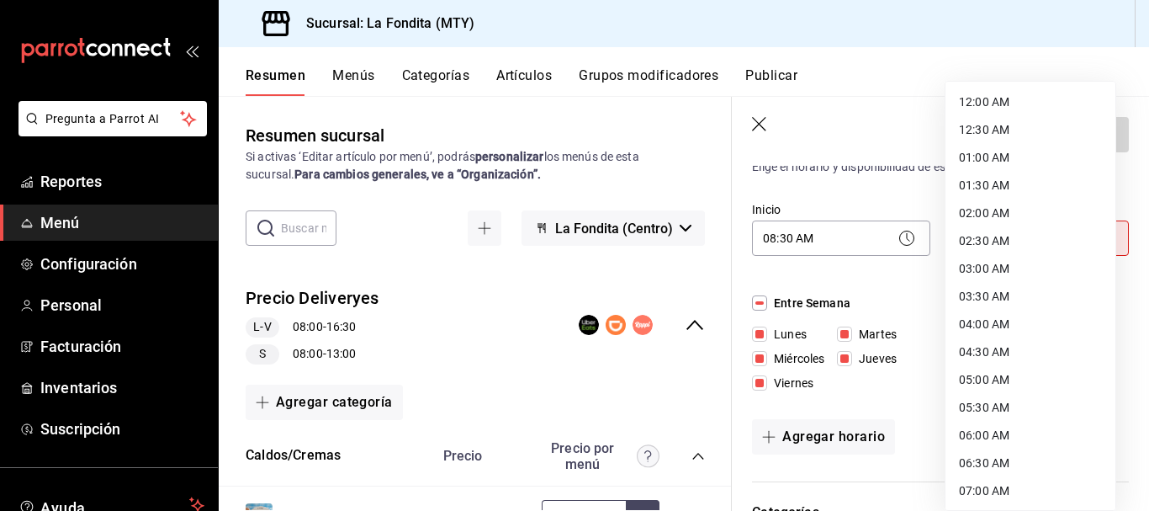
click at [1078, 241] on body "Pregunta a Parrot AI Reportes Menú Configuración Personal Facturación Inventari…" at bounding box center [574, 255] width 1149 height 511
click at [992, 125] on li "16:00 PM" at bounding box center [1030, 129] width 170 height 28
type input "16:00"
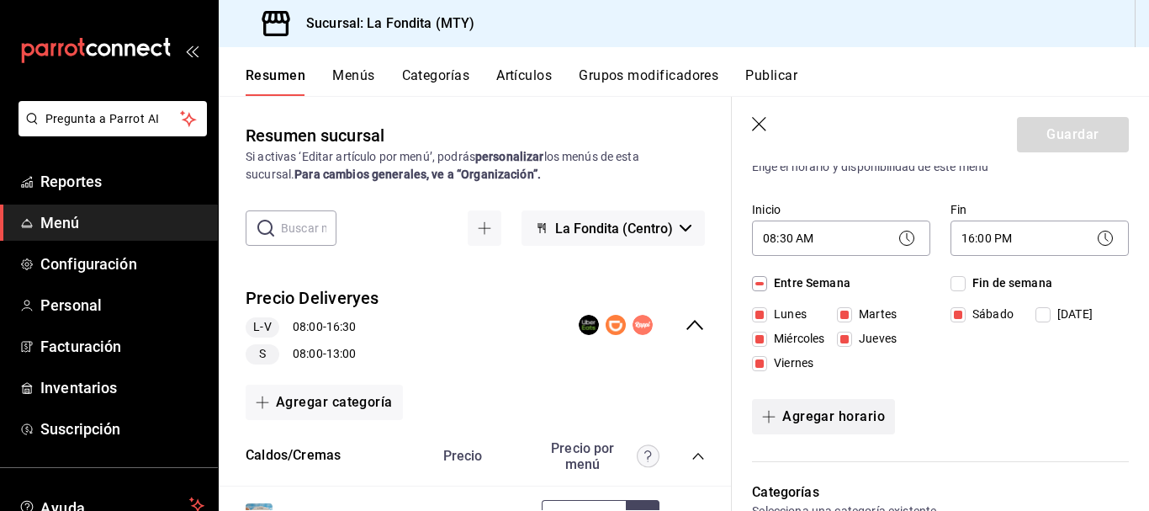
click at [830, 412] on button "Agregar horario" at bounding box center [823, 416] width 143 height 35
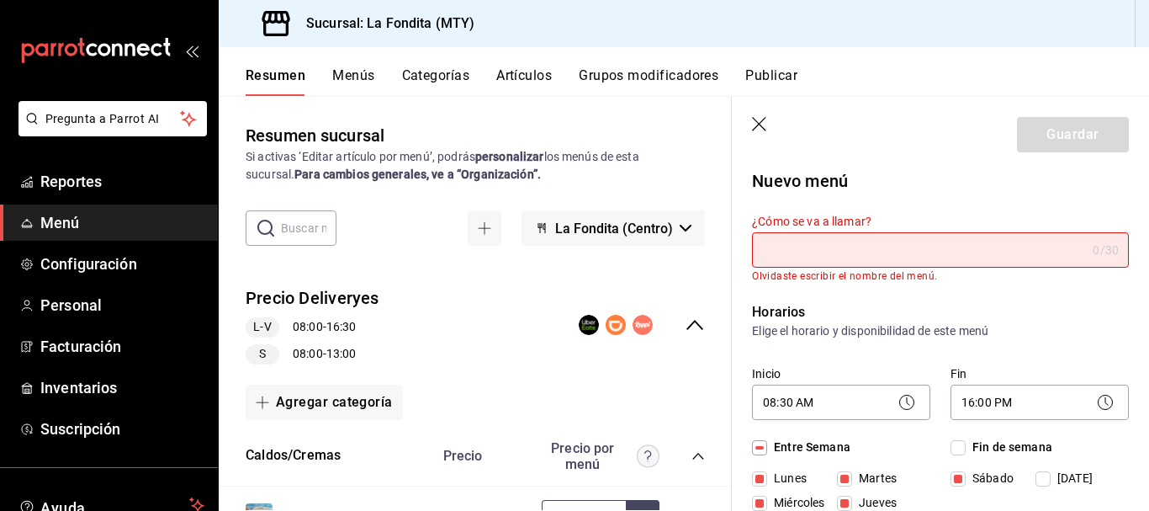
scroll to position [0, 0]
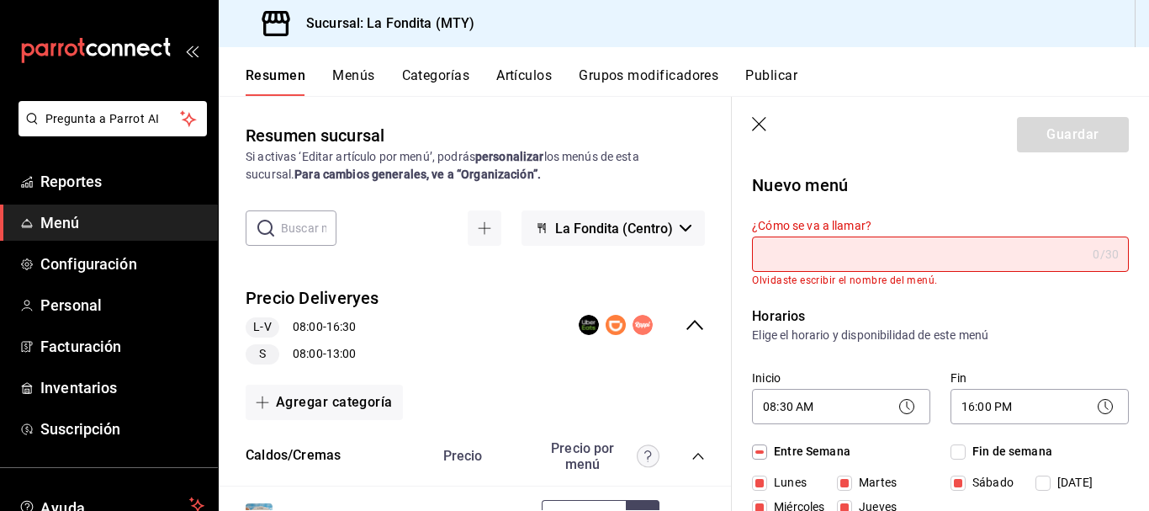
click at [766, 255] on input "¿Cómo se va a llamar?" at bounding box center [919, 254] width 334 height 34
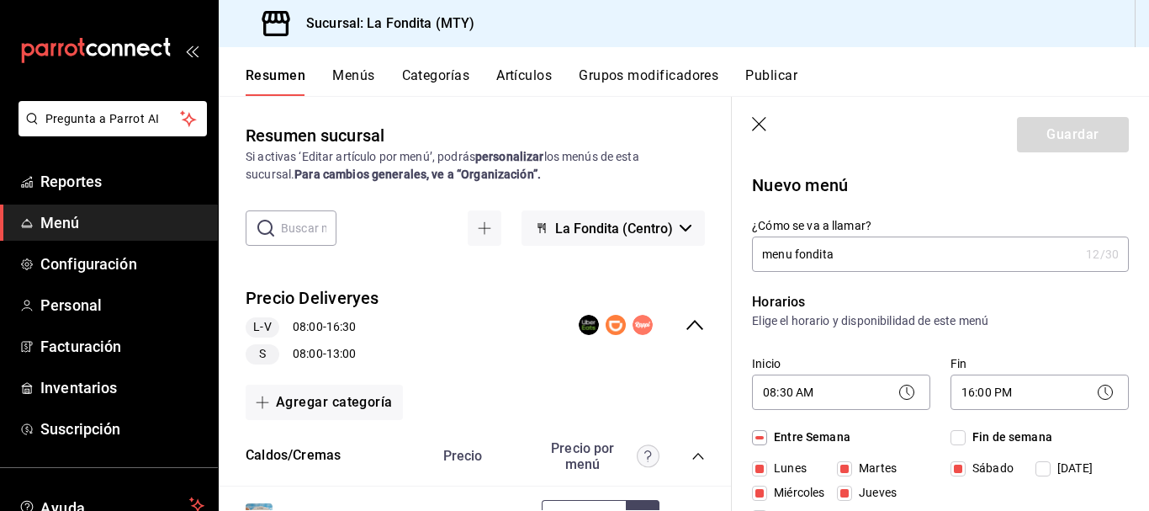
click at [792, 249] on input "menu fondita" at bounding box center [915, 254] width 327 height 34
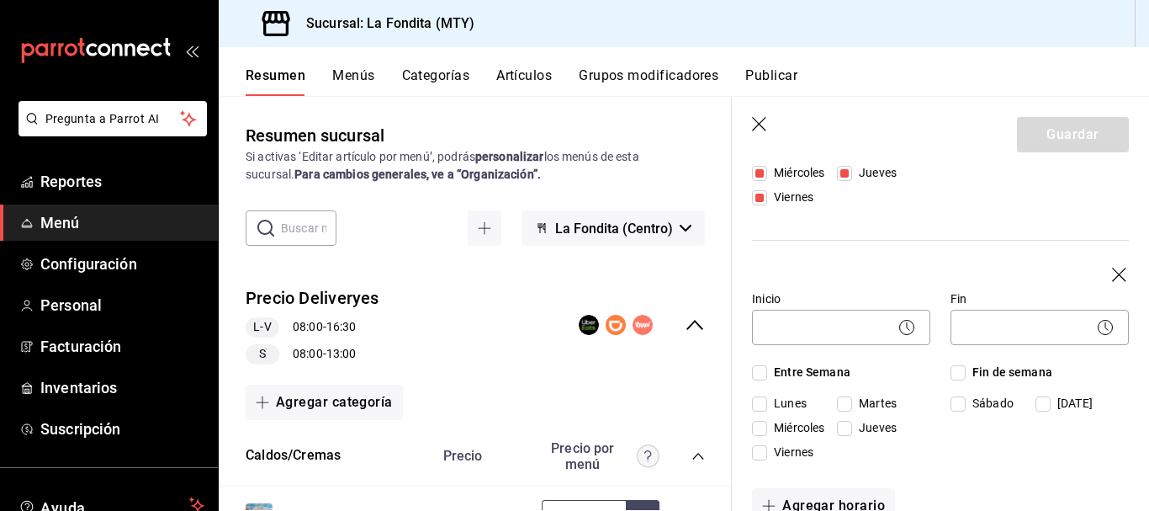
scroll to position [336, 0]
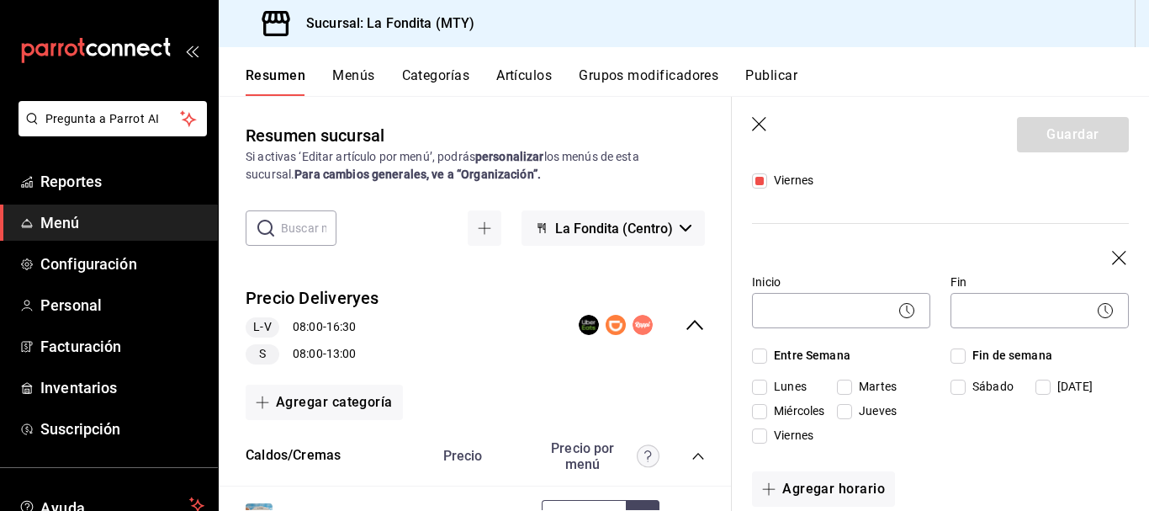
type input "fondita"
click at [956, 384] on input "Sábado" at bounding box center [957, 386] width 15 height 15
checkbox input "true"
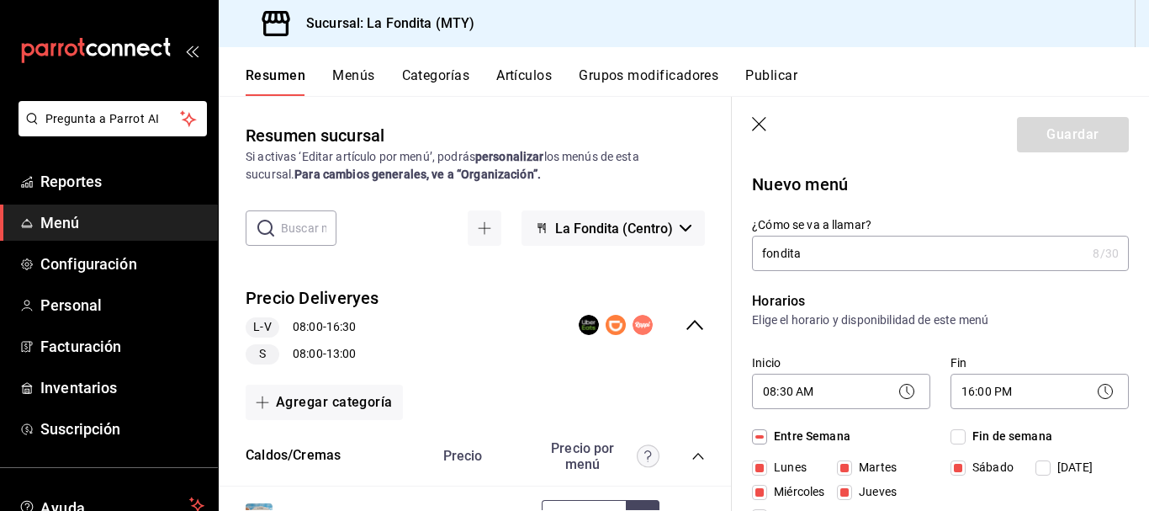
scroll to position [0, 0]
click at [1069, 135] on div "Guardar" at bounding box center [1073, 134] width 112 height 35
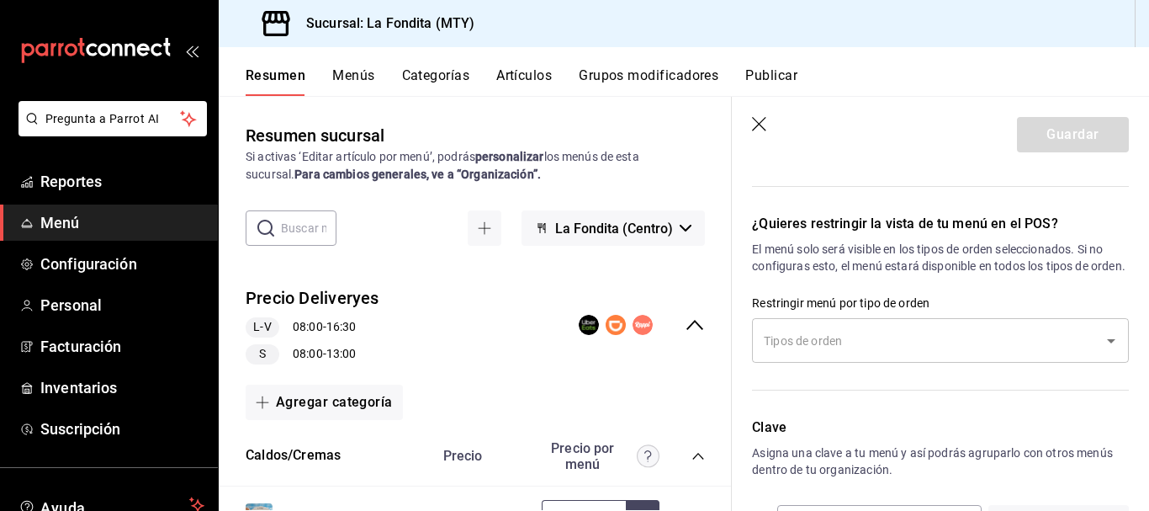
scroll to position [1346, 0]
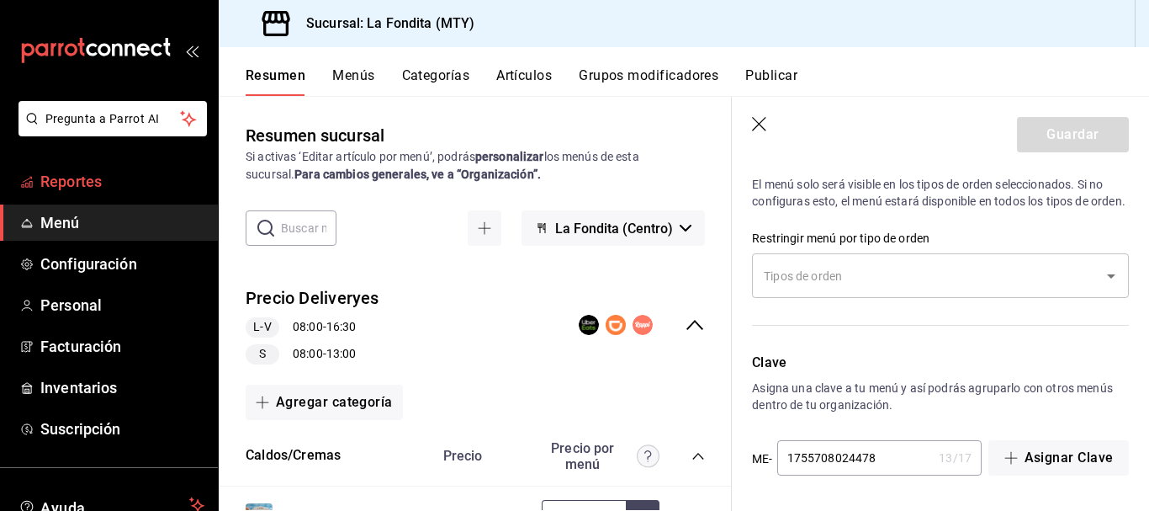
click at [85, 176] on span "Reportes" at bounding box center [122, 181] width 164 height 23
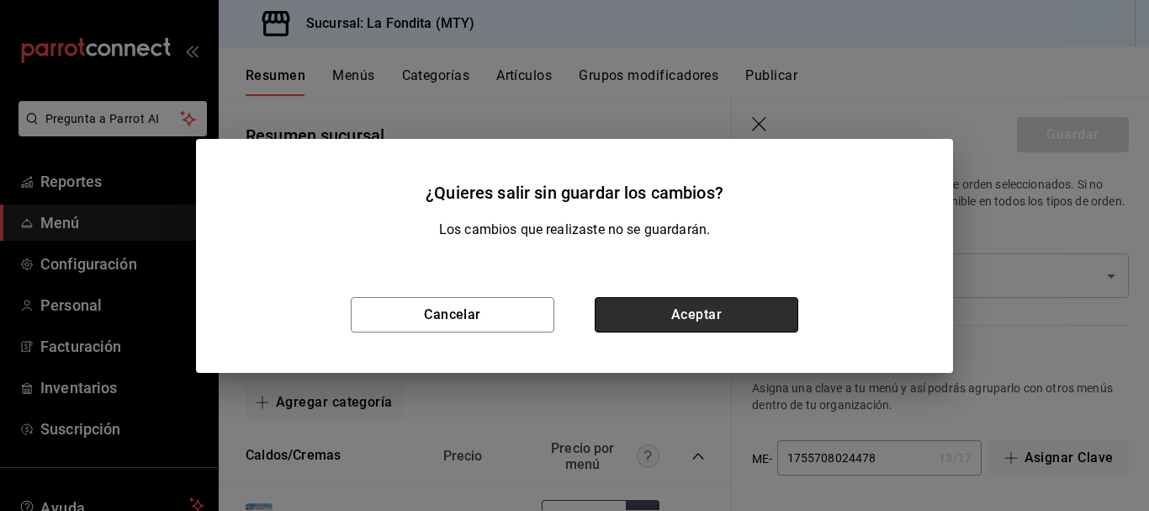
click at [741, 323] on button "Aceptar" at bounding box center [697, 314] width 204 height 35
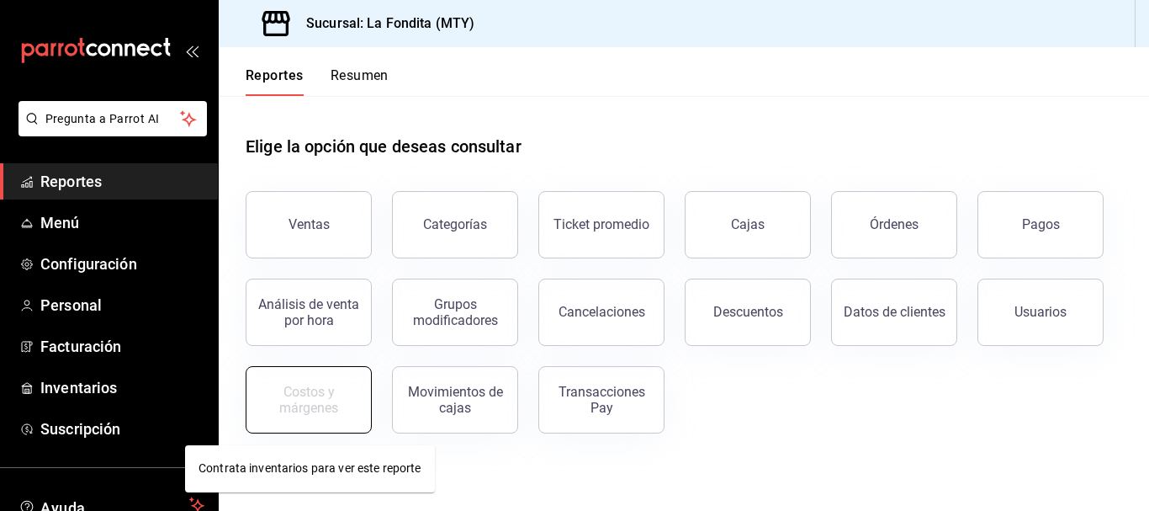
click at [323, 407] on div "Costos y márgenes" at bounding box center [309, 400] width 104 height 32
